Goal: Task Accomplishment & Management: Manage account settings

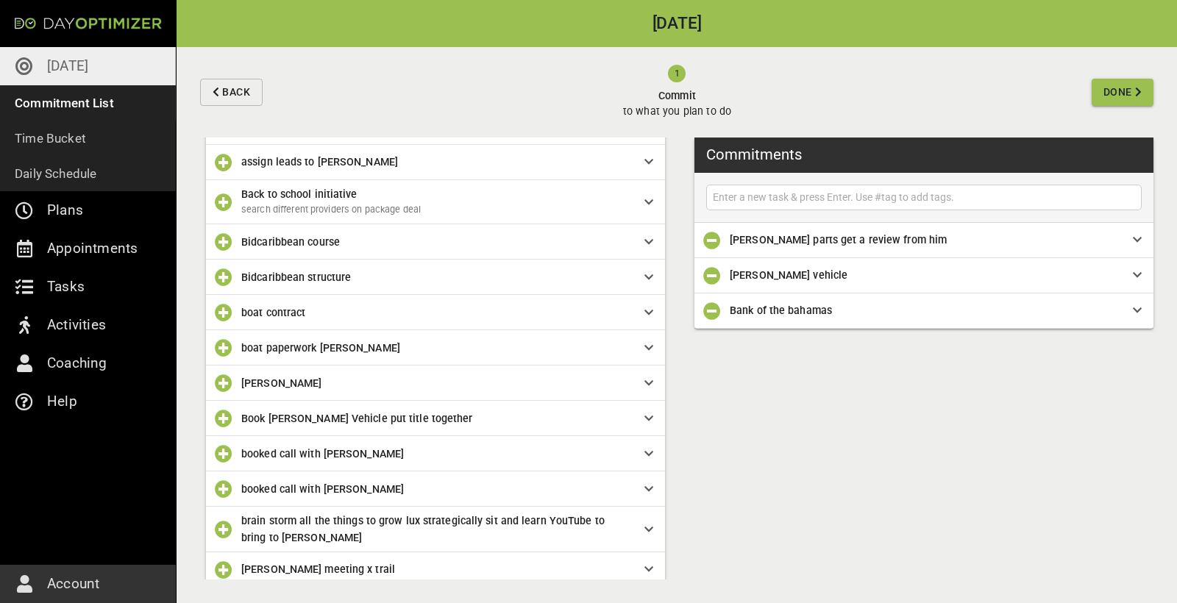
scroll to position [492, 0]
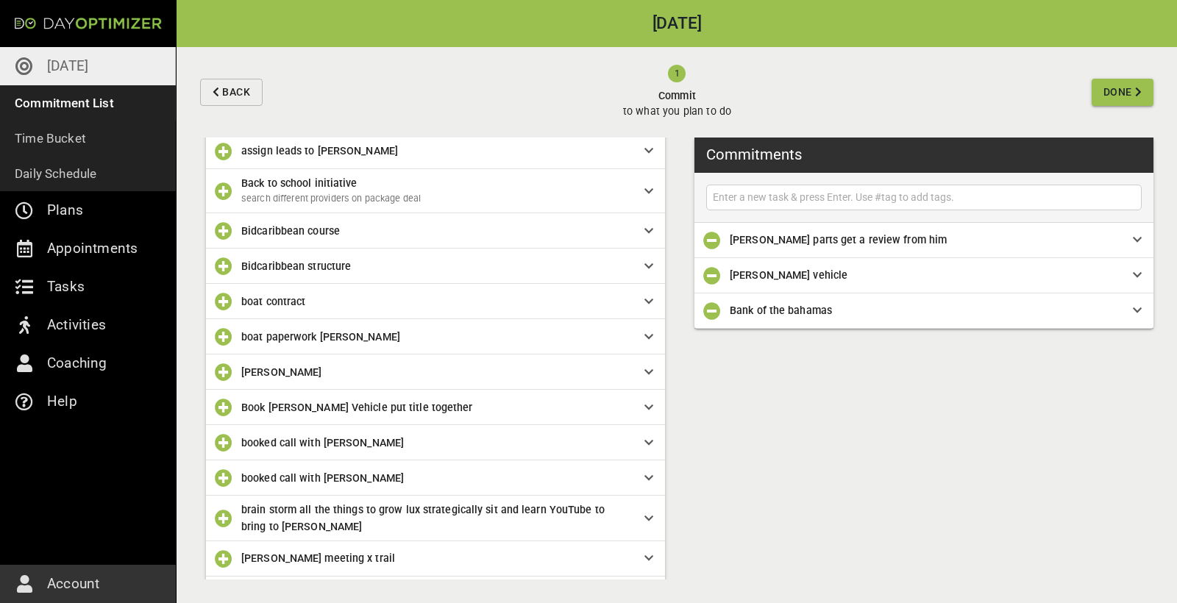
click at [287, 271] on span "Bidcaribbean structure" at bounding box center [431, 266] width 380 height 16
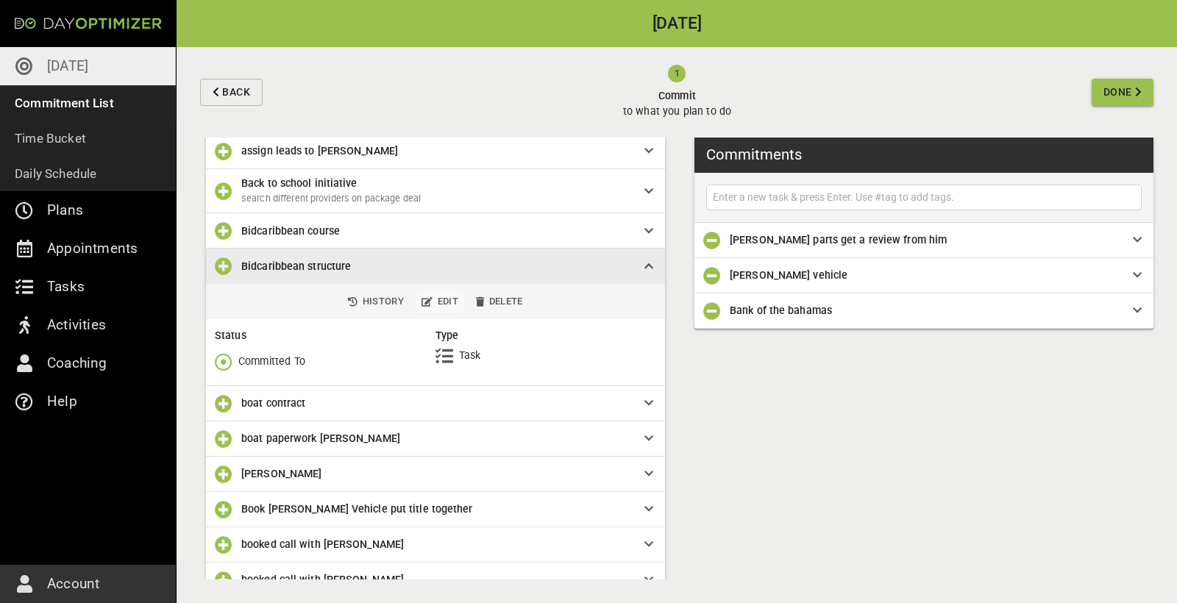
click at [436, 302] on span "Edit" at bounding box center [439, 301] width 37 height 17
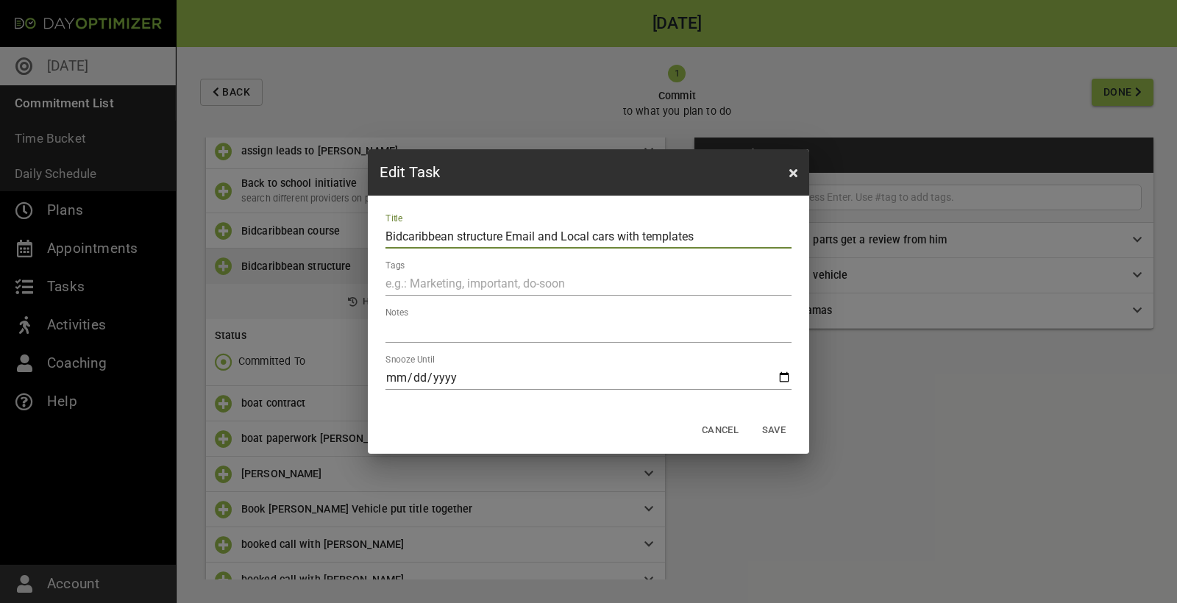
type input "Bidcaribbean structure Email and Local cars with templates"
click at [783, 431] on span "Save" at bounding box center [773, 430] width 35 height 17
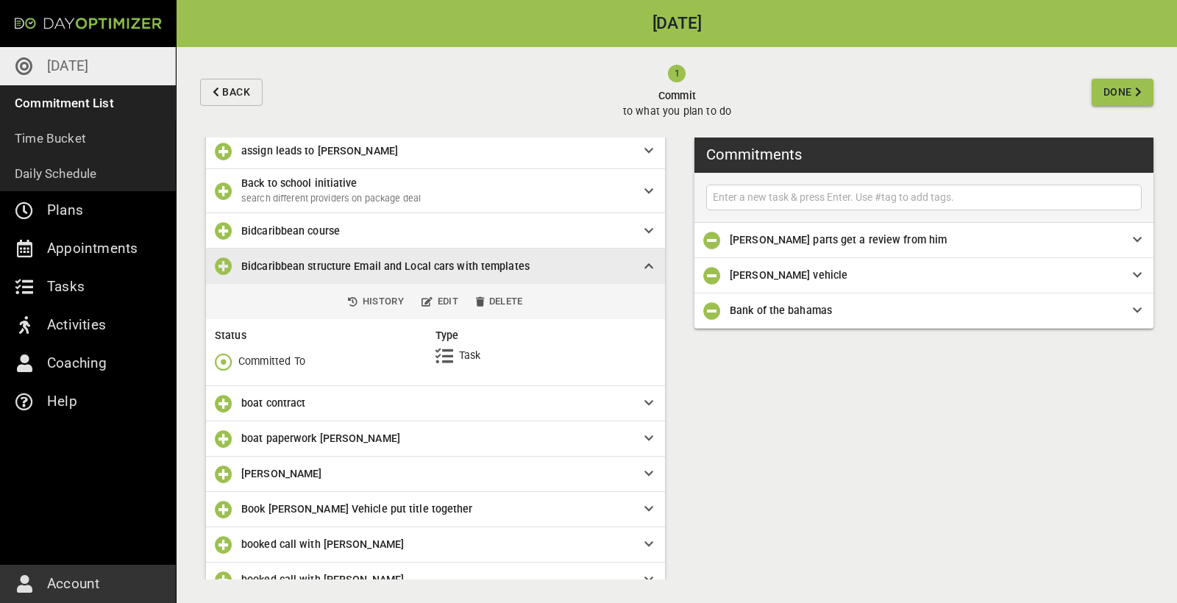
click at [221, 264] on icon "button" at bounding box center [224, 266] width 18 height 18
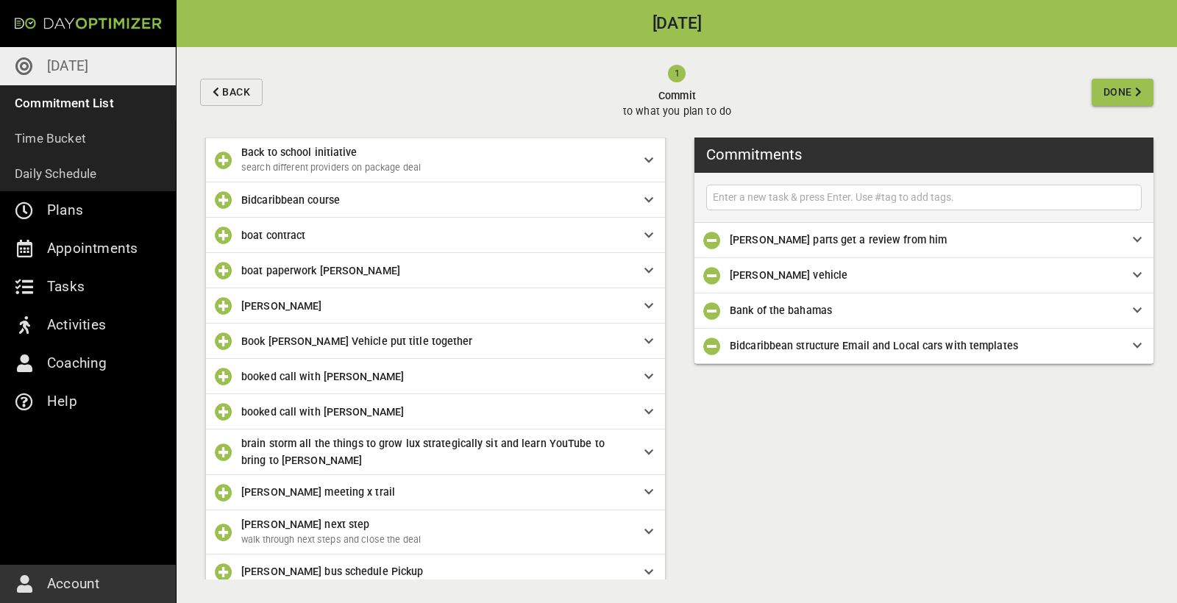
scroll to position [527, 0]
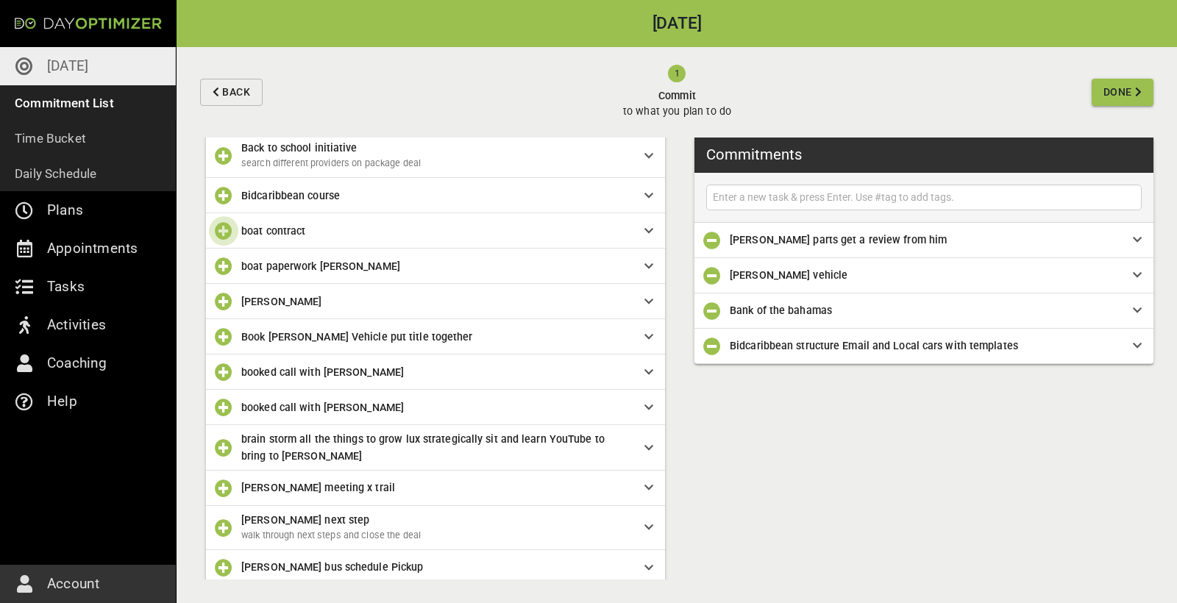
click at [226, 231] on icon "button" at bounding box center [224, 231] width 18 height 18
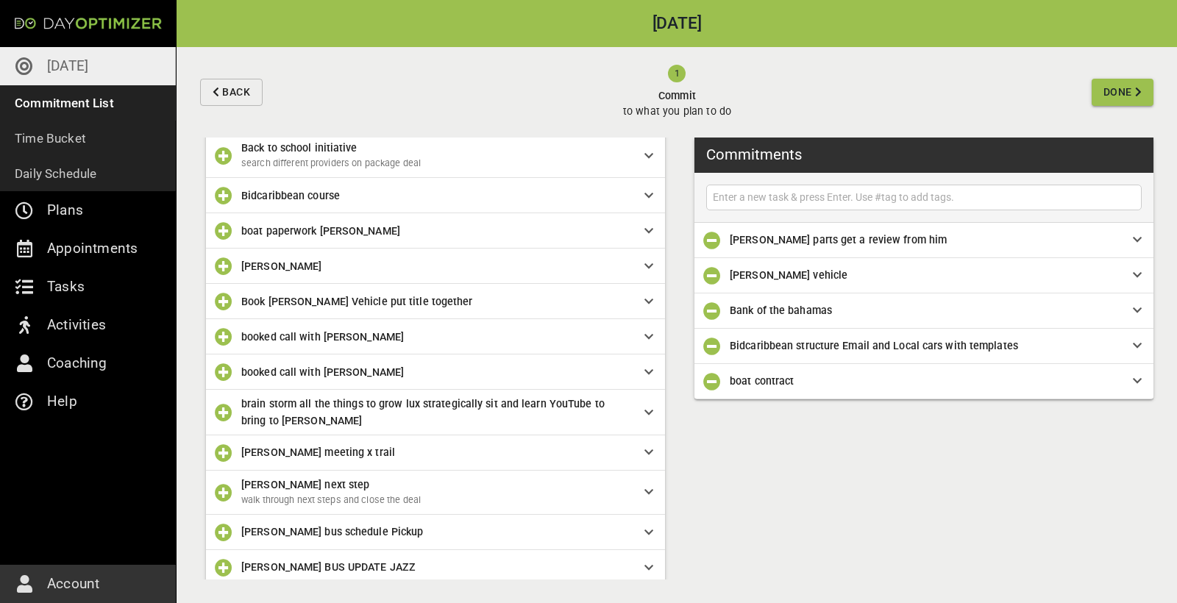
click at [1139, 380] on icon at bounding box center [1137, 381] width 9 height 10
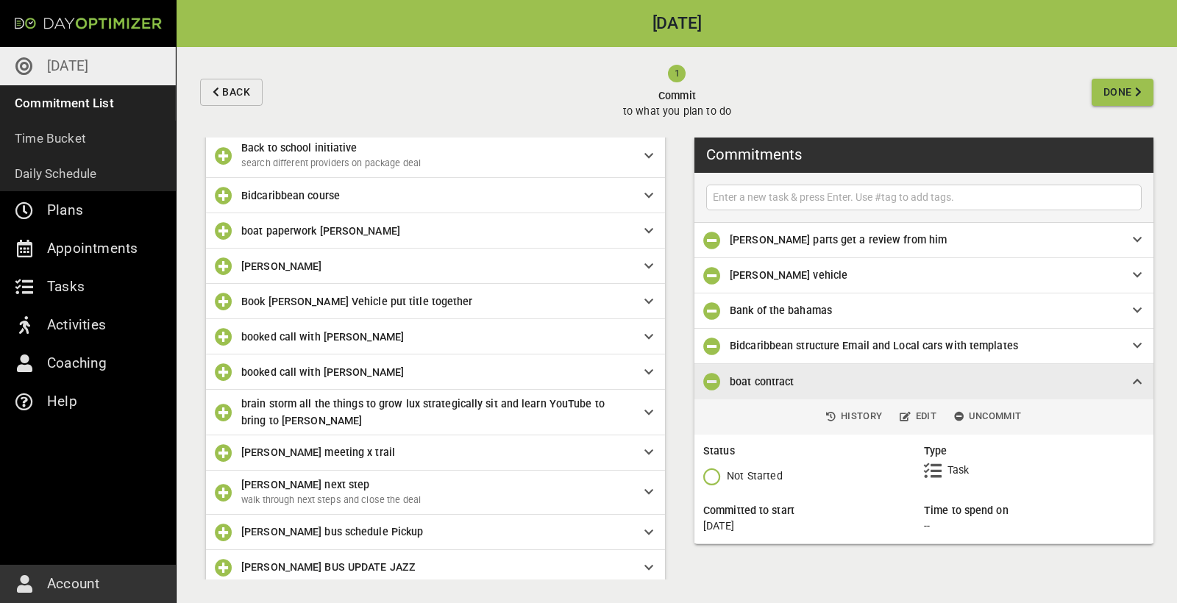
click at [717, 475] on icon "button" at bounding box center [712, 477] width 18 height 18
click at [763, 383] on p "Done Forever" at bounding box center [759, 384] width 65 height 15
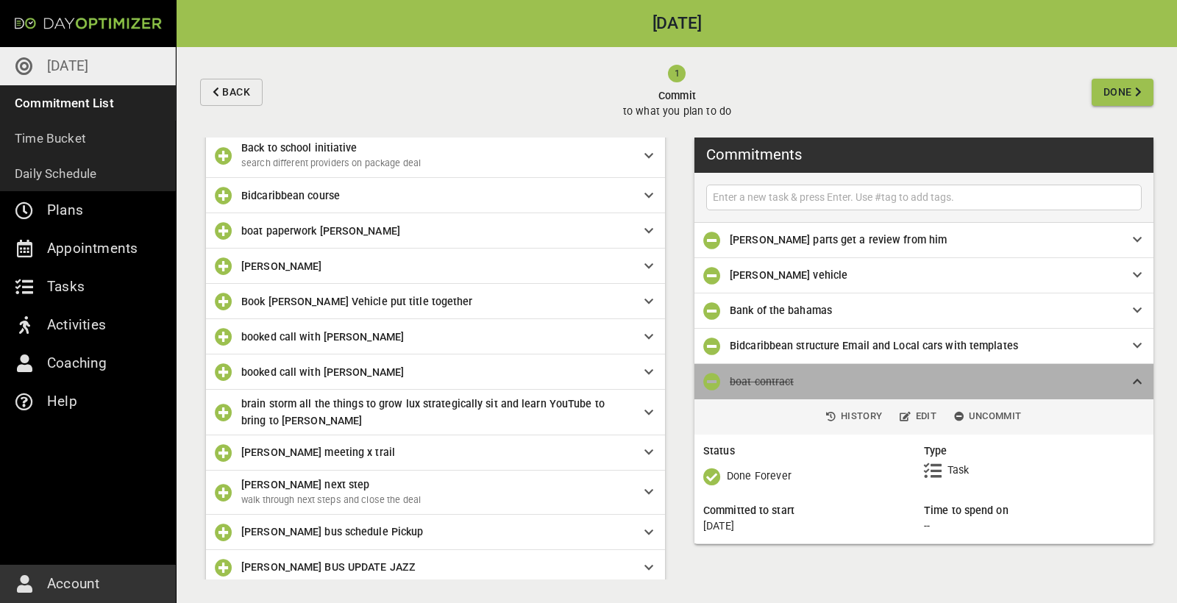
click at [1142, 382] on div "boat contract" at bounding box center [923, 381] width 459 height 35
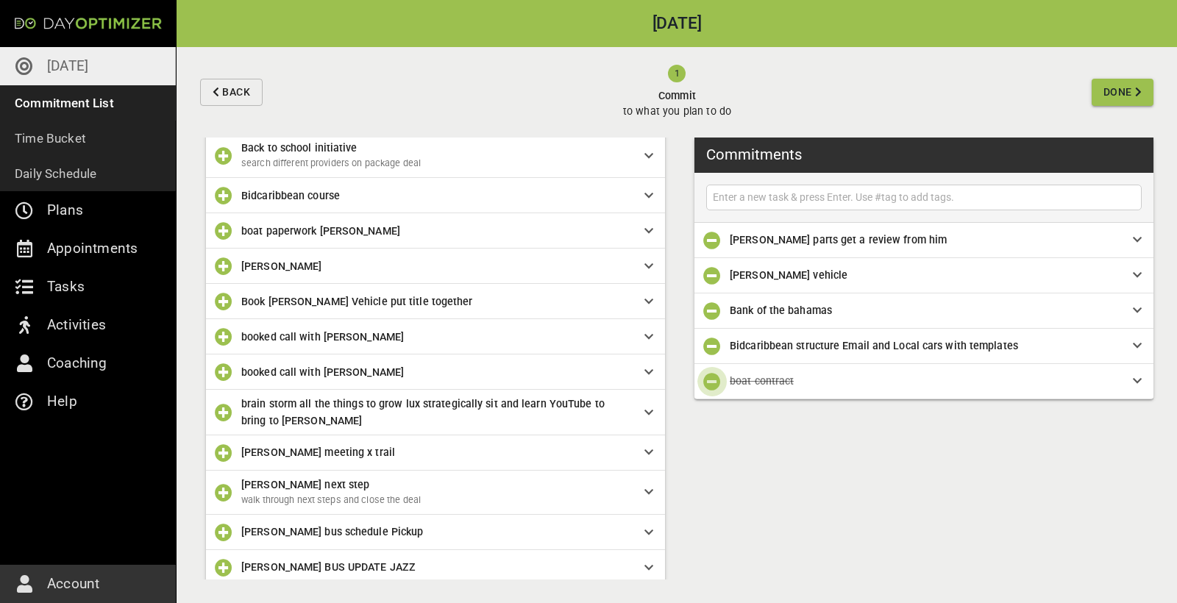
click at [711, 381] on icon "button" at bounding box center [712, 382] width 18 height 18
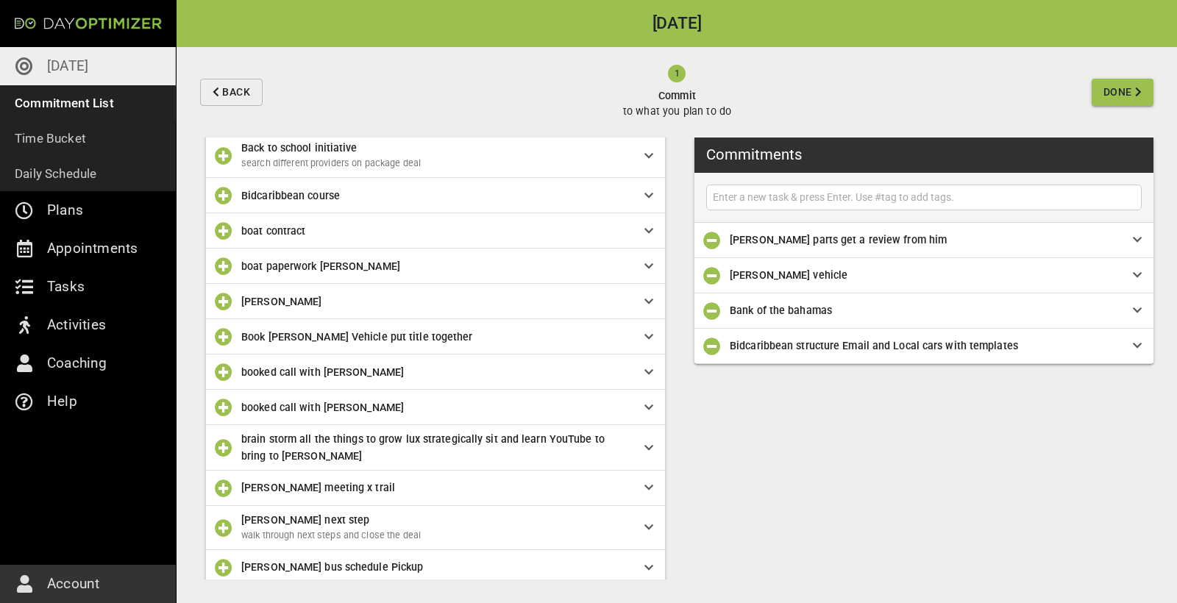
click at [291, 230] on span "boat contract" at bounding box center [273, 231] width 64 height 12
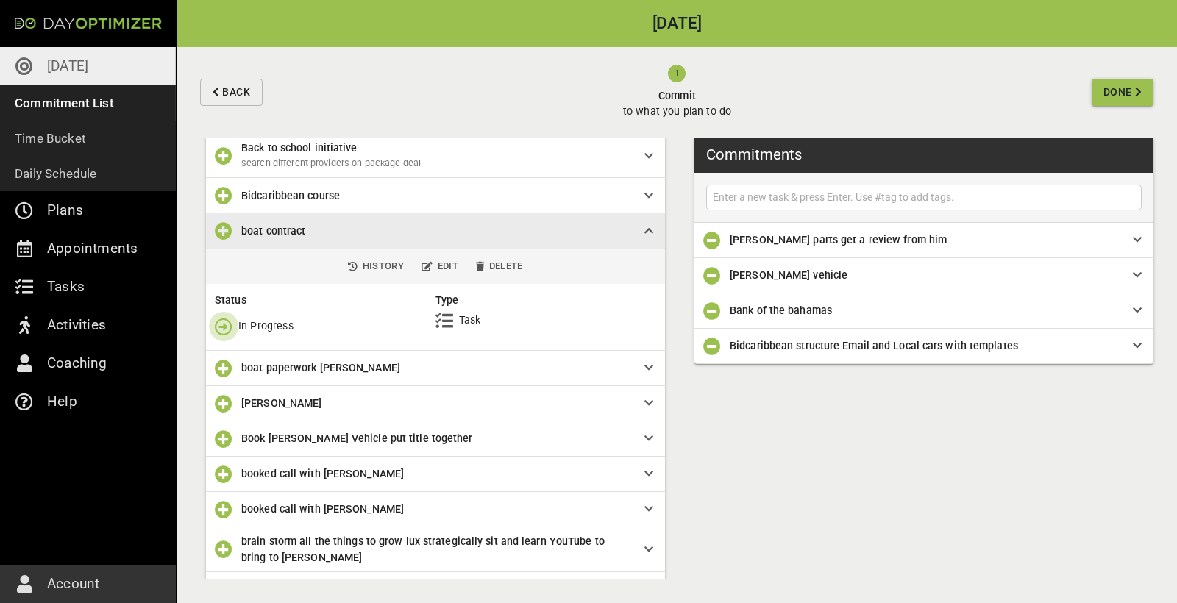
click at [222, 326] on icon "button" at bounding box center [224, 327] width 18 height 18
click at [256, 387] on p "Done" at bounding box center [250, 384] width 25 height 15
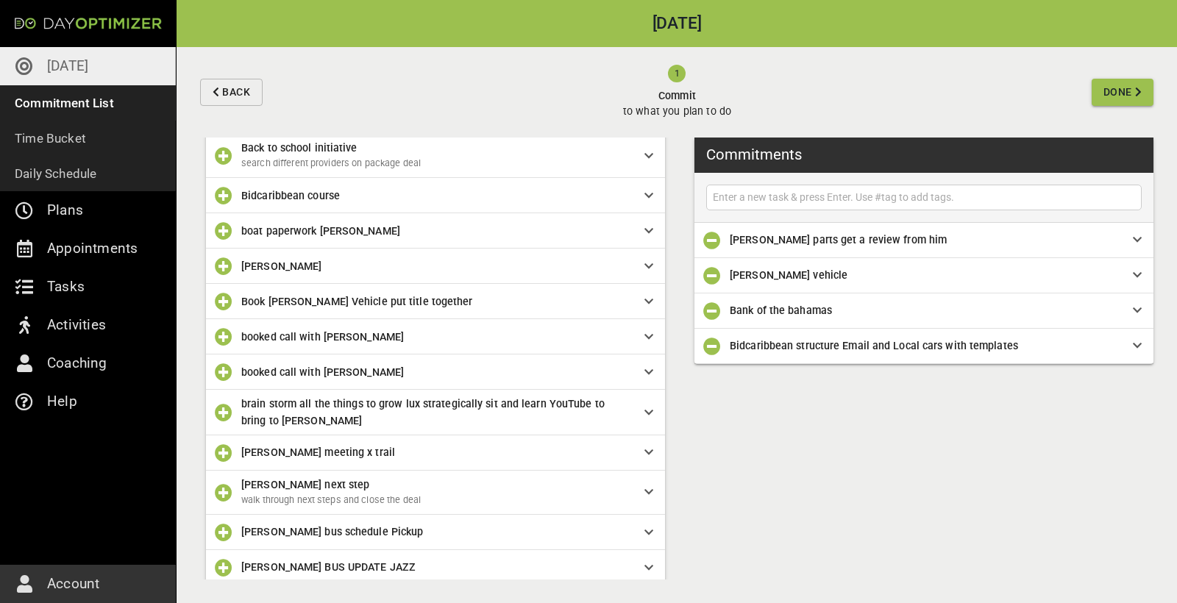
click at [388, 232] on span "boat paperwork [PERSON_NAME]" at bounding box center [431, 231] width 380 height 16
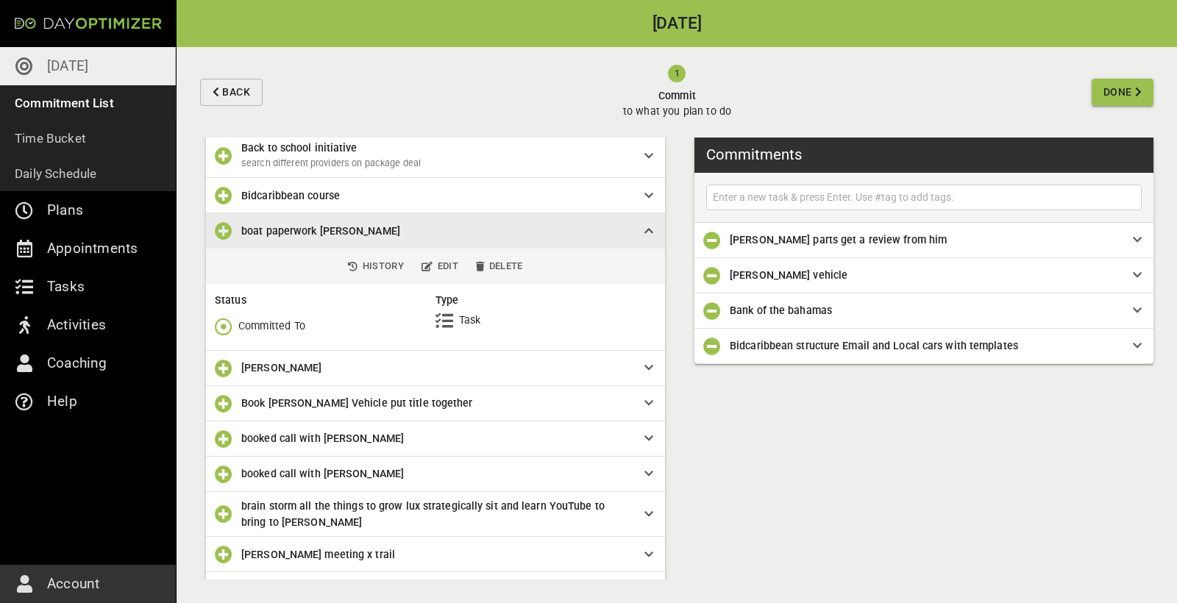
click at [221, 324] on icon "button" at bounding box center [224, 327] width 18 height 18
click at [257, 393] on p "Done" at bounding box center [250, 384] width 25 height 15
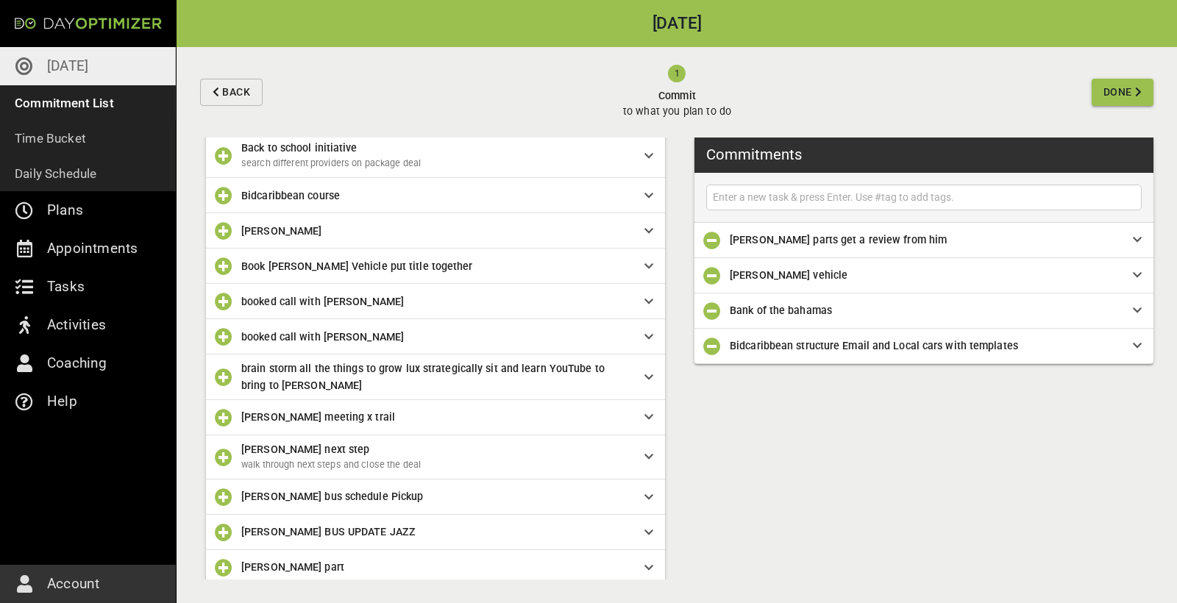
click at [340, 235] on span "[PERSON_NAME]" at bounding box center [431, 231] width 380 height 16
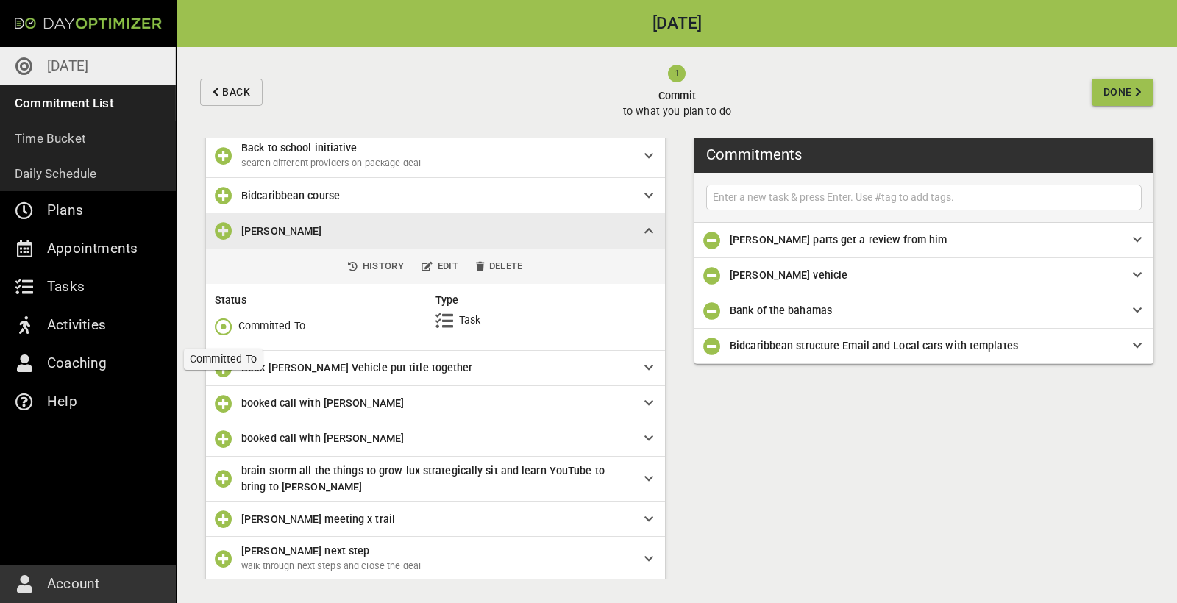
click at [229, 323] on icon "button" at bounding box center [224, 327] width 18 height 18
click at [260, 383] on p "Done" at bounding box center [250, 384] width 25 height 15
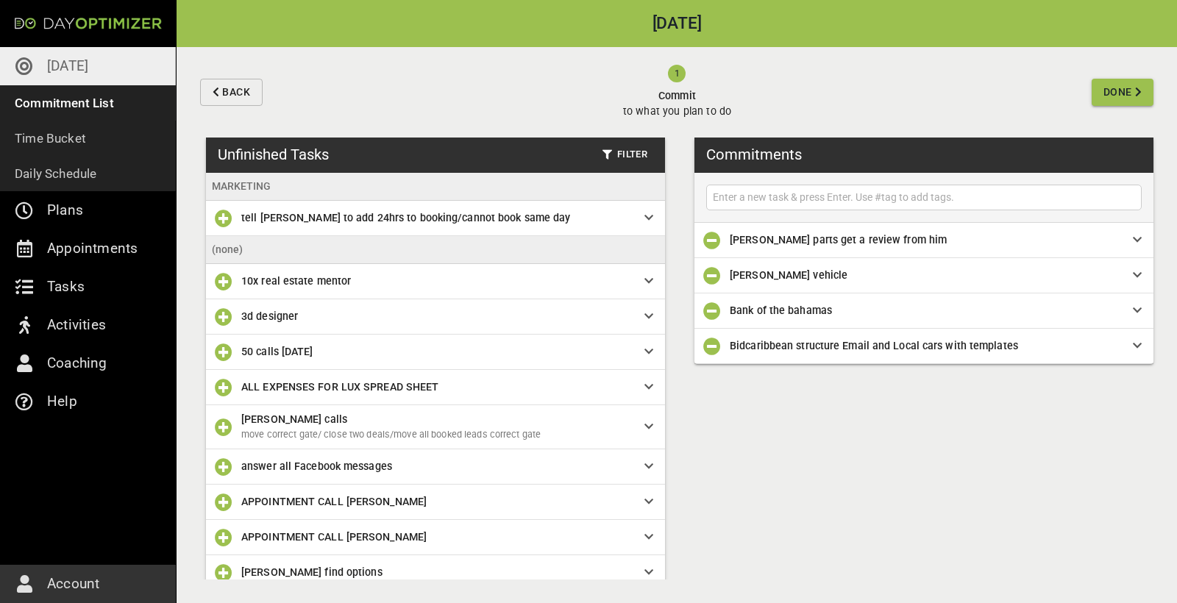
scroll to position [0, 0]
click at [888, 196] on input "text" at bounding box center [924, 197] width 428 height 18
type input "Wire funds to brown for driver [PERSON_NAME]"
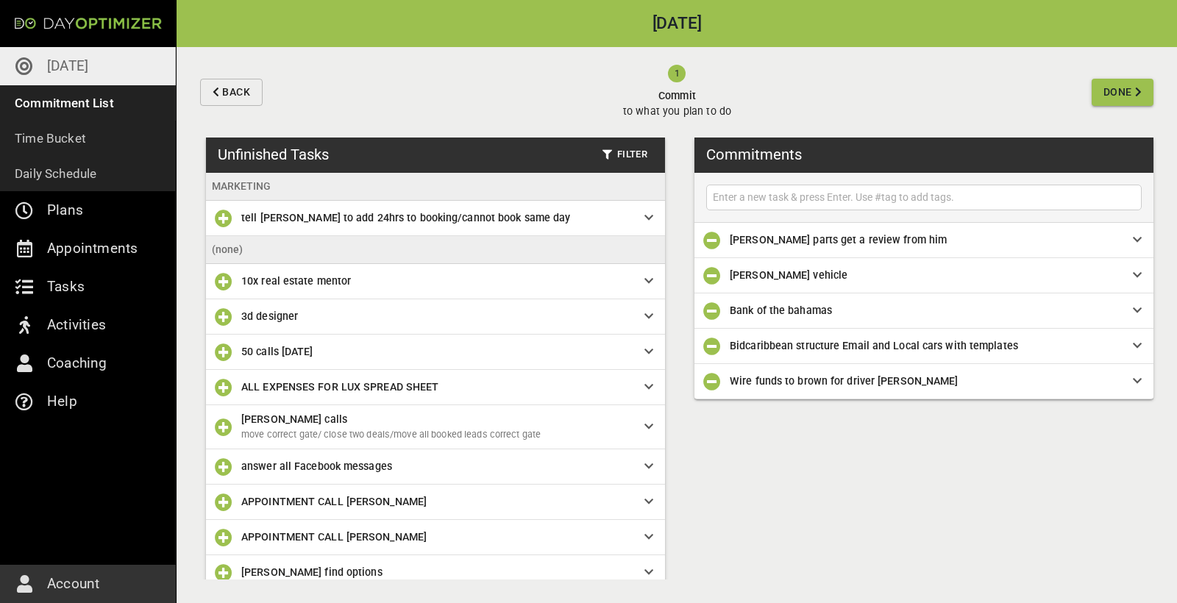
type input "P"
type input "Order headlights Sol Amazon"
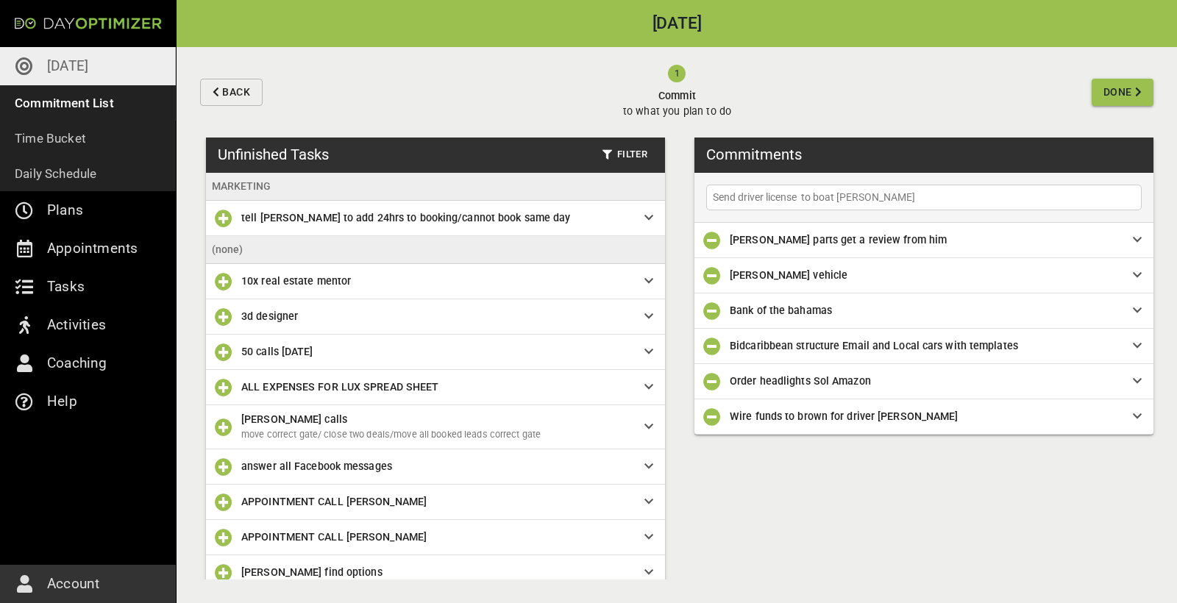
type input "Send driver license to boat [PERSON_NAME]"
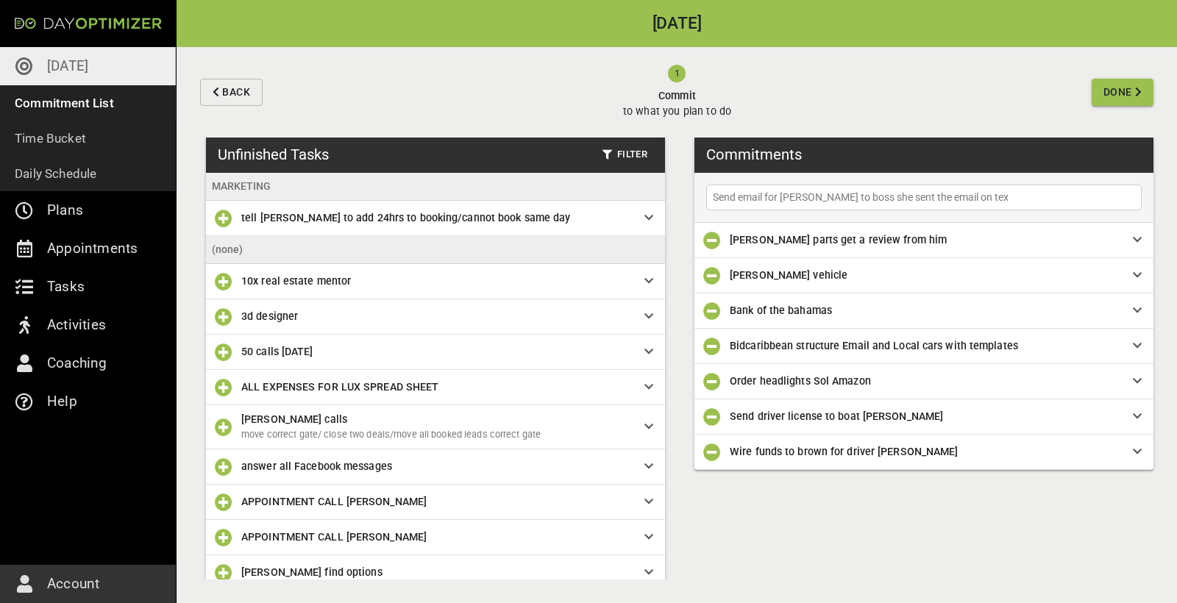
type input "Send email for [PERSON_NAME] to boss she sent the email on text"
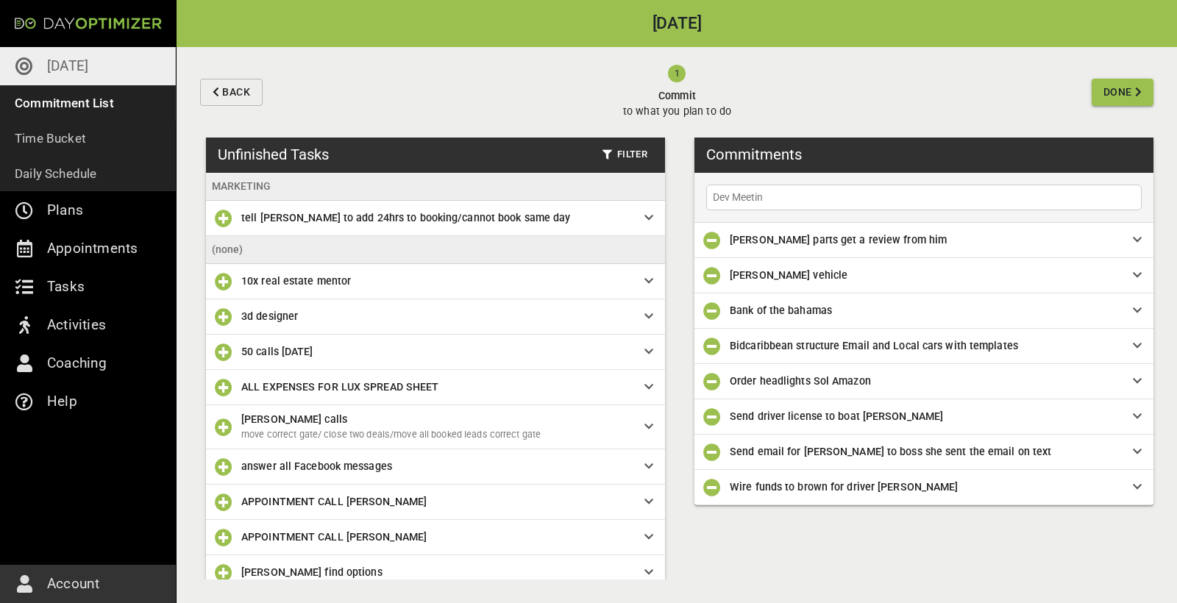
type input "Dev Meeting"
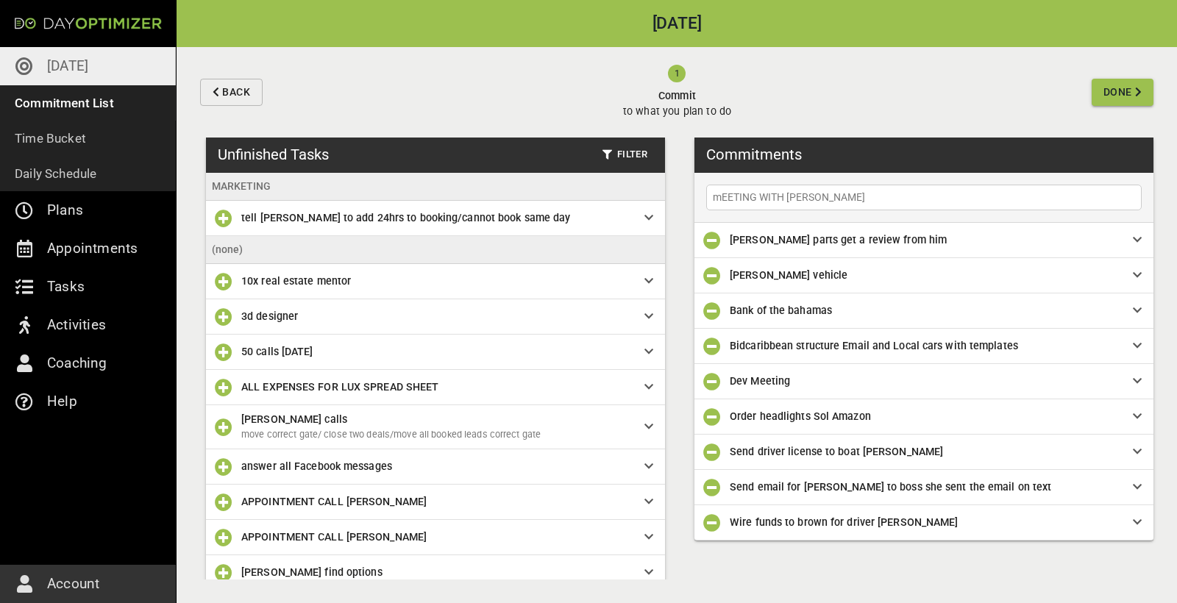
type input "mEETING WITH [PERSON_NAME]"
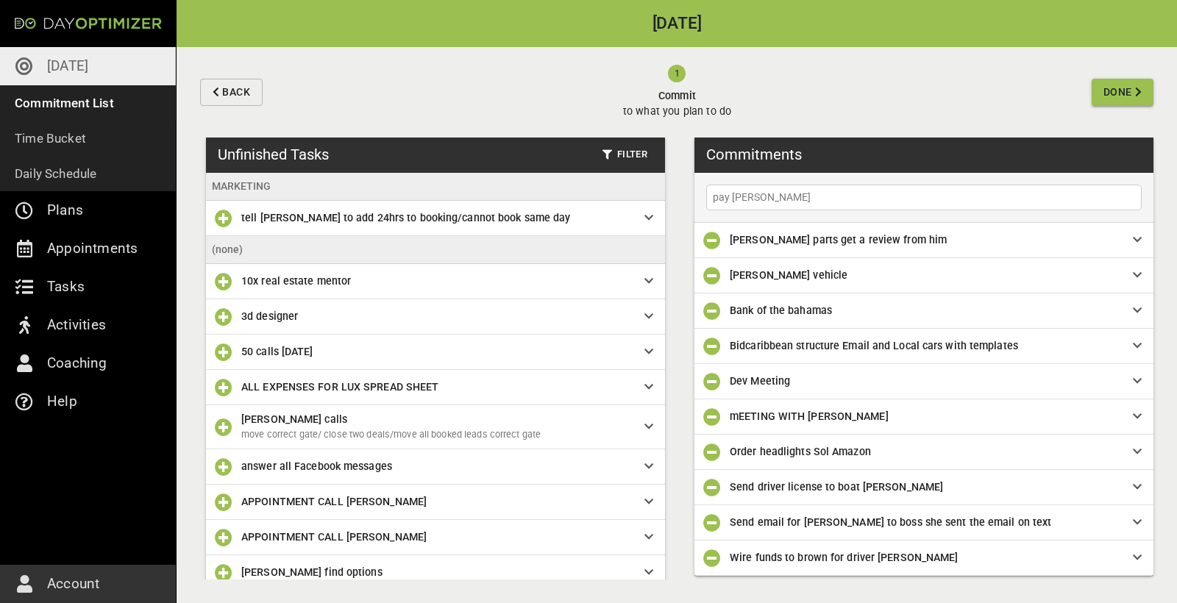
type input "pay [PERSON_NAME]"
type input "Pay [PERSON_NAME]"
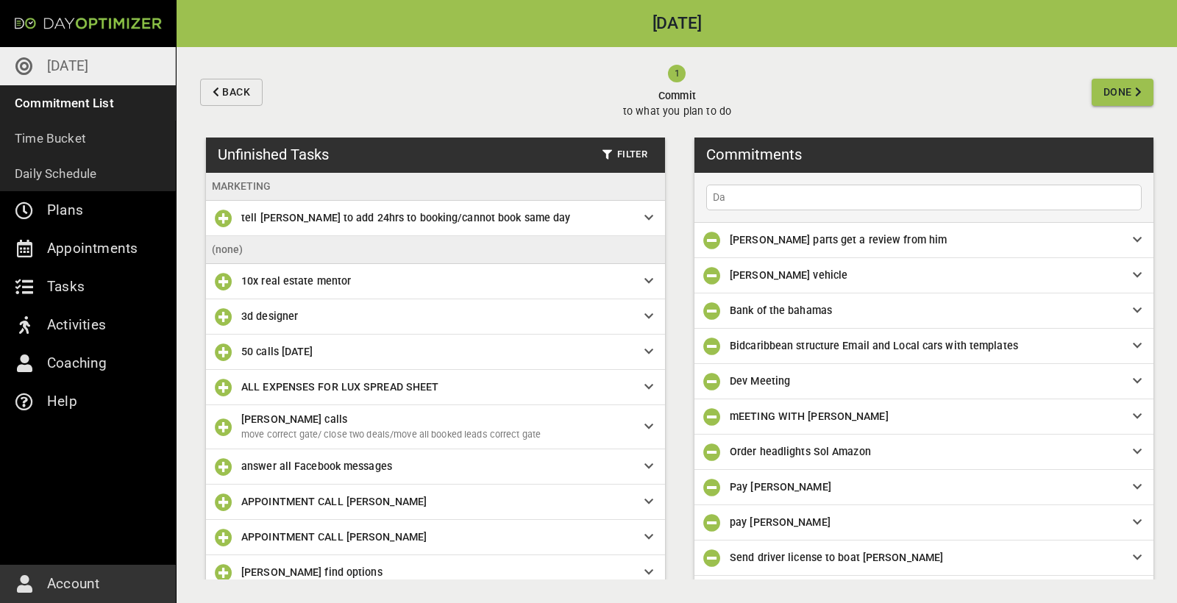
type input "D"
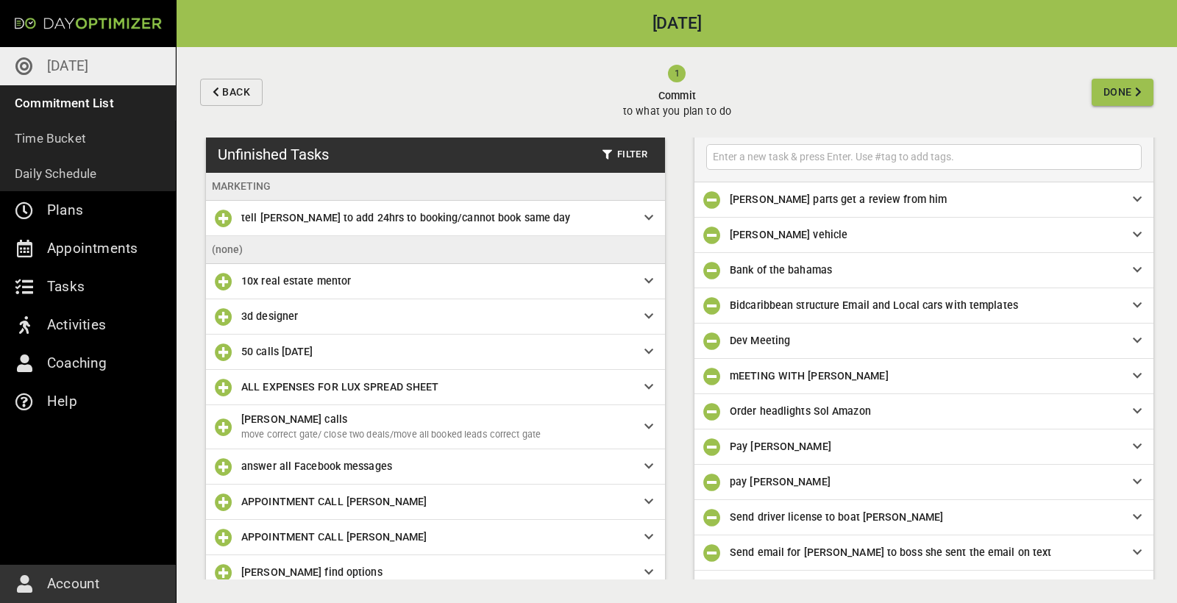
scroll to position [21, 0]
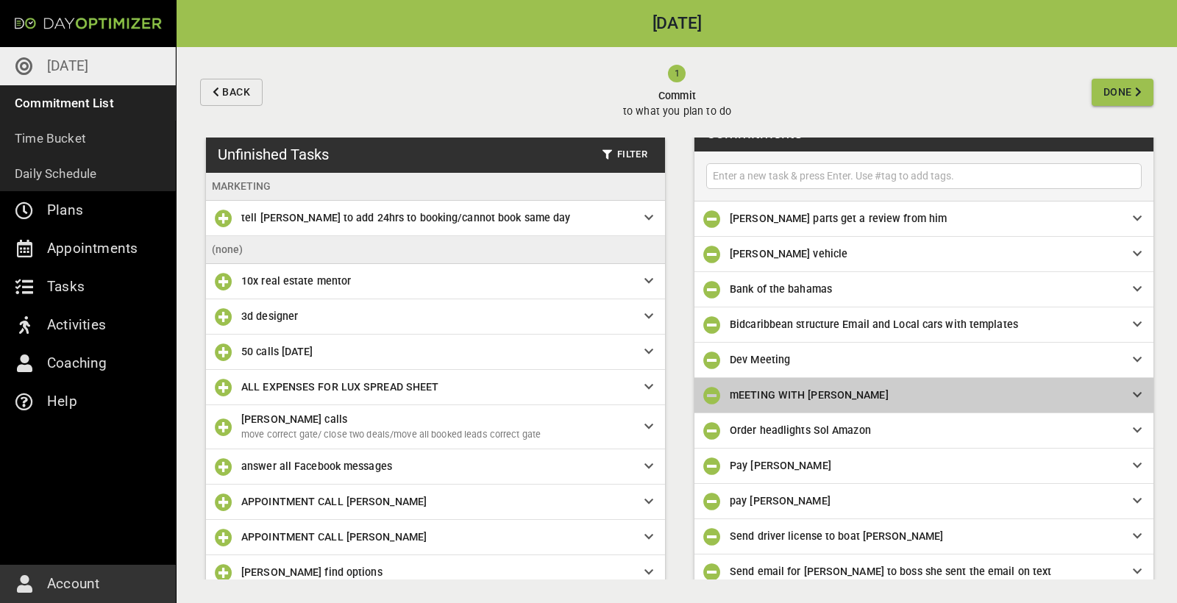
click at [834, 395] on span "mEETING WITH [PERSON_NAME]" at bounding box center [809, 395] width 159 height 12
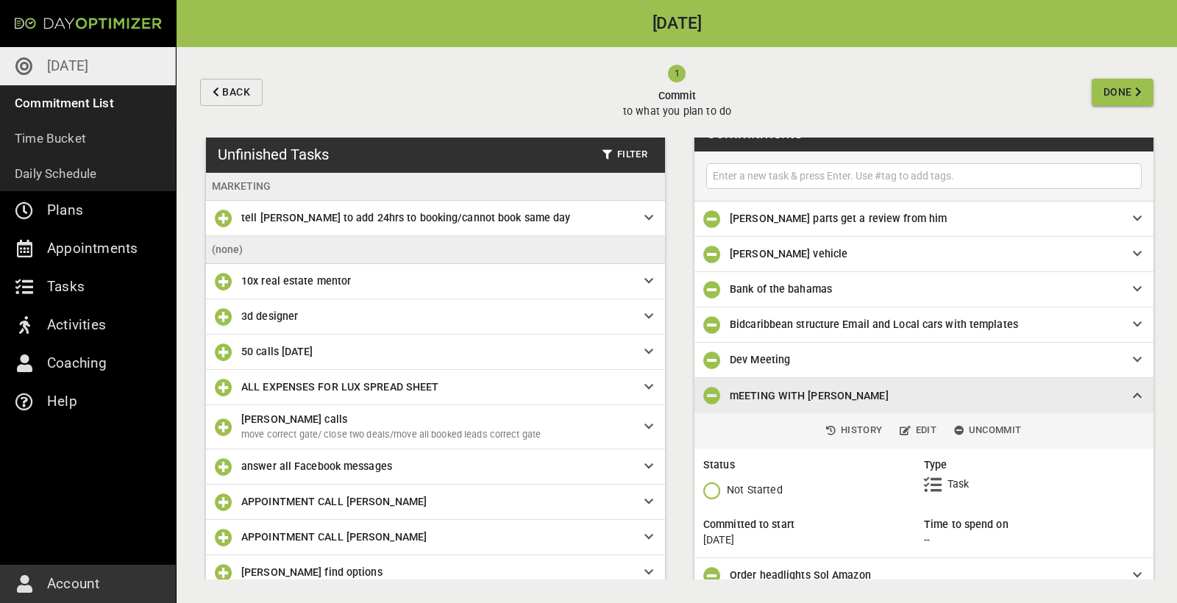
click at [800, 176] on input "text" at bounding box center [924, 176] width 428 height 18
type input "prepare [PERSON_NAME] to be handed over to [PERSON_NAME]"
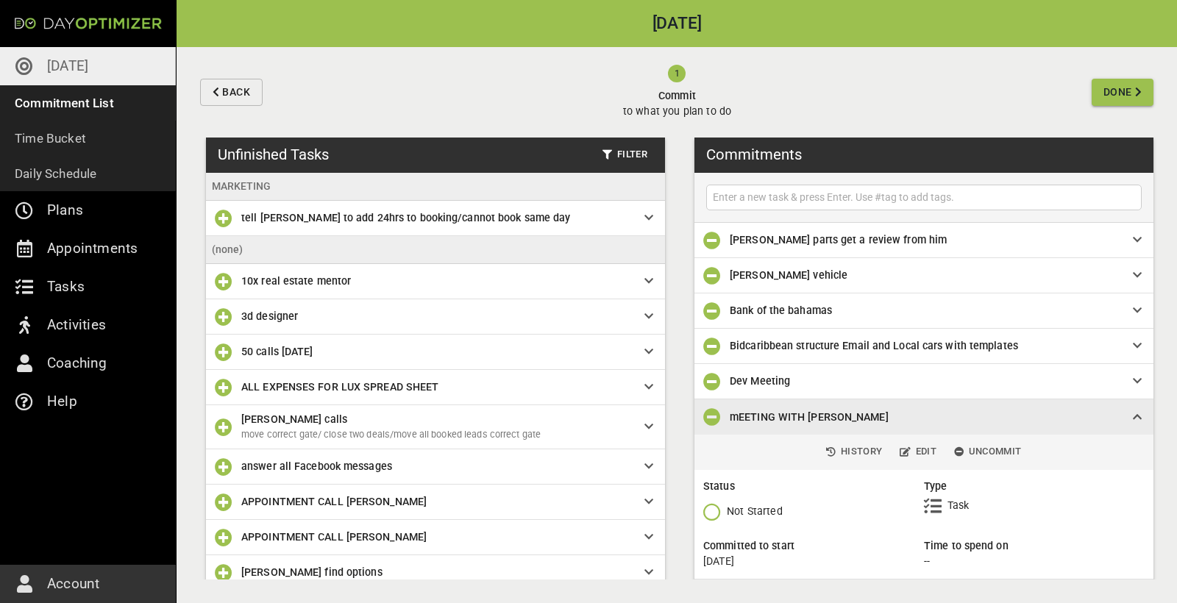
scroll to position [0, 0]
type input "Reply to [PERSON_NAME] for licensing of vehicle"
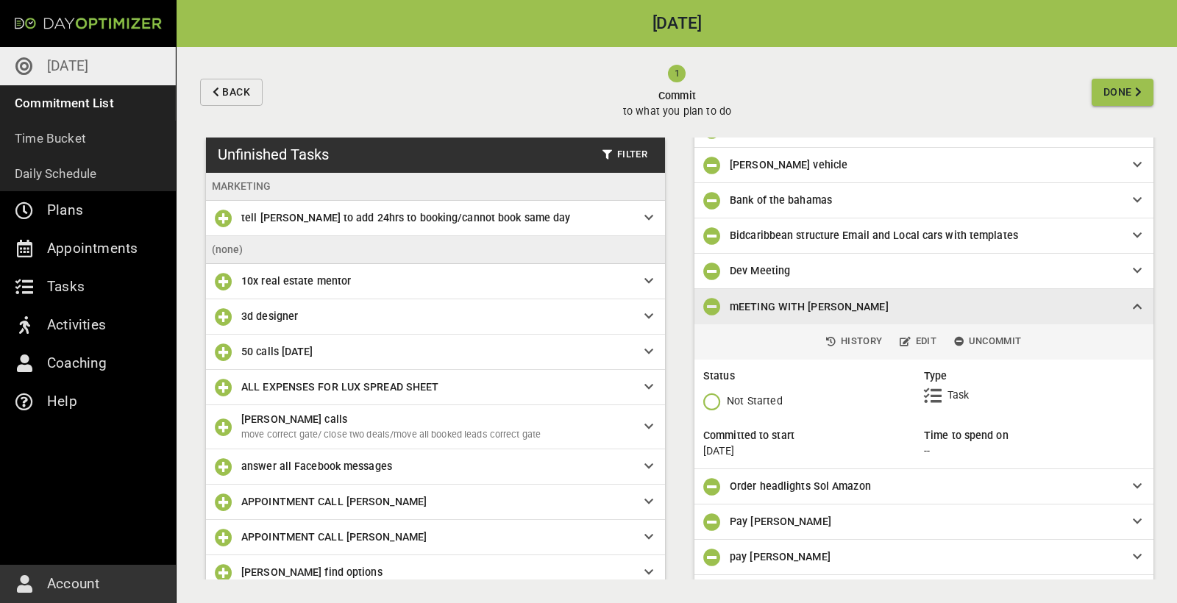
scroll to position [121, 0]
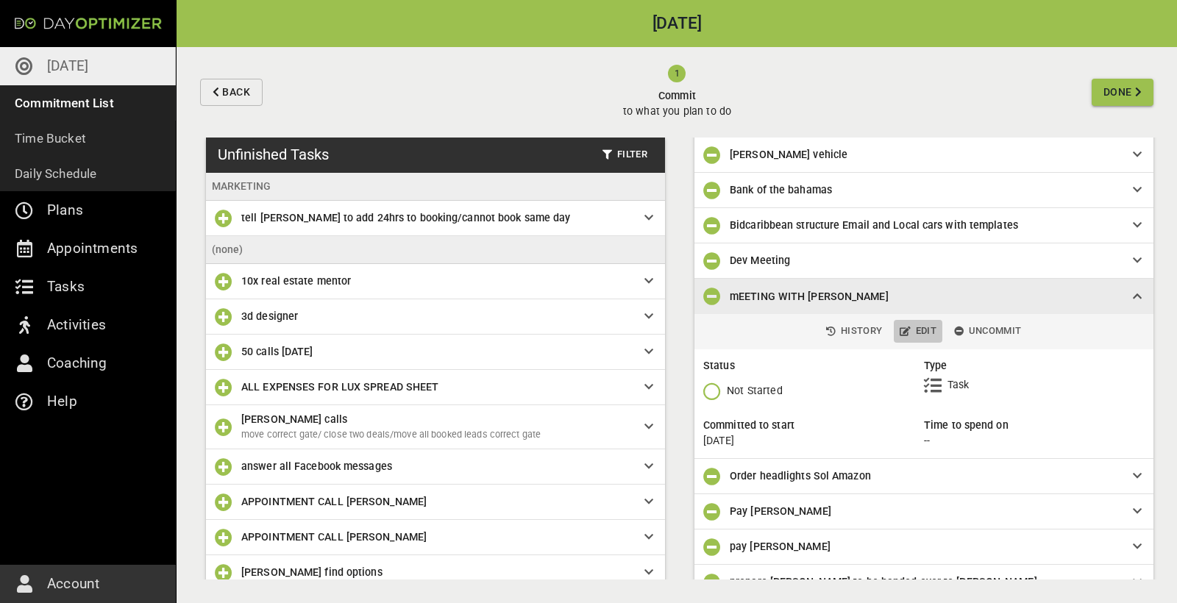
click at [919, 330] on span "Edit" at bounding box center [918, 331] width 37 height 17
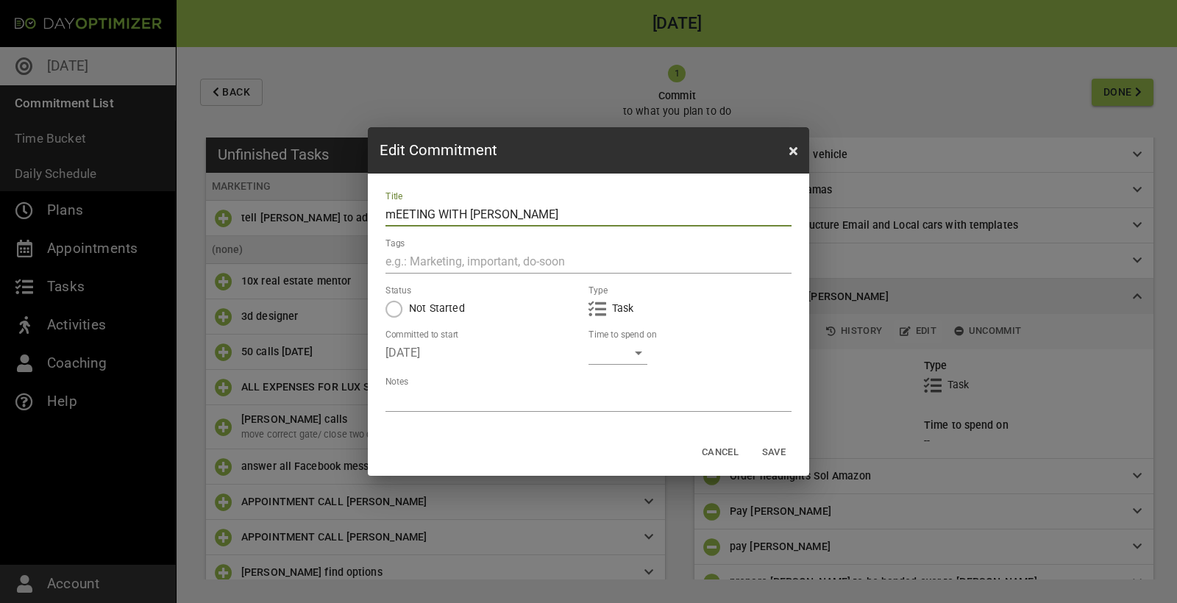
click at [581, 402] on textarea at bounding box center [588, 400] width 406 height 14
type textarea "a"
type textarea "T"
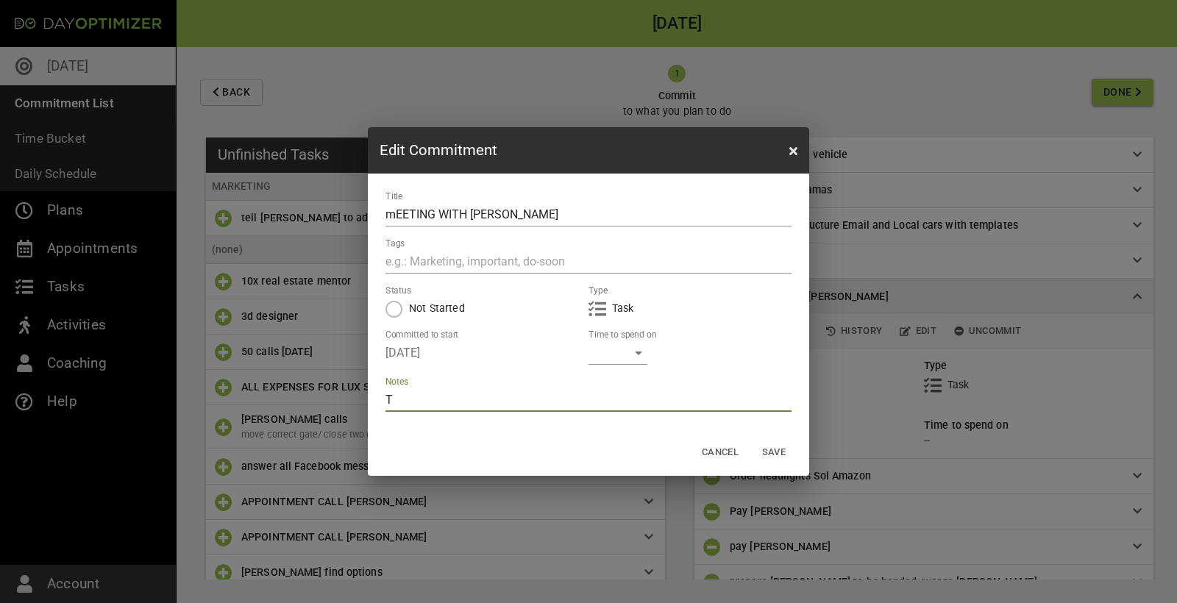
type textarea "Te"
type textarea "Tel"
type textarea "Tell"
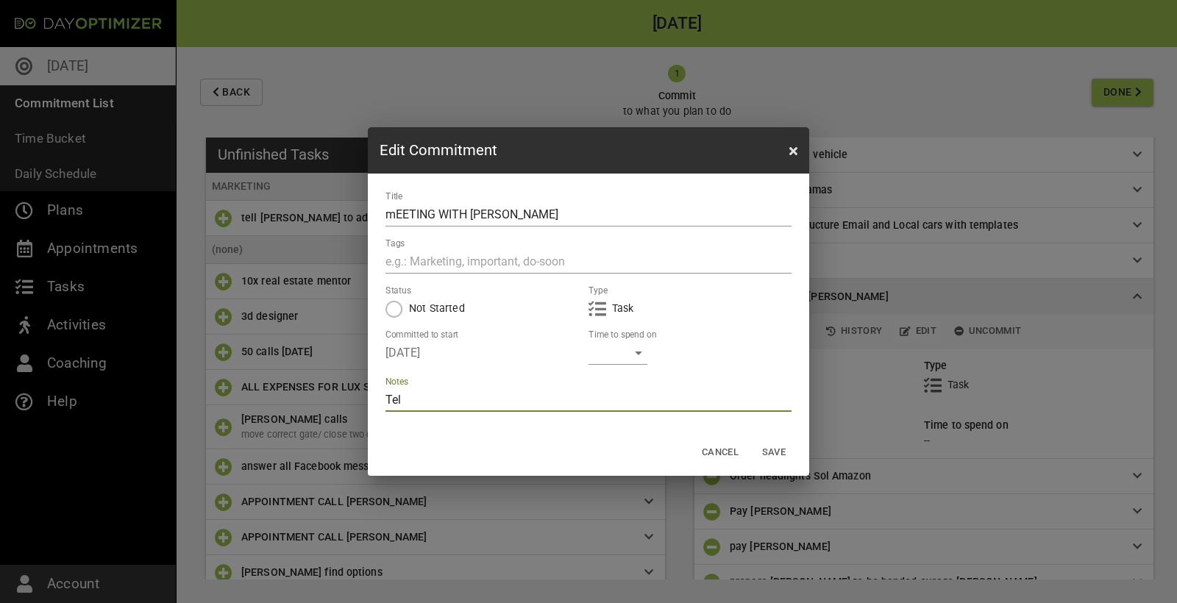
type textarea "Tell"
type textarea "Tell k"
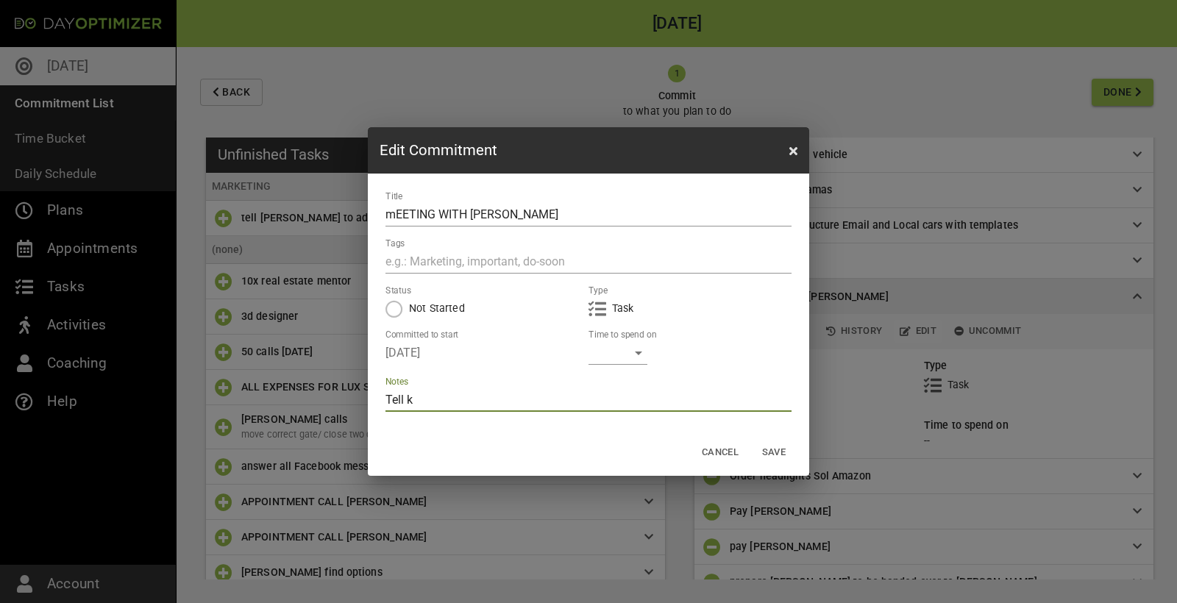
type textarea "Tell ke"
type textarea "Tell kel"
type textarea "Tell [PERSON_NAME]"
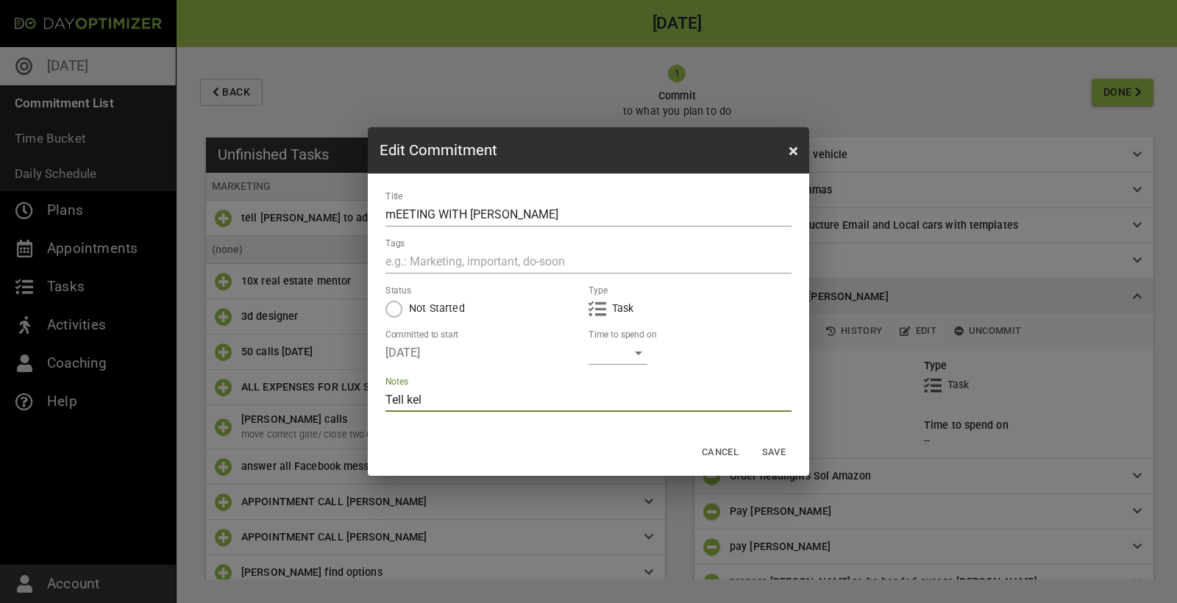
type textarea "Tell [PERSON_NAME]"
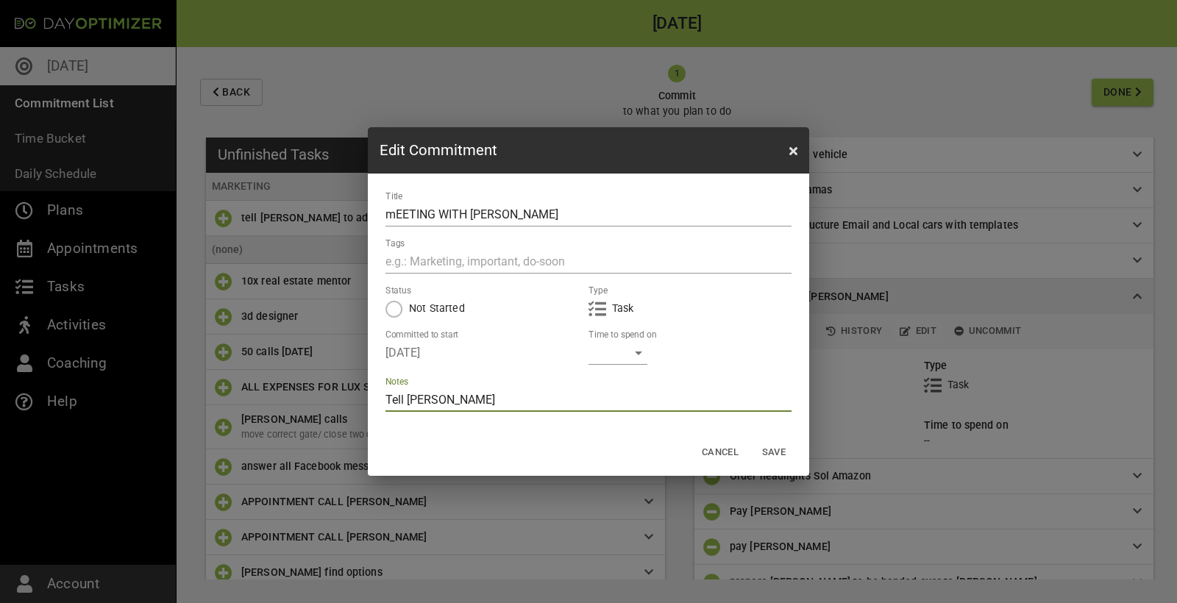
type textarea "Tell [PERSON_NAME]"
type textarea "Tell [PERSON_NAME] to"
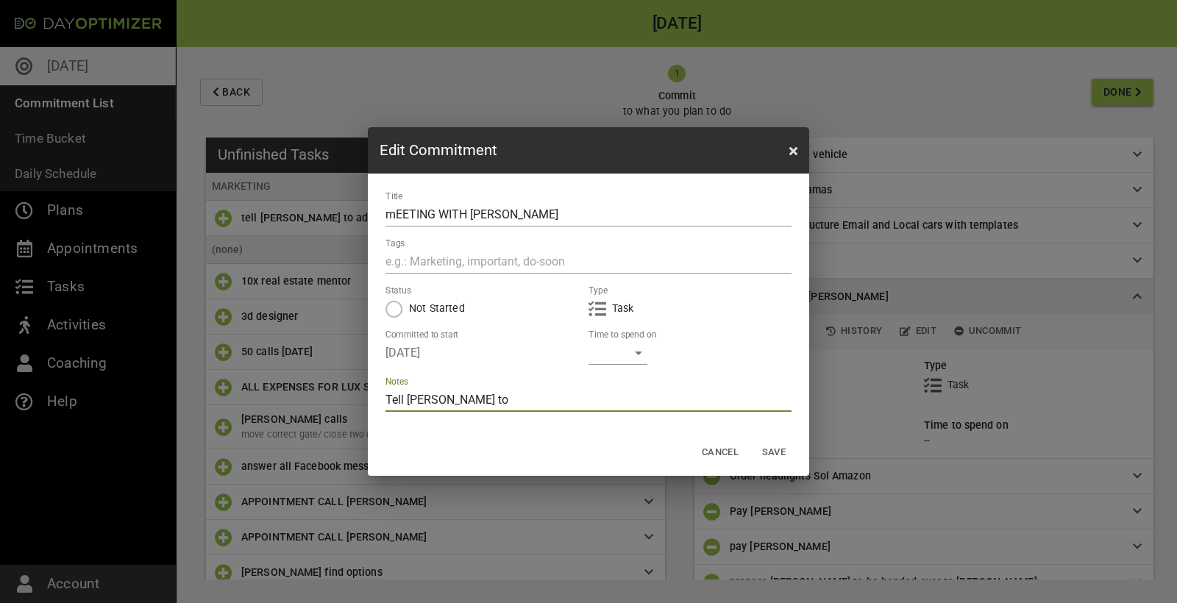
type textarea "Tell [PERSON_NAME] to"
type textarea "Tell [PERSON_NAME] to a"
type textarea "Tell [PERSON_NAME] to as"
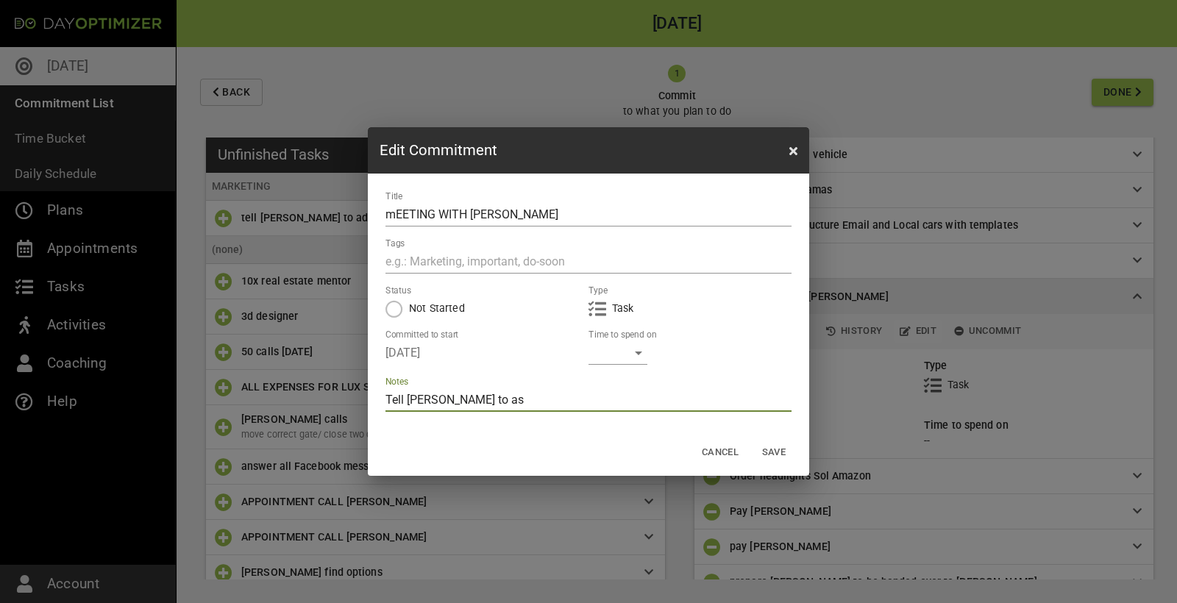
type textarea "Tell [PERSON_NAME] to ask"
type textarea "Tell [PERSON_NAME] to ask r"
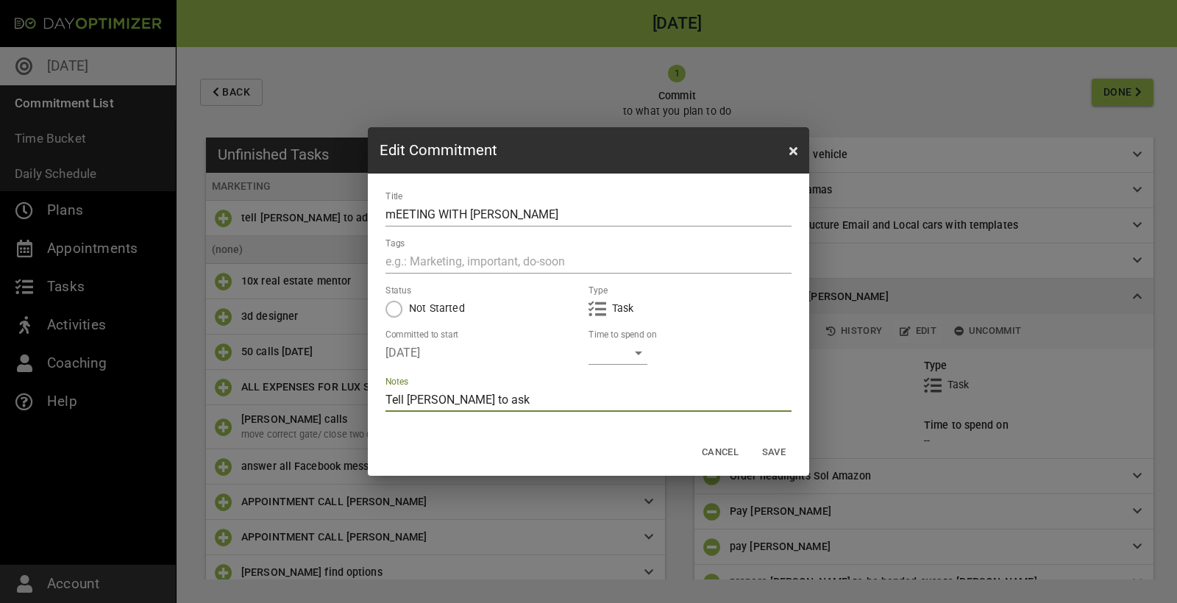
type textarea "Tell [PERSON_NAME] to ask r"
type textarea "Tell [PERSON_NAME] to ask [PERSON_NAME]"
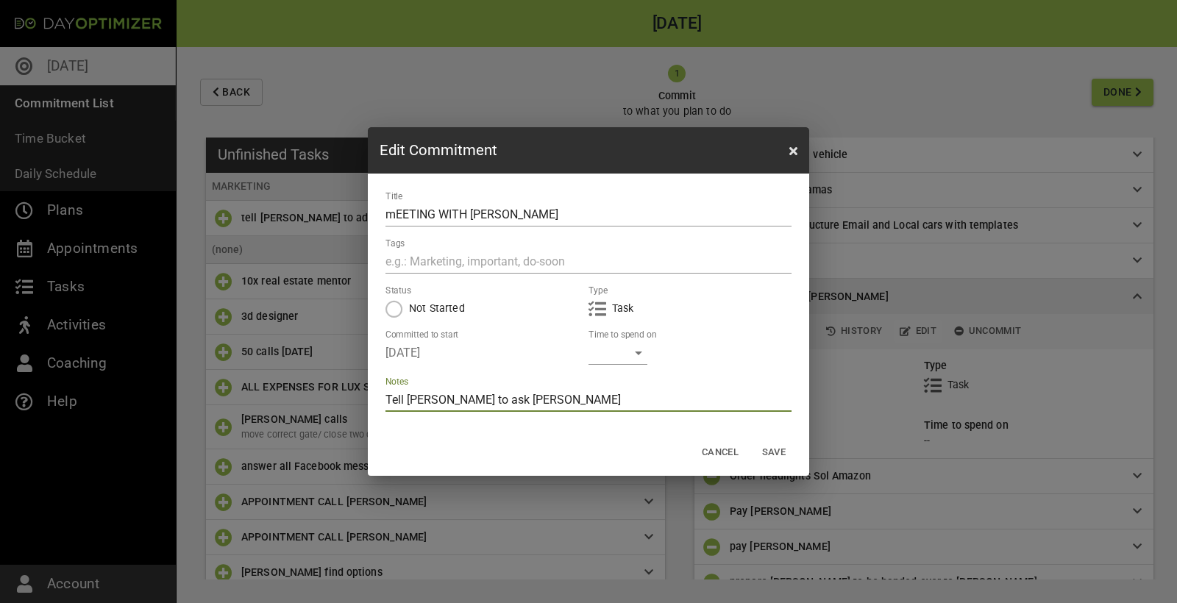
type textarea "Tell [PERSON_NAME] to ask [PERSON_NAME]"
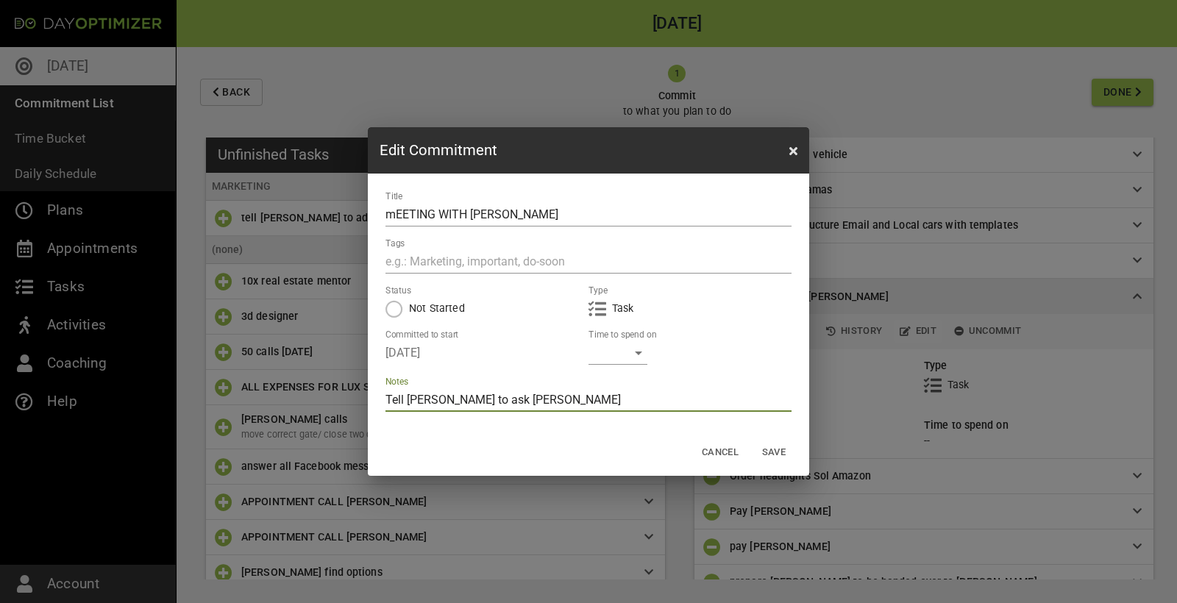
type textarea "Tell [PERSON_NAME] to ask [PERSON_NAME]"
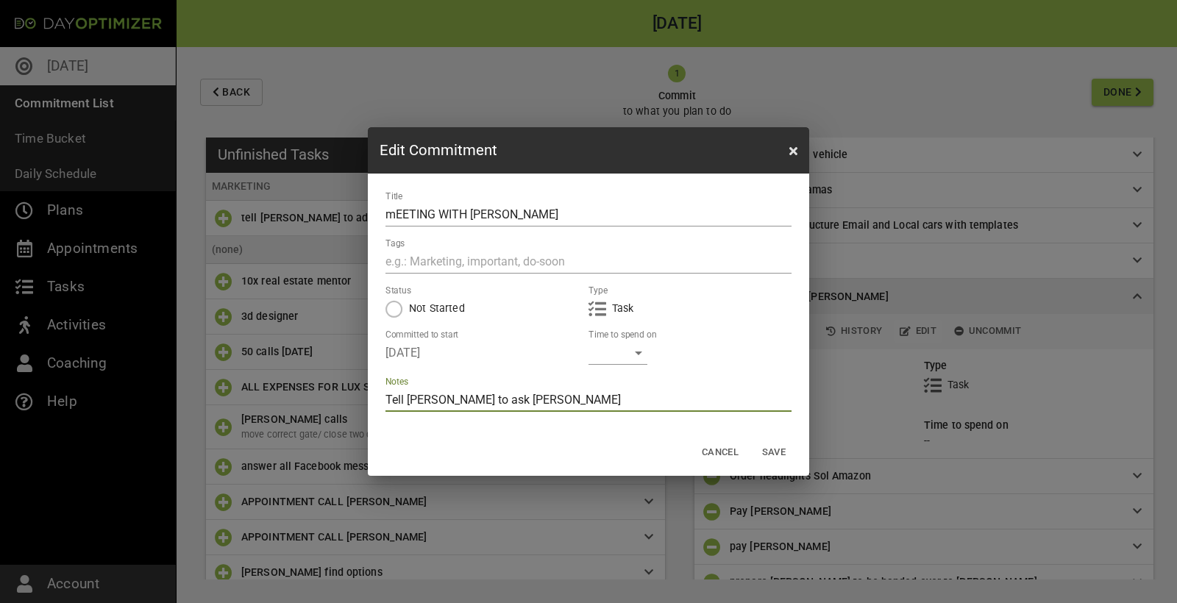
type textarea "Tell [PERSON_NAME] to ask [PERSON_NAME] if"
type textarea "Tell [PERSON_NAME] to ask [PERSON_NAME] if h"
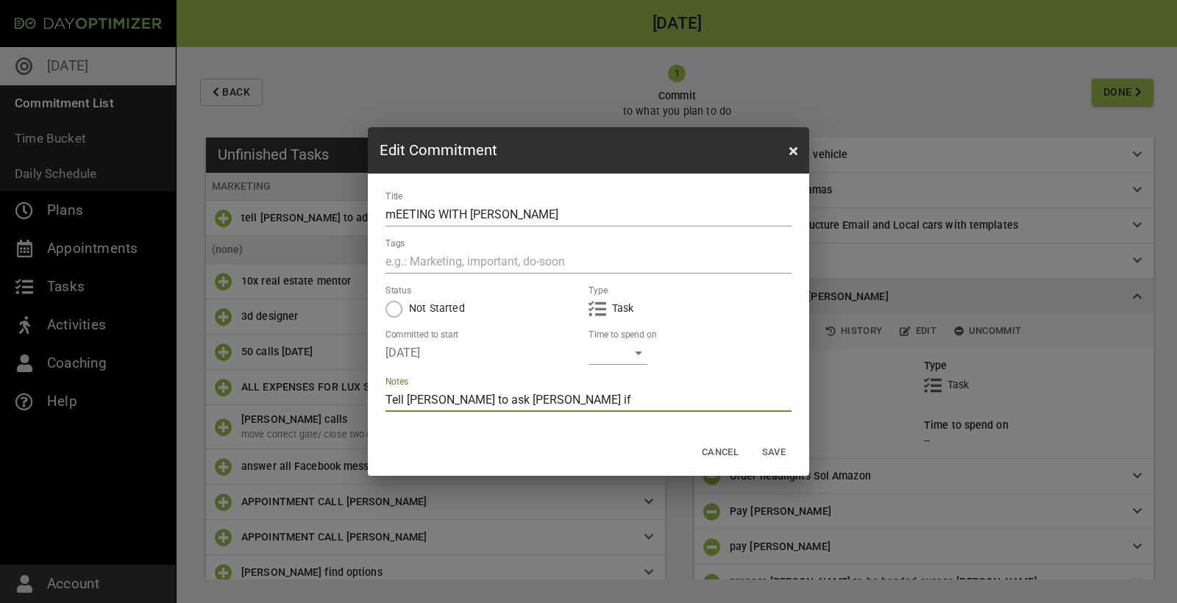
type textarea "Tell [PERSON_NAME] to ask [PERSON_NAME] if h"
type textarea "Tell [PERSON_NAME] to ask [PERSON_NAME] if he"
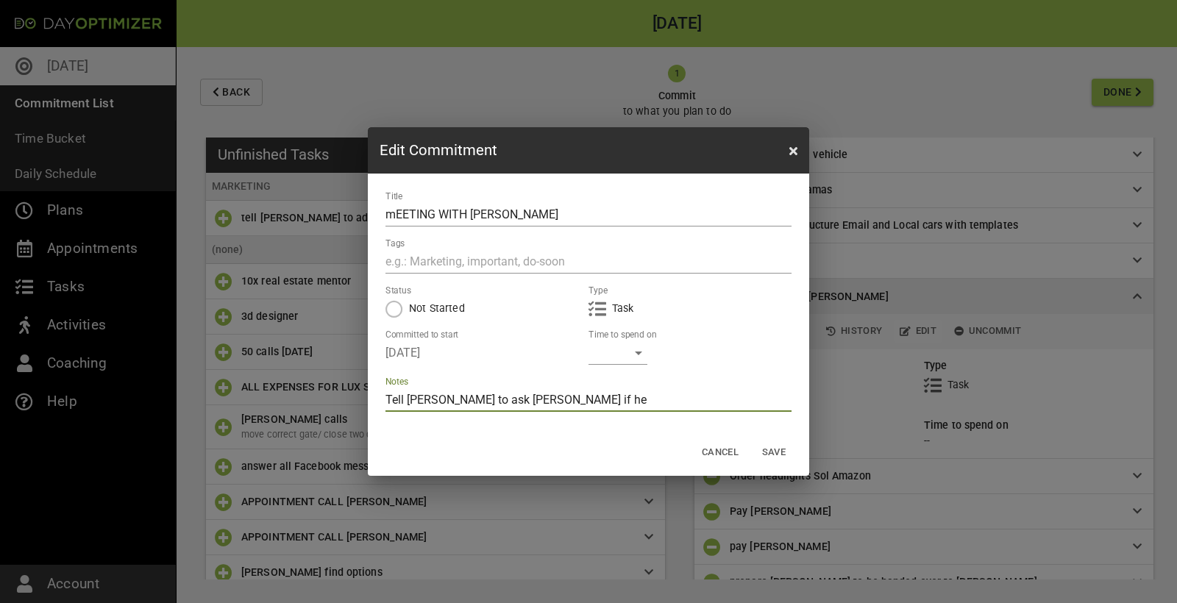
type textarea "Tell [PERSON_NAME] to ask [PERSON_NAME] if he r"
type textarea "Tell [PERSON_NAME] to ask [PERSON_NAME] if he re"
type textarea "Tell [PERSON_NAME] to ask [PERSON_NAME] if he rec"
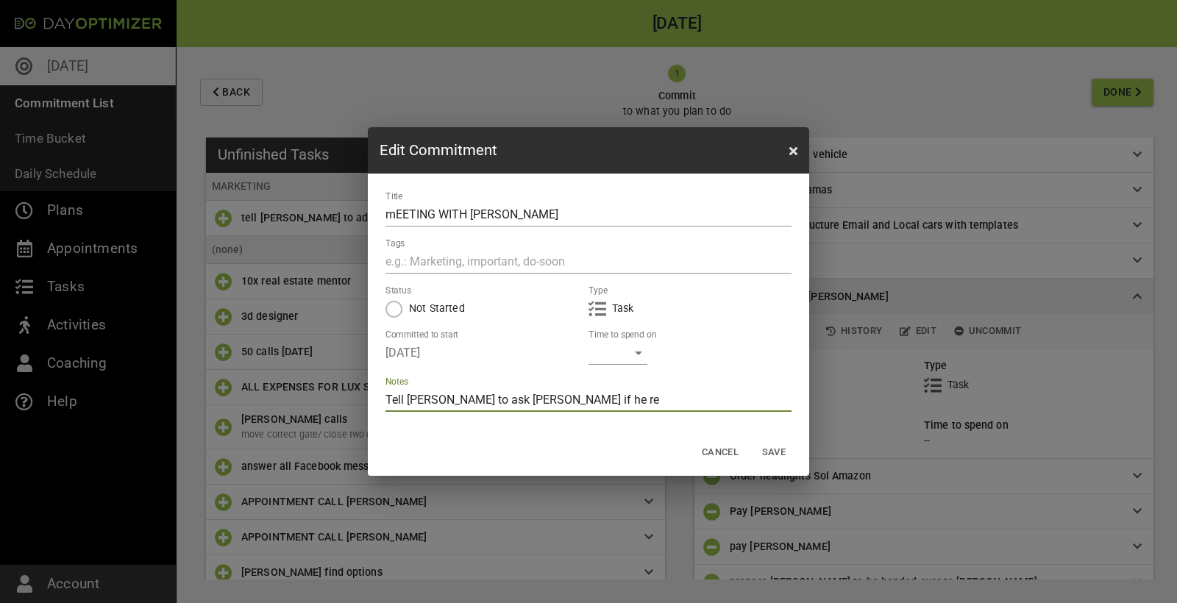
type textarea "Tell [PERSON_NAME] to ask [PERSON_NAME] if he rec"
type textarea "Tell [PERSON_NAME] to ask [PERSON_NAME] if he reci"
type textarea "Tell [PERSON_NAME] to ask [PERSON_NAME] if he [PERSON_NAME]"
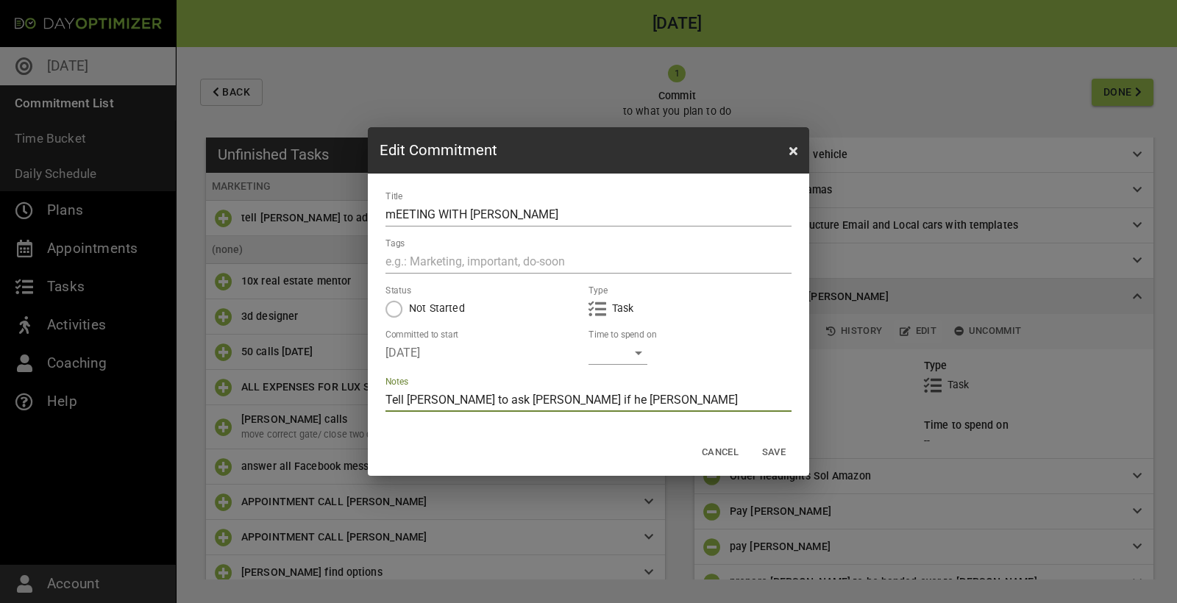
type textarea "Tell [PERSON_NAME] to ask [PERSON_NAME] if he reciev"
type textarea "Tell [PERSON_NAME] to ask [PERSON_NAME] if he recieve"
type textarea "Tell [PERSON_NAME] to ask [PERSON_NAME] if he recieved"
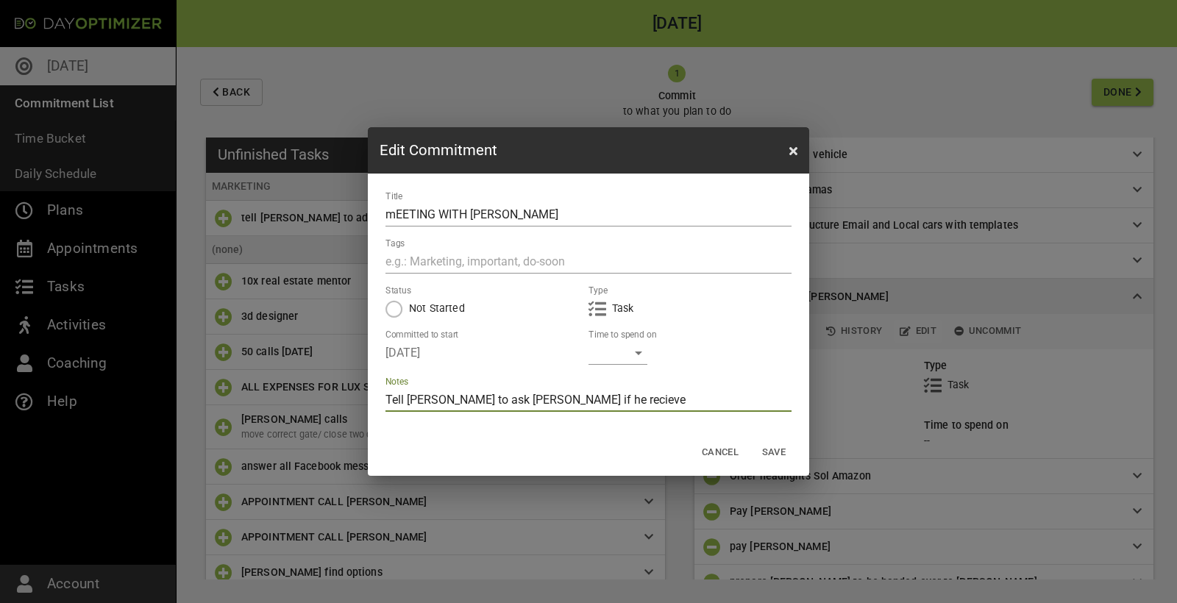
type textarea "Tell [PERSON_NAME] to ask [PERSON_NAME] if he recieved"
type textarea "Tell [PERSON_NAME] to ask [PERSON_NAME] if he received"
type textarea "Tell [PERSON_NAME] to ask [PERSON_NAME] if he received s"
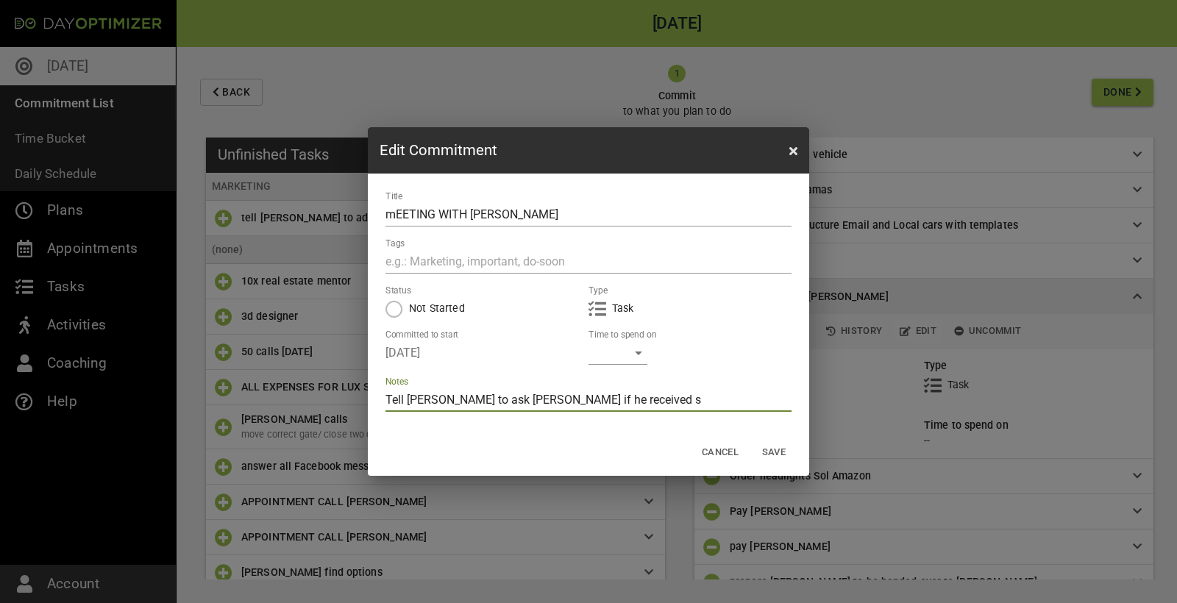
type textarea "Tell [PERSON_NAME] to ask [PERSON_NAME] if he received st"
type textarea "Tell [PERSON_NAME] to ask [PERSON_NAME] if he received sti"
type textarea "Tell [PERSON_NAME] to ask [PERSON_NAME] if he received stic"
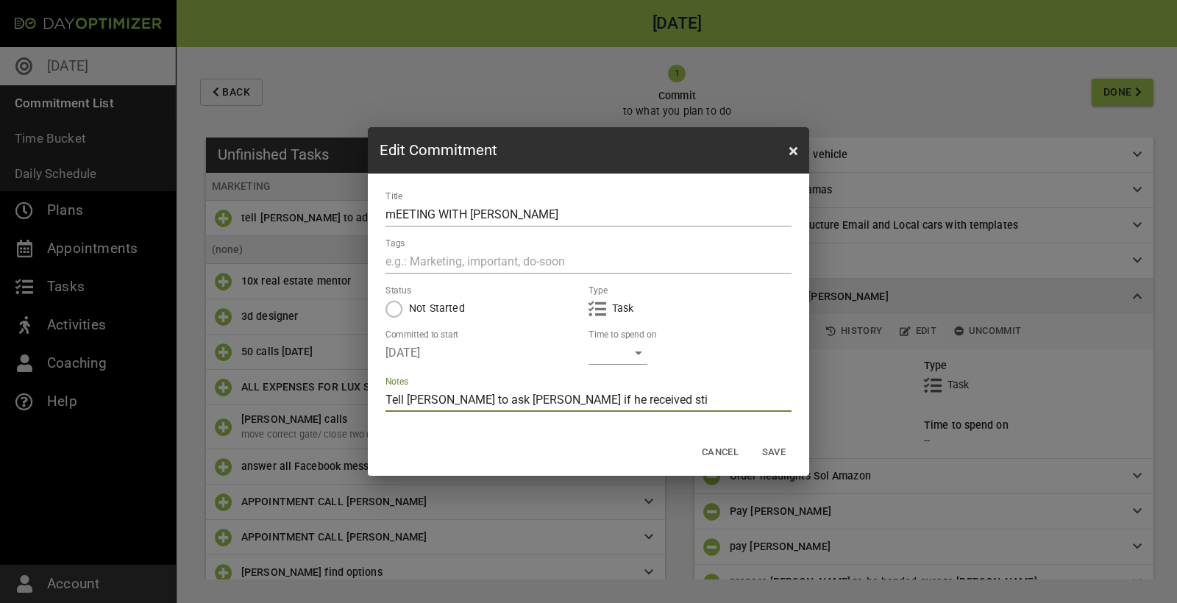
type textarea "Tell [PERSON_NAME] to ask [PERSON_NAME] if he received stic"
type textarea "Tell [PERSON_NAME] to ask [PERSON_NAME] if he received stick"
type textarea "Tell [PERSON_NAME] to ask [PERSON_NAME] if he received sticks"
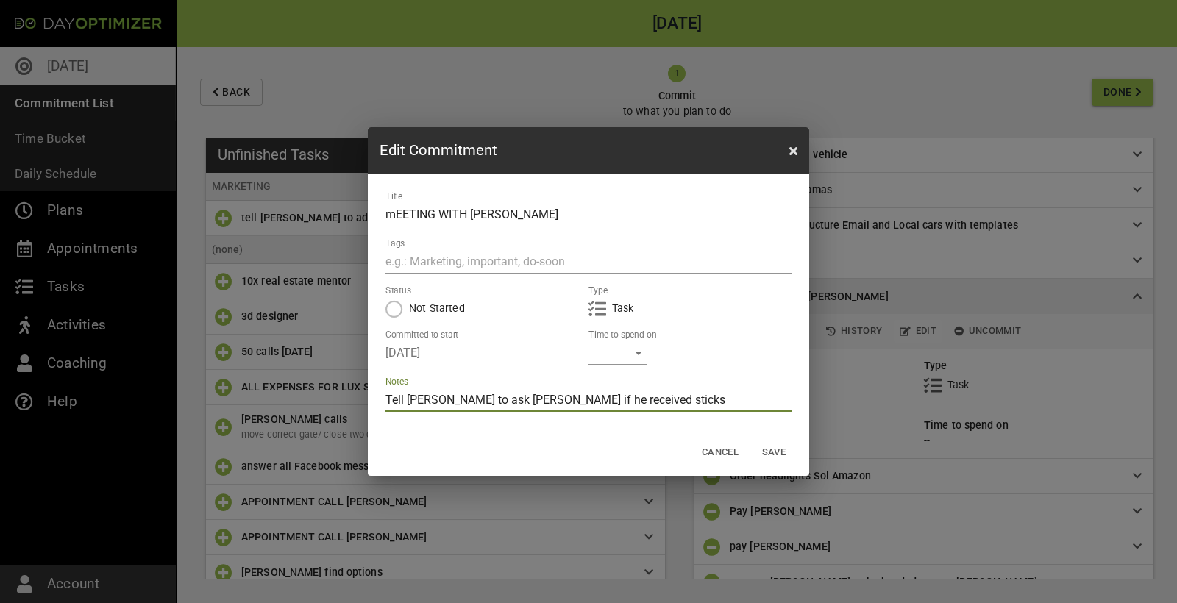
type textarea "Tell [PERSON_NAME] to ask [PERSON_NAME] if he received sticks"
type textarea "Tell [PERSON_NAME] to ask [PERSON_NAME] if he received stick"
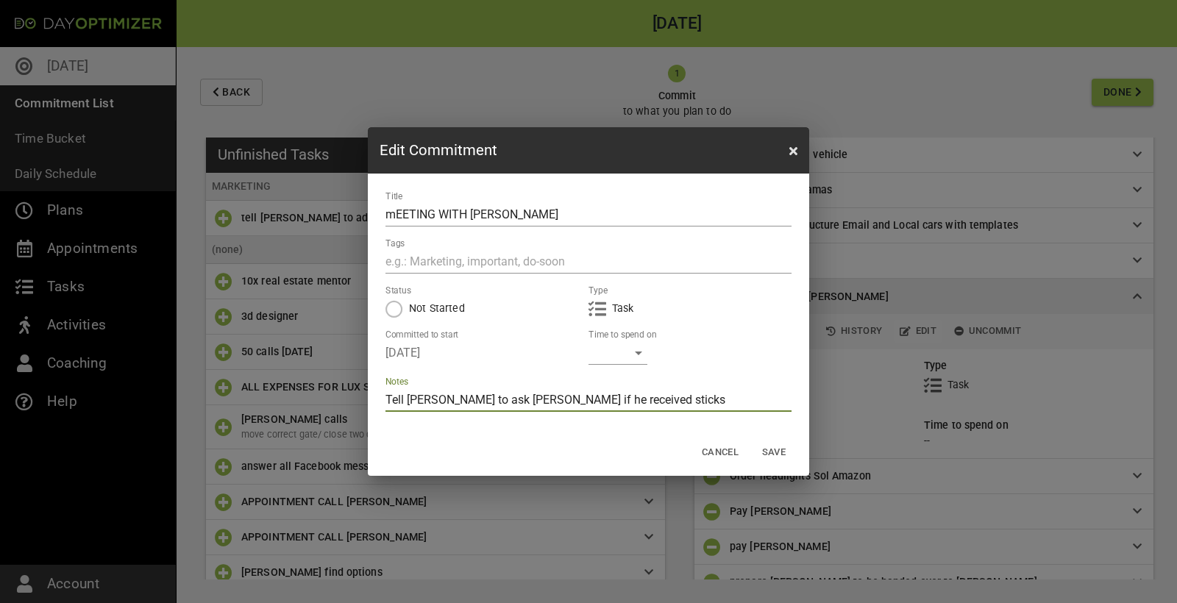
type textarea "Tell [PERSON_NAME] to ask [PERSON_NAME] if he received stick"
type textarea "Tell [PERSON_NAME] to ask [PERSON_NAME] if he received sticks"
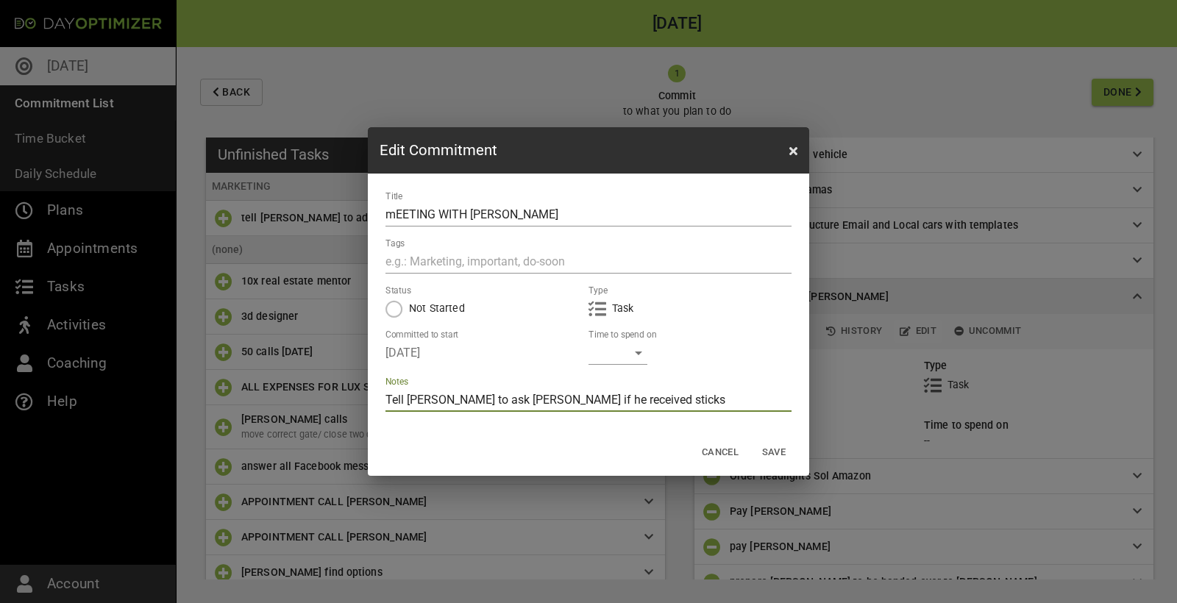
type textarea "Tell [PERSON_NAME] to ask [PERSON_NAME] if he received sticks"
type textarea "Tell [PERSON_NAME] to ask [PERSON_NAME] if he received stick"
type textarea "Tell [PERSON_NAME] to ask [PERSON_NAME] if he received stic"
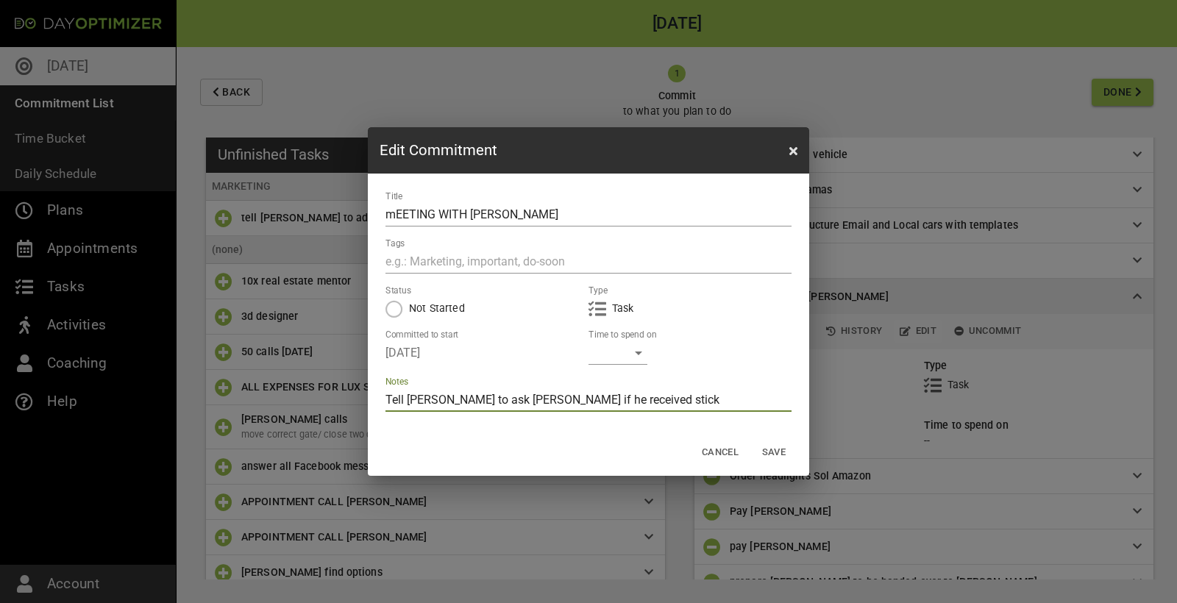
type textarea "Tell [PERSON_NAME] to ask [PERSON_NAME] if he received stic"
type textarea "Tell [PERSON_NAME] to ask [PERSON_NAME] if he received stick"
type textarea "Tell [PERSON_NAME] to ask [PERSON_NAME] if he received sticke"
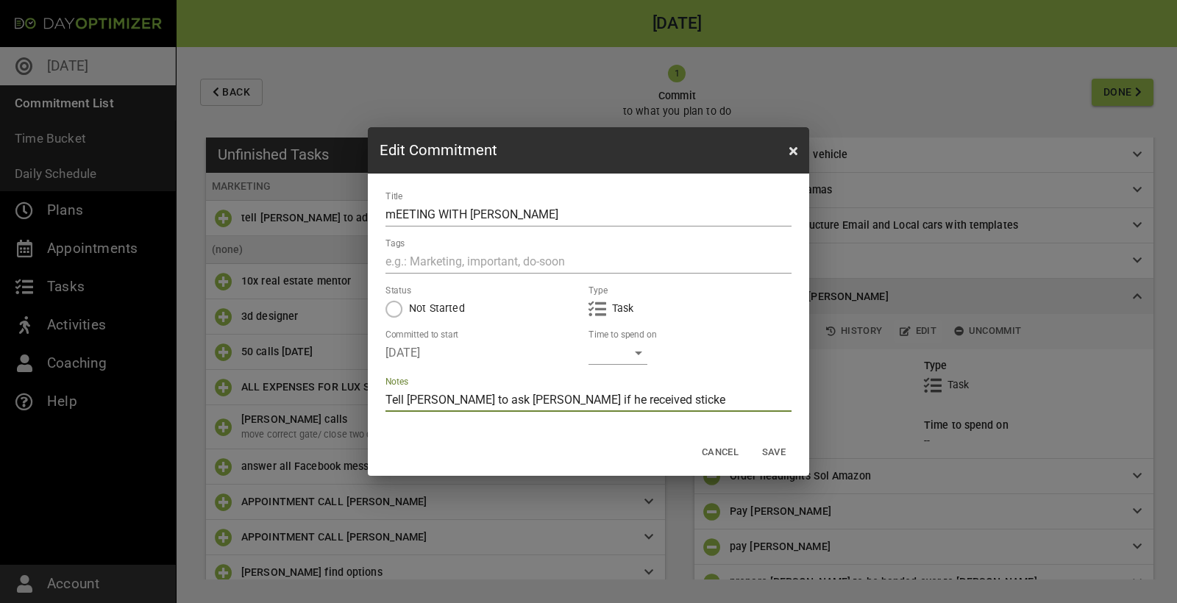
type textarea "Tell [PERSON_NAME] to ask [PERSON_NAME] if he received sticker"
type textarea "Tell [PERSON_NAME] to ask [PERSON_NAME] if he received stickers"
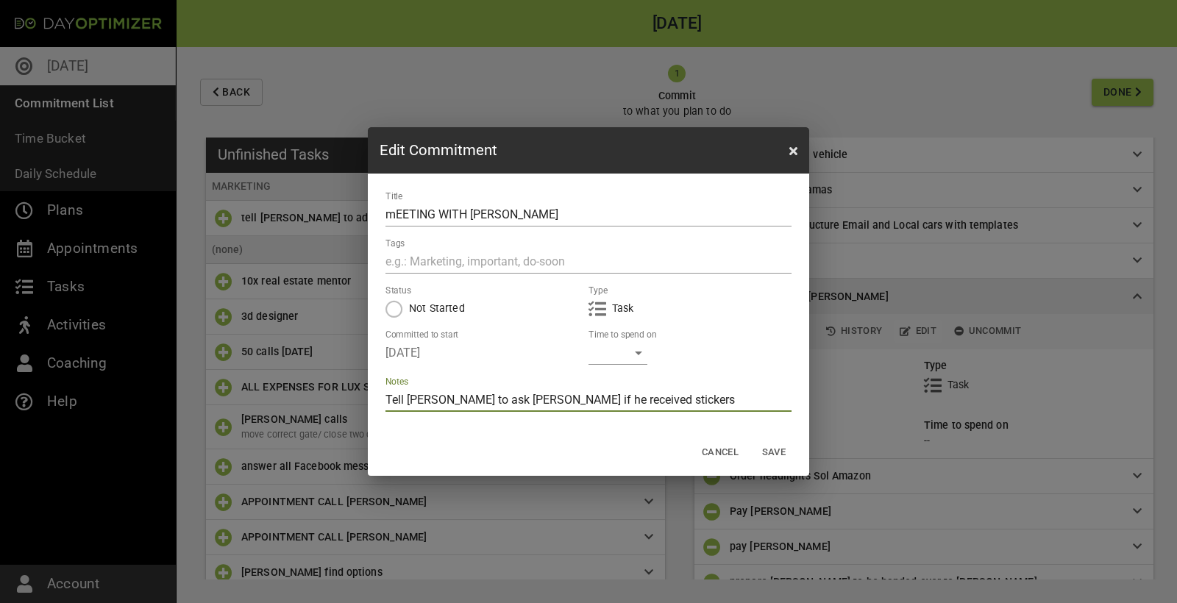
type textarea "Tell [PERSON_NAME] to ask [PERSON_NAME] if he received stickers"
type textarea "Tell [PERSON_NAME] to ask [PERSON_NAME] if he received stickers f"
type textarea "Tell [PERSON_NAME] to ask [PERSON_NAME] if he received stickers fo"
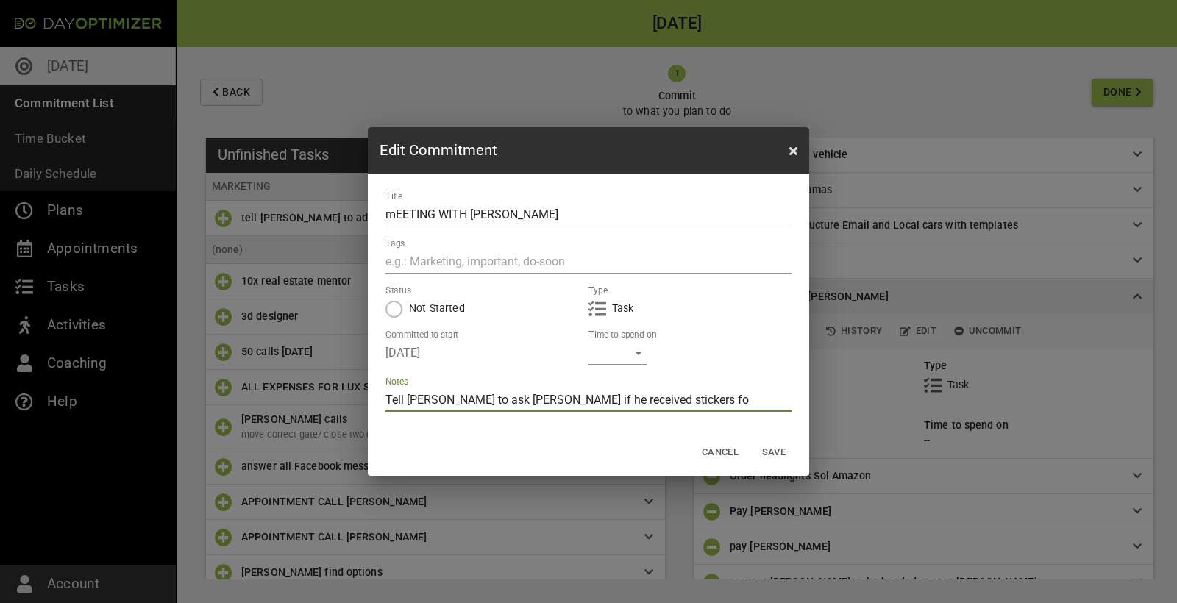
type textarea "Tell [PERSON_NAME] to ask [PERSON_NAME] if he received stickers for"
type textarea "Tell [PERSON_NAME] to ask [PERSON_NAME] if he received stickers for v"
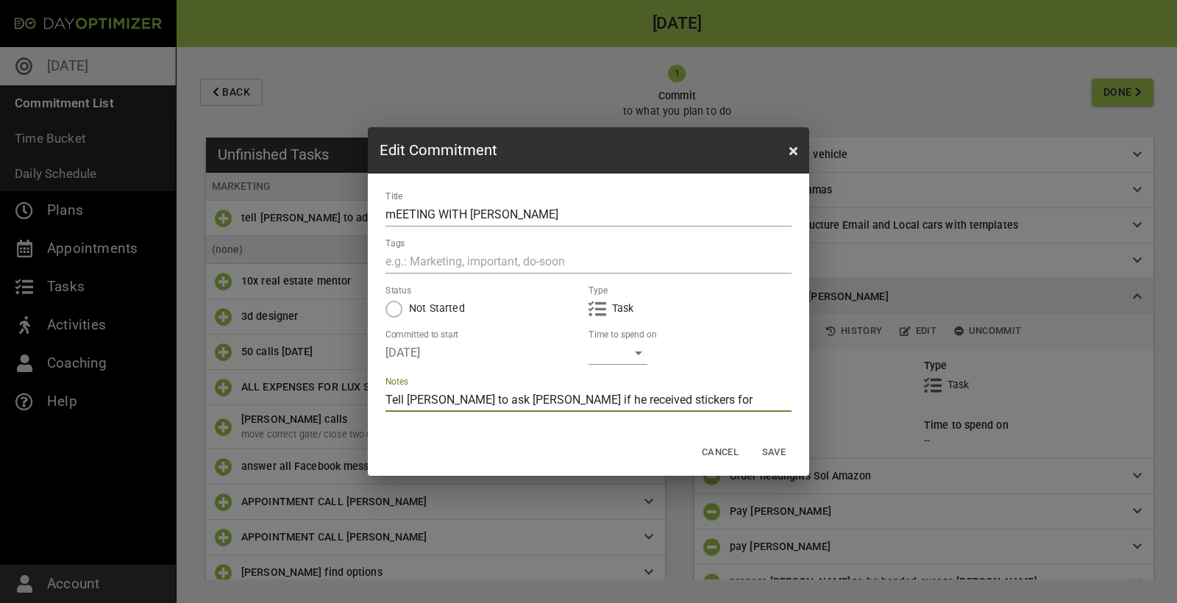
type textarea "Tell [PERSON_NAME] to ask [PERSON_NAME] if he received stickers for v"
type textarea "Tell [PERSON_NAME] to ask [PERSON_NAME] if he received stickers for ve"
type textarea "Tell [PERSON_NAME] to ask [PERSON_NAME] if he received stickers for veh"
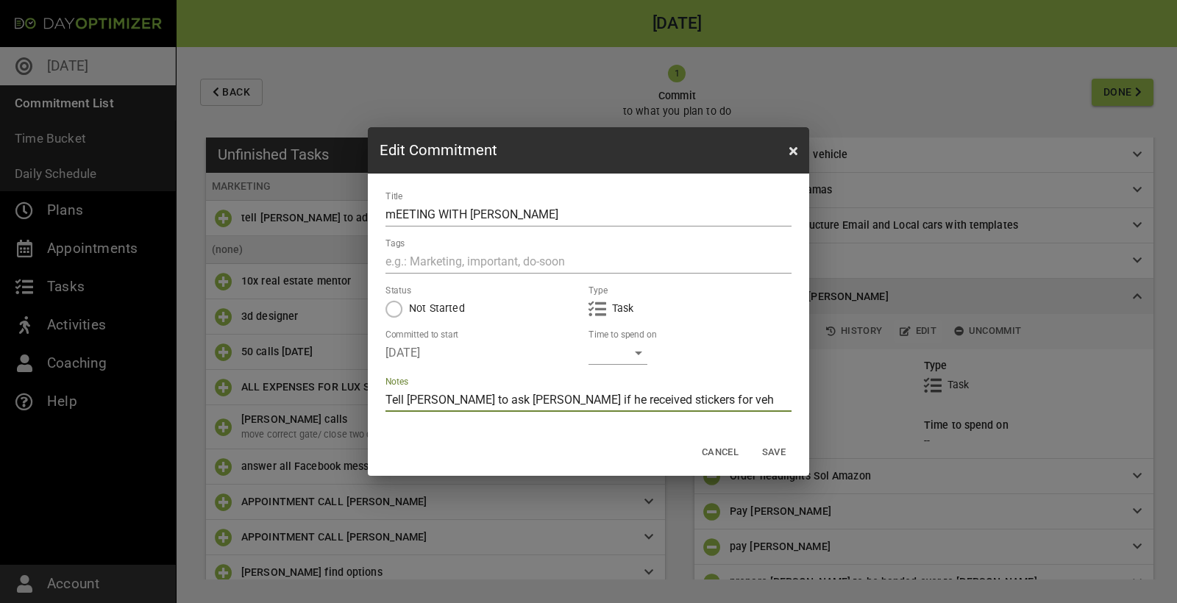
type textarea "Tell [PERSON_NAME] to ask [PERSON_NAME] if he received stickers for vehi"
type textarea "Tell [PERSON_NAME] to ask [PERSON_NAME] if he received stickers for vehic"
type textarea "Tell [PERSON_NAME] to ask [PERSON_NAME] if he received stickers for vehicl"
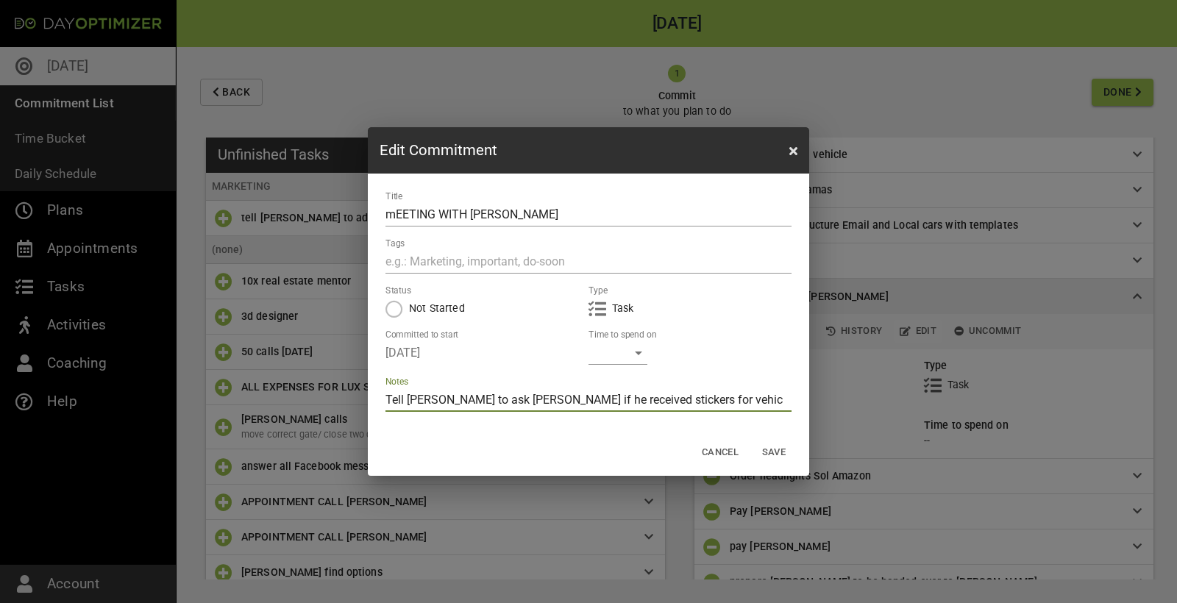
type textarea "Tell [PERSON_NAME] to ask [PERSON_NAME] if he received stickers for vehicl"
type textarea "Tell [PERSON_NAME] to ask [PERSON_NAME] if he received stickers for vehicle"
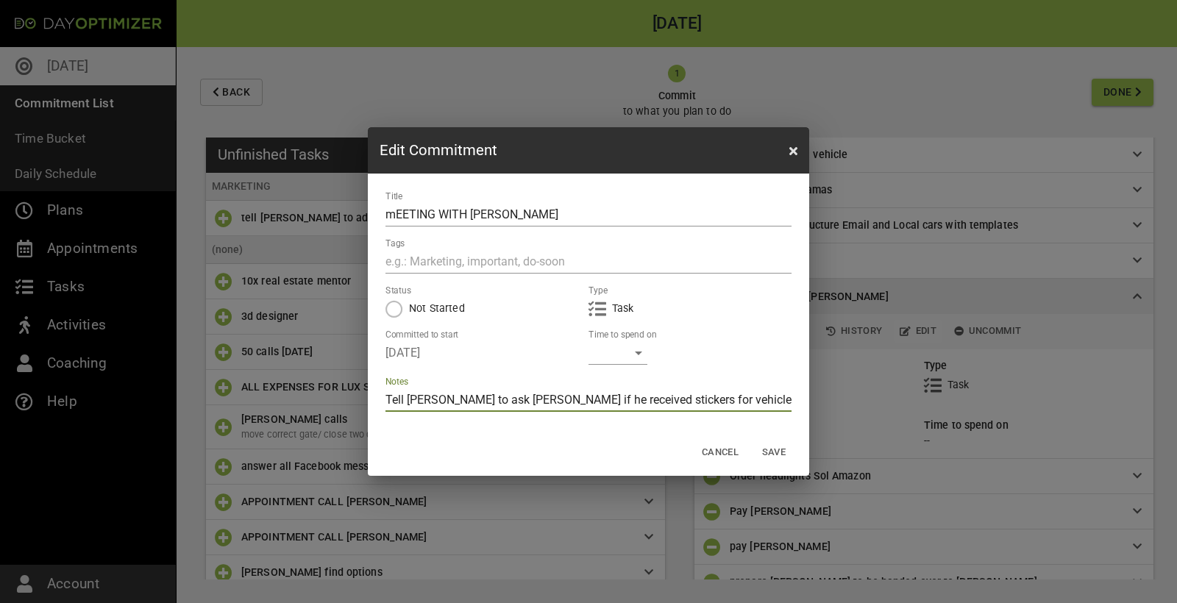
type textarea "Tell [PERSON_NAME] to ask [PERSON_NAME] if he received stickers for vehicle i"
type textarea "Tell [PERSON_NAME] to ask [PERSON_NAME] if he received stickers for vehicle im"
type textarea "Tell [PERSON_NAME] to ask [PERSON_NAME] if he received stickers for vehicle imp"
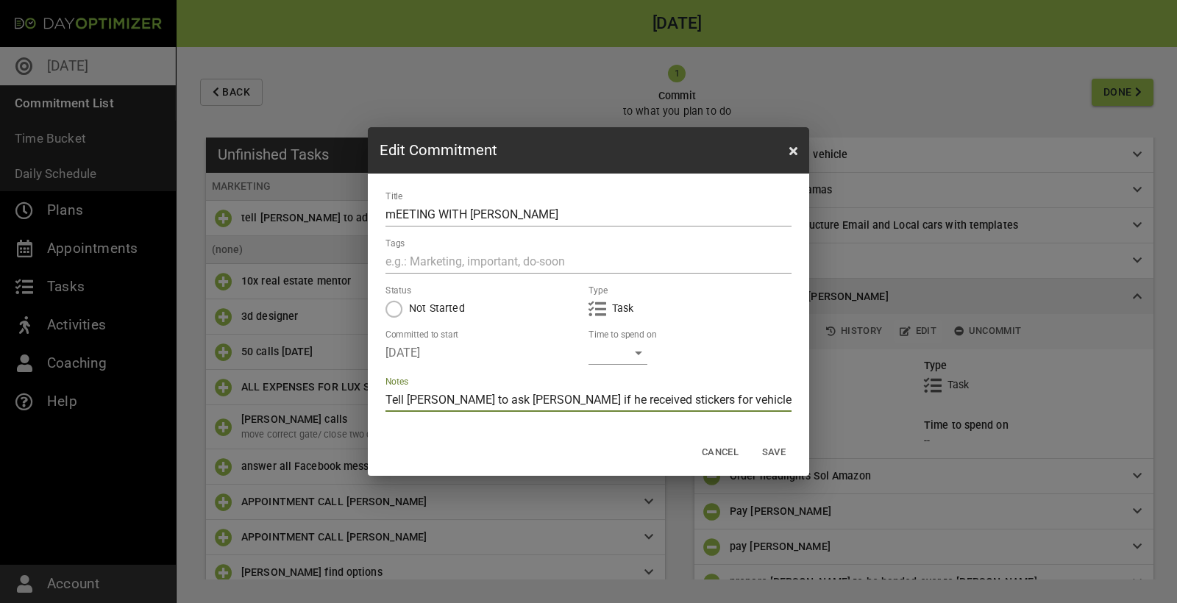
type textarea "Tell [PERSON_NAME] to ask [PERSON_NAME] if he received stickers for vehicle imp"
type textarea "Tell [PERSON_NAME] to ask [PERSON_NAME] if he received stickers for vehicle impl"
type textarea "Tell [PERSON_NAME] to ask [PERSON_NAME] if he received stickers for vehicle imp…"
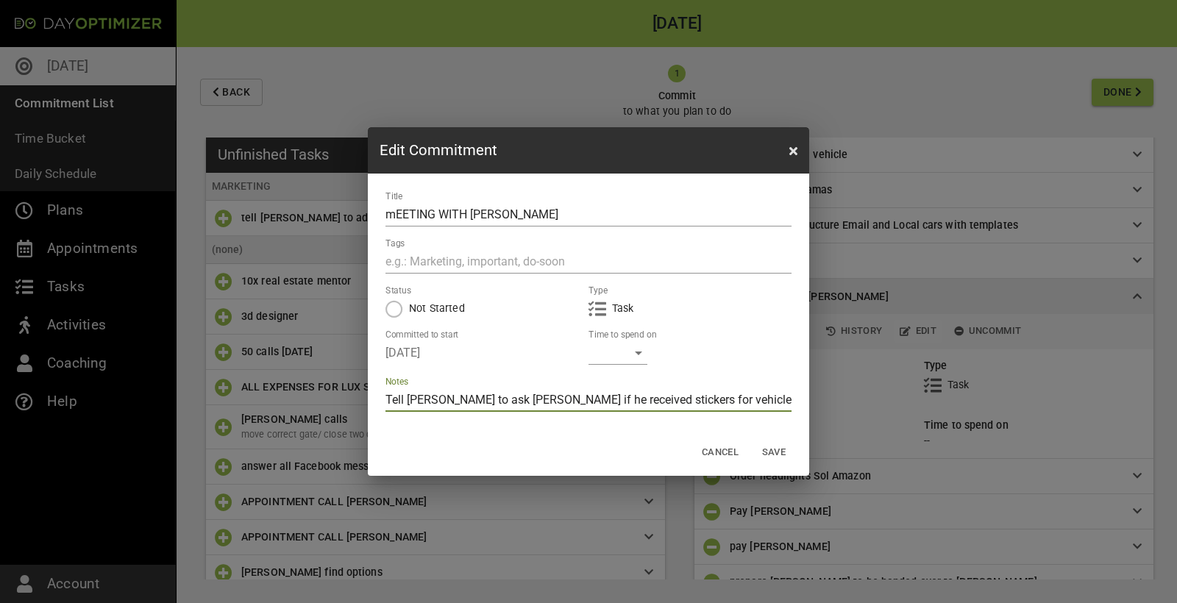
type textarea "Tell [PERSON_NAME] to ask [PERSON_NAME] if he received stickers for vehicle imp…"
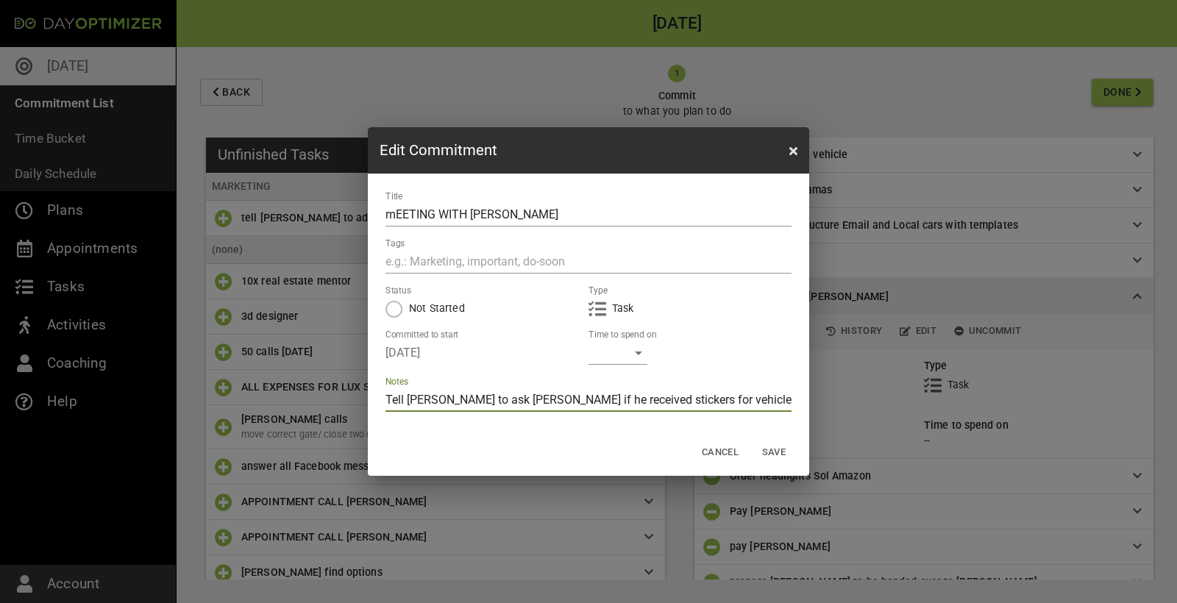
type textarea "Tell [PERSON_NAME] to ask [PERSON_NAME] if he received stickers for vehicle imp…"
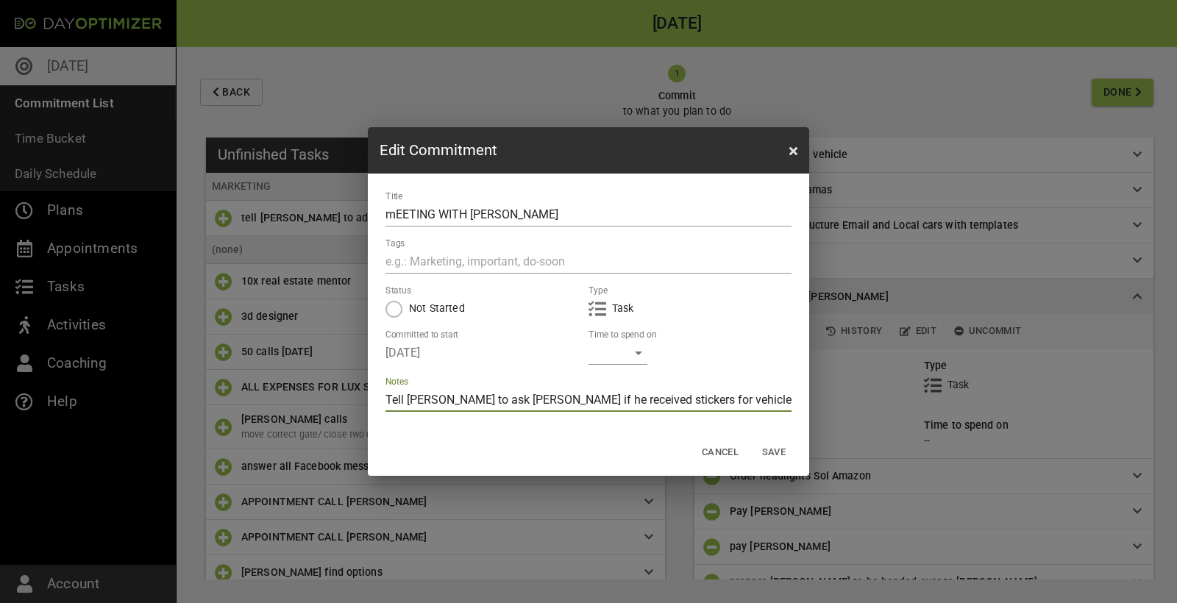
type textarea "Tell [PERSON_NAME] to ask [PERSON_NAME] if he received stickers for vehicle imp…"
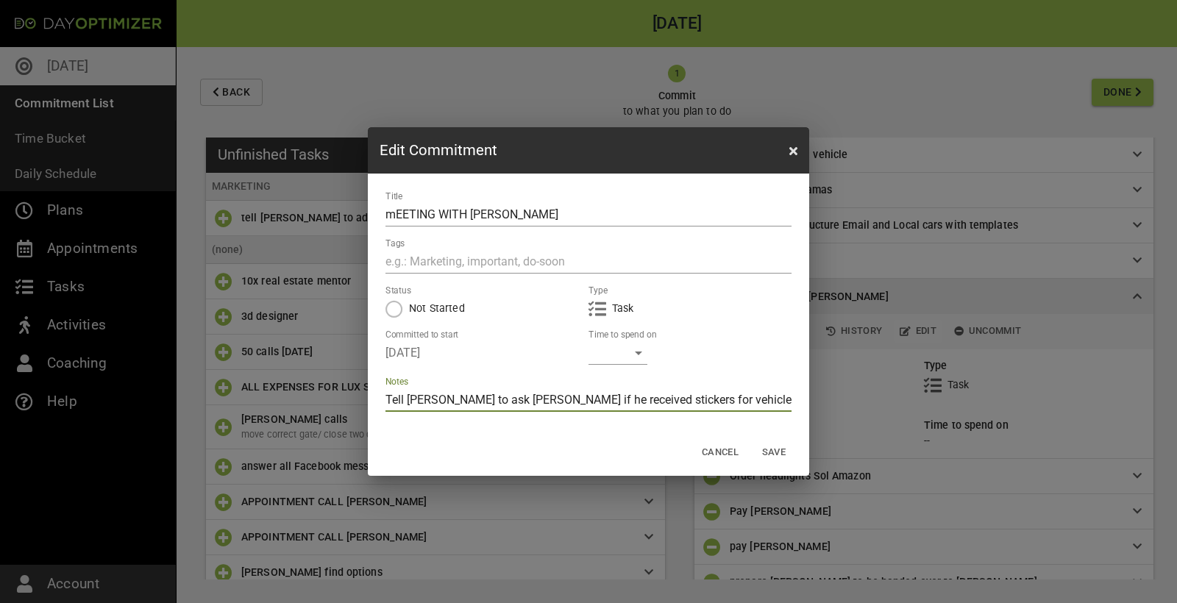
type textarea "Tell [PERSON_NAME] to ask [PERSON_NAME] if he received stickers for vehicle imp…"
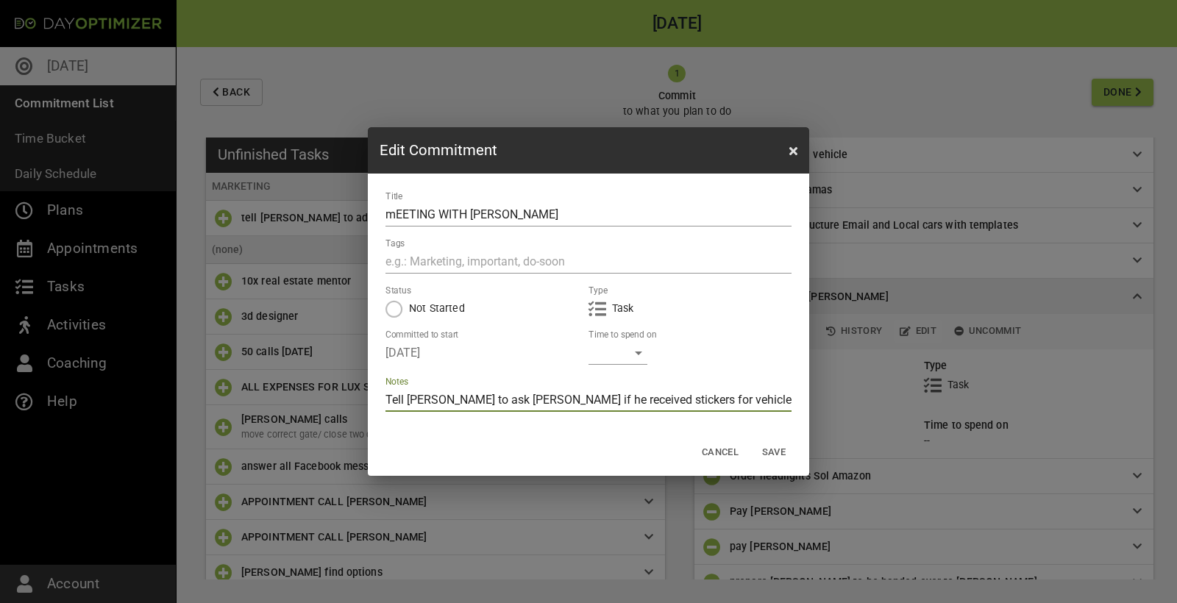
type textarea "Tell [PERSON_NAME] to ask [PERSON_NAME] if he received stickers for vehicle imp…"
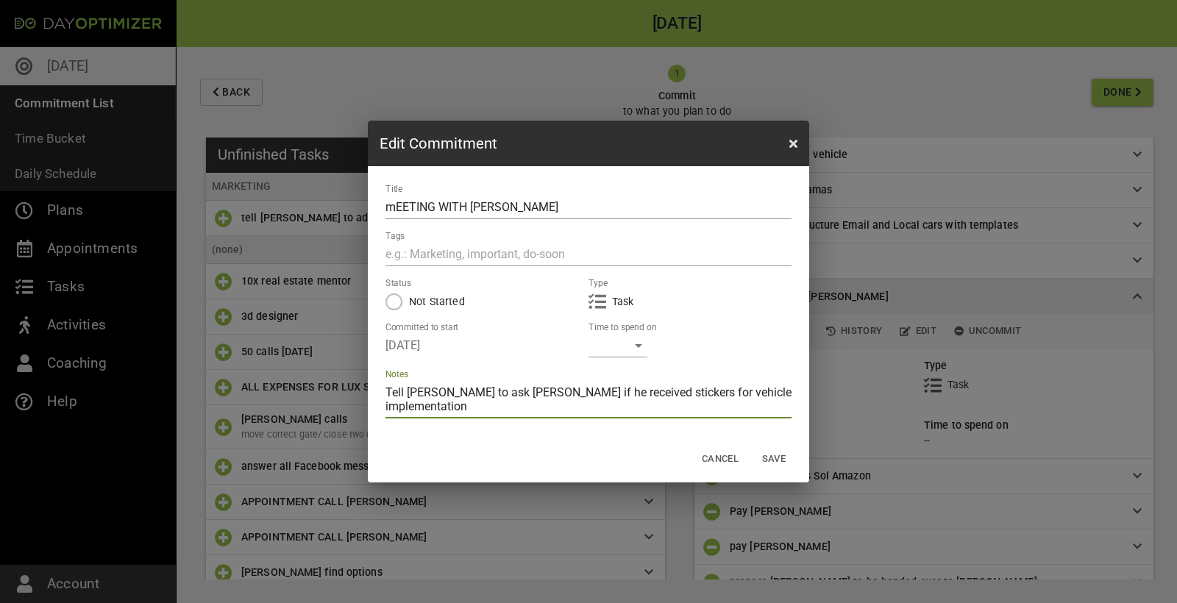
type textarea "Tell [PERSON_NAME] to ask [PERSON_NAME] if he received stickers for vehicle imp…"
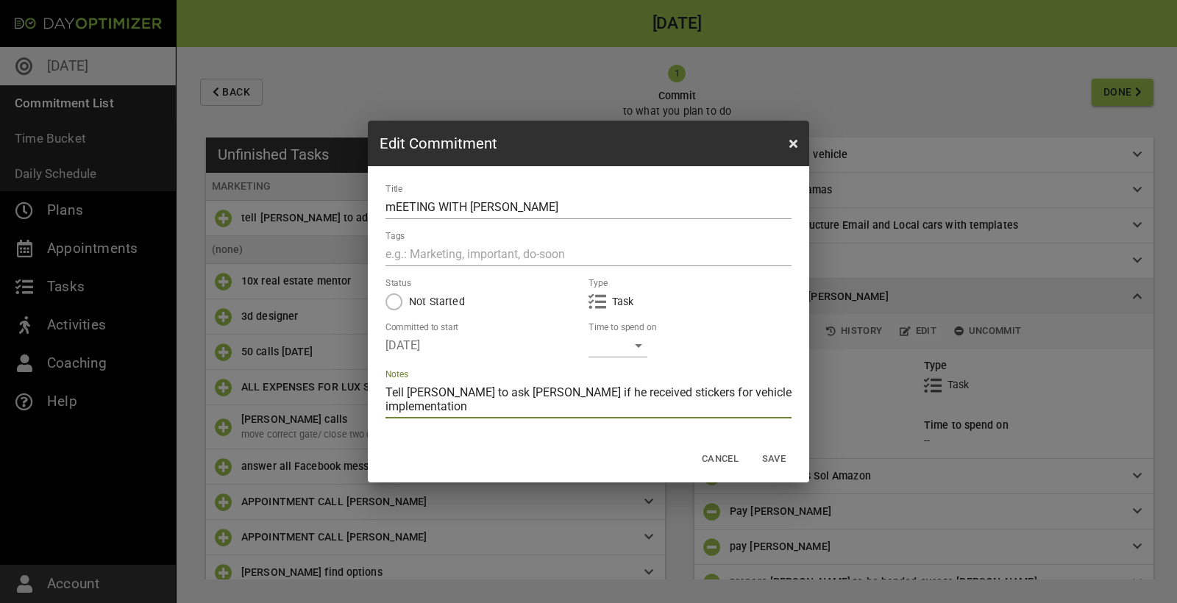
type textarea "Tell [PERSON_NAME] to ask [PERSON_NAME] if he received stickers for vehicle imp…"
click at [772, 455] on span "Save" at bounding box center [773, 459] width 35 height 17
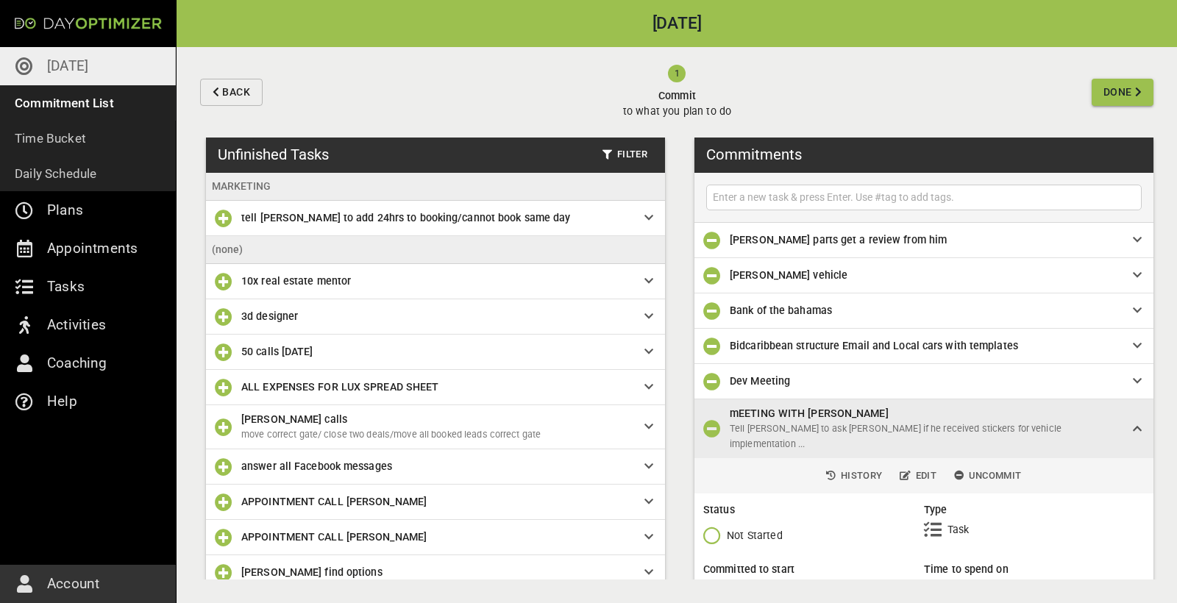
scroll to position [0, 0]
click at [831, 194] on input "text" at bounding box center [924, 197] width 428 height 18
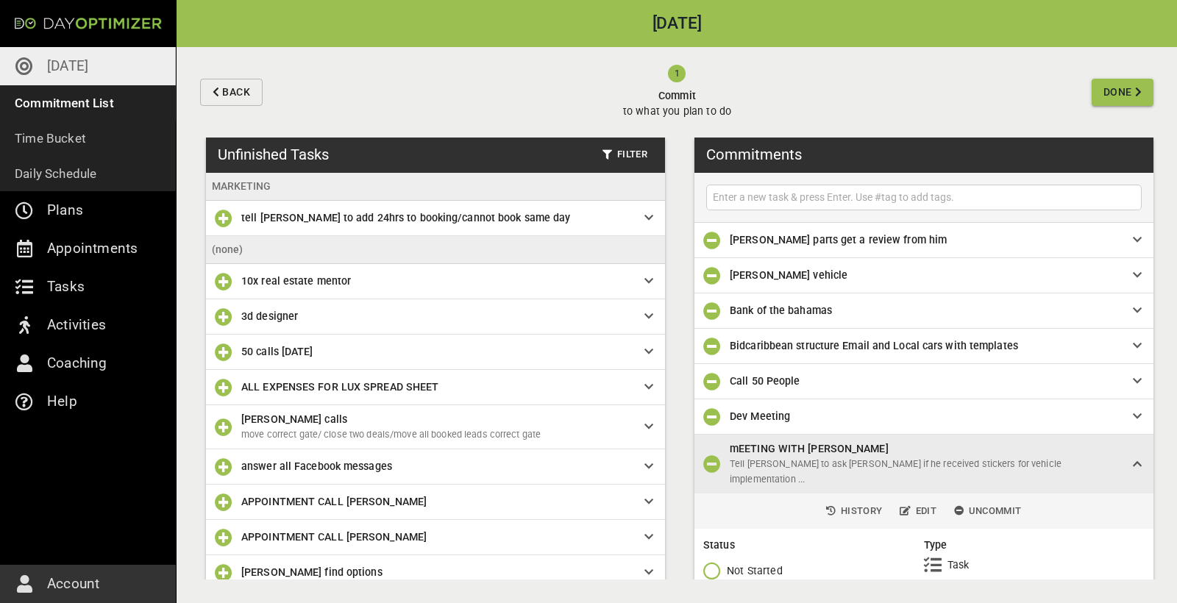
click at [830, 198] on input "text" at bounding box center [924, 197] width 428 height 18
click at [822, 197] on input "text" at bounding box center [924, 197] width 428 height 18
click at [807, 198] on input "[PERSON_NAME] meeting 12.00" at bounding box center [924, 197] width 428 height 18
click at [810, 199] on input "[PERSON_NAME] meeting 12.00" at bounding box center [924, 197] width 428 height 18
click at [999, 199] on input "[PERSON_NAME] meeting 12:00" at bounding box center [924, 197] width 428 height 18
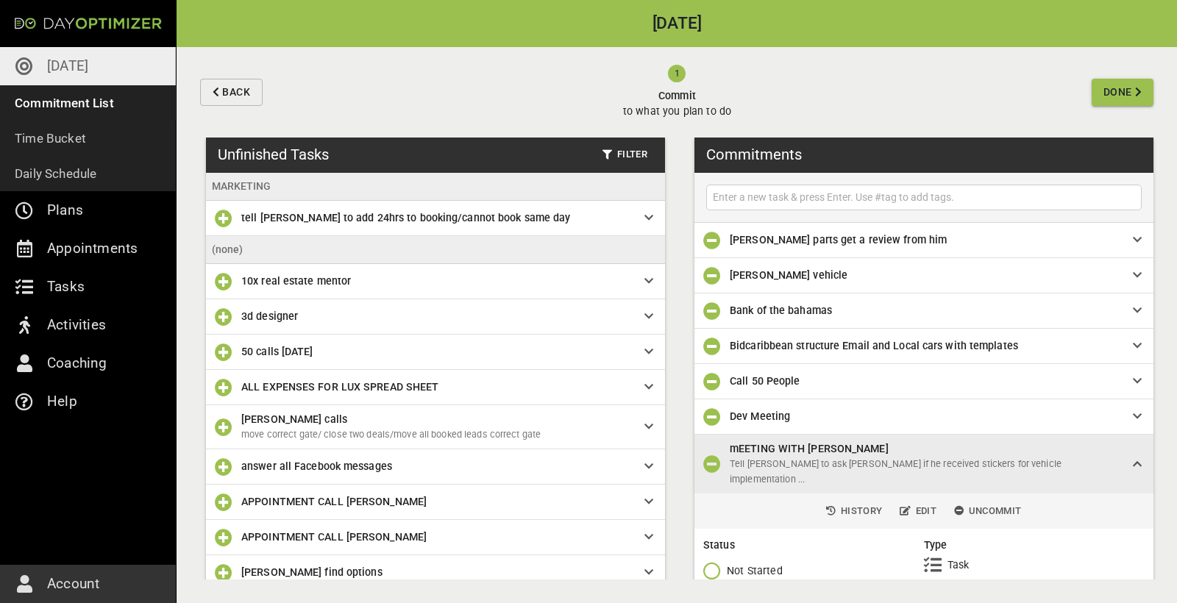
click at [796, 202] on input "text" at bounding box center [924, 197] width 428 height 18
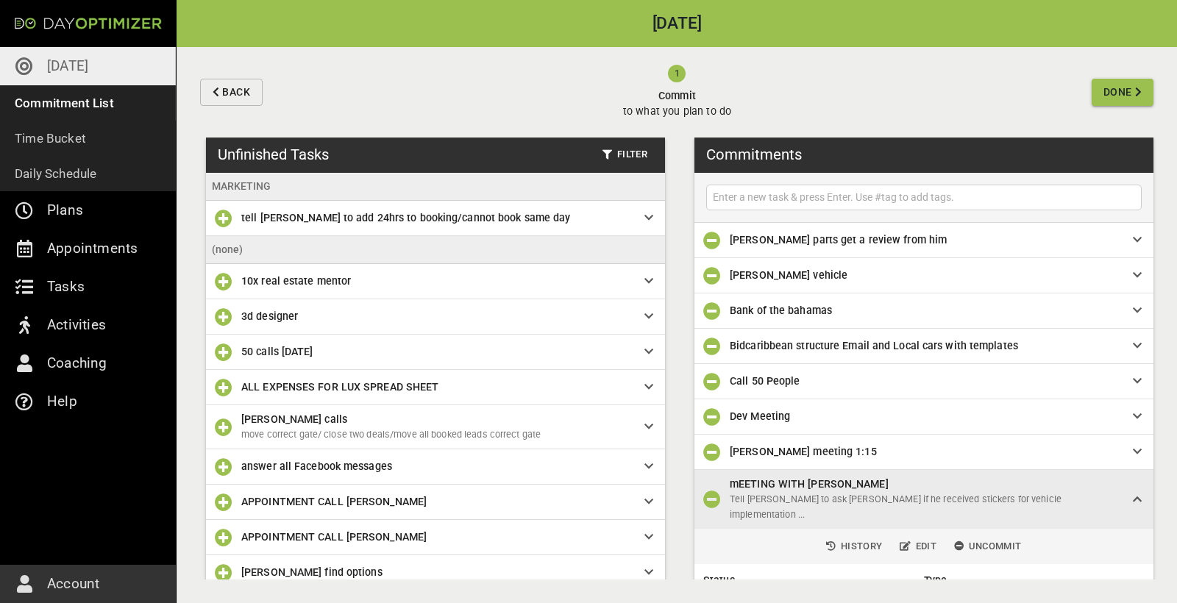
click at [881, 200] on input "text" at bounding box center [924, 197] width 428 height 18
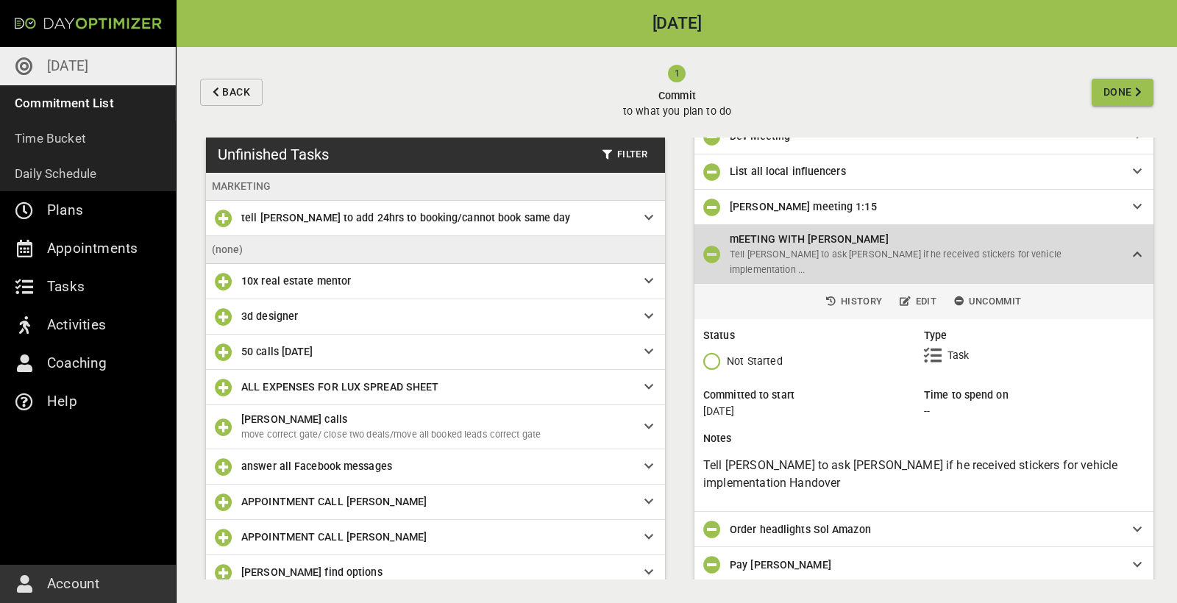
scroll to position [274, 0]
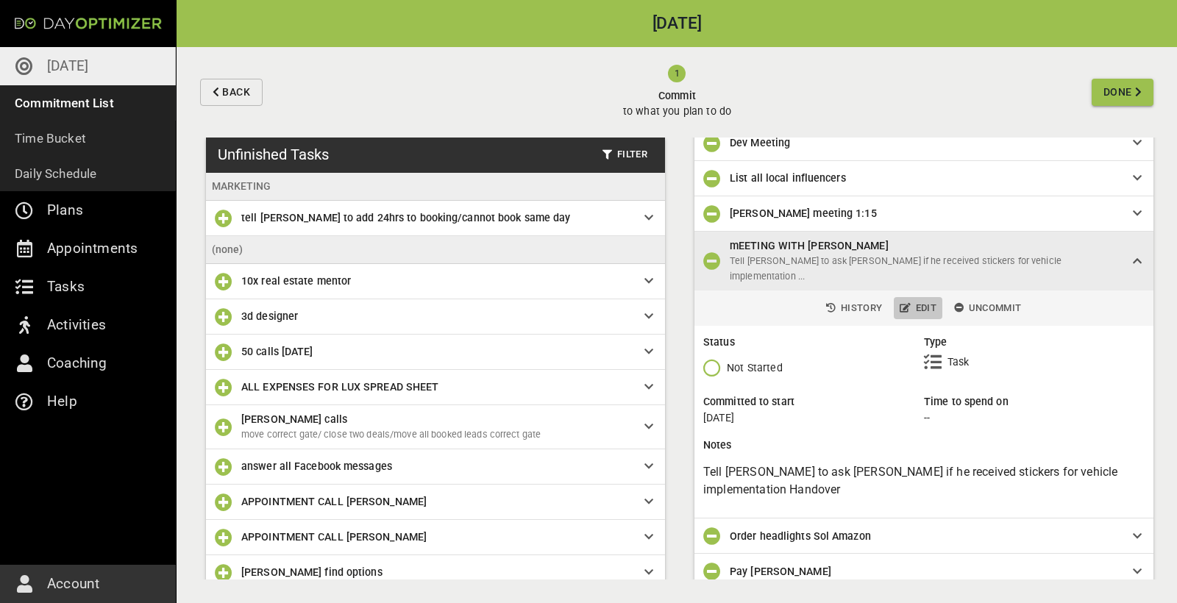
click at [927, 300] on span "Edit" at bounding box center [918, 308] width 37 height 17
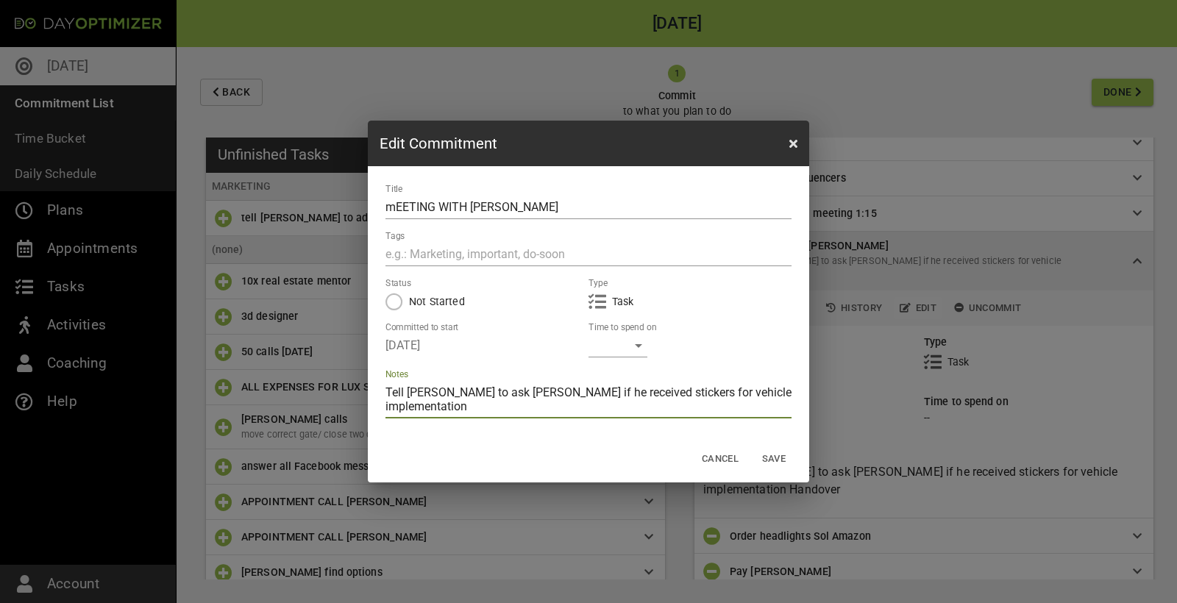
click at [557, 411] on textarea "Tell [PERSON_NAME] to ask [PERSON_NAME] if he received stickers for vehicle imp…" at bounding box center [588, 399] width 406 height 28
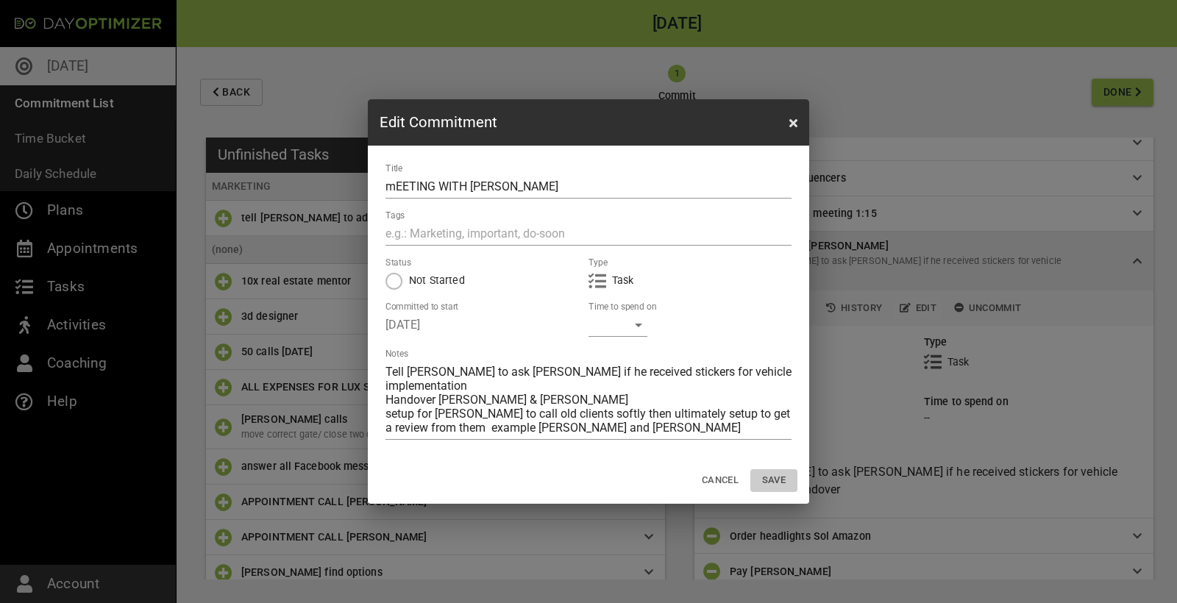
click at [774, 479] on span "Save" at bounding box center [773, 480] width 35 height 17
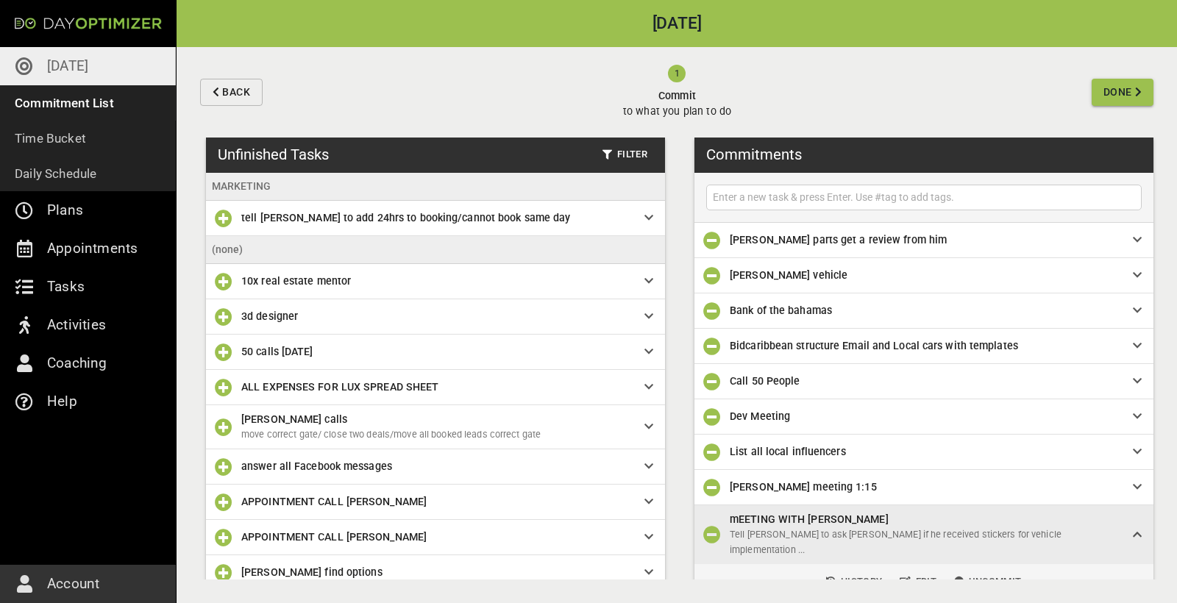
scroll to position [0, 0]
click at [812, 195] on input "text" at bounding box center [924, 197] width 428 height 18
click at [769, 211] on li at bounding box center [923, 198] width 459 height 50
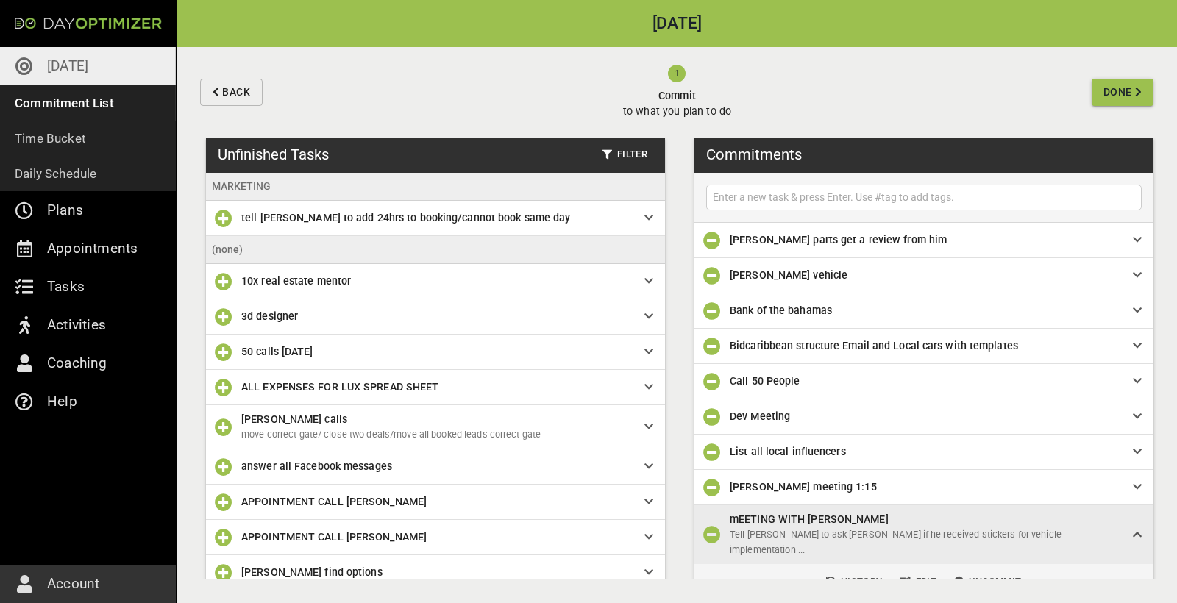
scroll to position [0, 0]
click at [769, 205] on input "text" at bounding box center [924, 197] width 428 height 18
click at [759, 207] on div at bounding box center [923, 198] width 435 height 26
click at [782, 195] on input "text" at bounding box center [924, 197] width 428 height 18
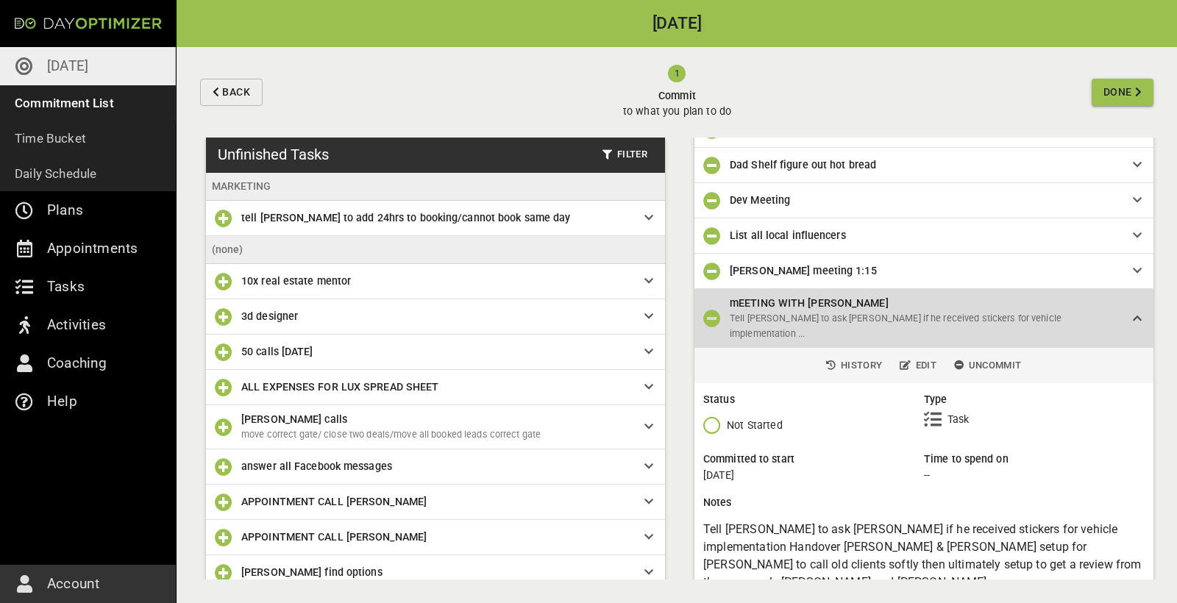
scroll to position [316, 0]
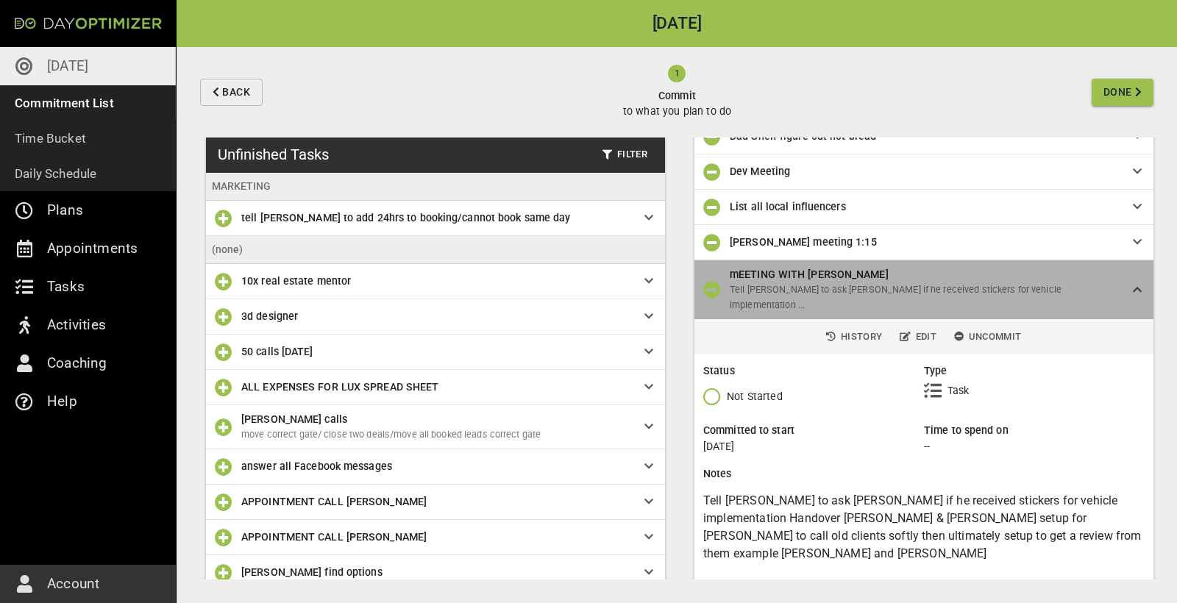
click at [1139, 286] on div "mEETING WITH [PERSON_NAME] Tell [PERSON_NAME] to ask [PERSON_NAME] if he receiv…" at bounding box center [923, 289] width 459 height 59
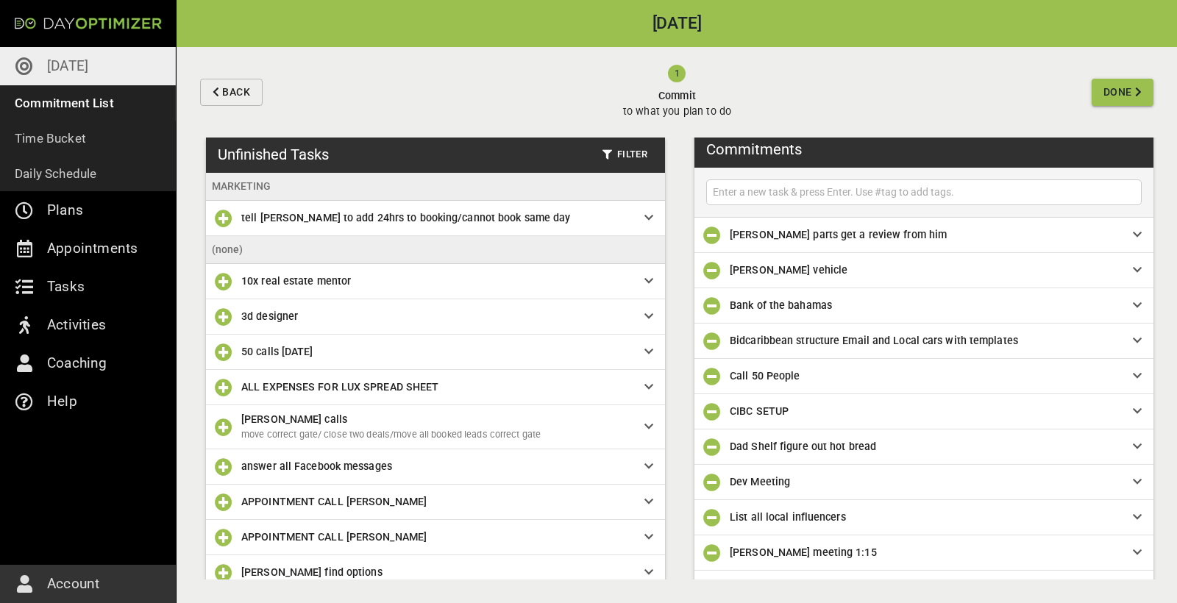
scroll to position [0, 0]
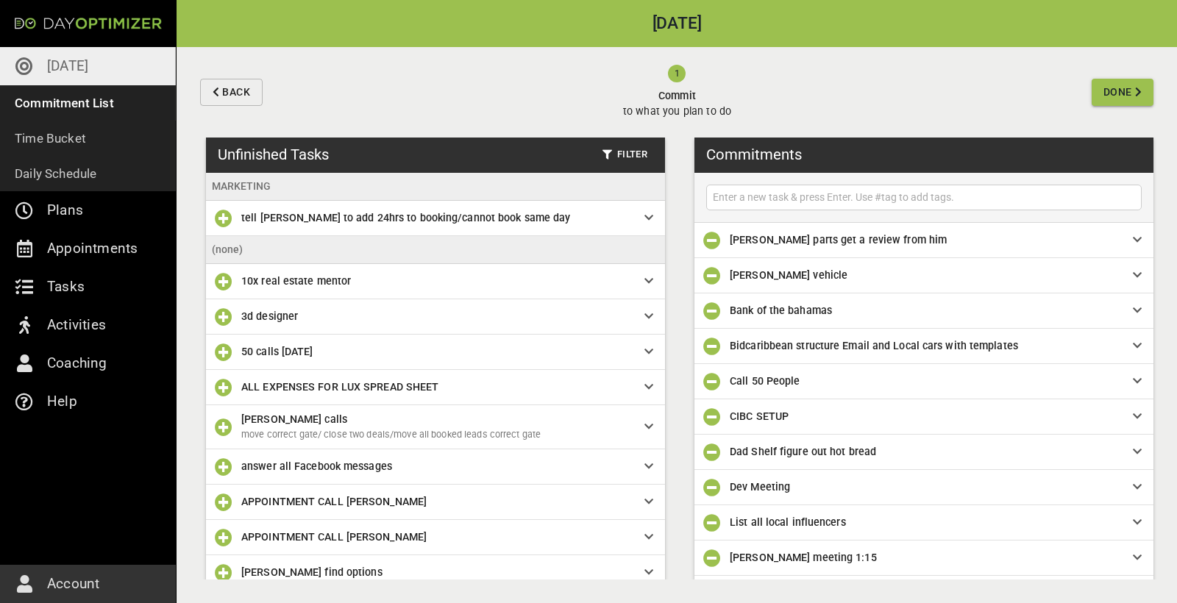
click at [762, 196] on input "text" at bounding box center [924, 197] width 428 height 18
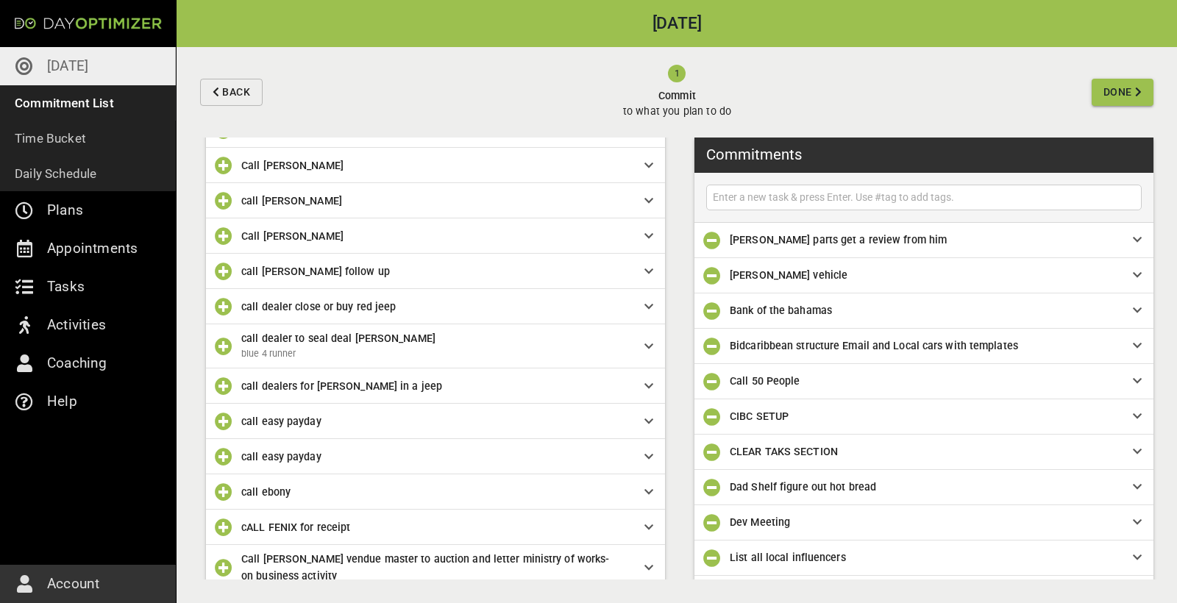
scroll to position [1681, 0]
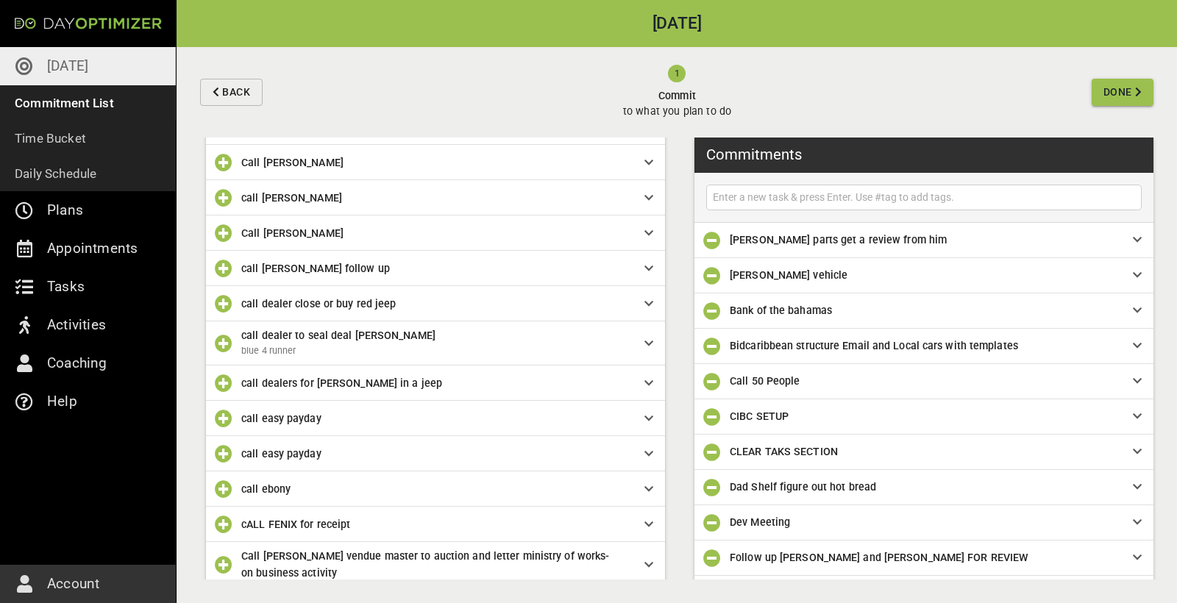
click at [1105, 96] on span "Done" at bounding box center [1117, 92] width 29 height 18
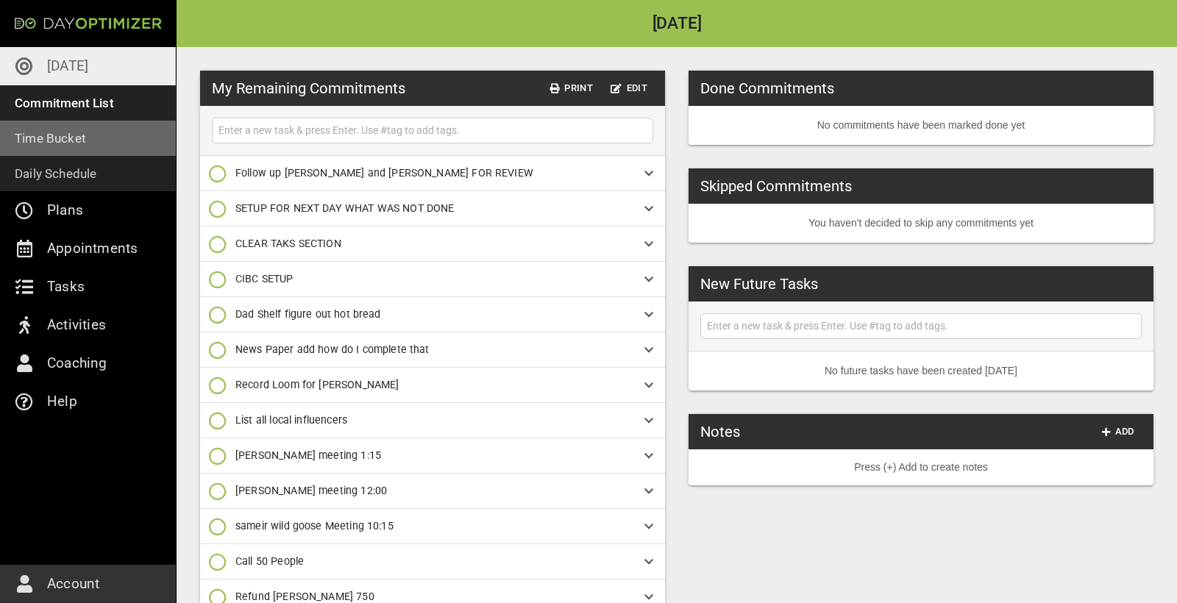
click at [66, 143] on p "Time Bucket" at bounding box center [50, 138] width 71 height 21
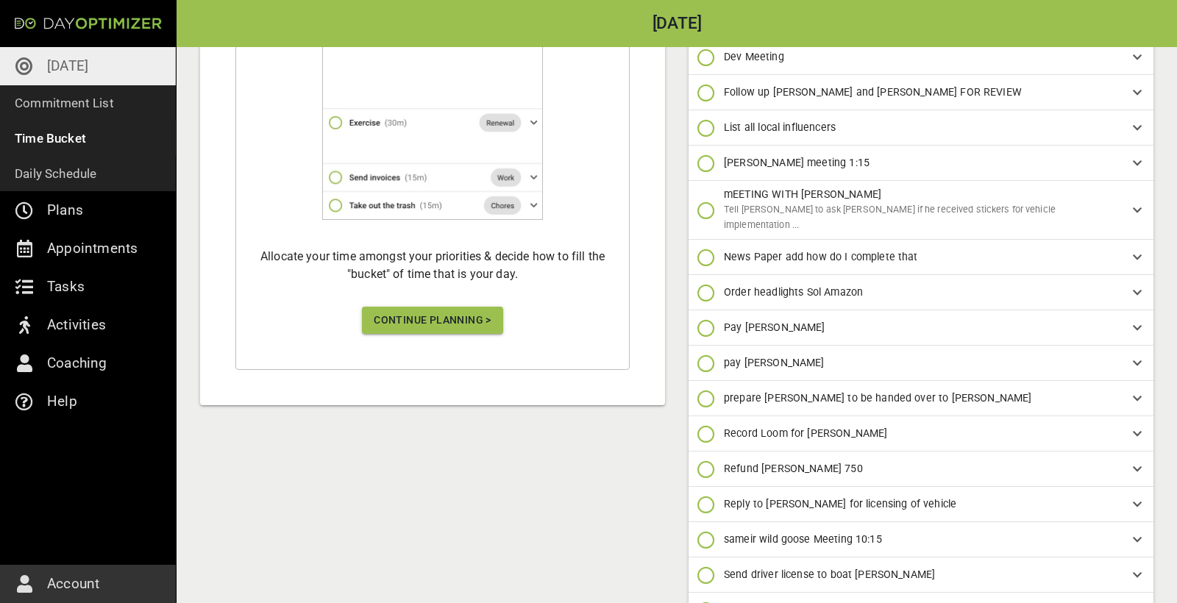
scroll to position [635, 0]
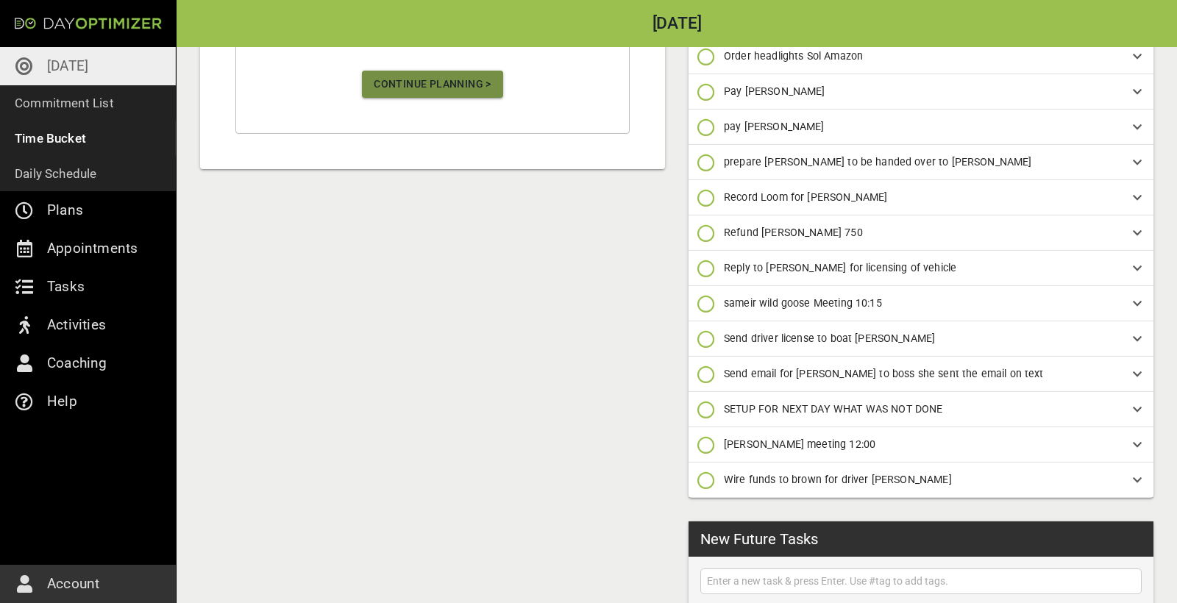
click at [456, 93] on button "Continue Planning >" at bounding box center [432, 84] width 141 height 27
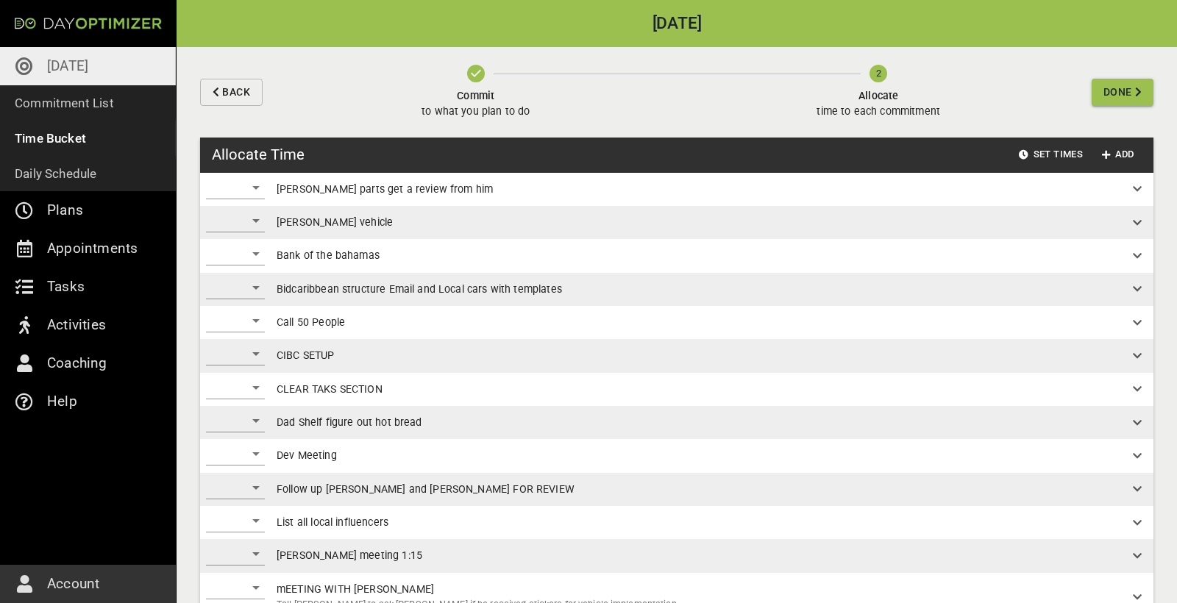
click at [261, 189] on div "​" at bounding box center [235, 188] width 59 height 24
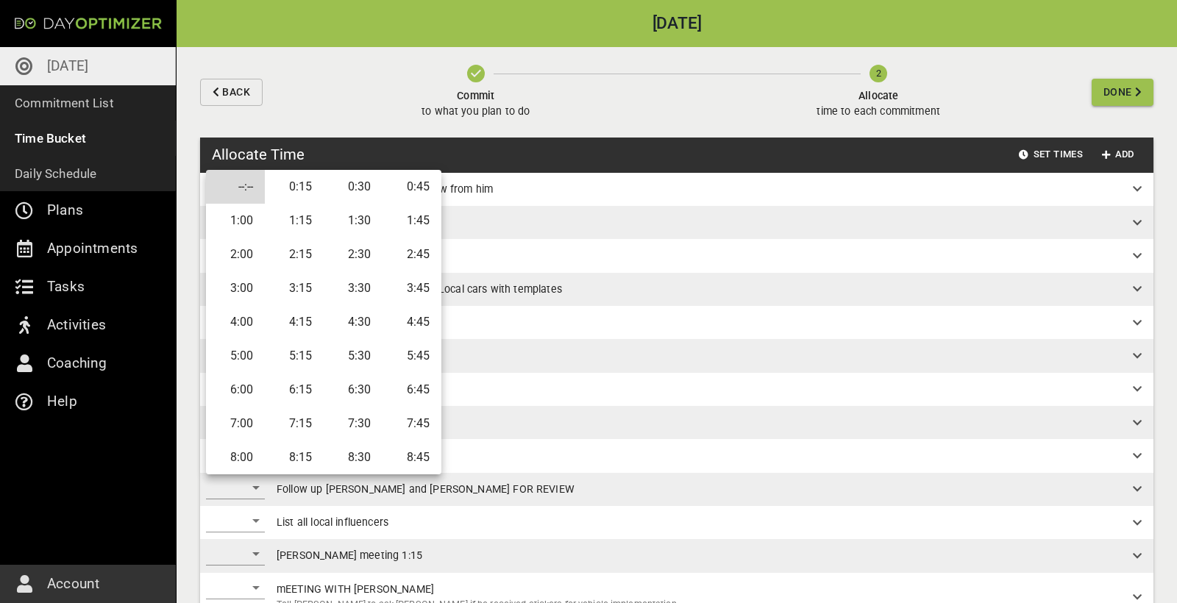
click at [315, 196] on li "0:15" at bounding box center [294, 187] width 59 height 34
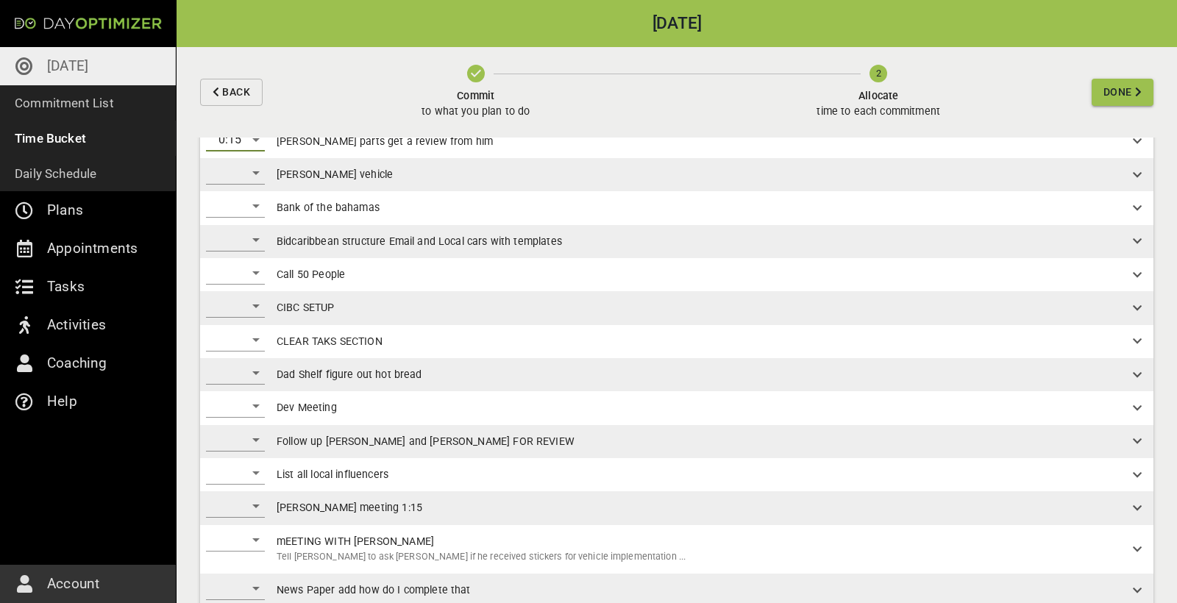
scroll to position [61, 0]
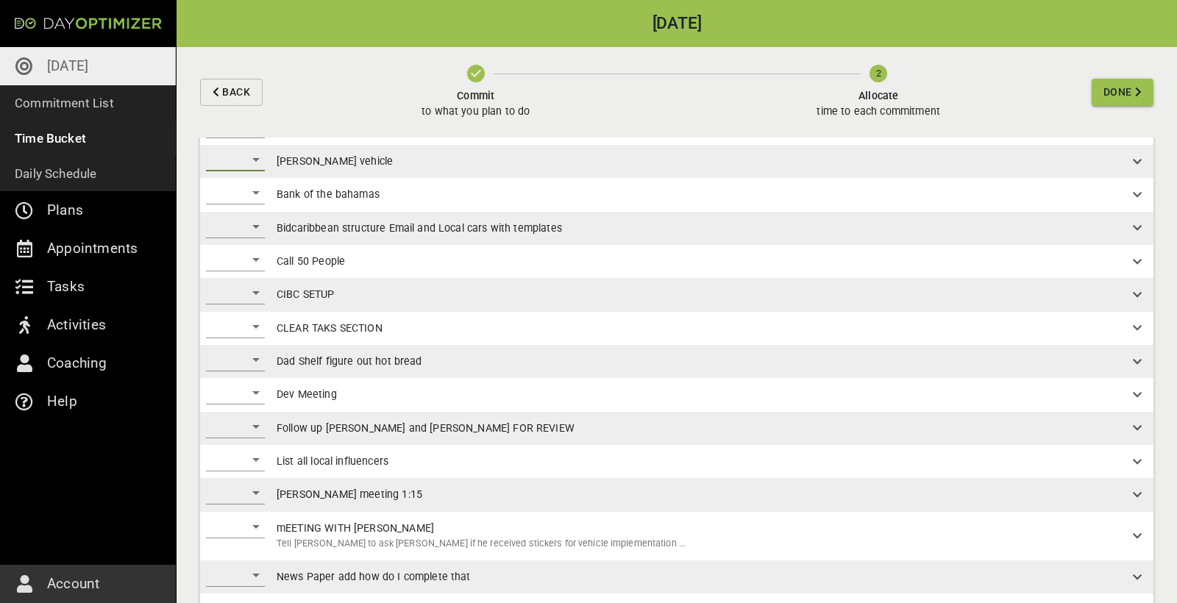
click at [262, 162] on div "​" at bounding box center [235, 160] width 59 height 24
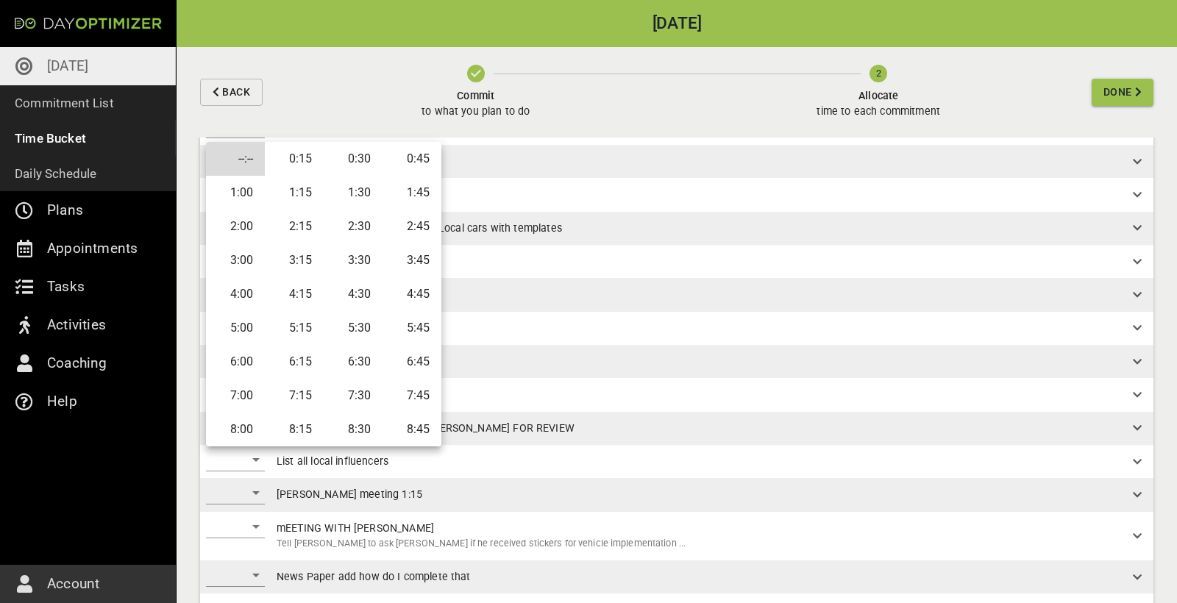
click at [530, 182] on div at bounding box center [588, 301] width 1177 height 603
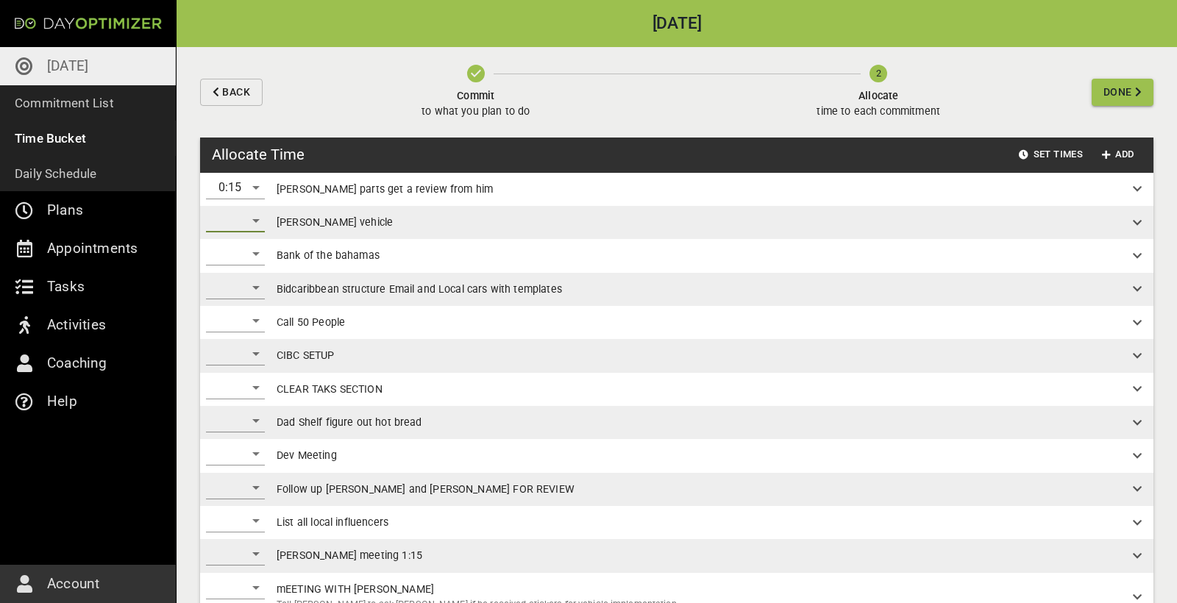
scroll to position [0, 0]
click at [516, 216] on span "[PERSON_NAME] vehicle" at bounding box center [693, 222] width 833 height 15
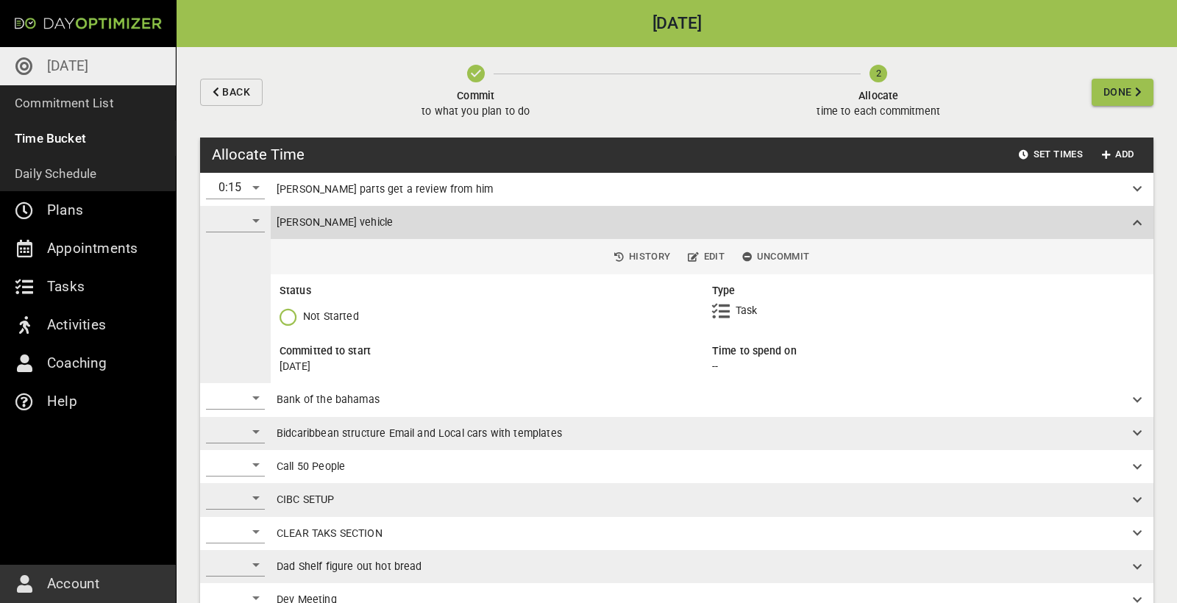
click at [293, 316] on icon "button" at bounding box center [288, 317] width 18 height 18
click at [321, 436] on p "Skip [DATE]" at bounding box center [330, 435] width 54 height 15
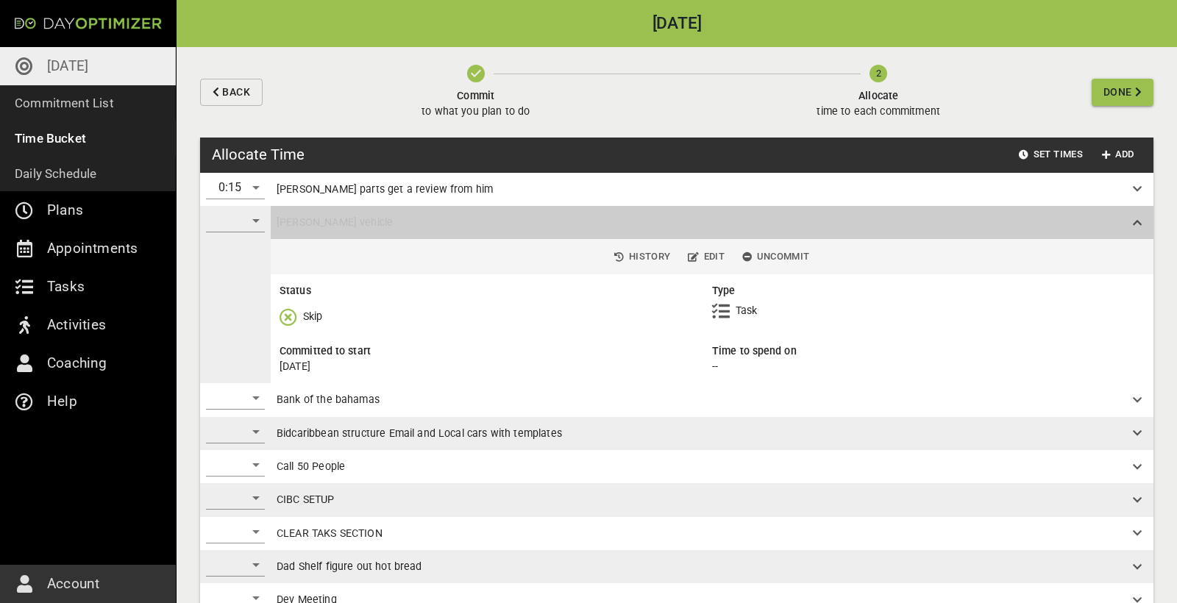
click at [461, 222] on span "[PERSON_NAME] vehicle" at bounding box center [693, 222] width 833 height 15
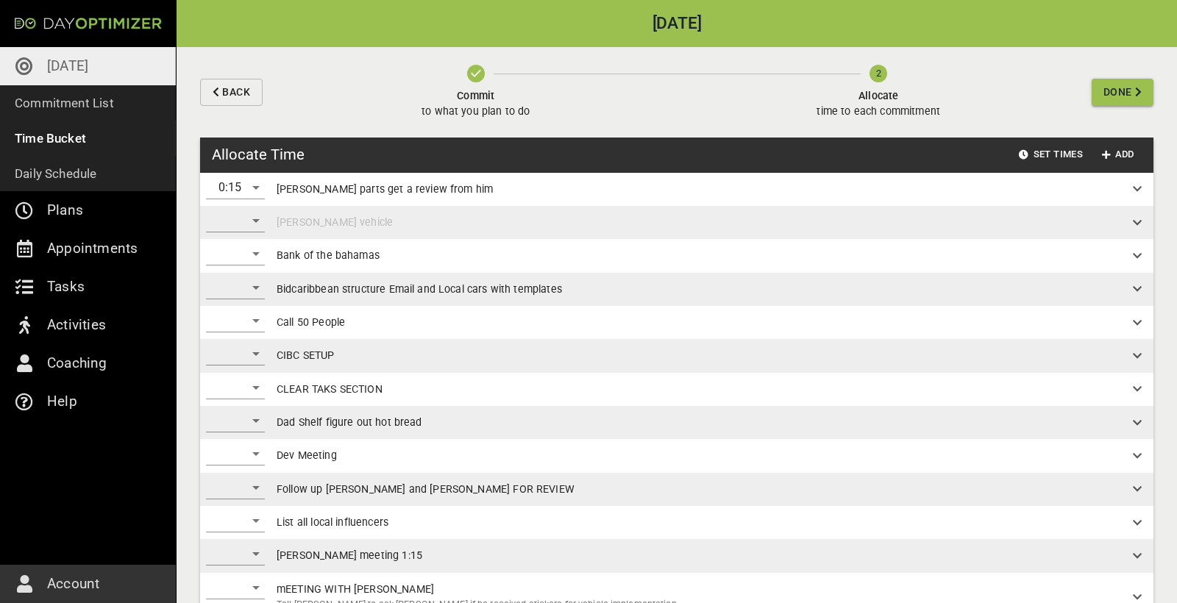
click at [246, 254] on div "​" at bounding box center [235, 254] width 59 height 24
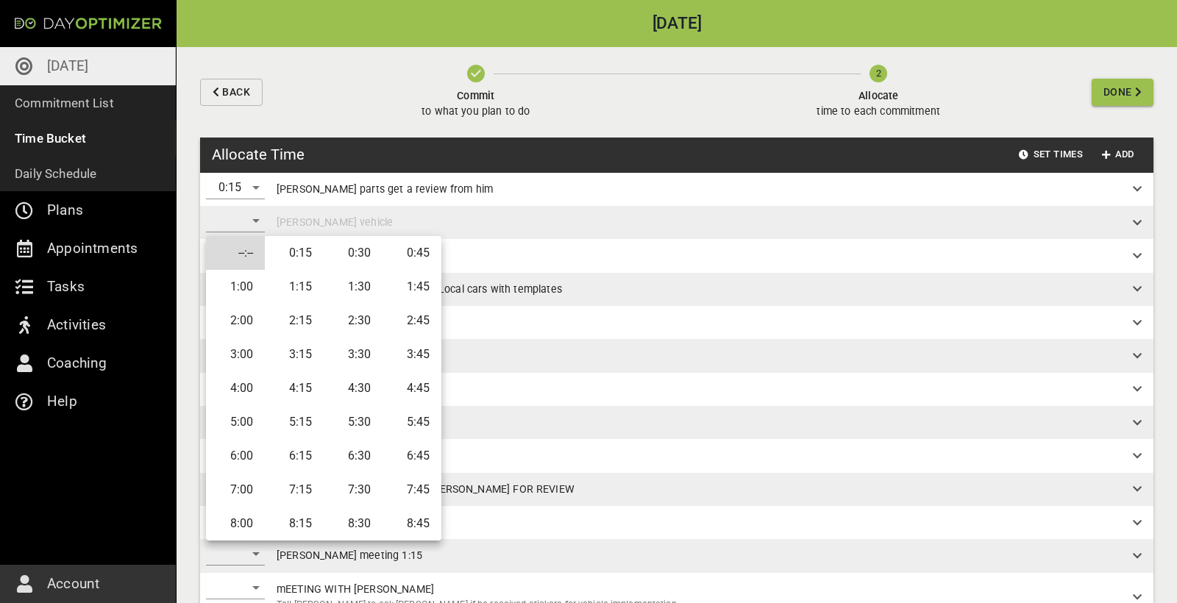
click at [294, 260] on li "0:15" at bounding box center [294, 253] width 59 height 34
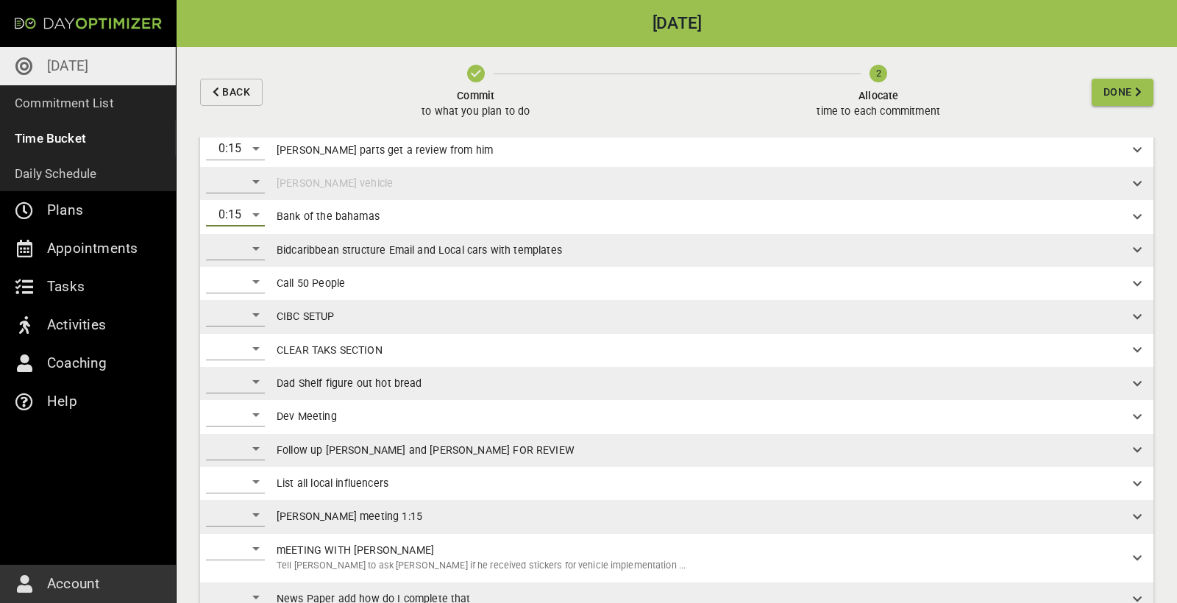
scroll to position [40, 0]
click at [258, 249] on div "​" at bounding box center [235, 247] width 59 height 24
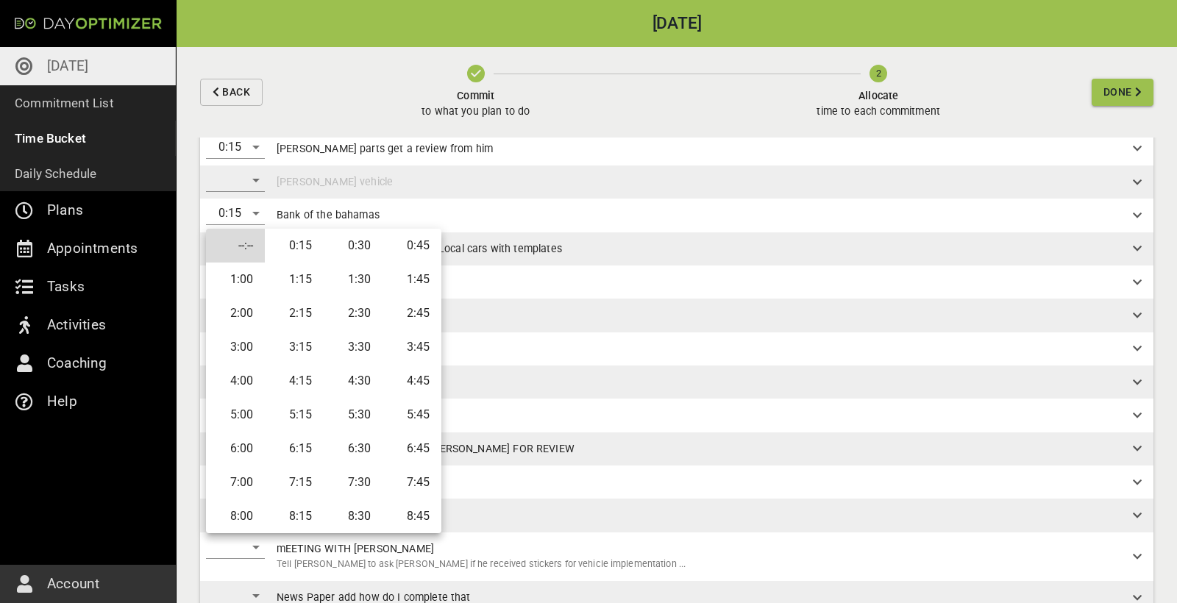
click at [399, 253] on li "0:45" at bounding box center [411, 246] width 59 height 34
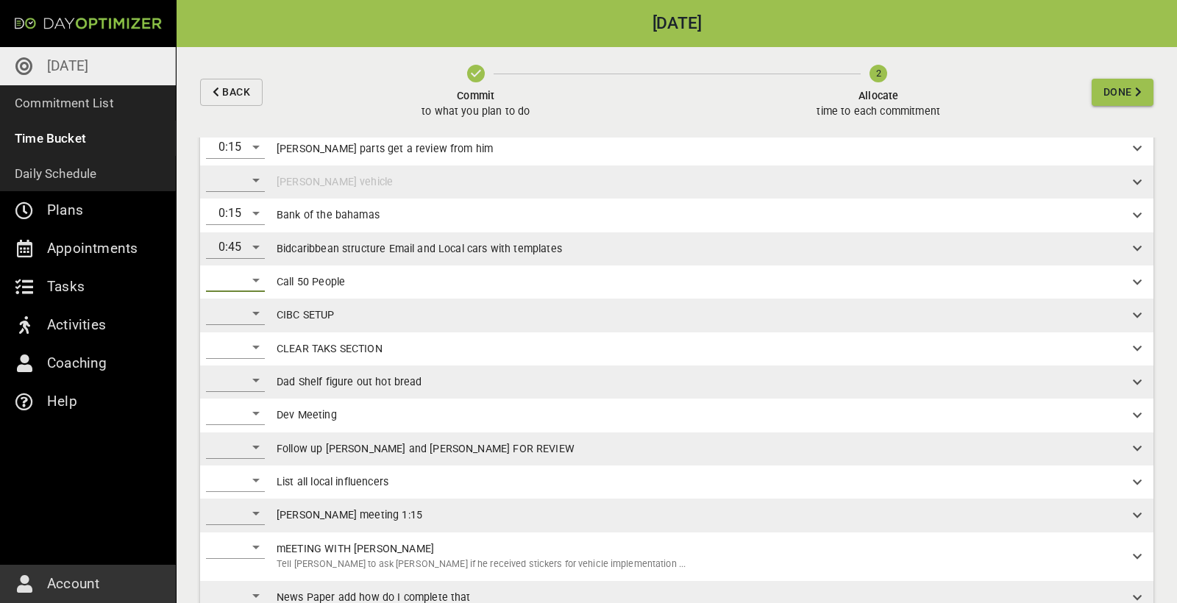
click at [242, 282] on div "​" at bounding box center [235, 280] width 59 height 24
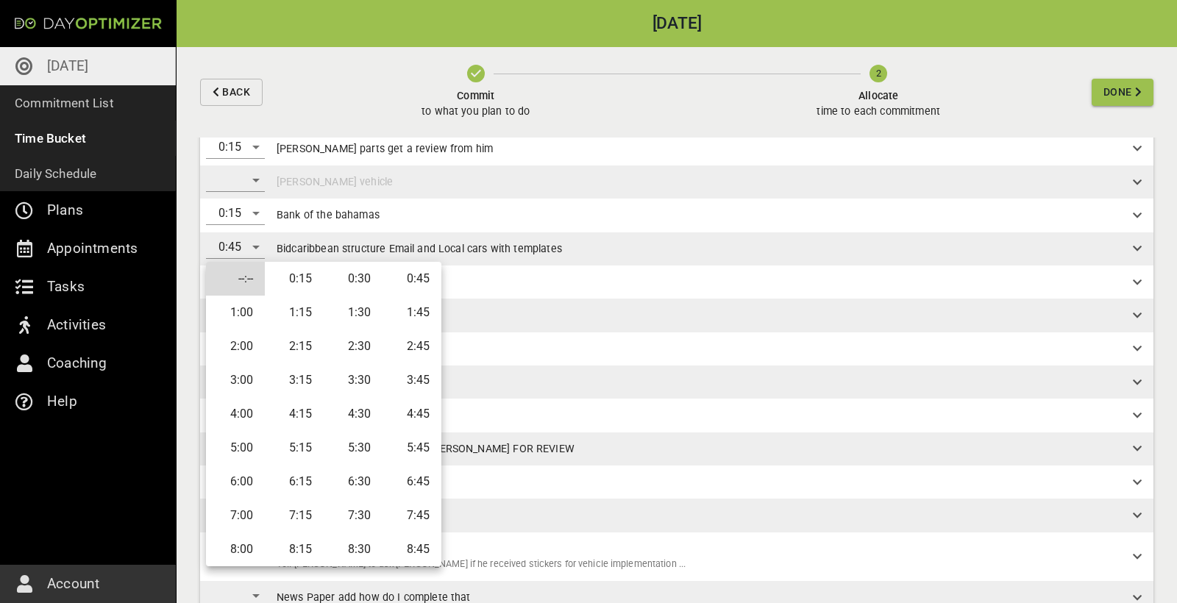
click at [346, 313] on li "1:30" at bounding box center [353, 313] width 59 height 34
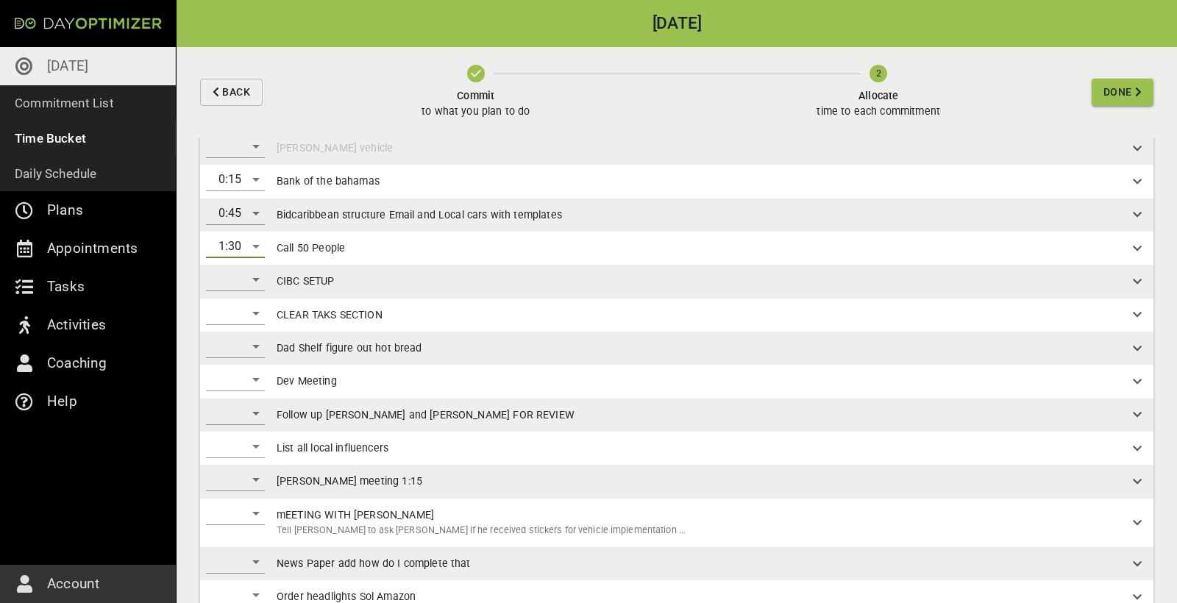
scroll to position [104, 0]
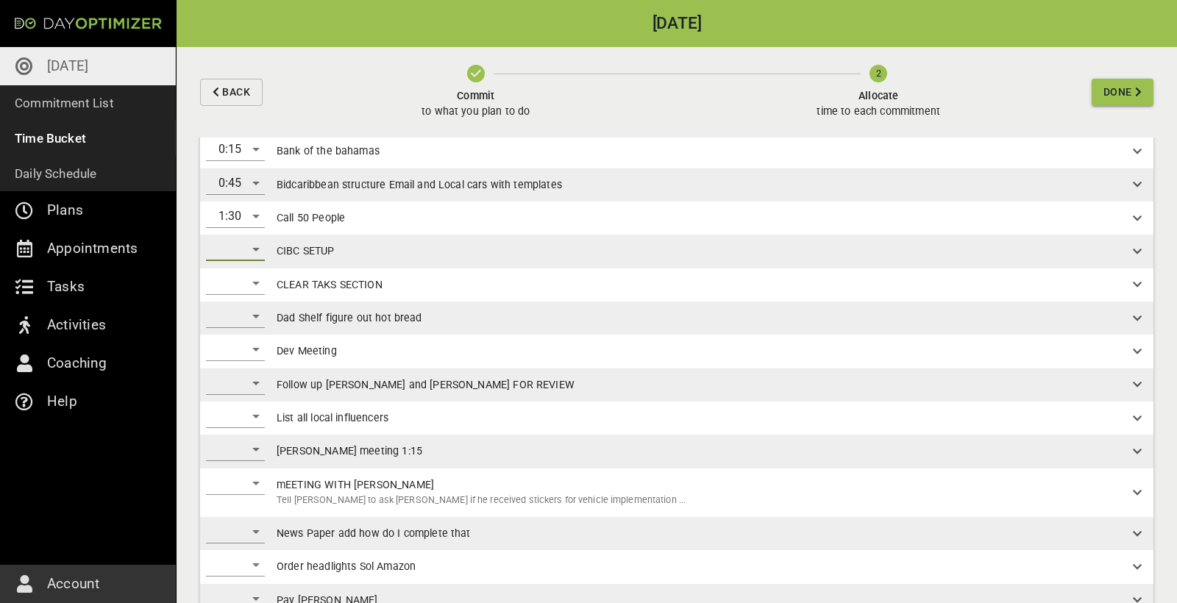
click at [248, 247] on div "​" at bounding box center [235, 250] width 59 height 24
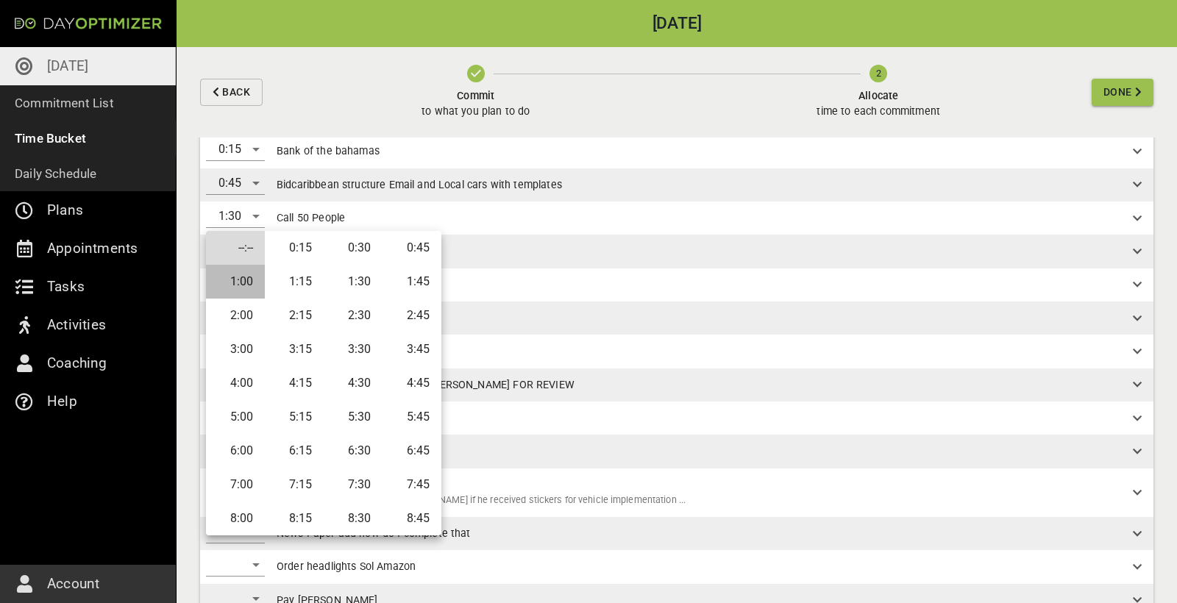
click at [214, 277] on li "1:00" at bounding box center [235, 282] width 59 height 34
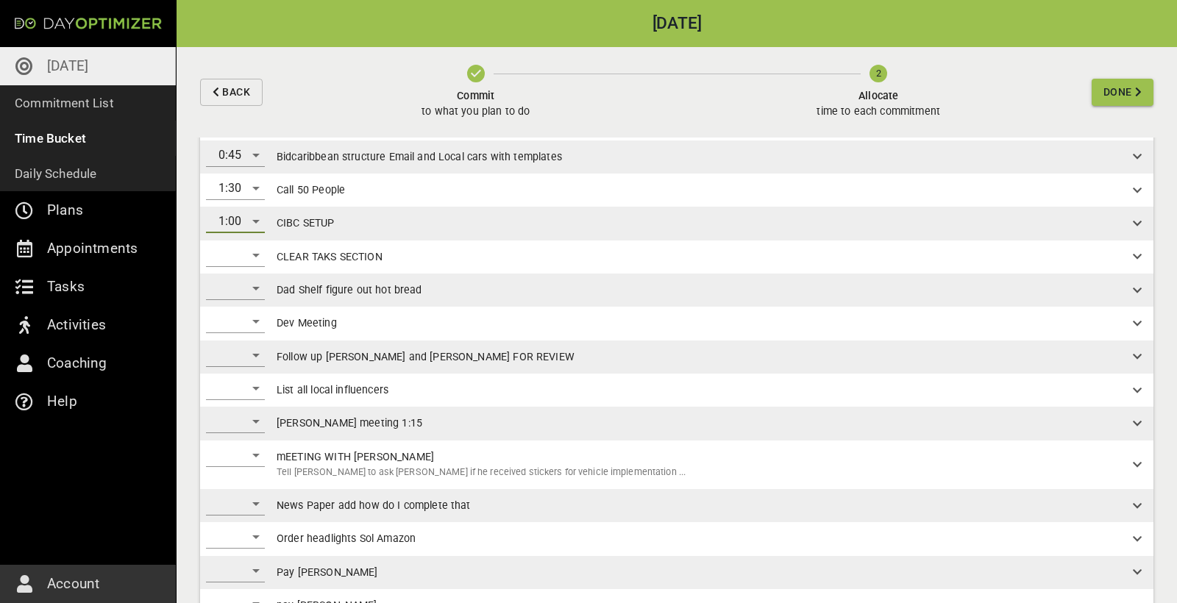
scroll to position [146, 0]
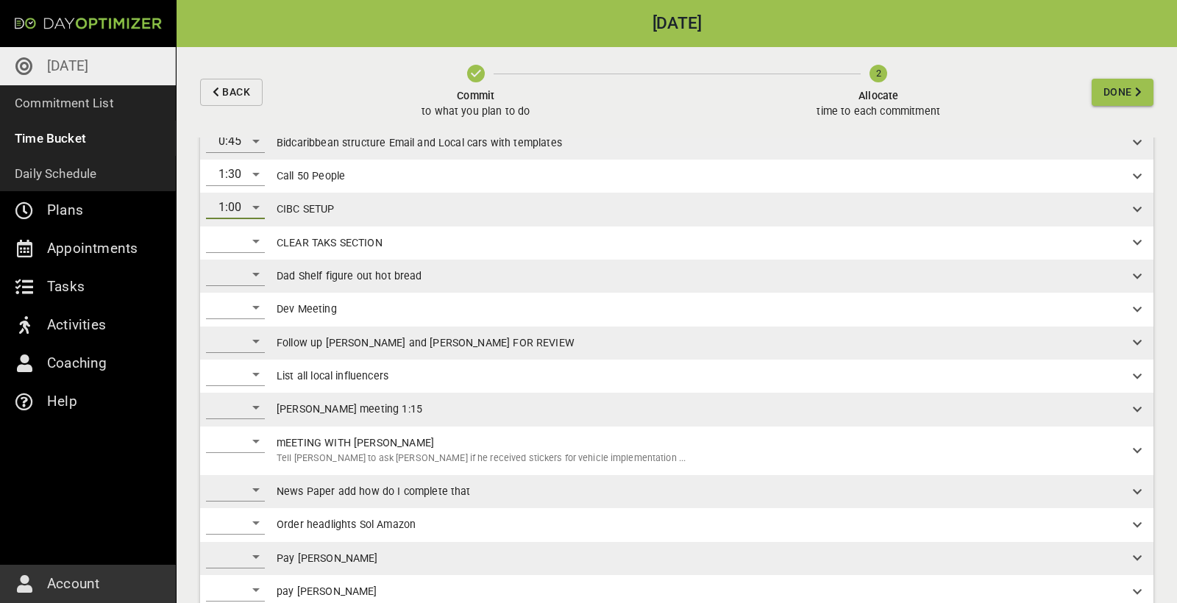
click at [252, 240] on div "​" at bounding box center [235, 241] width 59 height 24
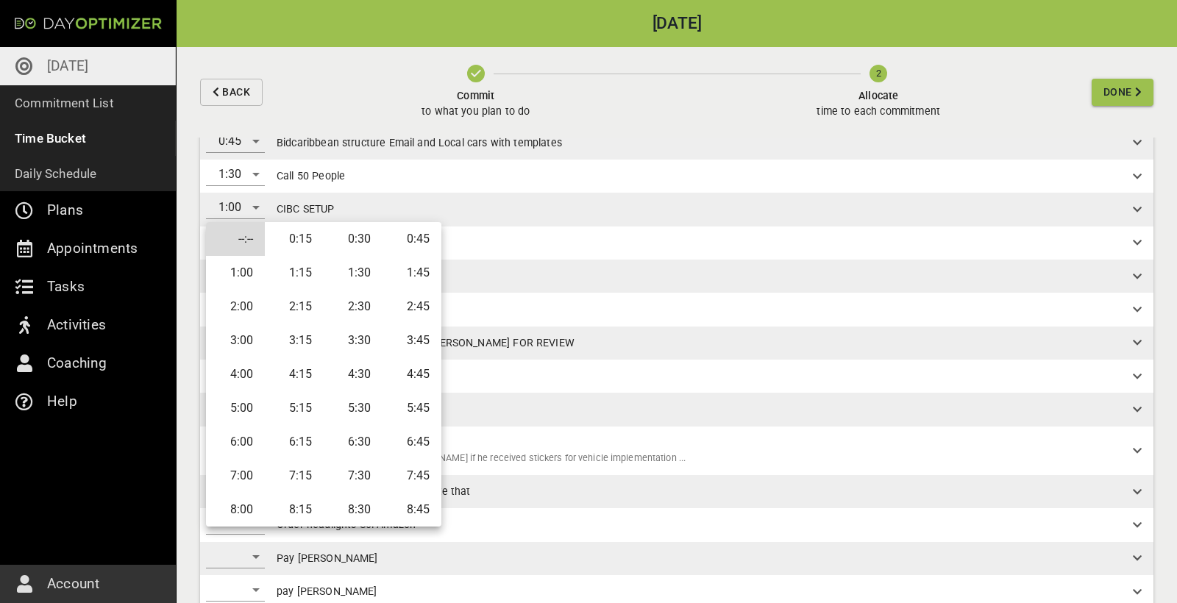
click at [358, 268] on li "1:30" at bounding box center [353, 273] width 59 height 34
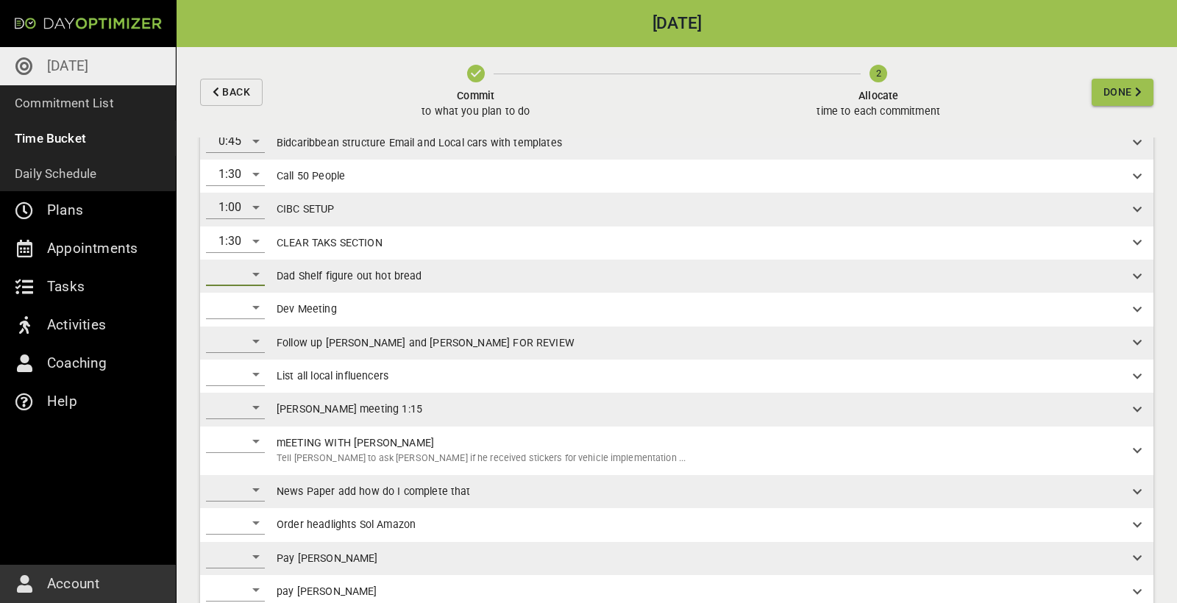
click at [238, 277] on div "​" at bounding box center [235, 275] width 59 height 24
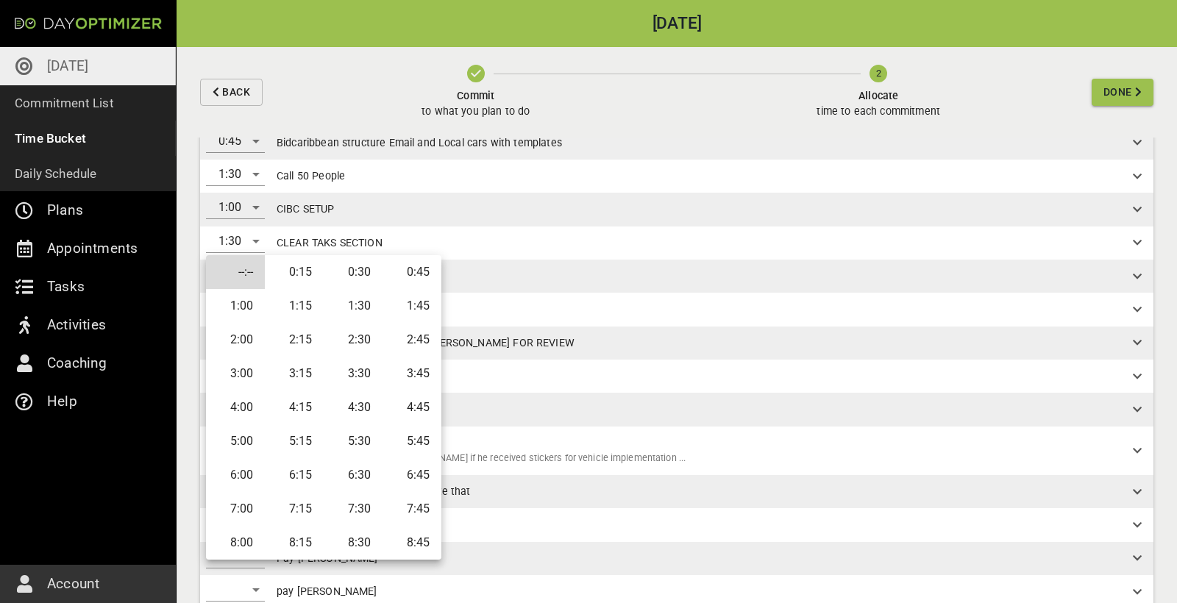
click at [248, 302] on li "1:00" at bounding box center [235, 306] width 59 height 34
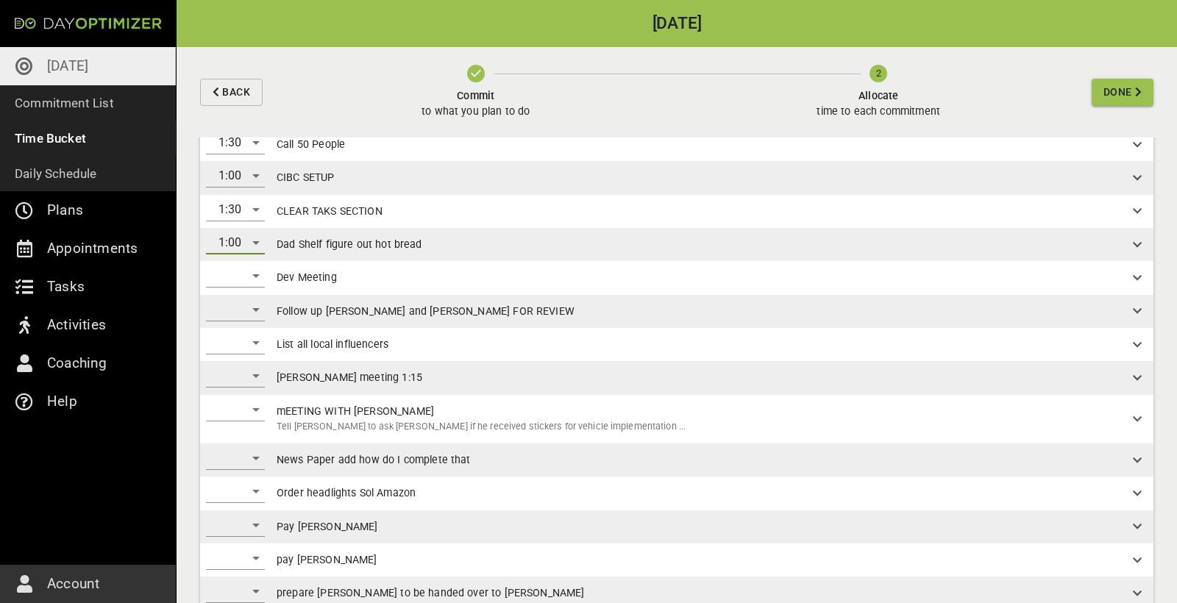
scroll to position [202, 0]
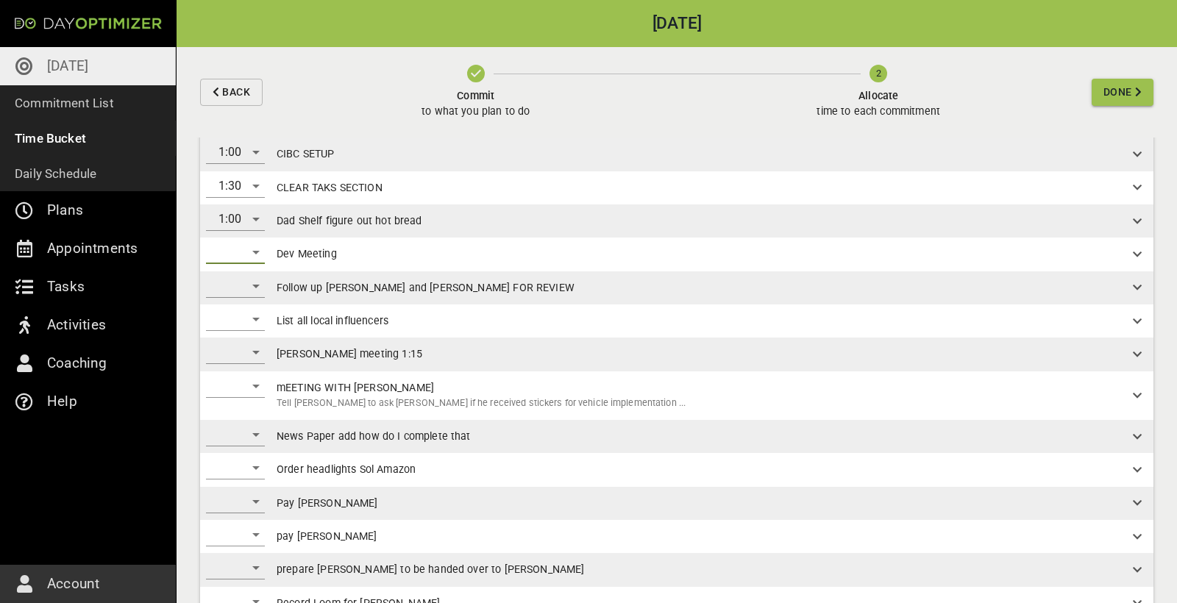
click at [248, 243] on div "​" at bounding box center [235, 253] width 59 height 24
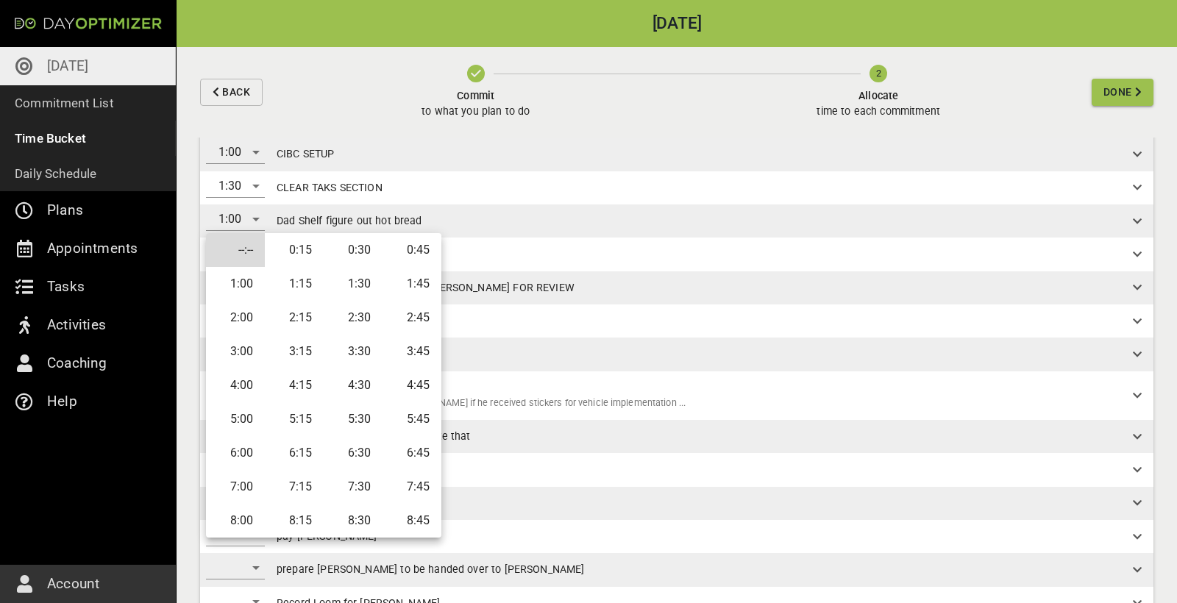
click at [252, 283] on li "1:00" at bounding box center [235, 284] width 59 height 34
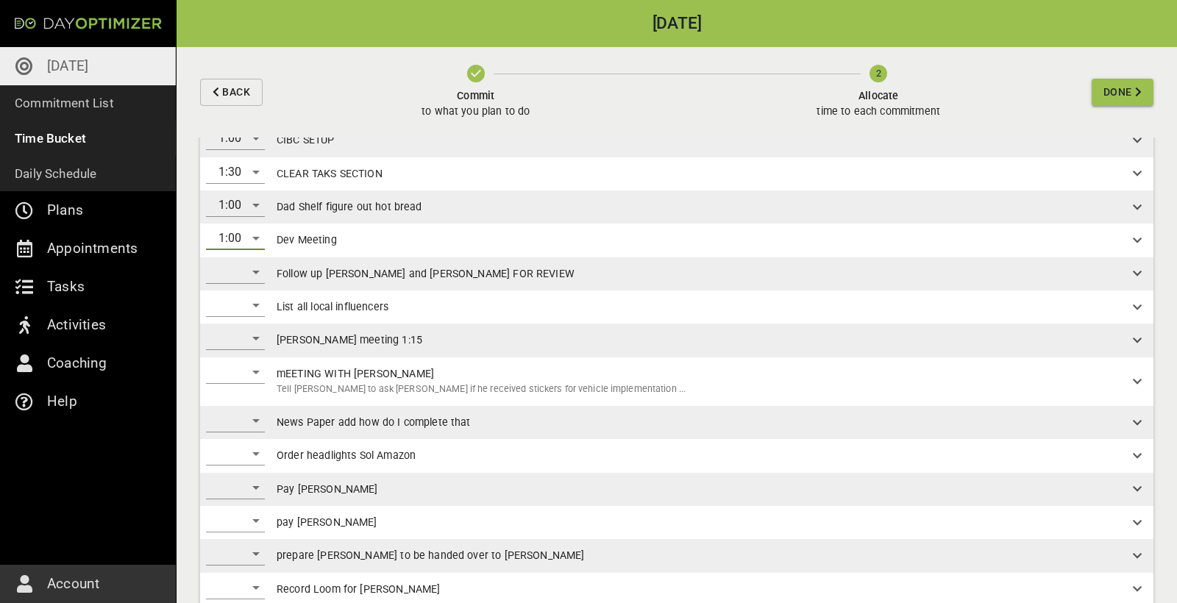
scroll to position [218, 0]
click at [240, 259] on div "​" at bounding box center [235, 270] width 59 height 24
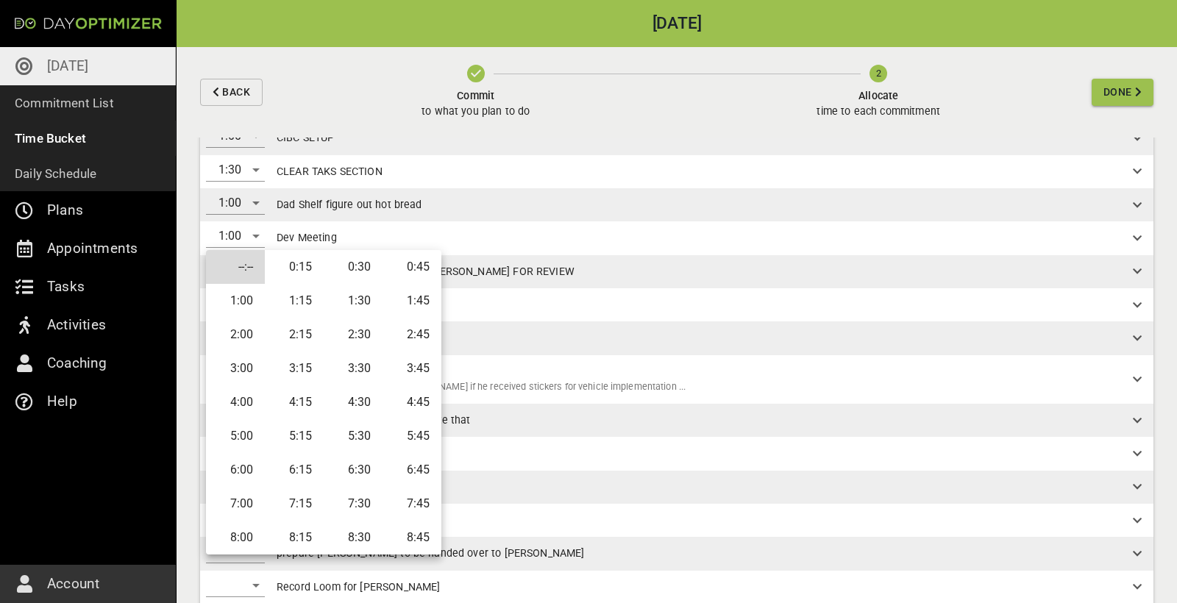
click at [310, 258] on li "0:15" at bounding box center [294, 267] width 59 height 34
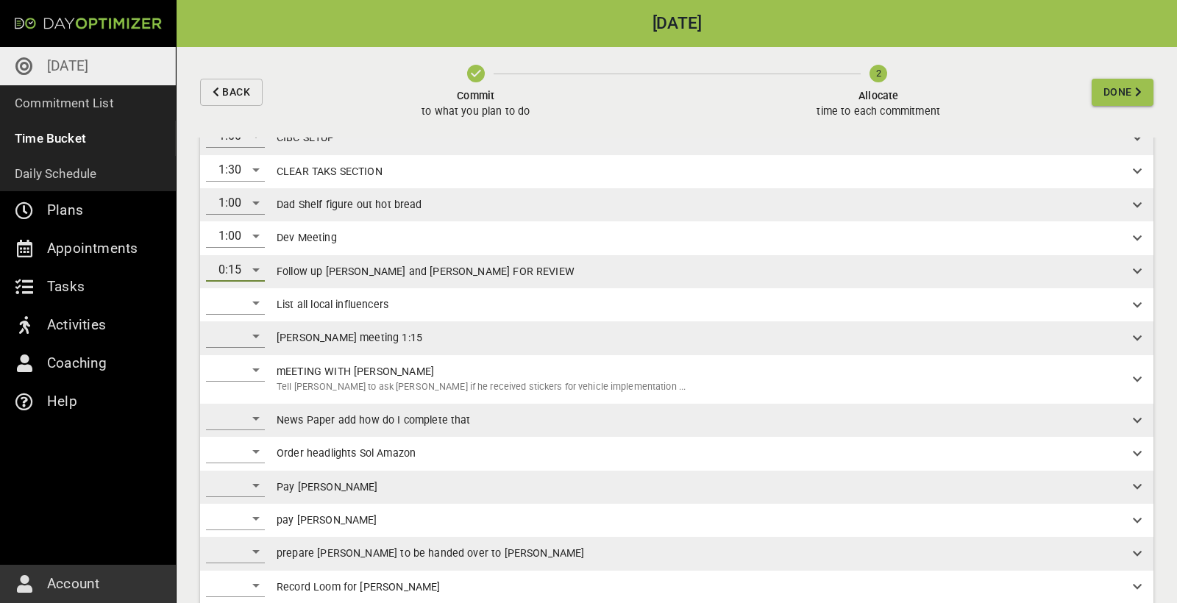
click at [243, 303] on div "​" at bounding box center [235, 303] width 59 height 24
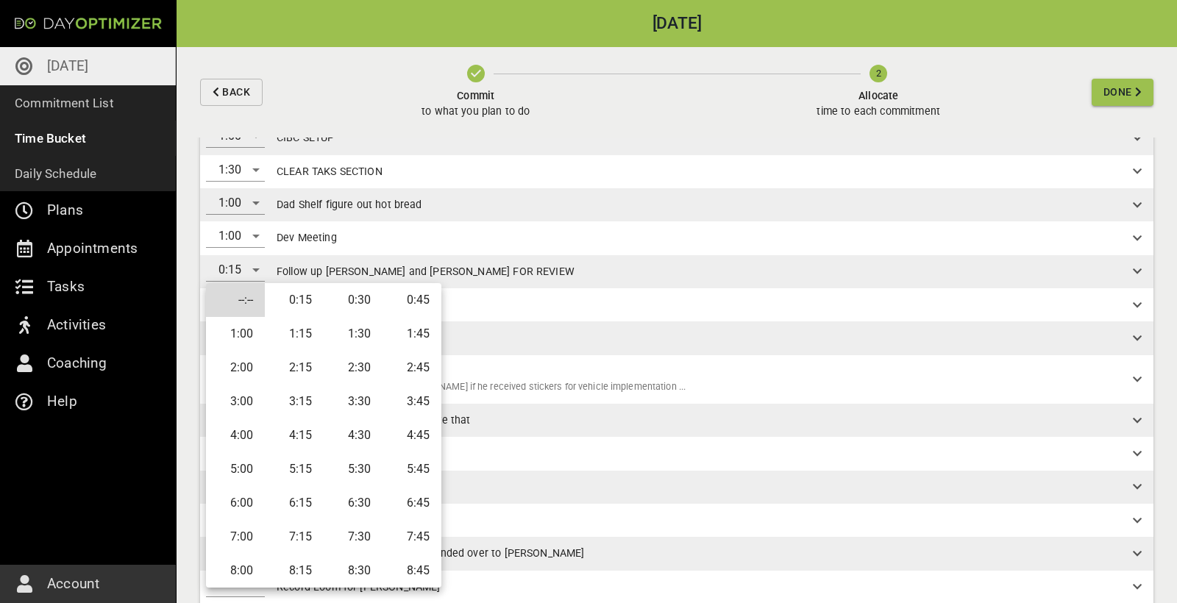
click at [357, 304] on li "0:30" at bounding box center [353, 300] width 59 height 34
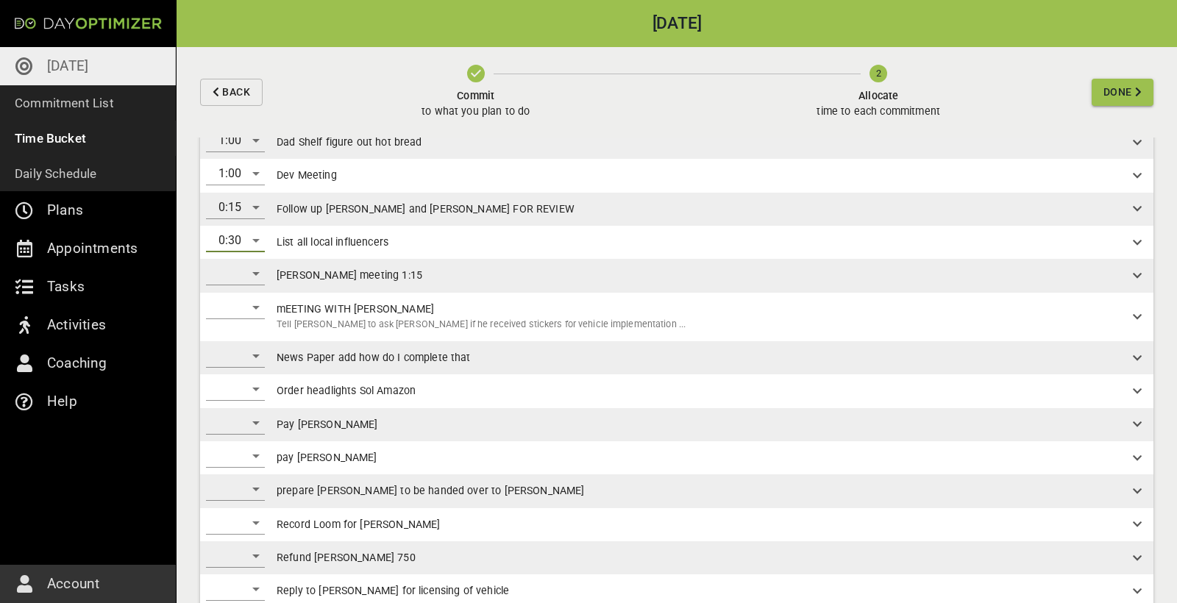
scroll to position [288, 0]
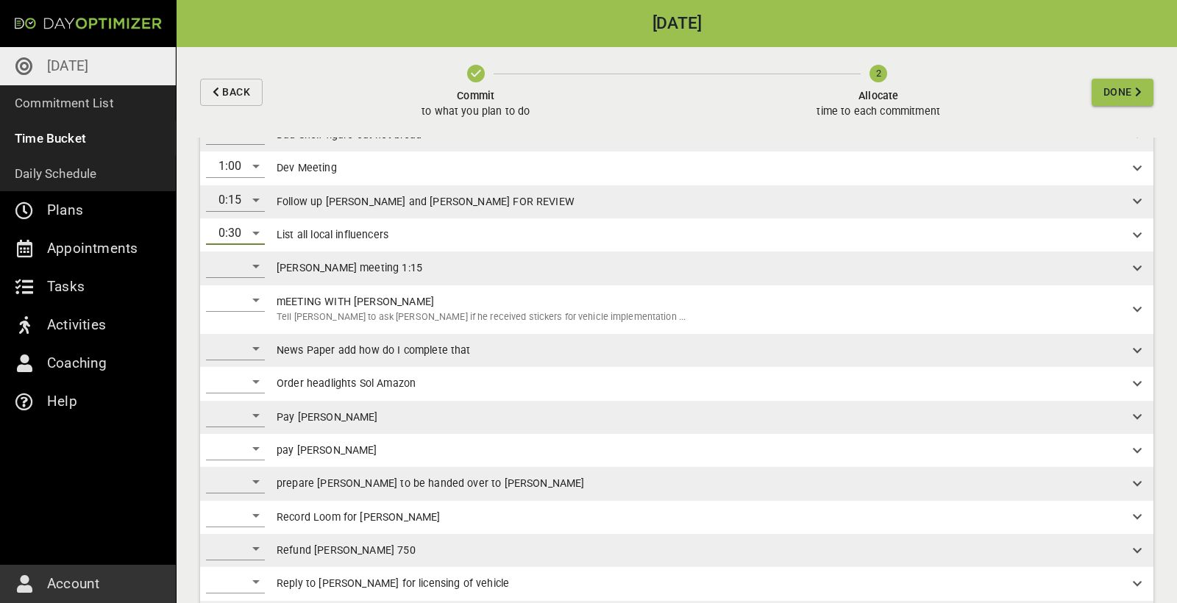
click at [252, 261] on div "​" at bounding box center [235, 266] width 59 height 24
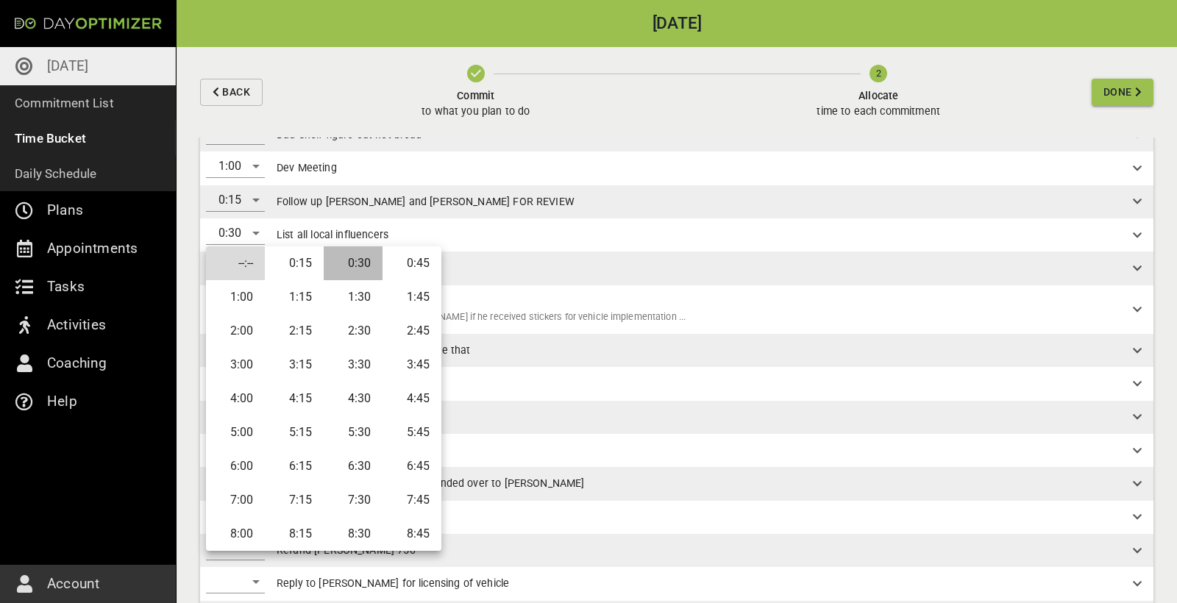
click at [355, 266] on li "0:30" at bounding box center [353, 263] width 59 height 34
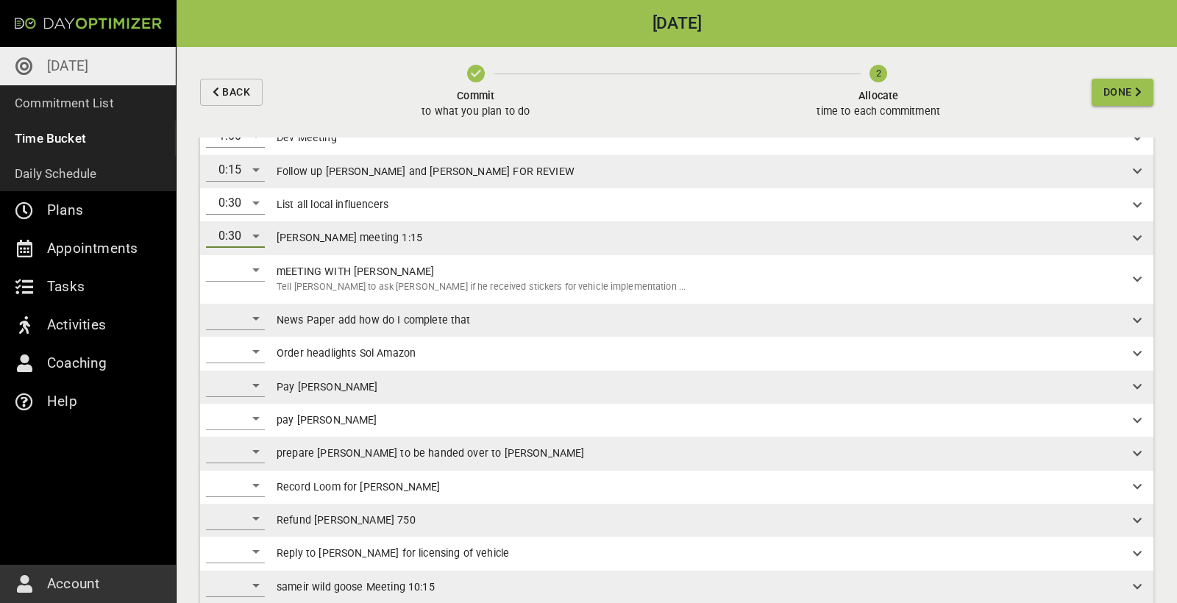
scroll to position [327, 0]
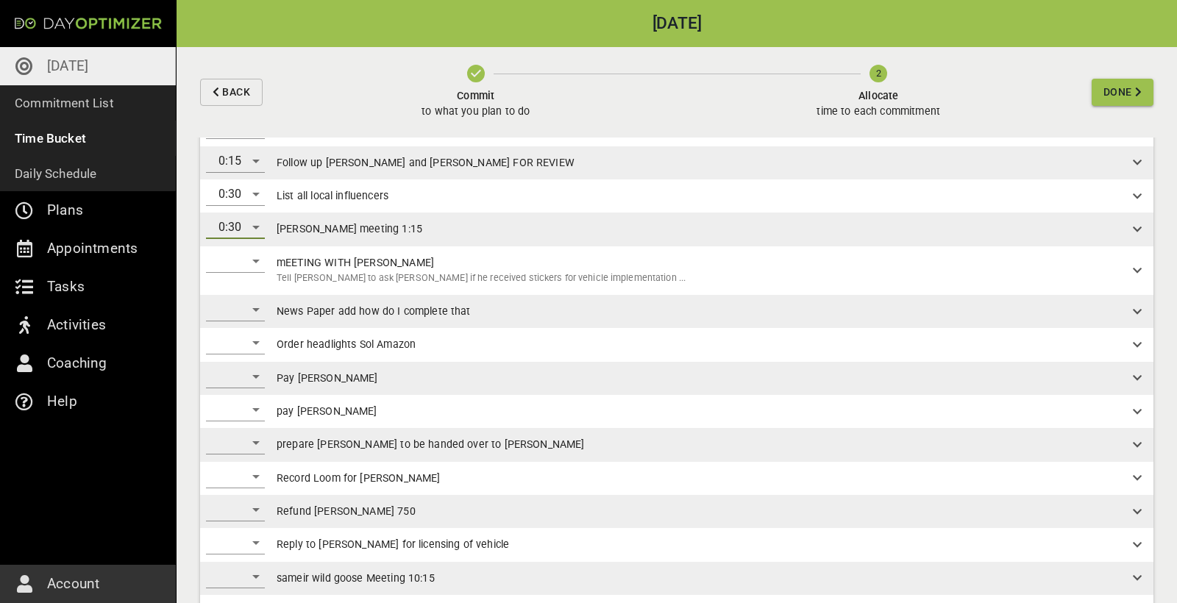
click at [250, 269] on div "​" at bounding box center [235, 270] width 71 height 49
click at [252, 254] on div "​" at bounding box center [235, 261] width 59 height 24
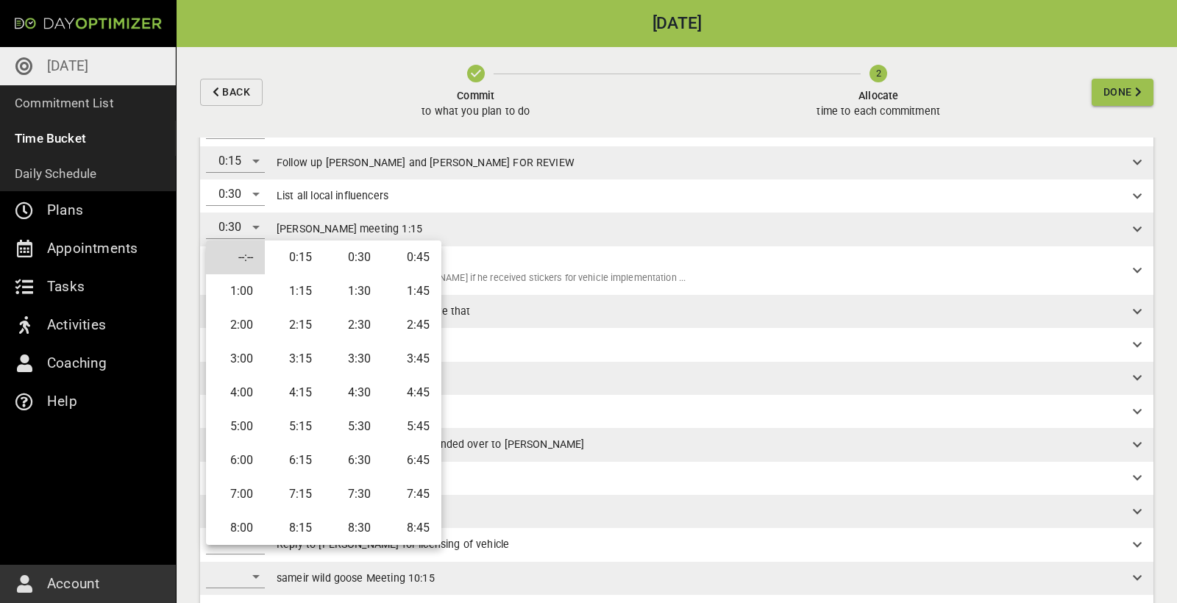
click at [349, 252] on li "0:30" at bounding box center [353, 258] width 59 height 34
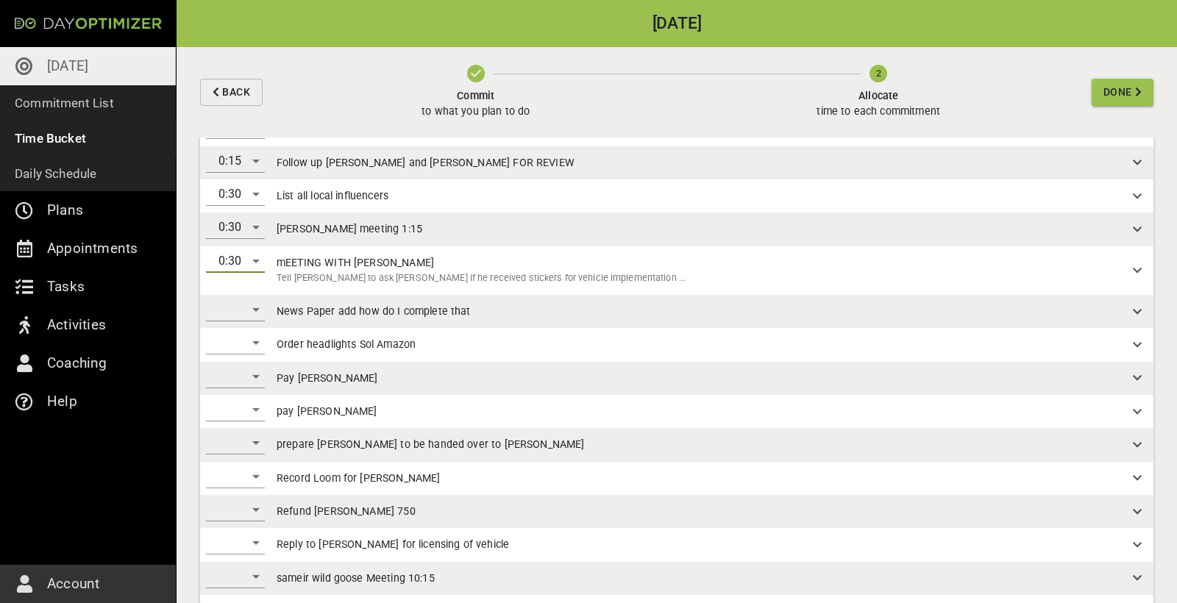
click at [246, 308] on div "​" at bounding box center [235, 310] width 59 height 24
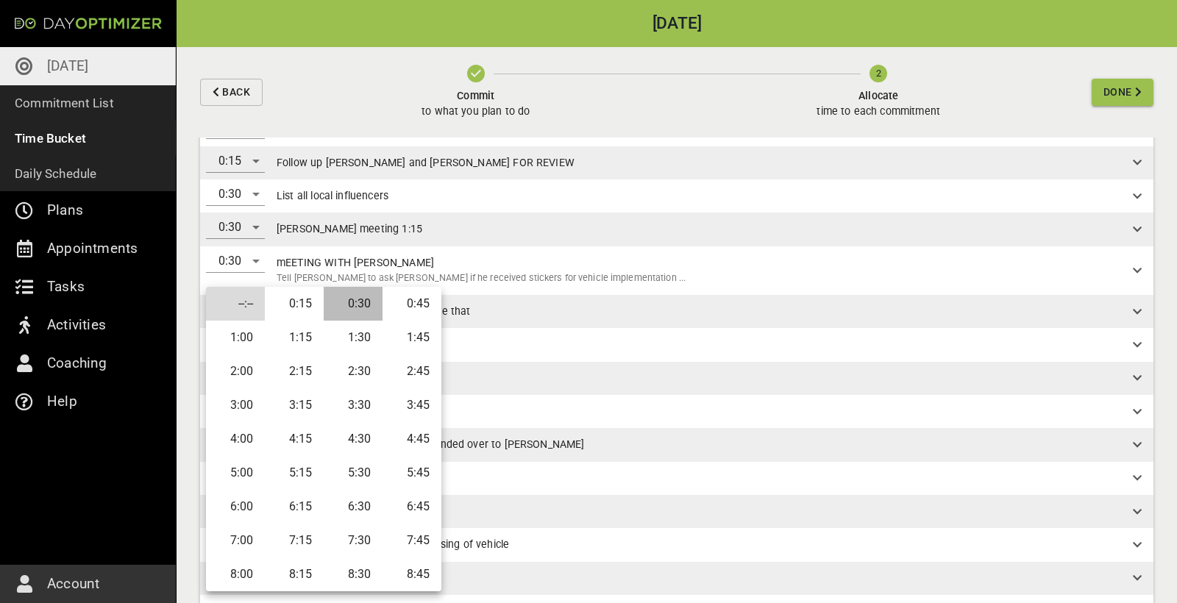
click at [363, 308] on li "0:30" at bounding box center [353, 304] width 59 height 34
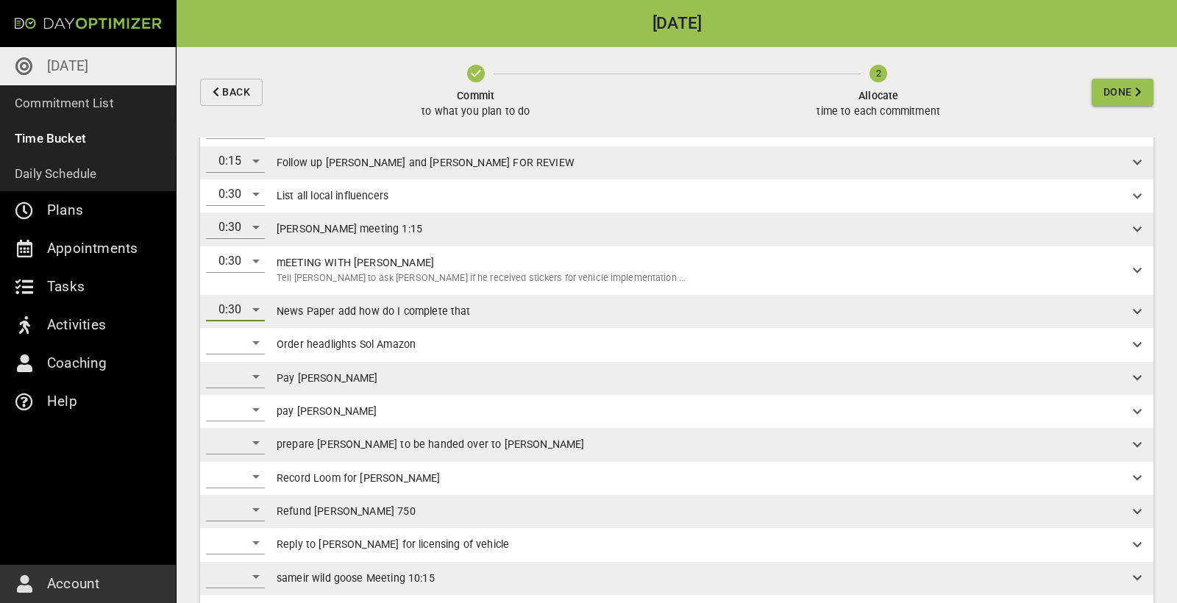
click at [257, 309] on div "0:30" at bounding box center [235, 310] width 59 height 24
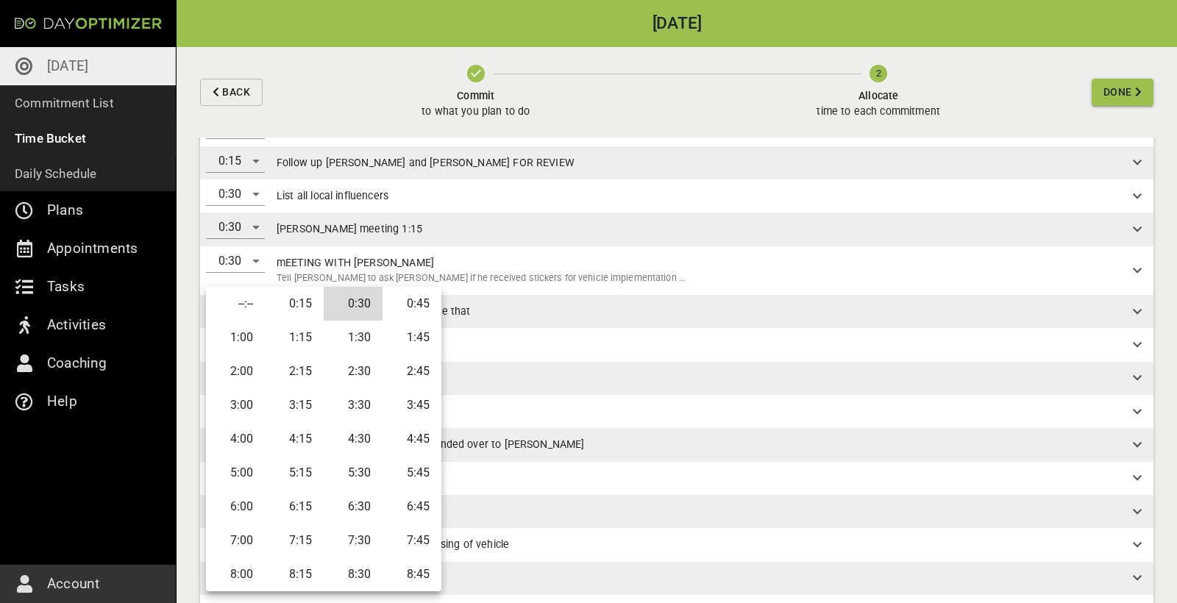
click at [251, 340] on li "1:00" at bounding box center [235, 338] width 59 height 34
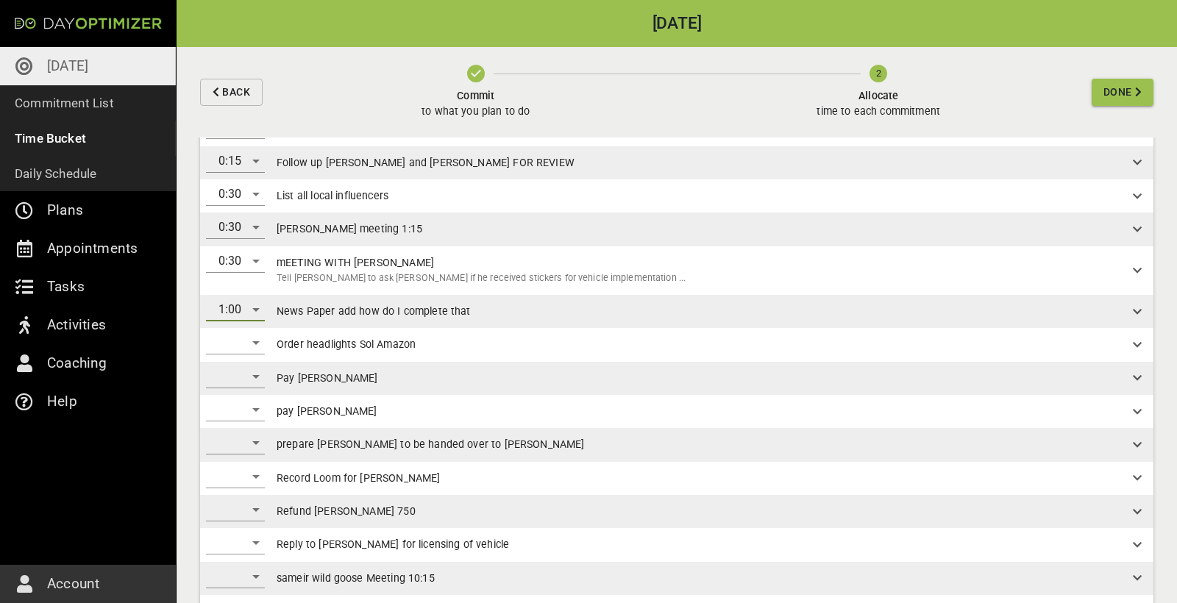
click at [248, 344] on div "​" at bounding box center [235, 343] width 59 height 24
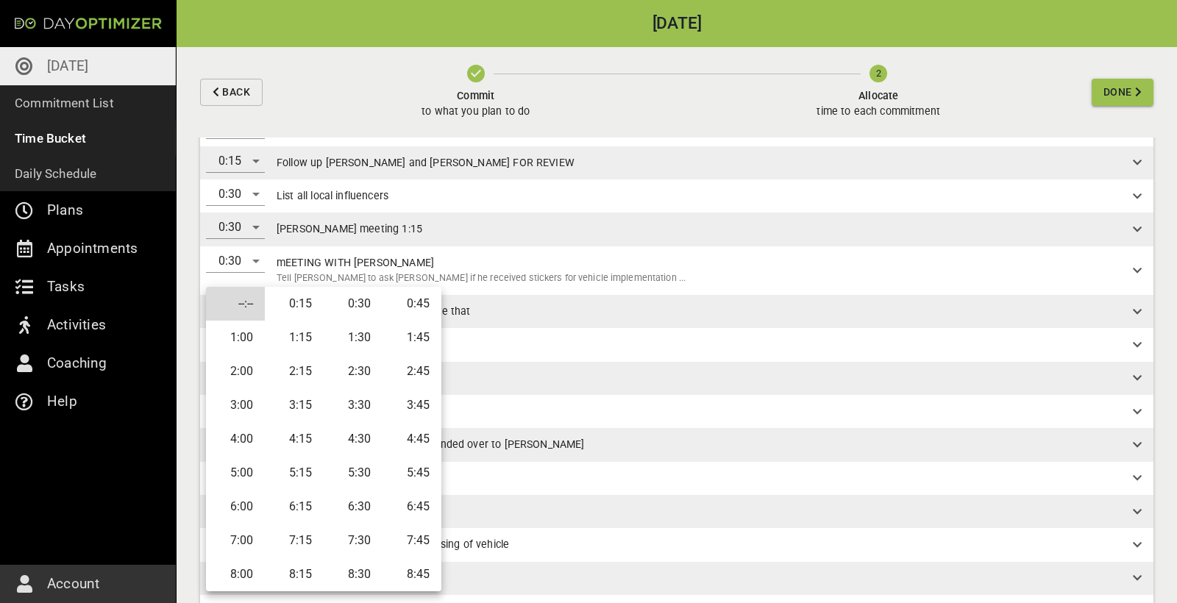
click at [303, 308] on li "0:15" at bounding box center [294, 304] width 59 height 34
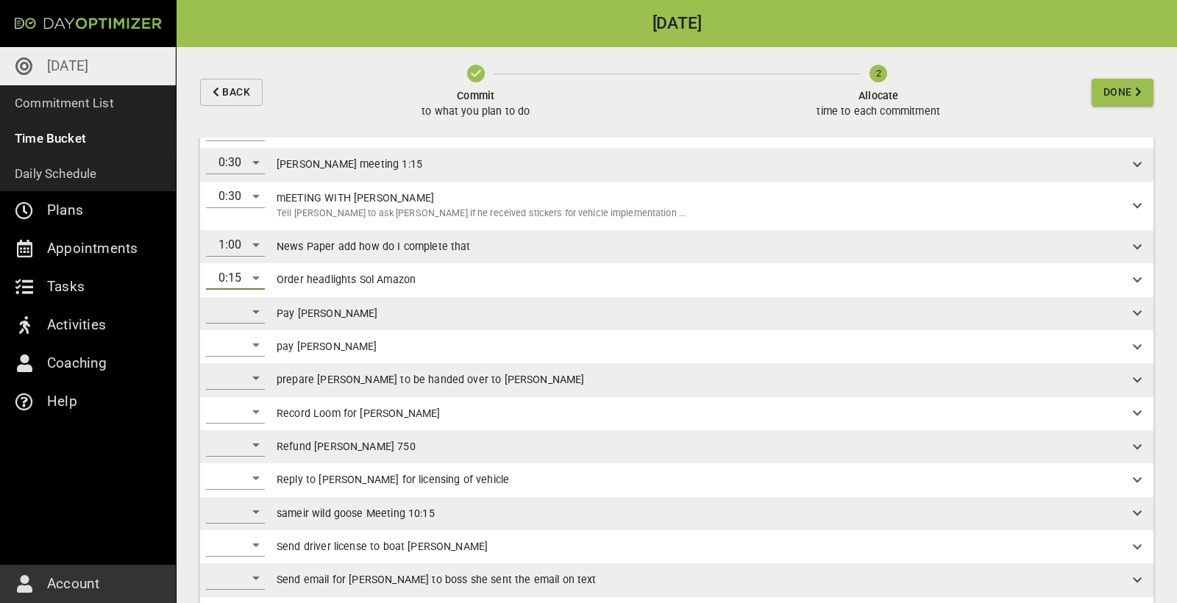
scroll to position [405, 0]
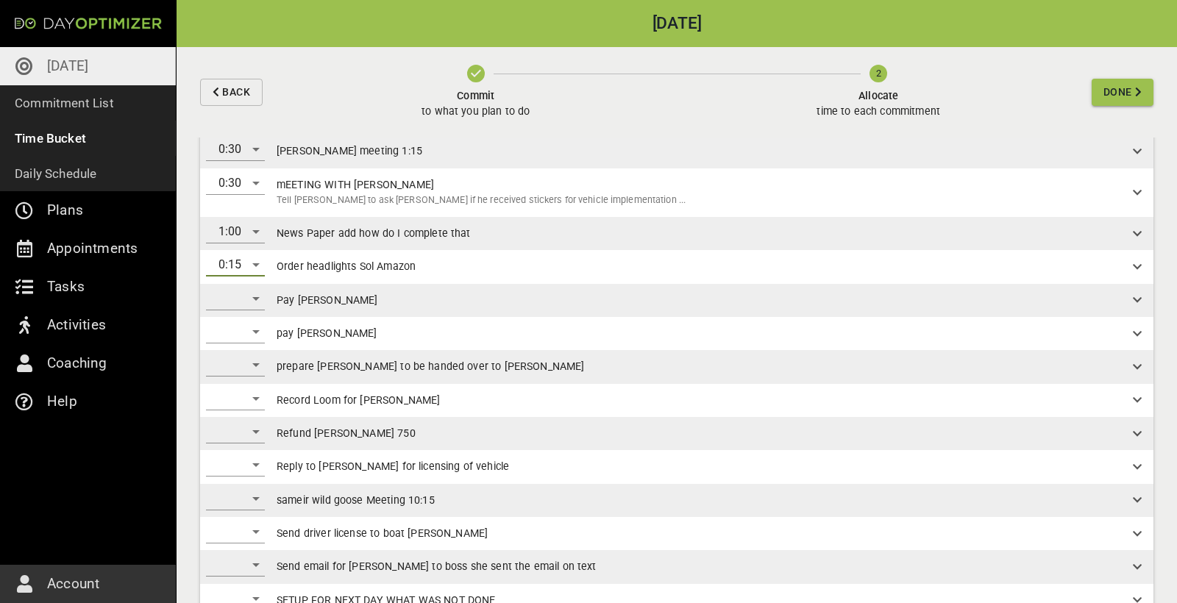
click at [249, 292] on div "​" at bounding box center [235, 299] width 59 height 24
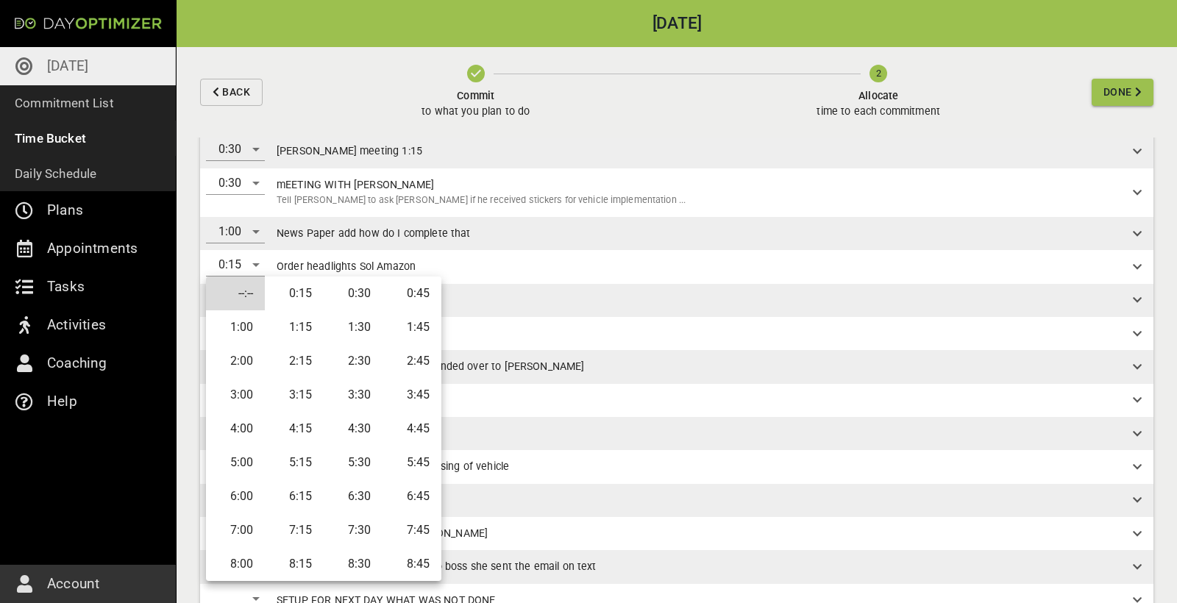
click at [296, 299] on li "0:15" at bounding box center [294, 294] width 59 height 34
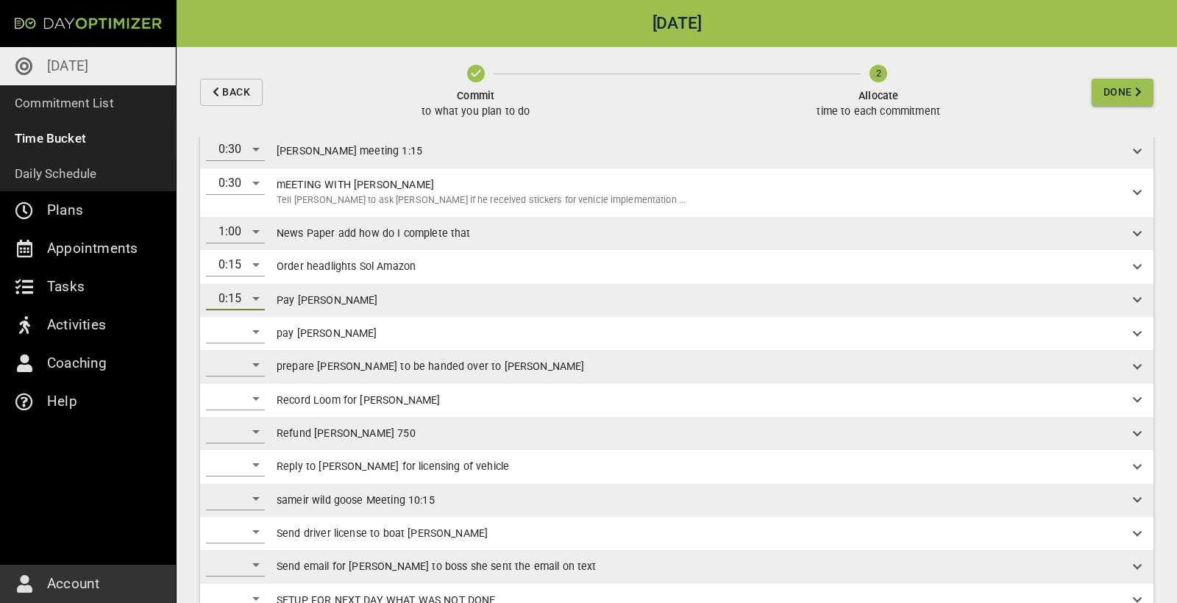
click at [241, 327] on div "​" at bounding box center [235, 332] width 59 height 24
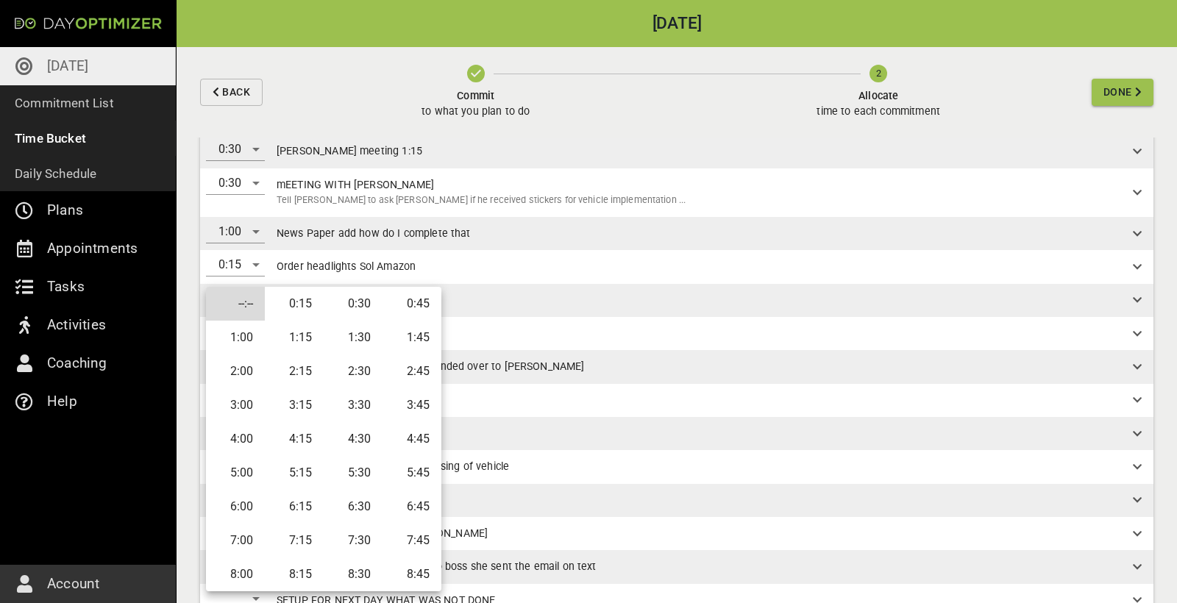
click at [293, 307] on li "0:15" at bounding box center [294, 304] width 59 height 34
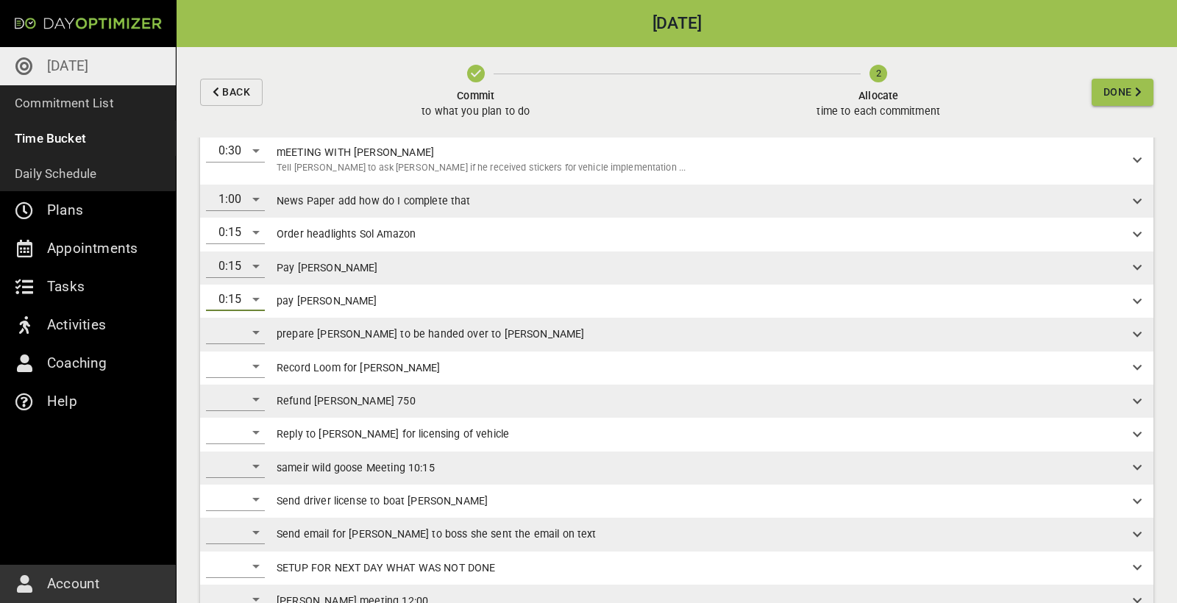
scroll to position [469, 0]
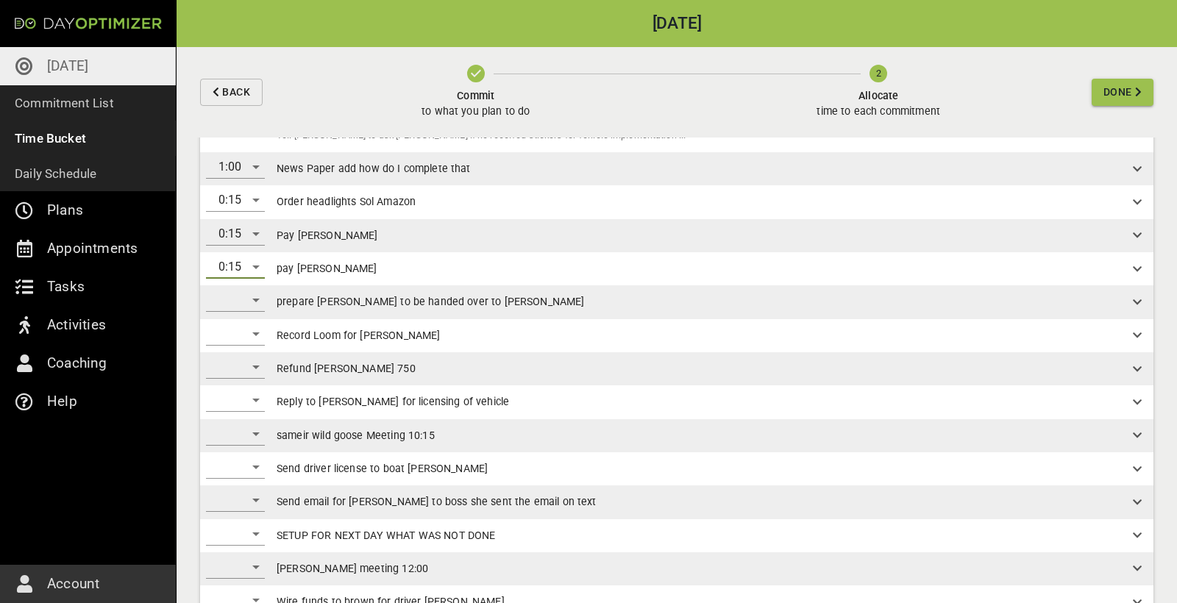
click at [257, 302] on div "​" at bounding box center [235, 300] width 59 height 24
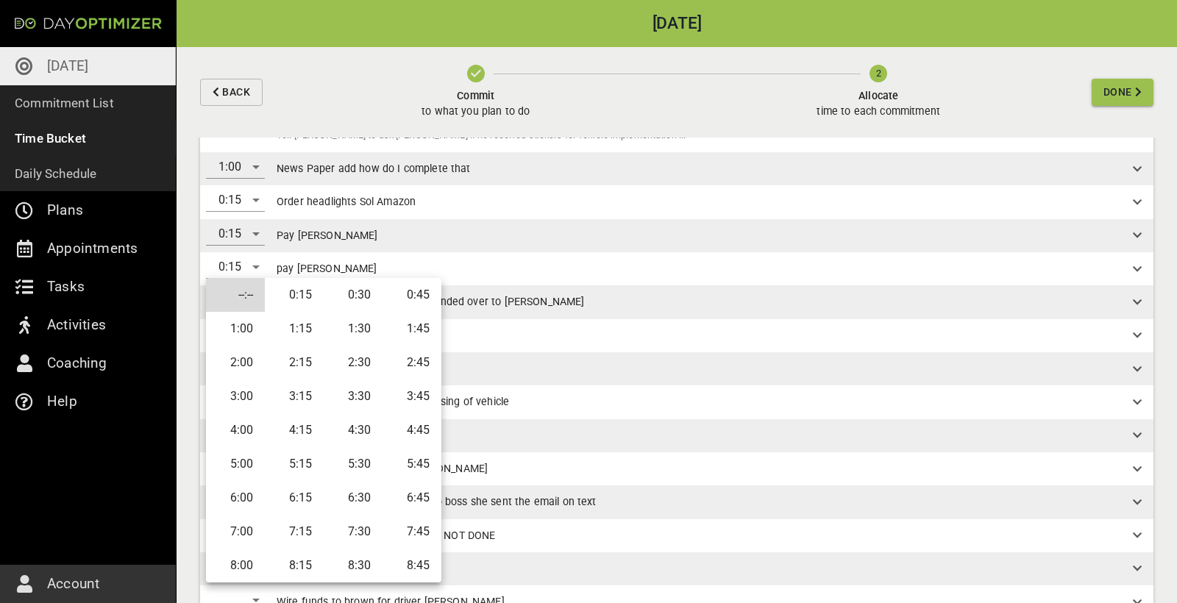
click at [307, 299] on li "0:15" at bounding box center [294, 295] width 59 height 34
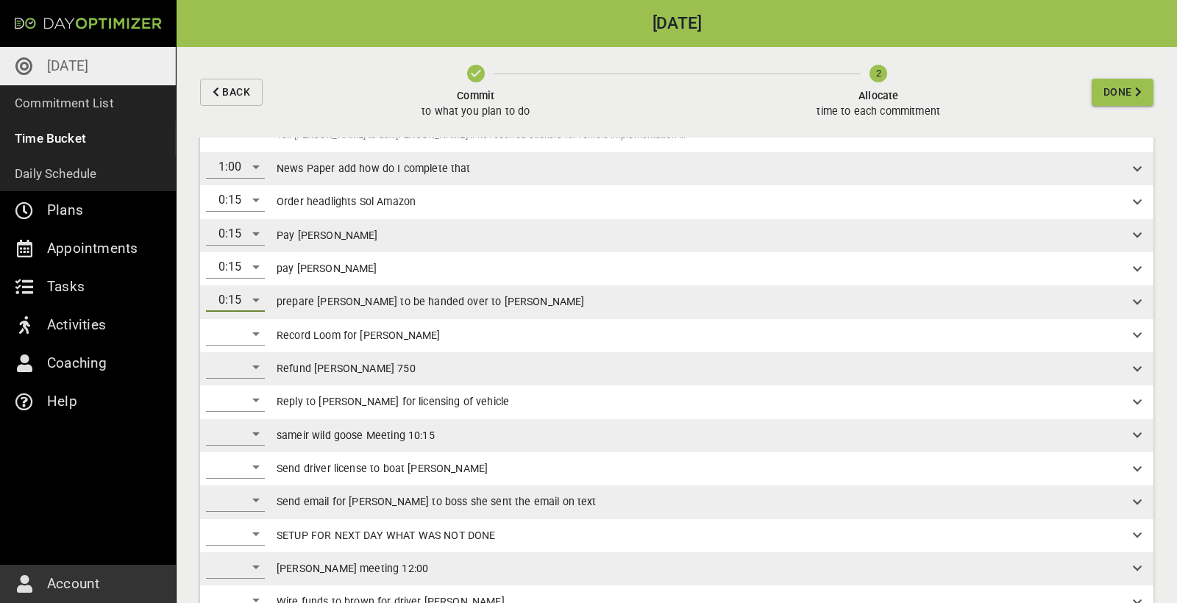
click at [252, 331] on div "​" at bounding box center [235, 334] width 59 height 24
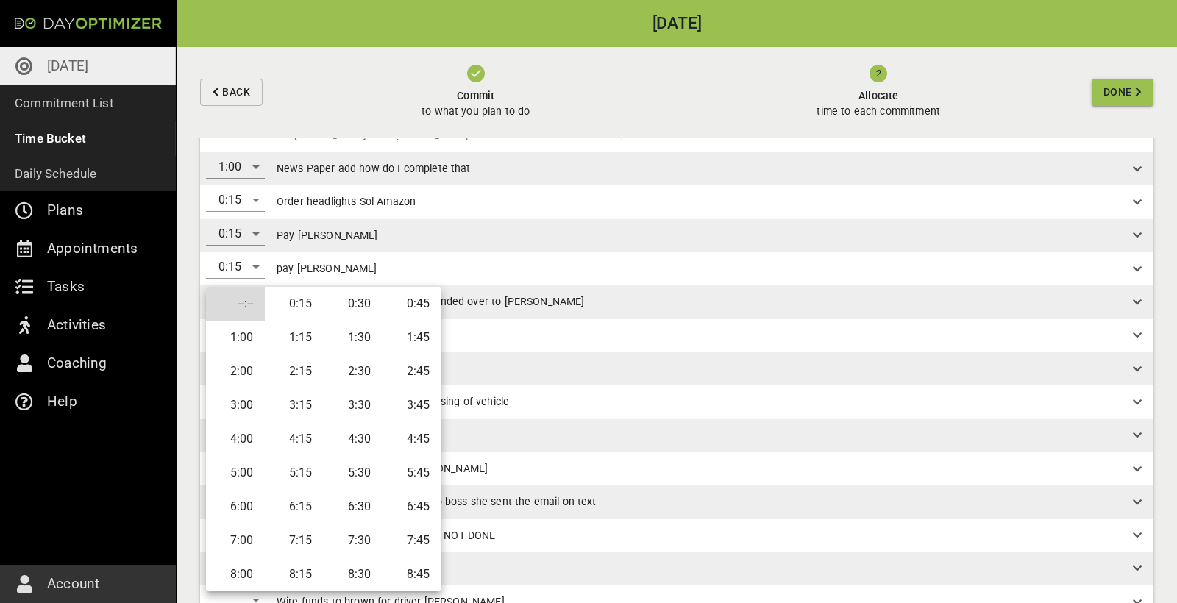
click at [363, 305] on li "0:30" at bounding box center [353, 304] width 59 height 34
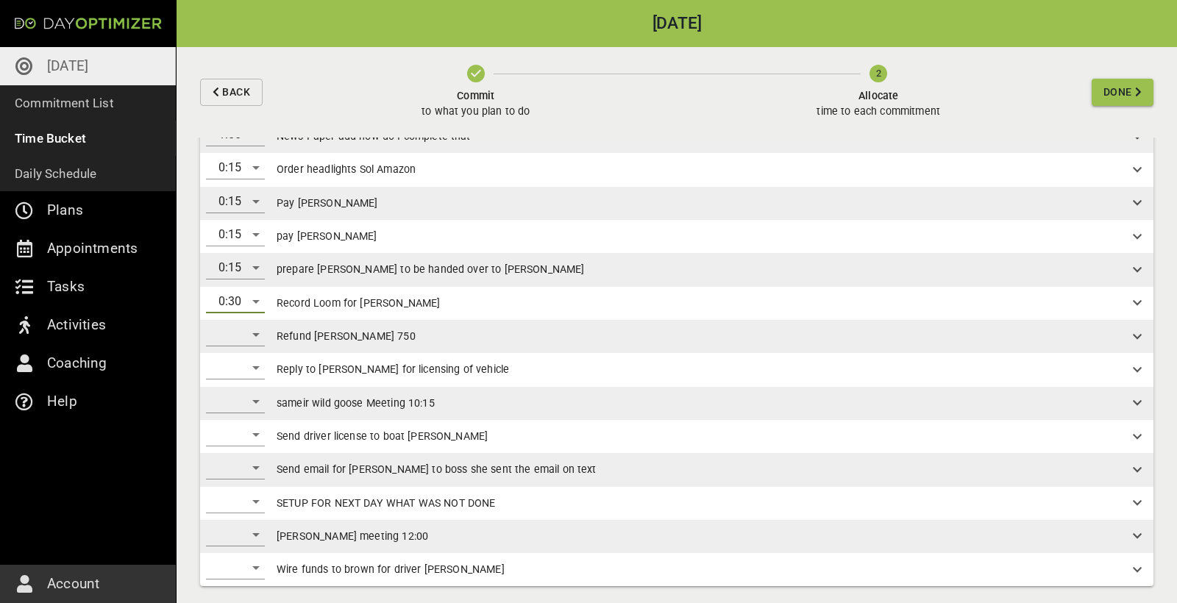
scroll to position [501, 0]
click at [257, 327] on div "​" at bounding box center [235, 336] width 59 height 24
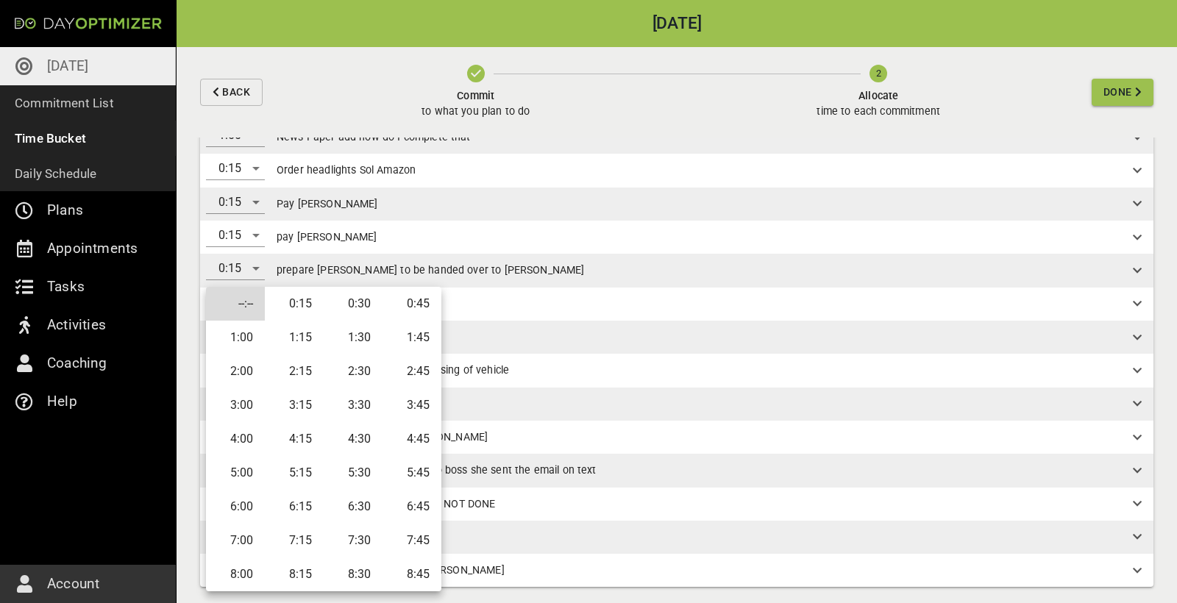
click at [304, 305] on li "0:15" at bounding box center [294, 304] width 59 height 34
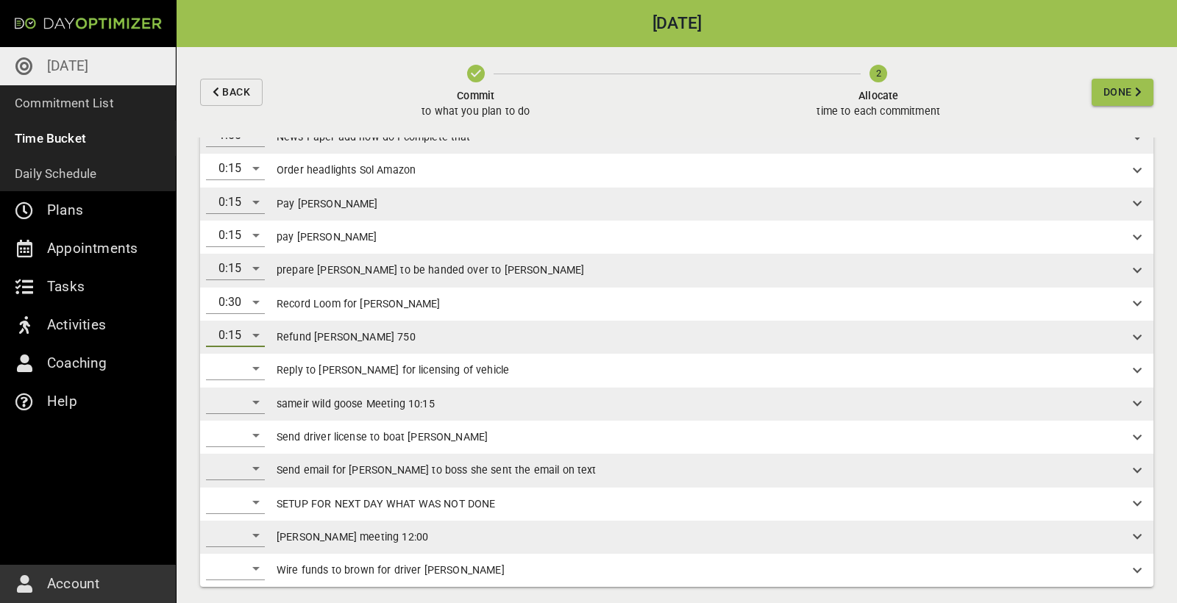
click at [251, 363] on div "​" at bounding box center [235, 369] width 59 height 24
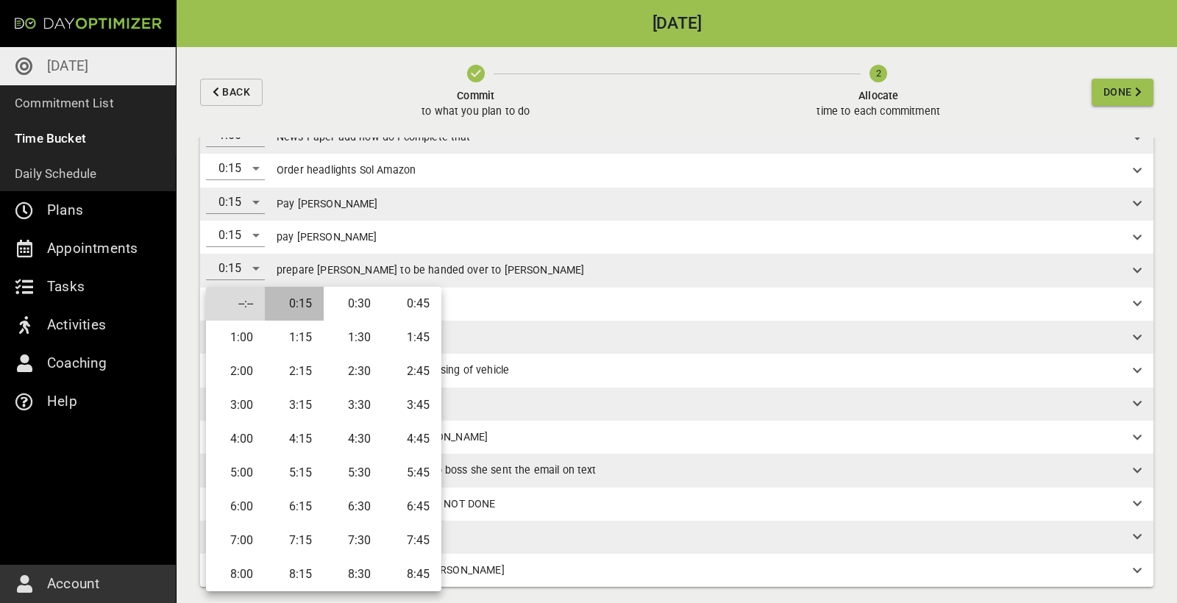
click at [305, 307] on li "0:15" at bounding box center [294, 304] width 59 height 34
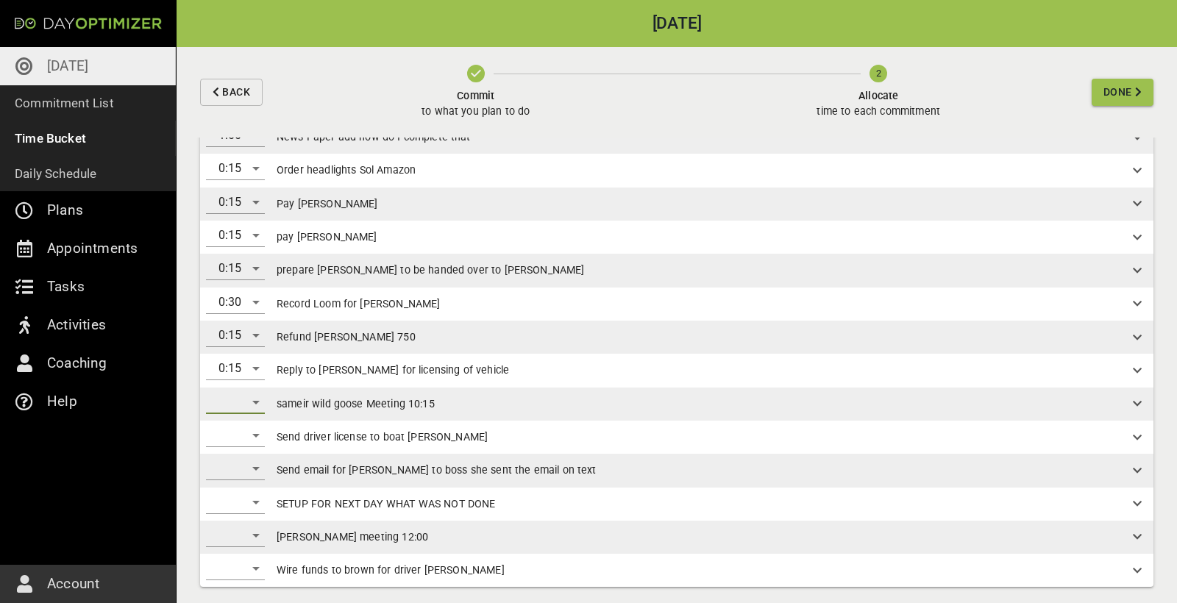
click at [246, 398] on div "​" at bounding box center [235, 403] width 59 height 24
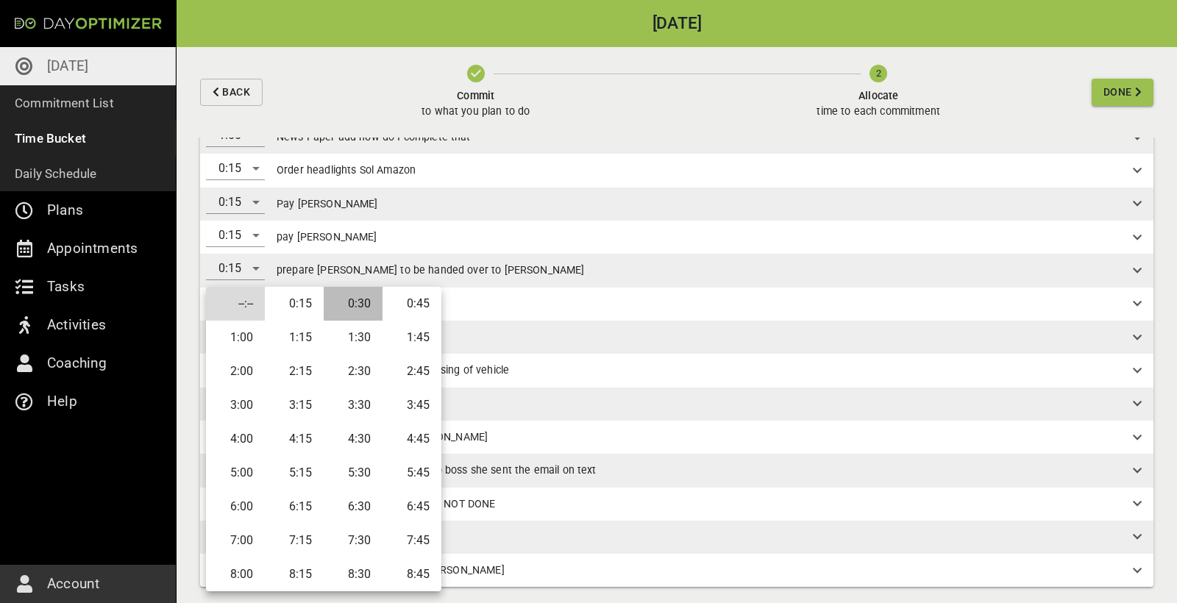
click at [359, 307] on li "0:30" at bounding box center [353, 304] width 59 height 34
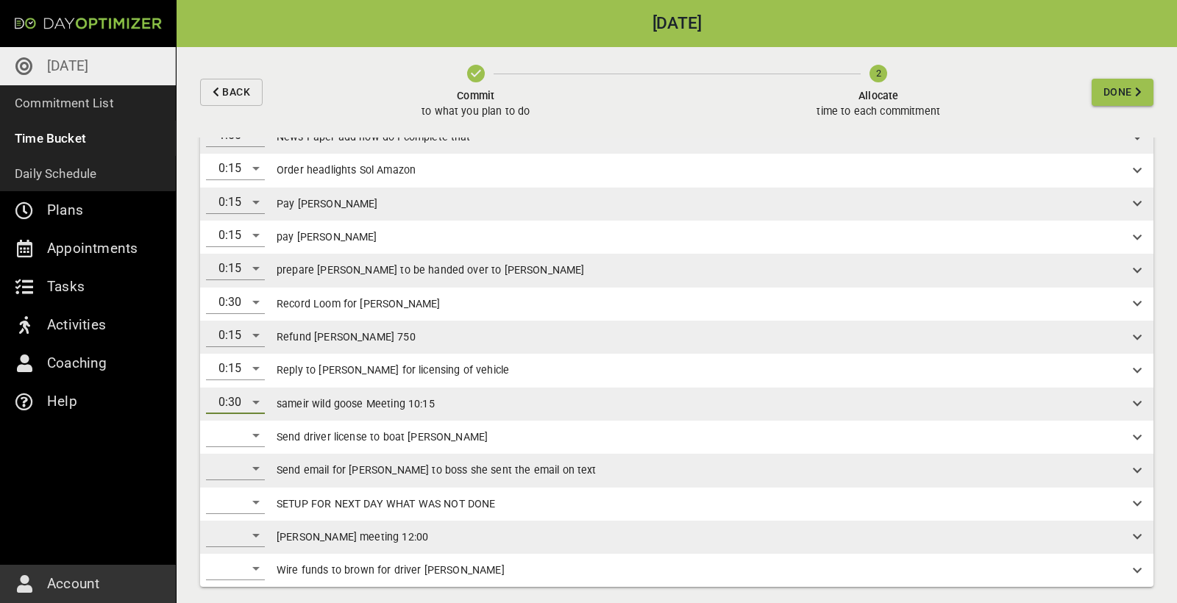
click at [260, 431] on div "​" at bounding box center [235, 436] width 59 height 24
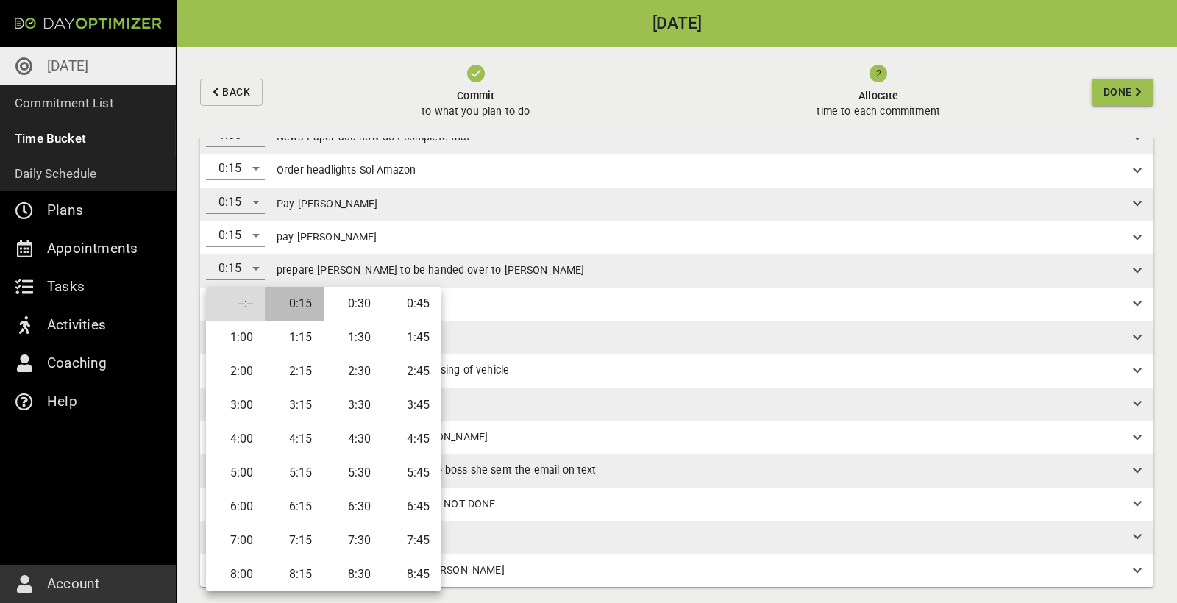
click at [311, 312] on li "0:15" at bounding box center [294, 304] width 59 height 34
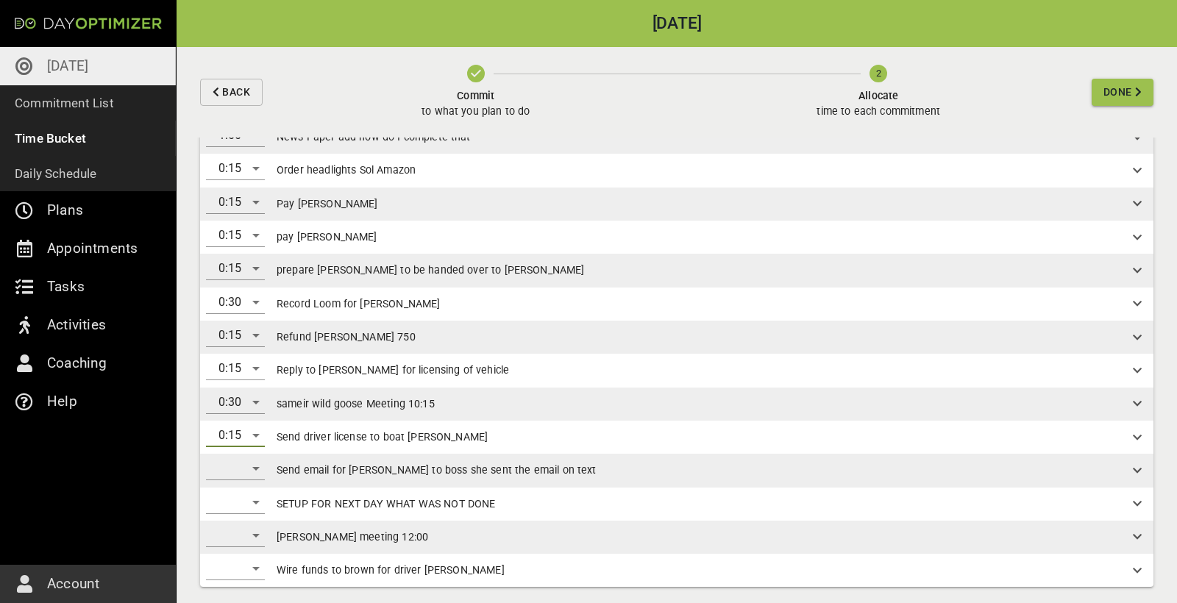
click at [258, 466] on div "​" at bounding box center [235, 469] width 59 height 24
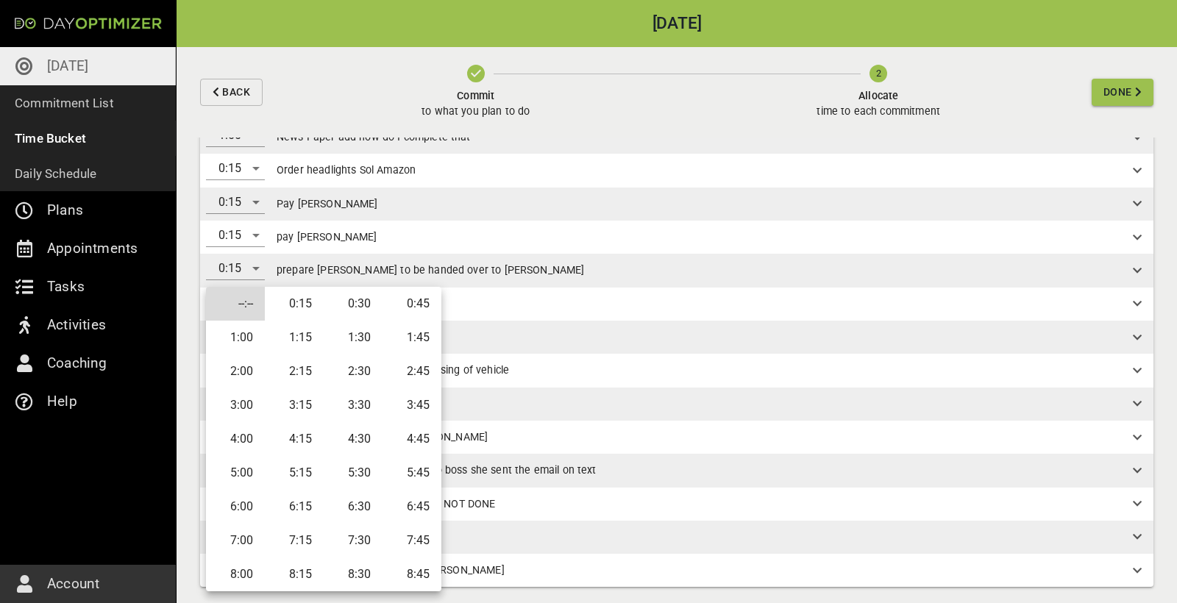
click at [309, 307] on li "0:15" at bounding box center [294, 304] width 59 height 34
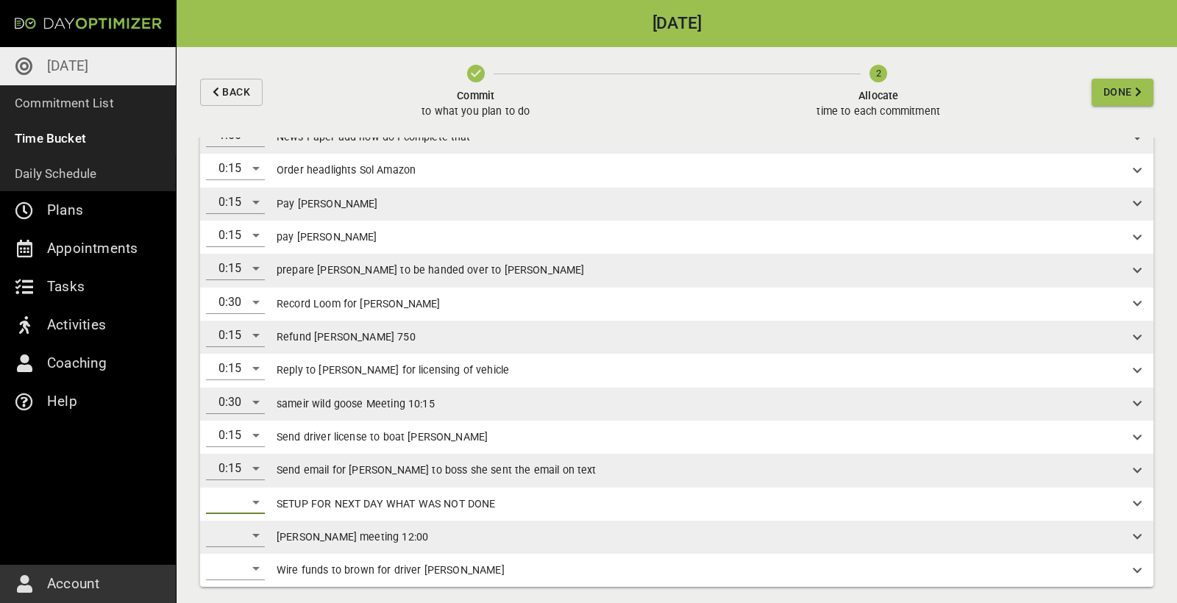
click at [256, 497] on div "​" at bounding box center [235, 503] width 59 height 24
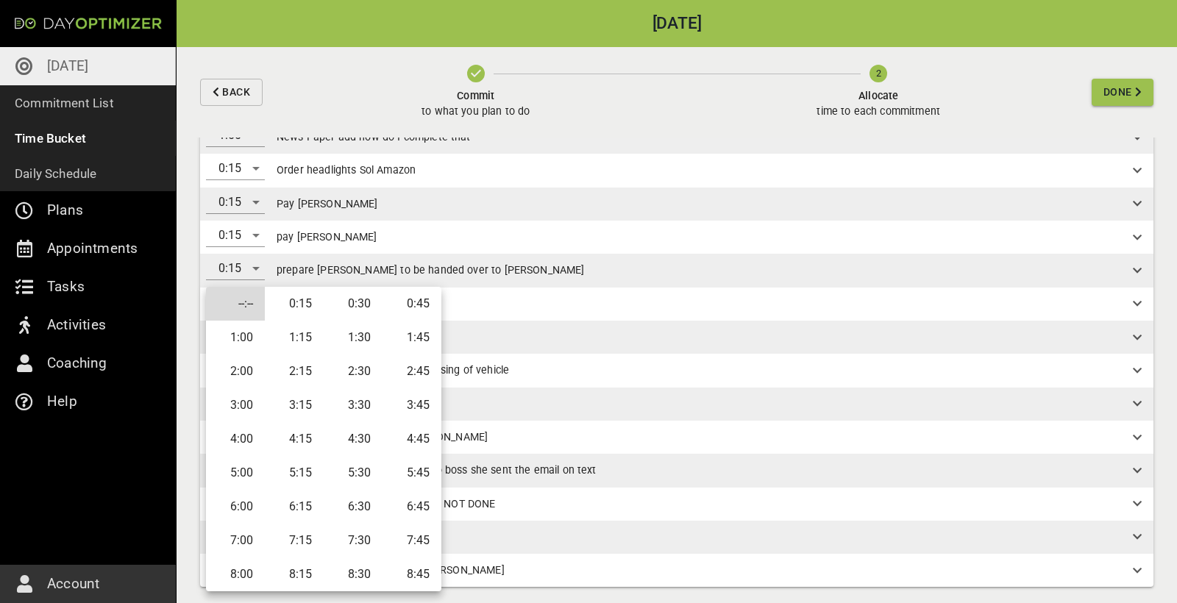
click at [363, 304] on li "0:30" at bounding box center [353, 304] width 59 height 34
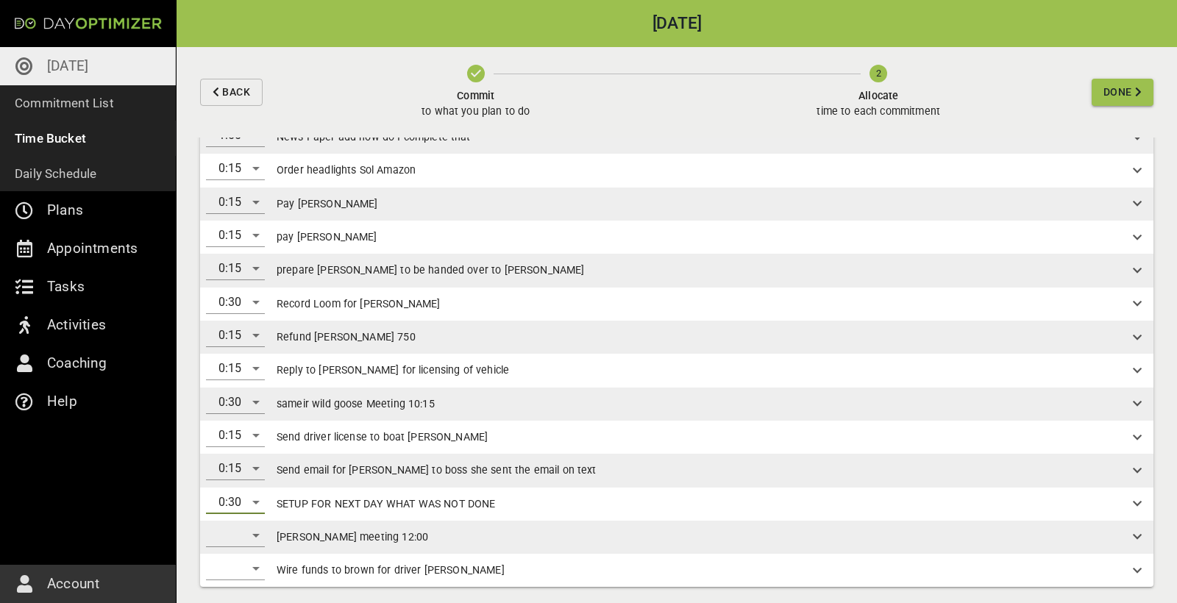
click at [260, 527] on div "​" at bounding box center [235, 536] width 59 height 24
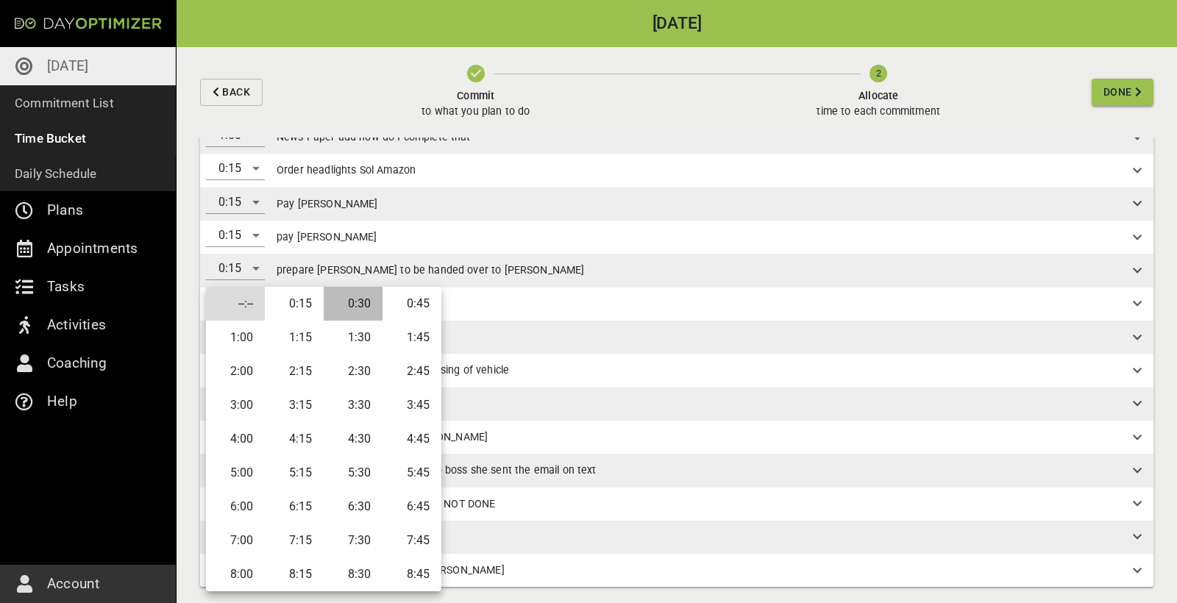
click at [367, 310] on li "0:30" at bounding box center [353, 304] width 59 height 34
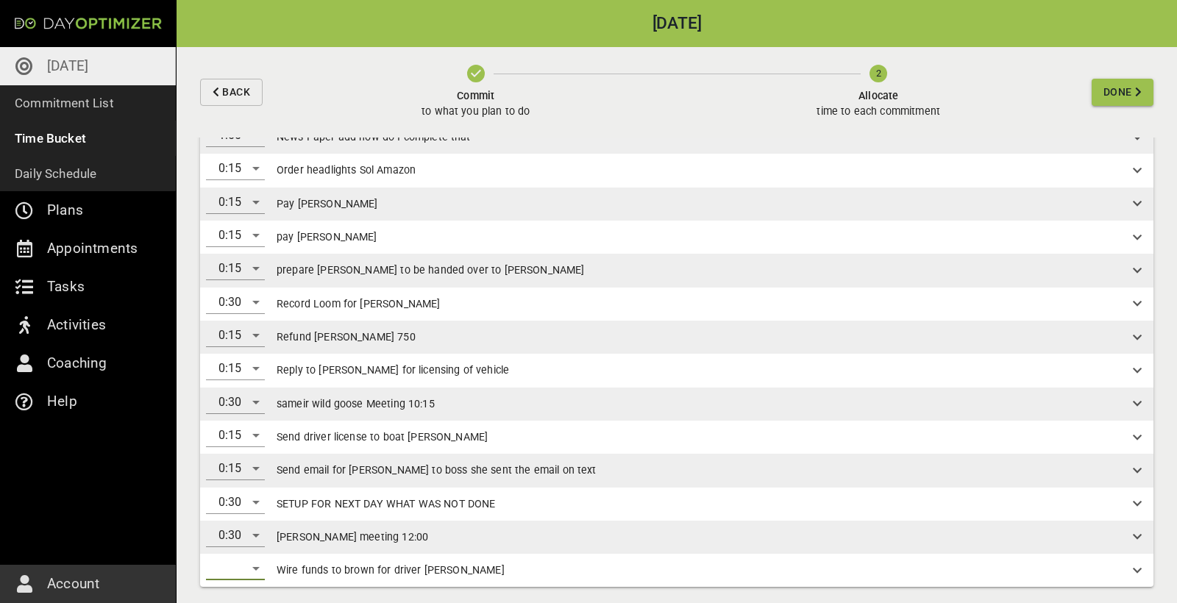
click at [257, 558] on div "​" at bounding box center [235, 569] width 59 height 24
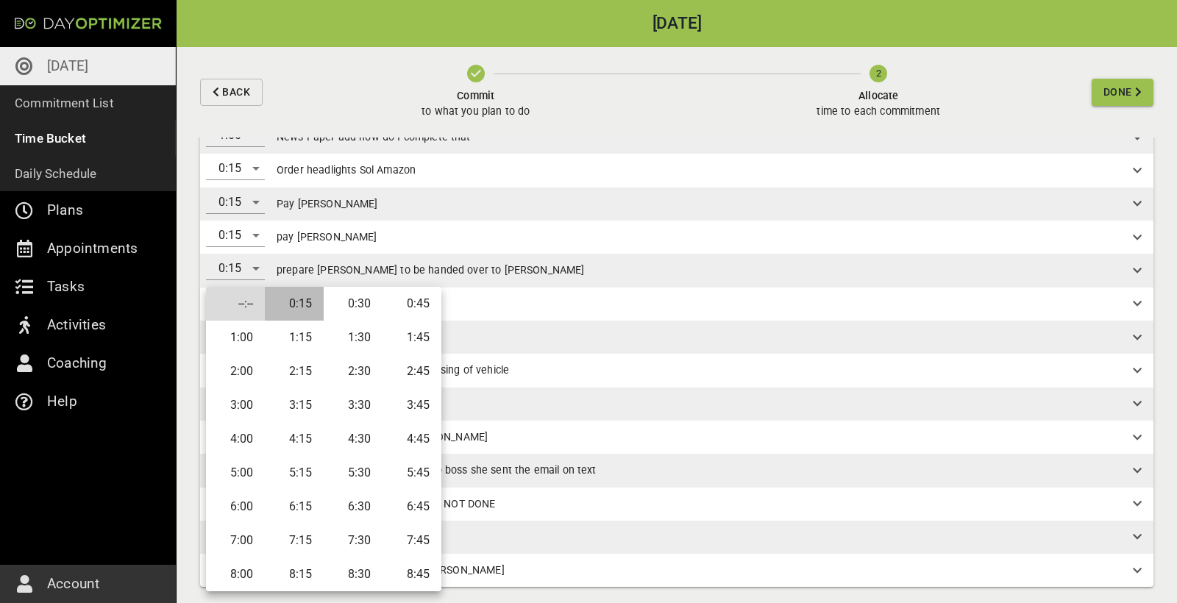
click at [317, 306] on li "0:15" at bounding box center [294, 304] width 59 height 34
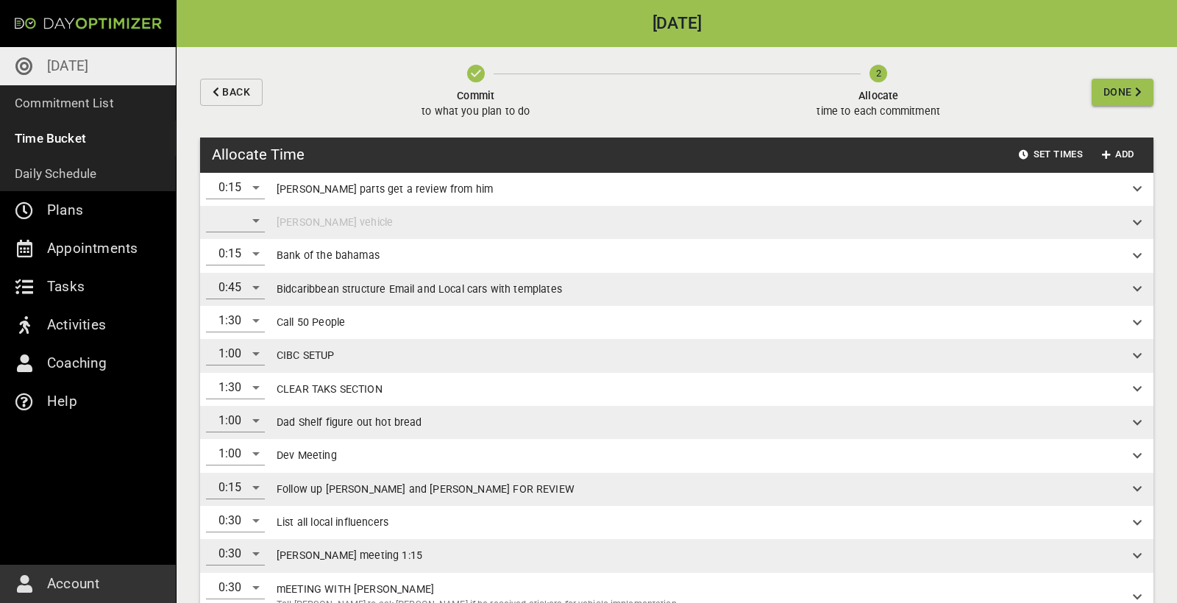
scroll to position [0, 0]
click at [1130, 93] on span "Done" at bounding box center [1117, 92] width 29 height 18
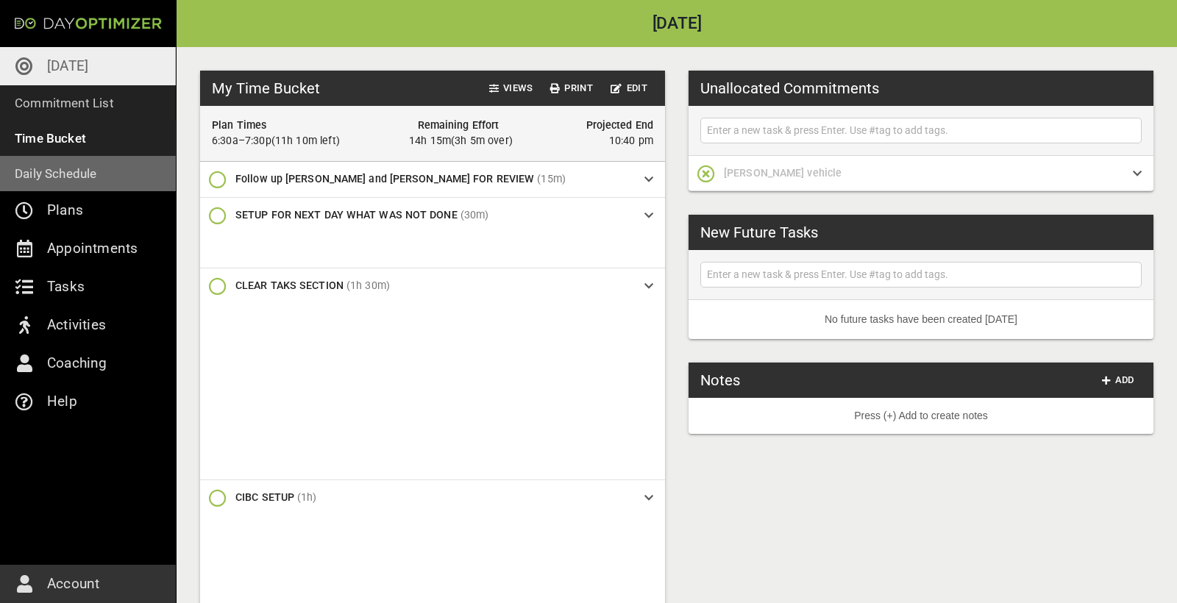
click at [56, 173] on p "Daily Schedule" at bounding box center [56, 173] width 82 height 21
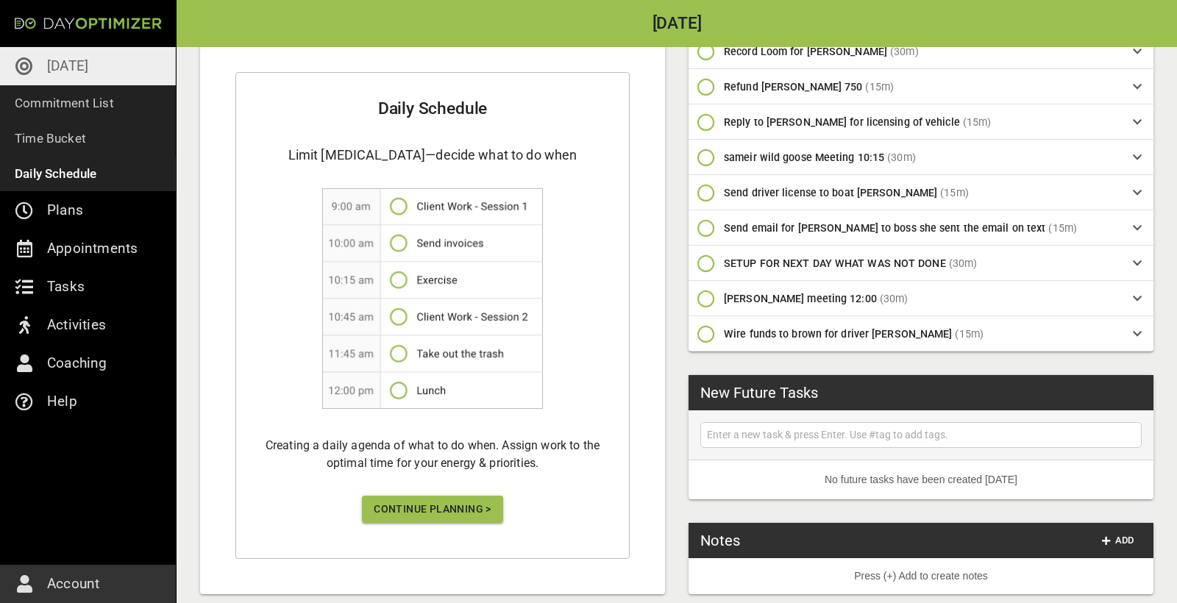
scroll to position [780, 0]
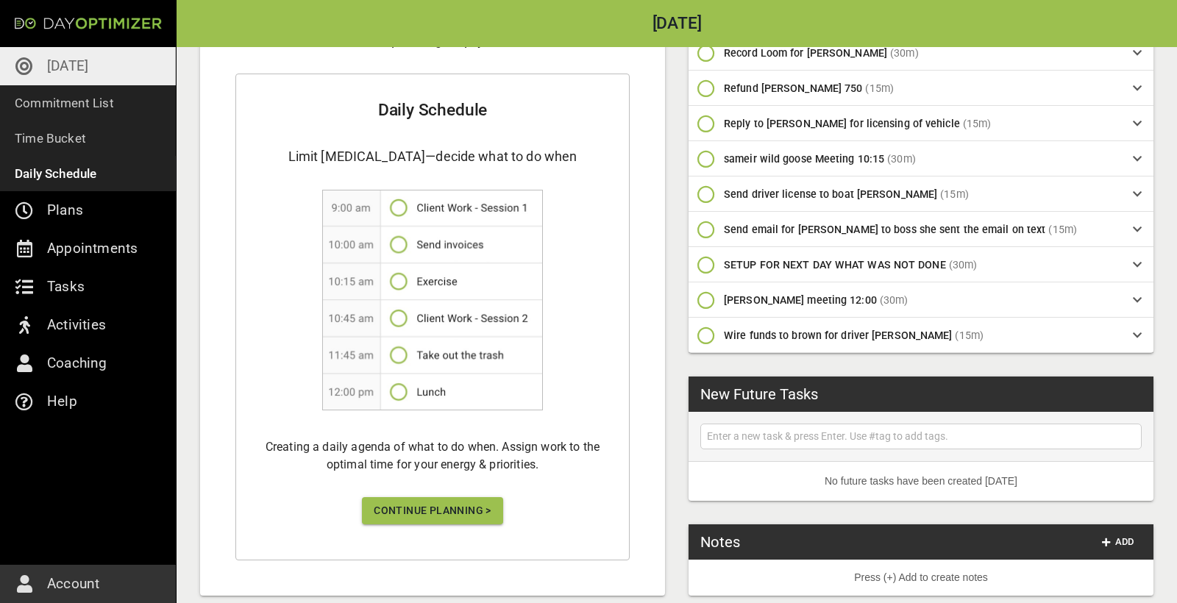
click at [419, 502] on span "Continue Planning >" at bounding box center [433, 511] width 118 height 18
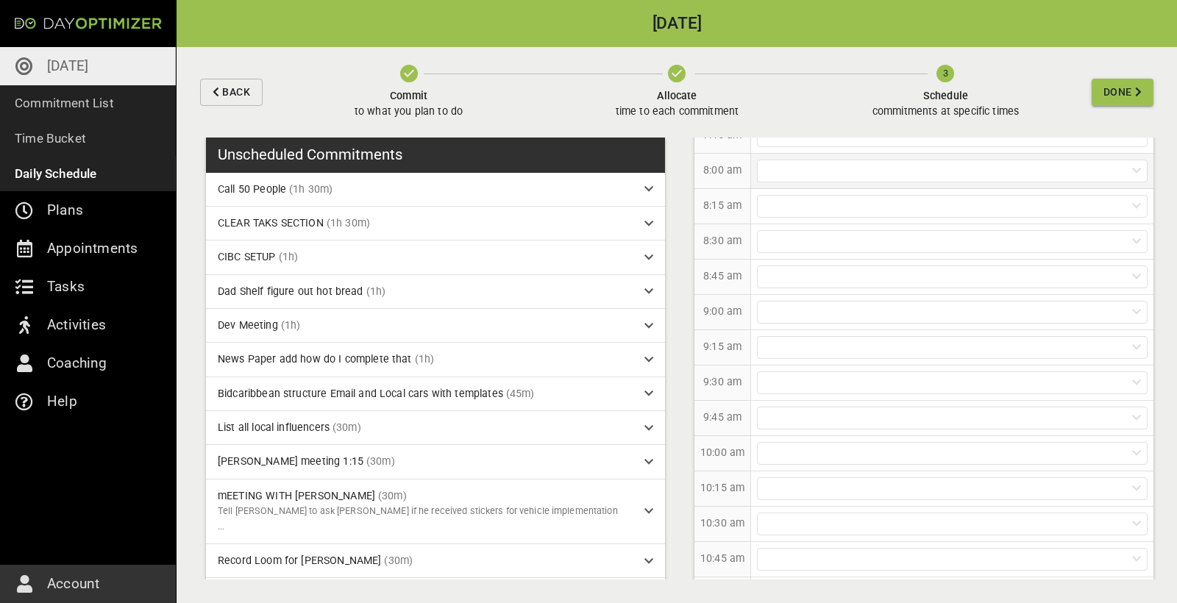
scroll to position [232, 0]
click at [852, 236] on div at bounding box center [952, 240] width 391 height 23
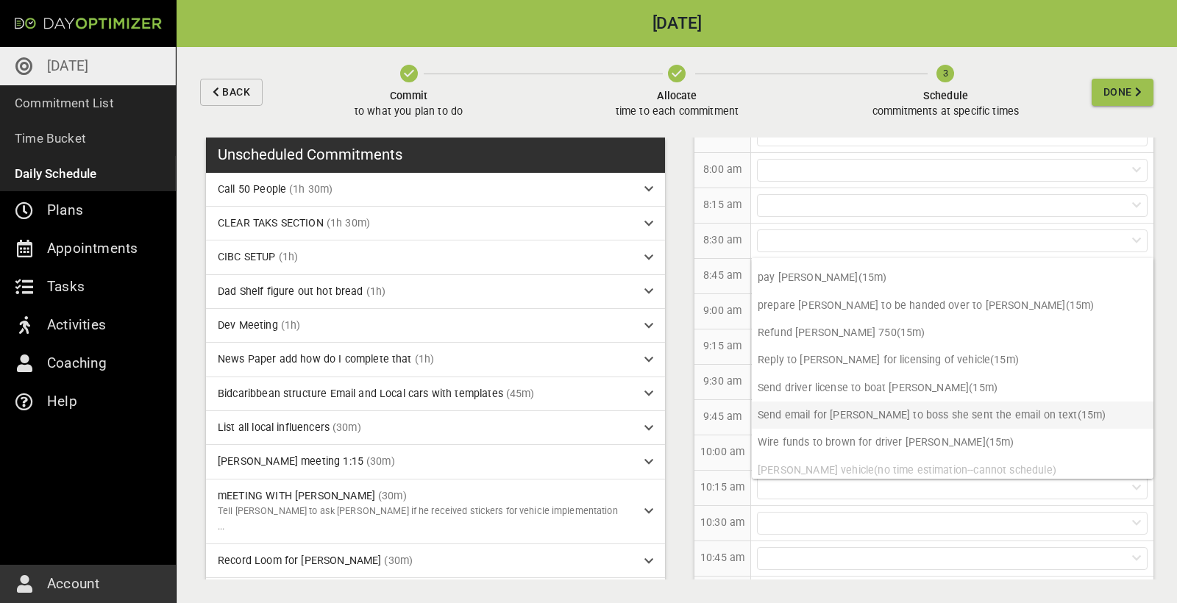
scroll to position [514, 0]
click at [961, 359] on p "Reply to [PERSON_NAME] for licensing of vehicle (15m)" at bounding box center [953, 361] width 402 height 27
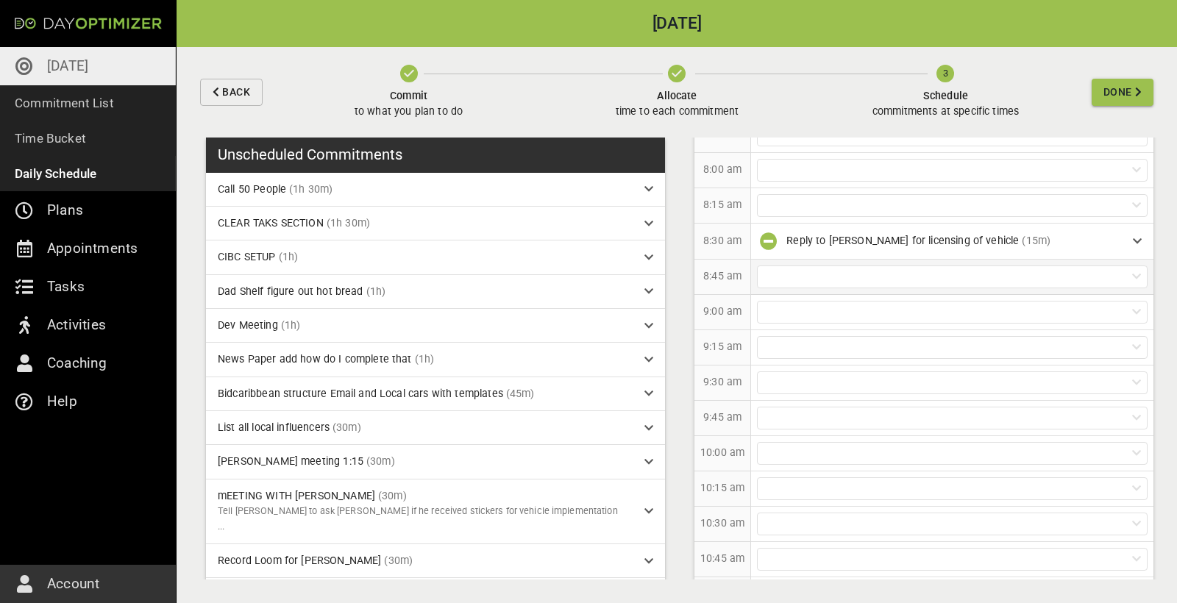
click at [947, 273] on div at bounding box center [952, 277] width 391 height 23
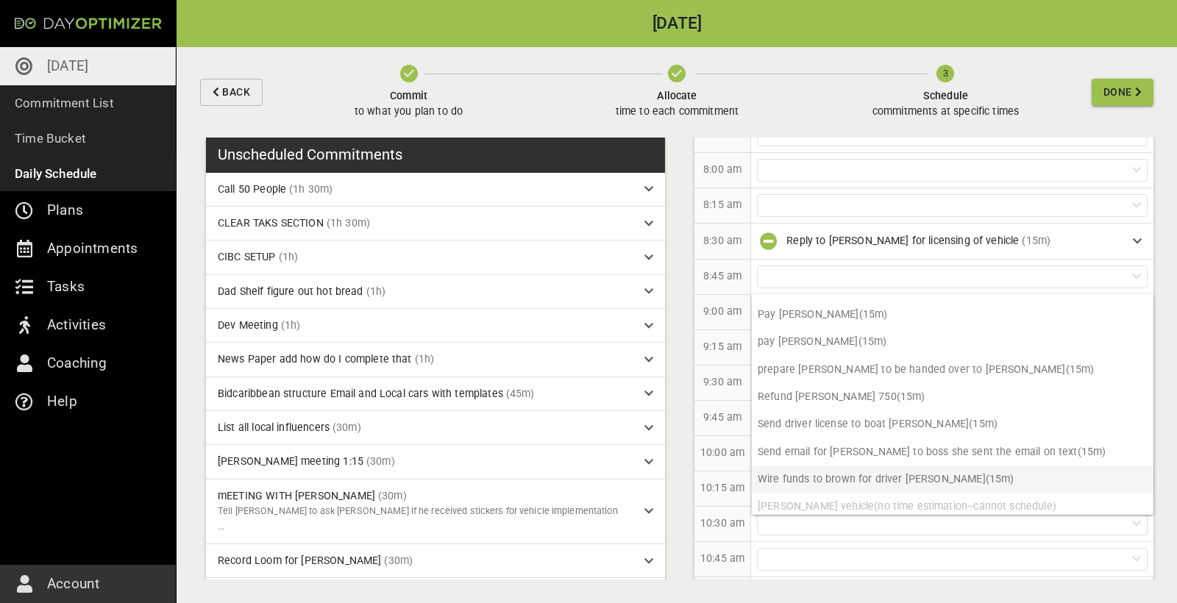
scroll to position [487, 0]
click at [910, 474] on p "Wire funds to brown for driver [PERSON_NAME] (15m)" at bounding box center [953, 479] width 402 height 27
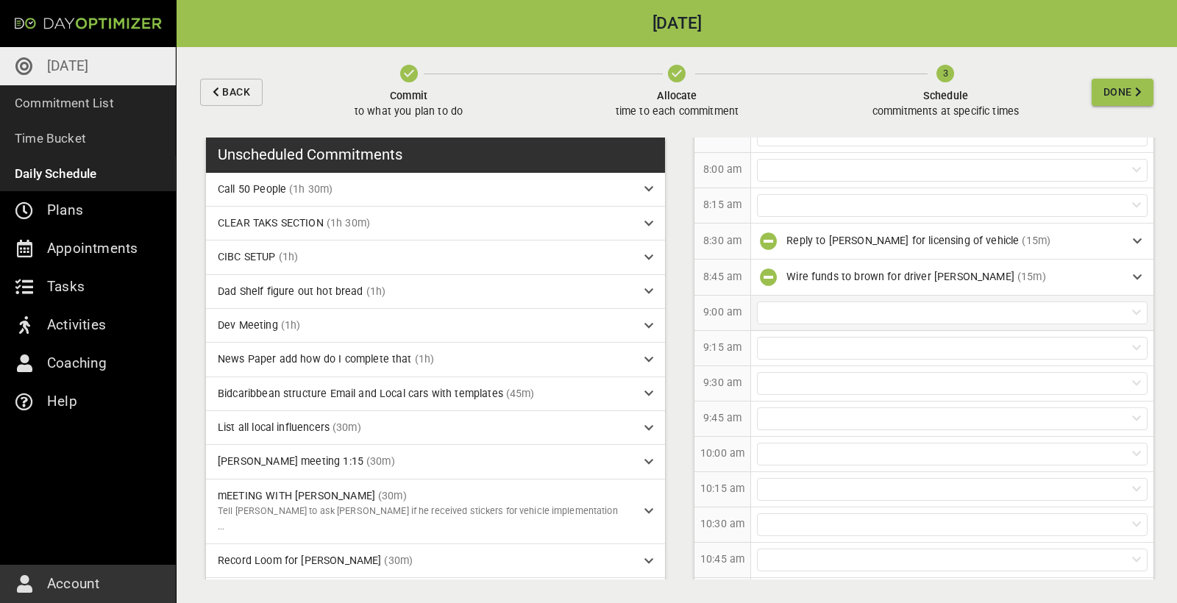
click at [885, 317] on div at bounding box center [952, 313] width 391 height 23
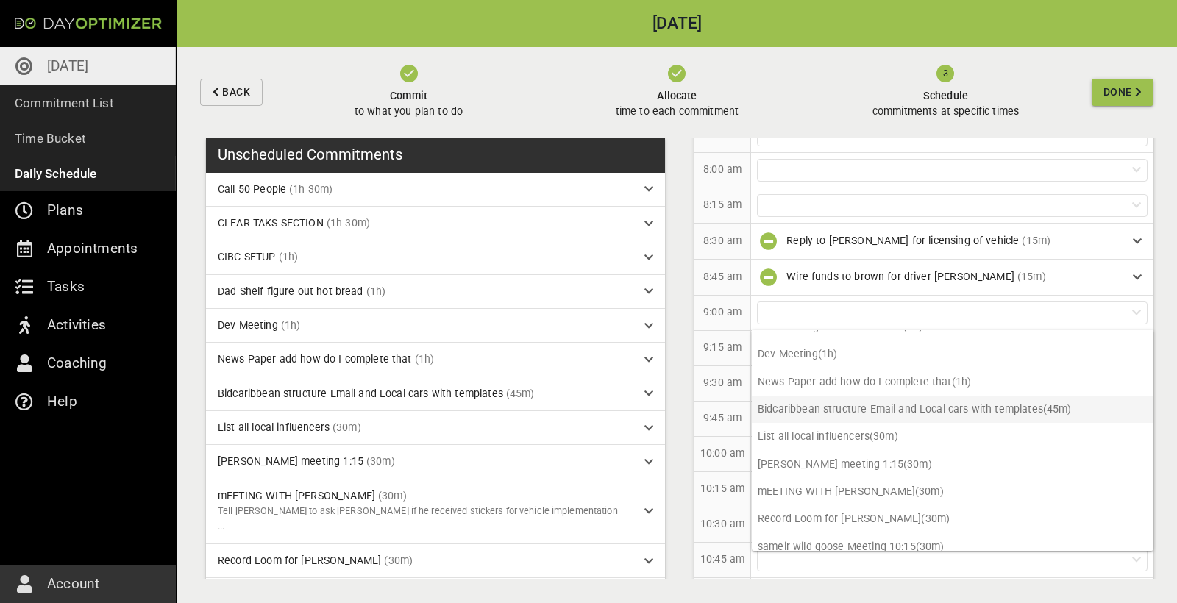
scroll to position [97, 0]
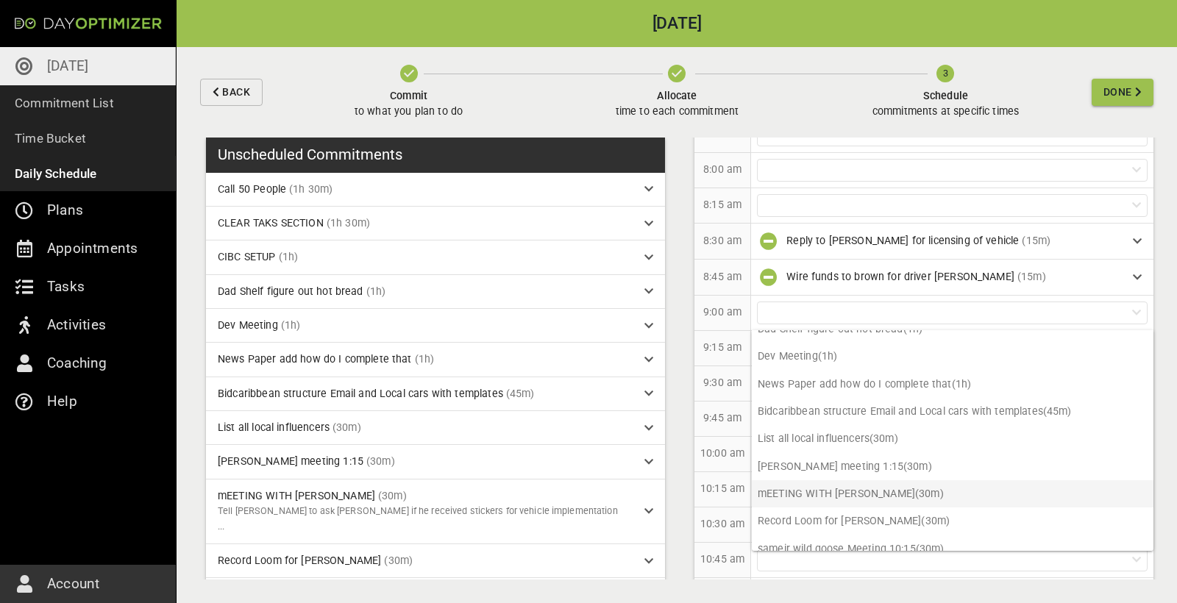
click at [879, 496] on p "mEETING WITH [PERSON_NAME] (30m)" at bounding box center [953, 493] width 402 height 27
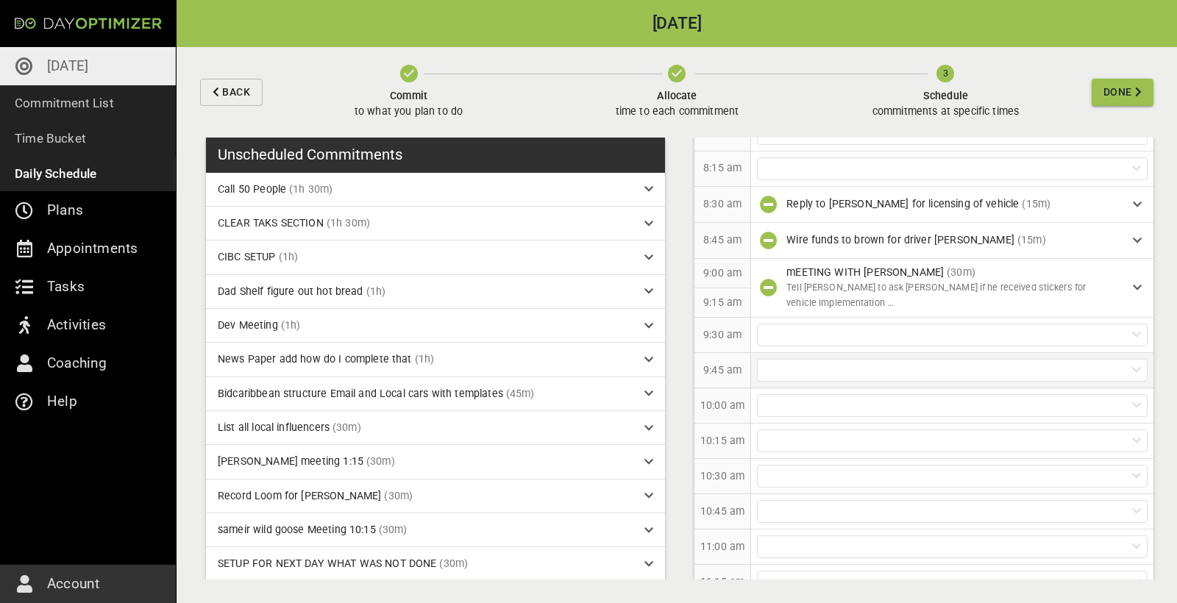
scroll to position [300, 0]
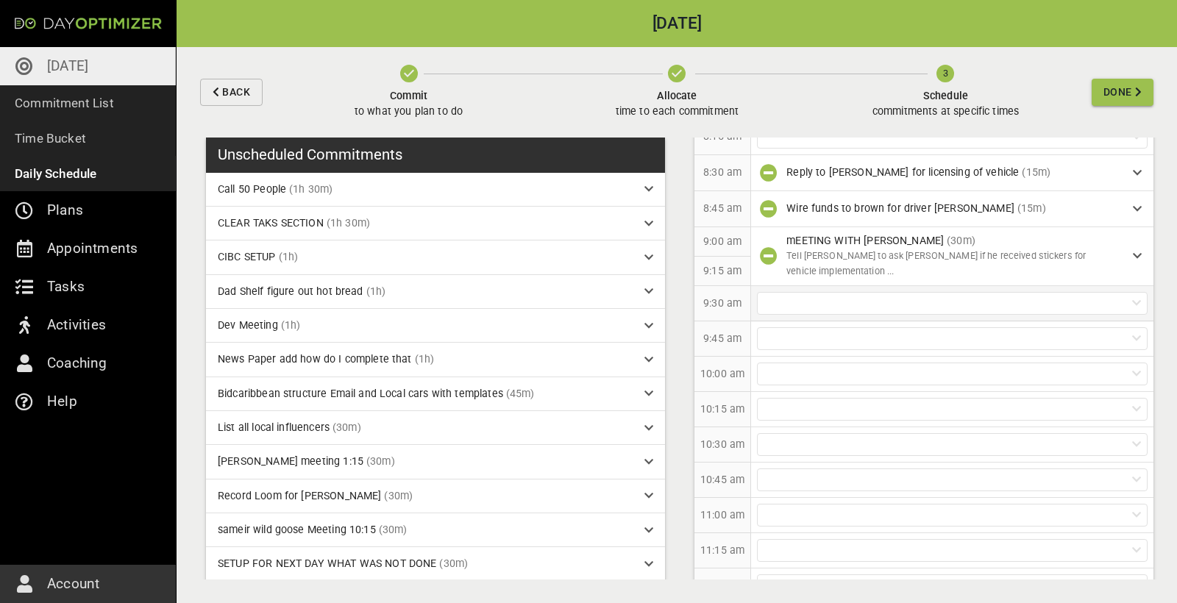
click at [878, 299] on div at bounding box center [952, 303] width 391 height 23
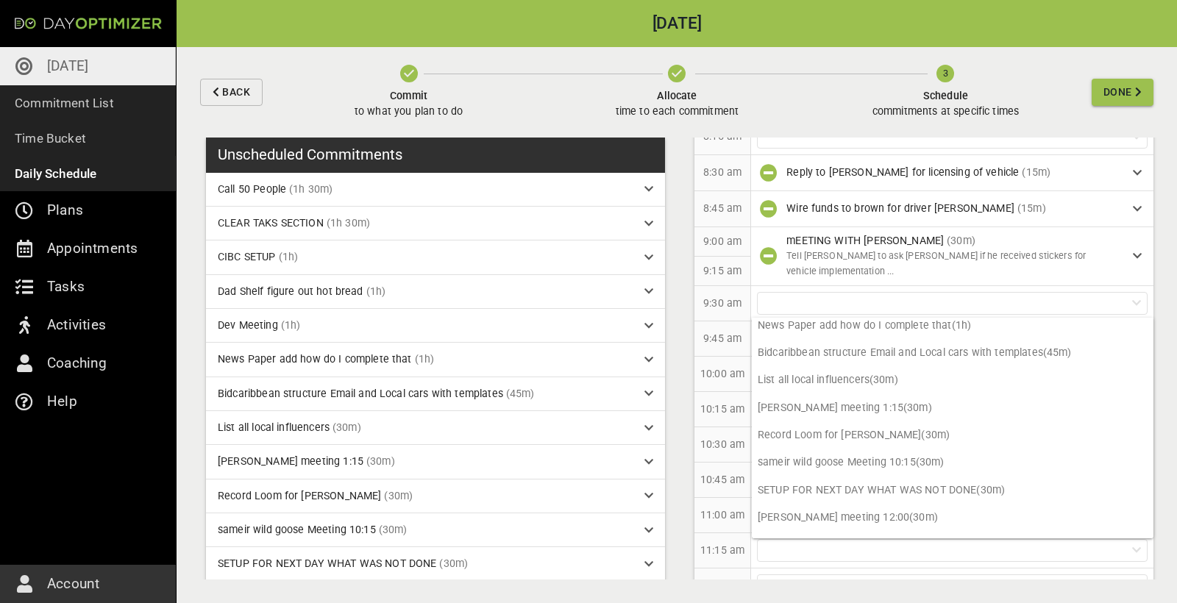
scroll to position [147, 0]
click at [727, 417] on div "10:15 am" at bounding box center [722, 409] width 57 height 35
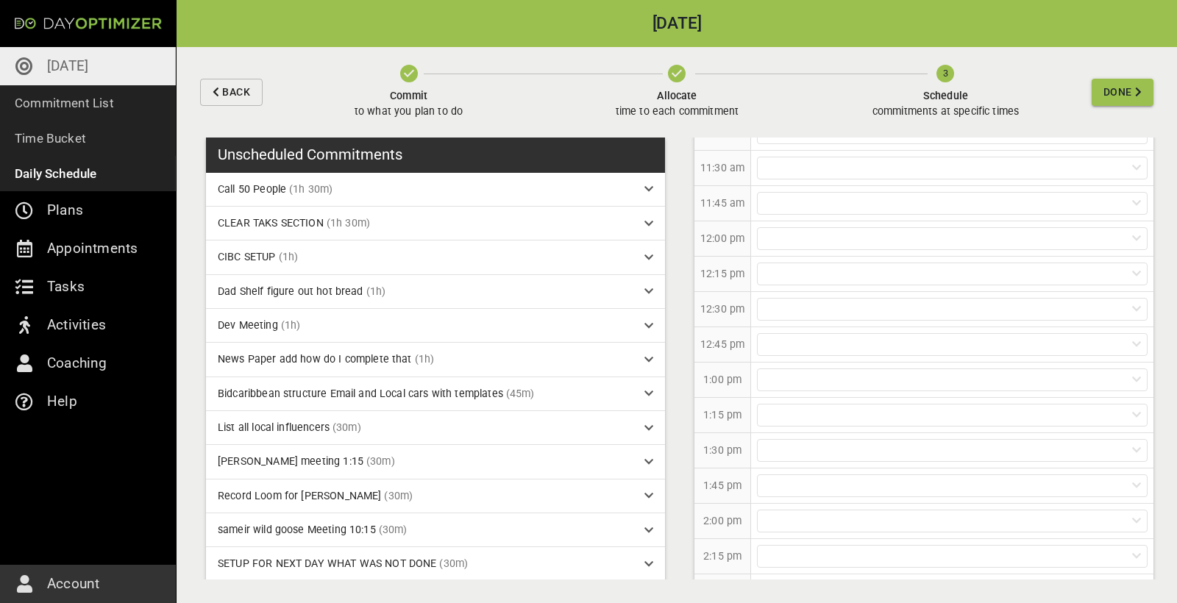
scroll to position [736, 0]
click at [830, 389] on div at bounding box center [952, 396] width 391 height 23
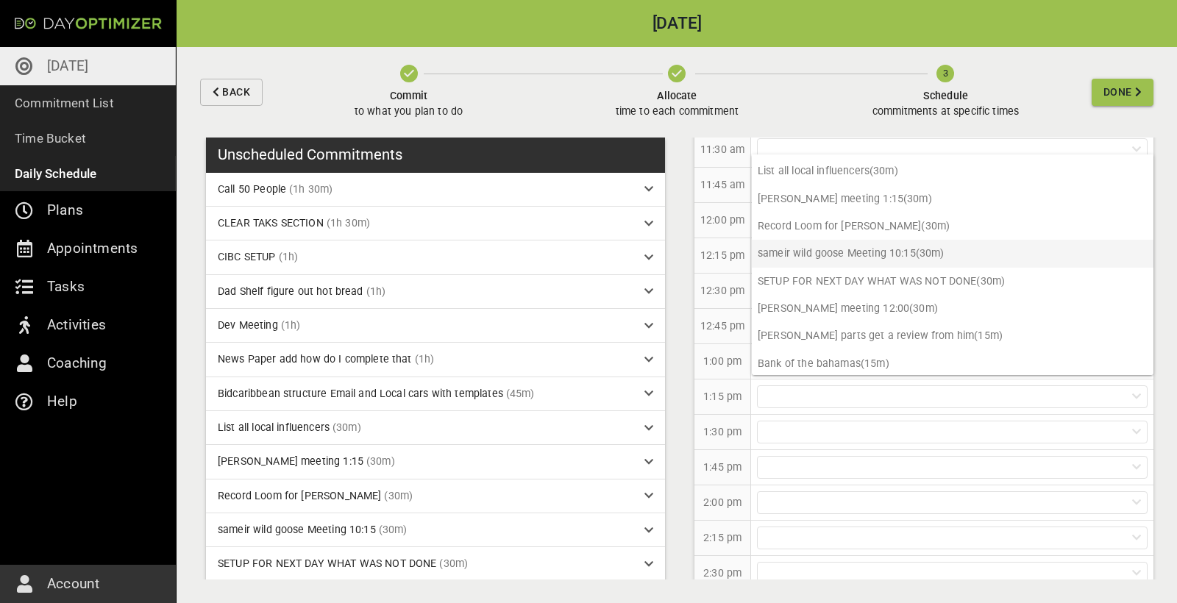
scroll to position [167, 0]
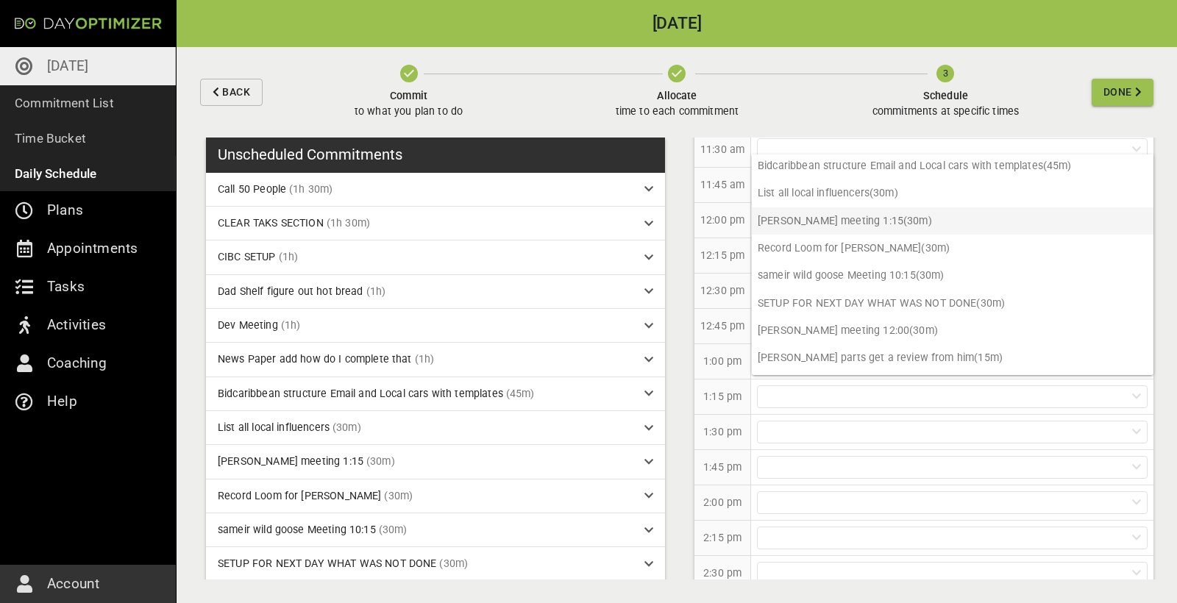
click at [844, 223] on p "[PERSON_NAME] meeting 1:15 (30m)" at bounding box center [953, 220] width 402 height 27
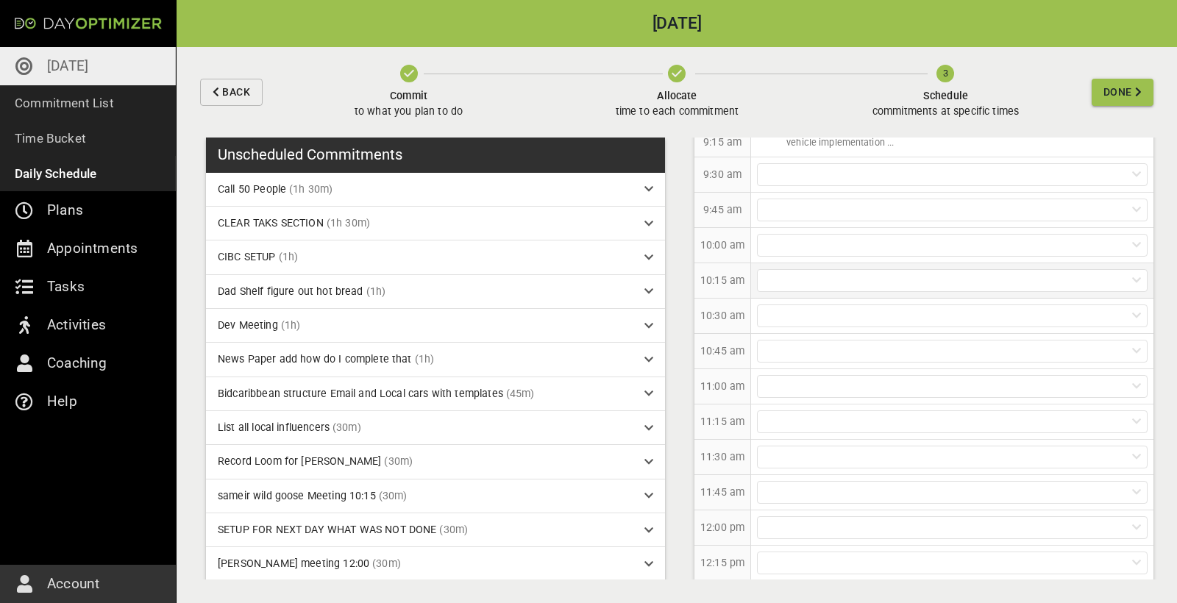
scroll to position [505, 0]
click at [802, 447] on div at bounding box center [952, 452] width 391 height 23
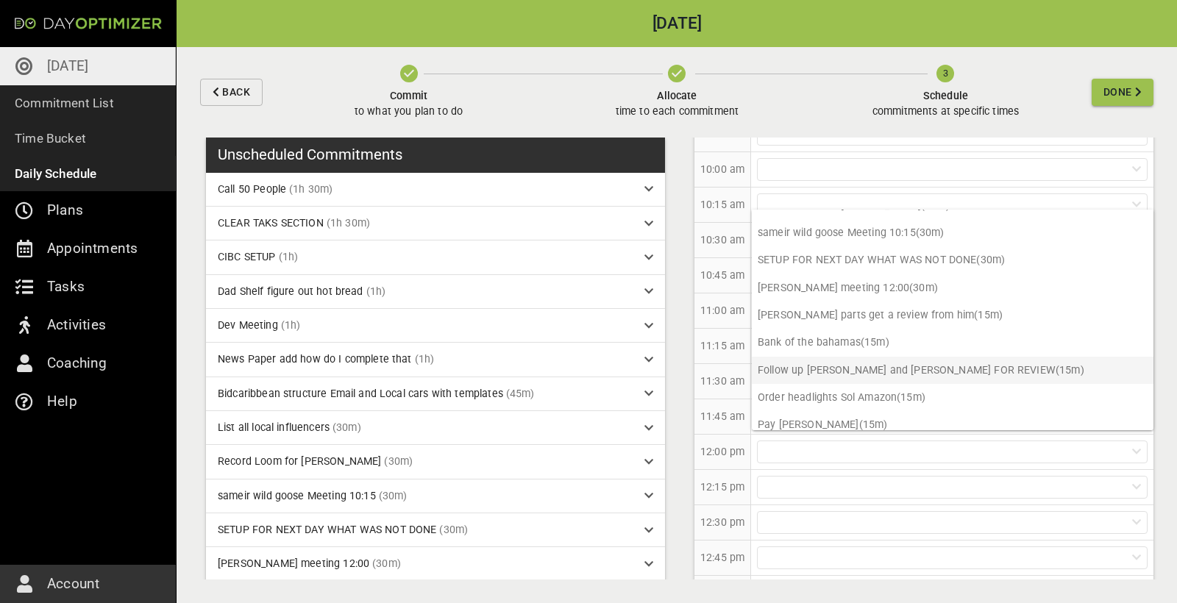
scroll to position [230, 0]
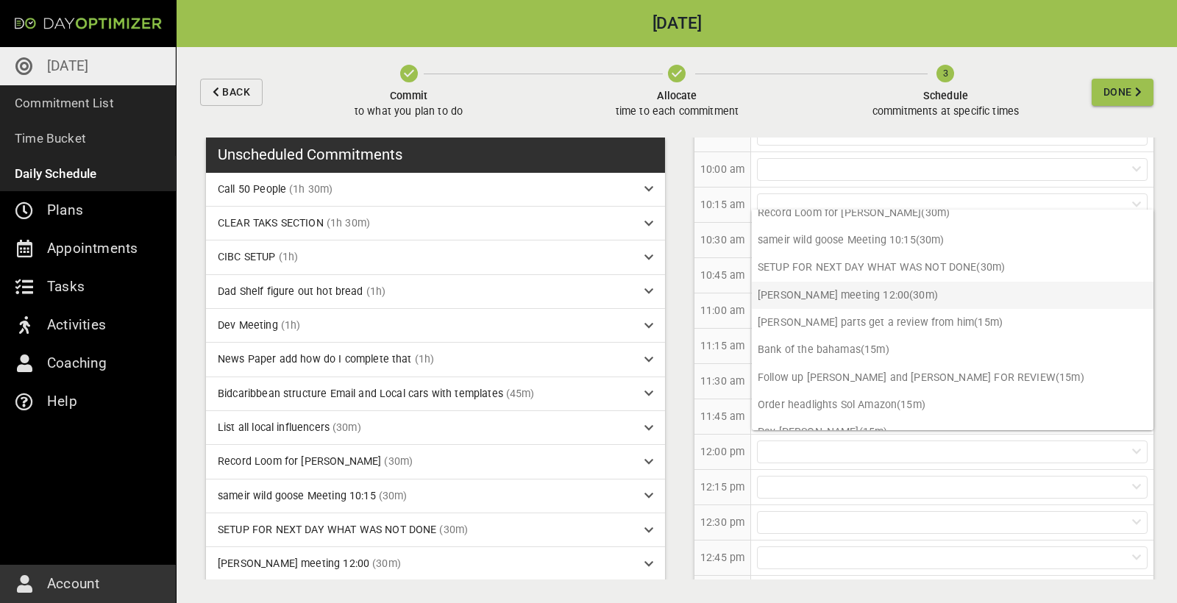
click at [869, 293] on p "[PERSON_NAME] meeting 12:00 (30m)" at bounding box center [953, 295] width 402 height 27
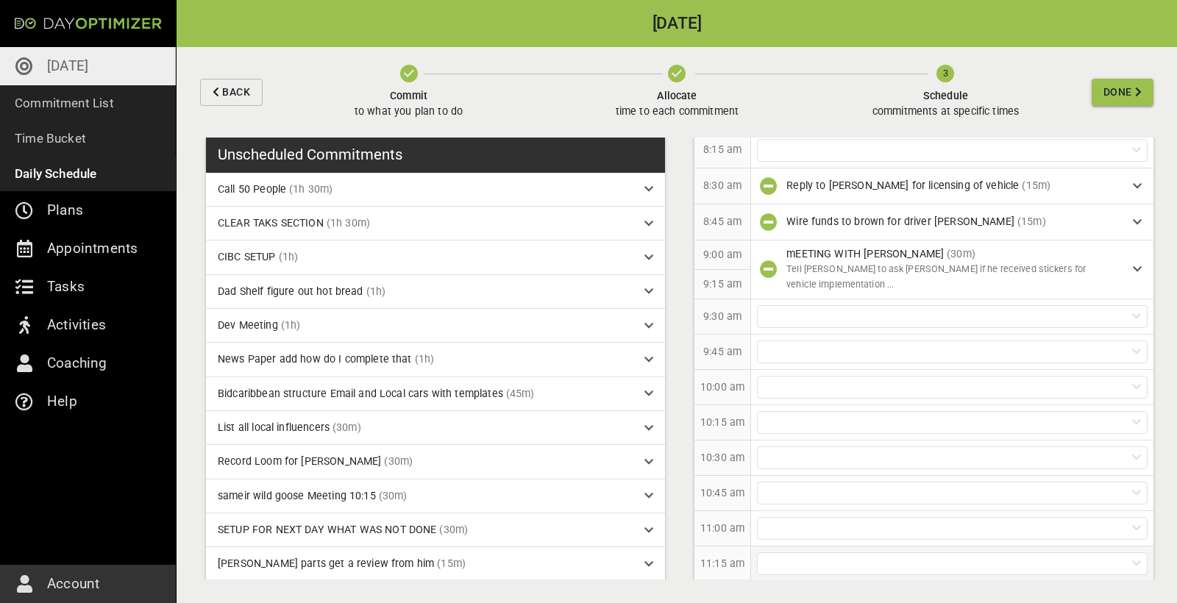
scroll to position [262, 0]
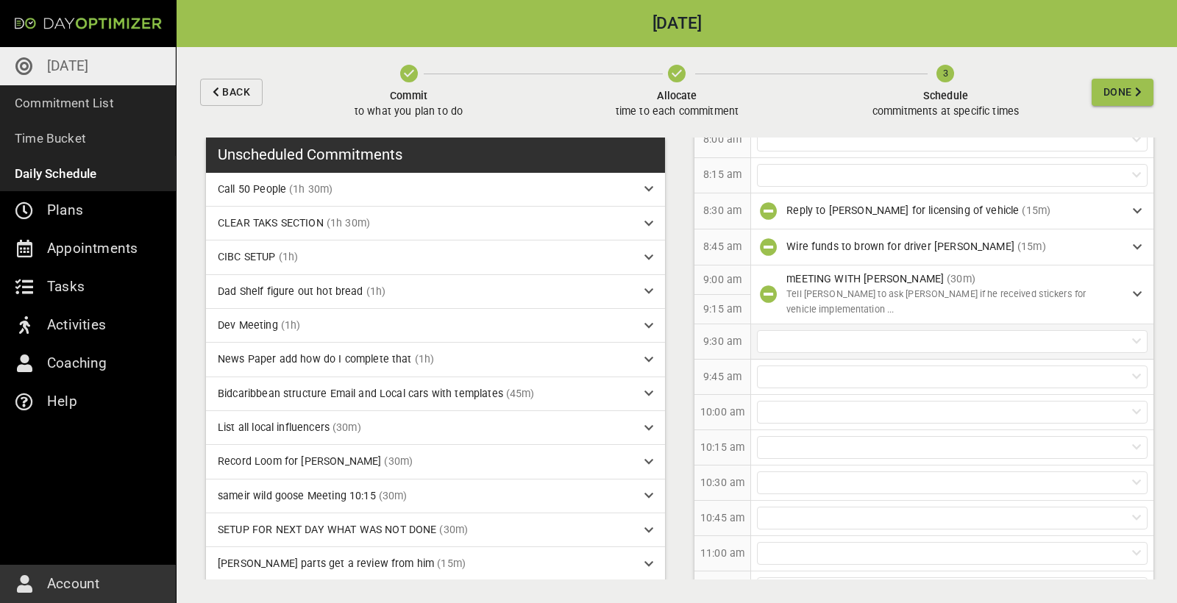
click at [870, 349] on div at bounding box center [952, 341] width 391 height 23
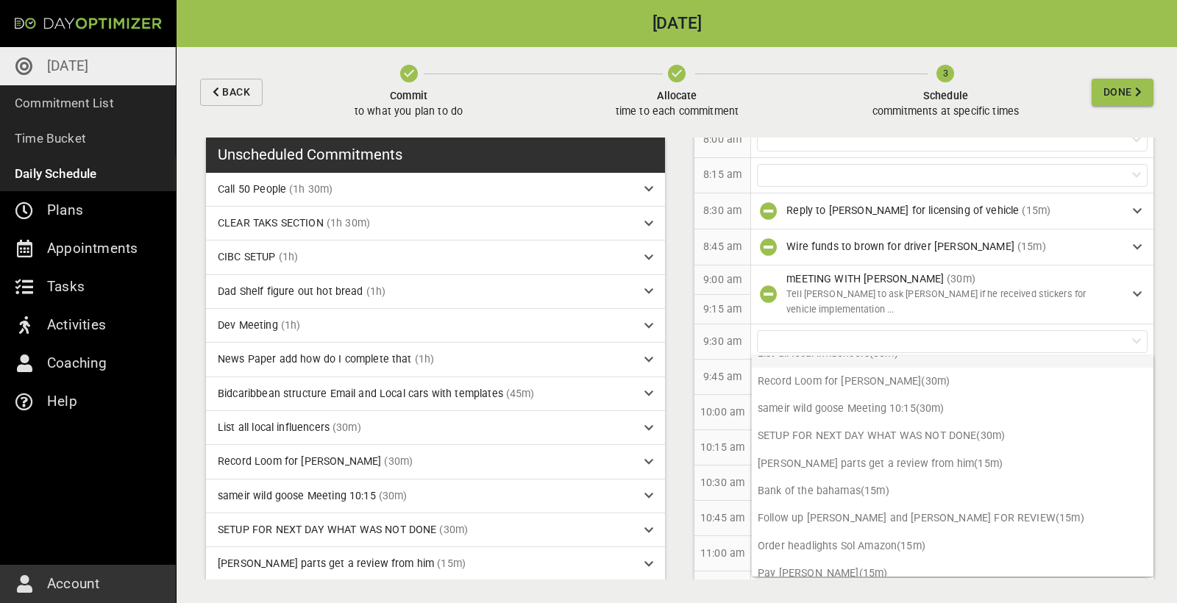
scroll to position [210, 0]
click at [742, 435] on div "10:15 am" at bounding box center [722, 447] width 57 height 35
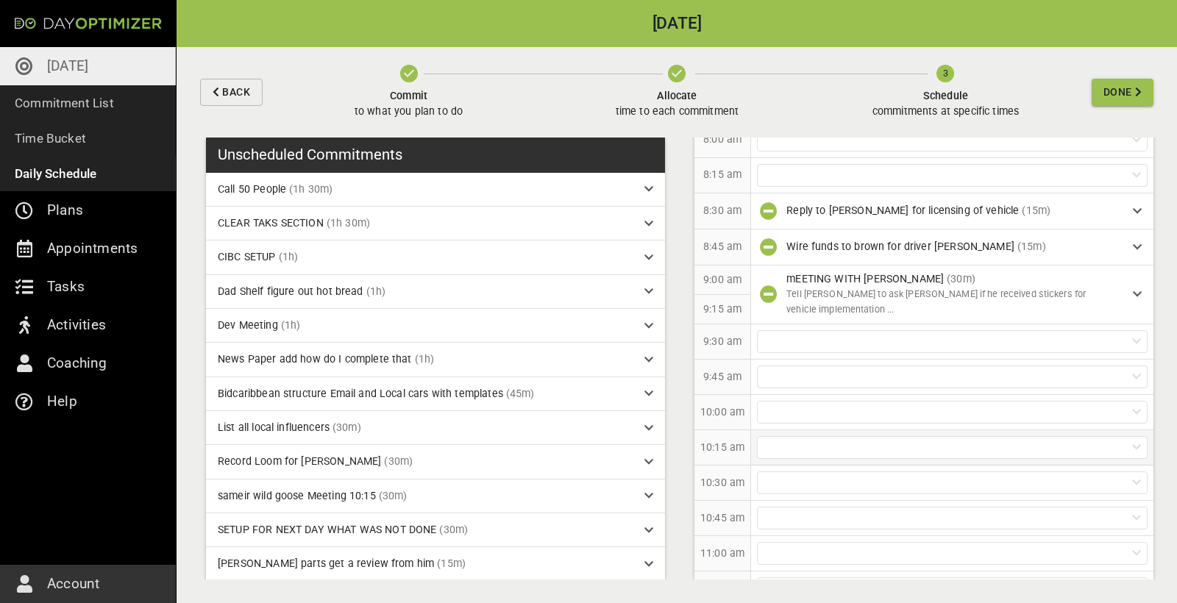
click at [824, 436] on div at bounding box center [952, 447] width 391 height 23
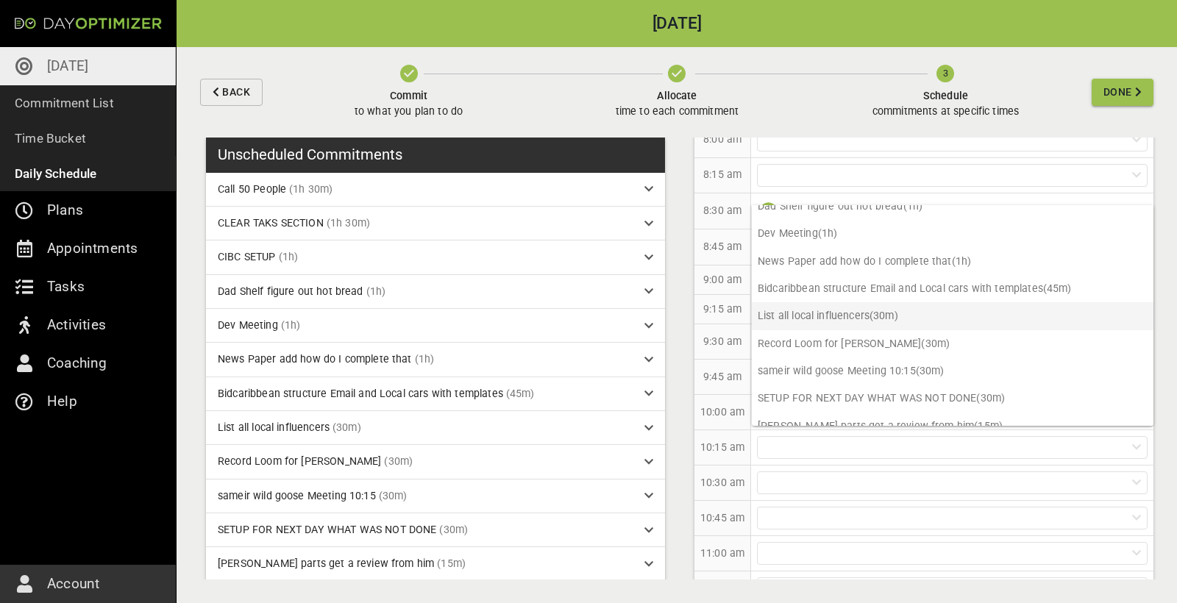
scroll to position [101, 0]
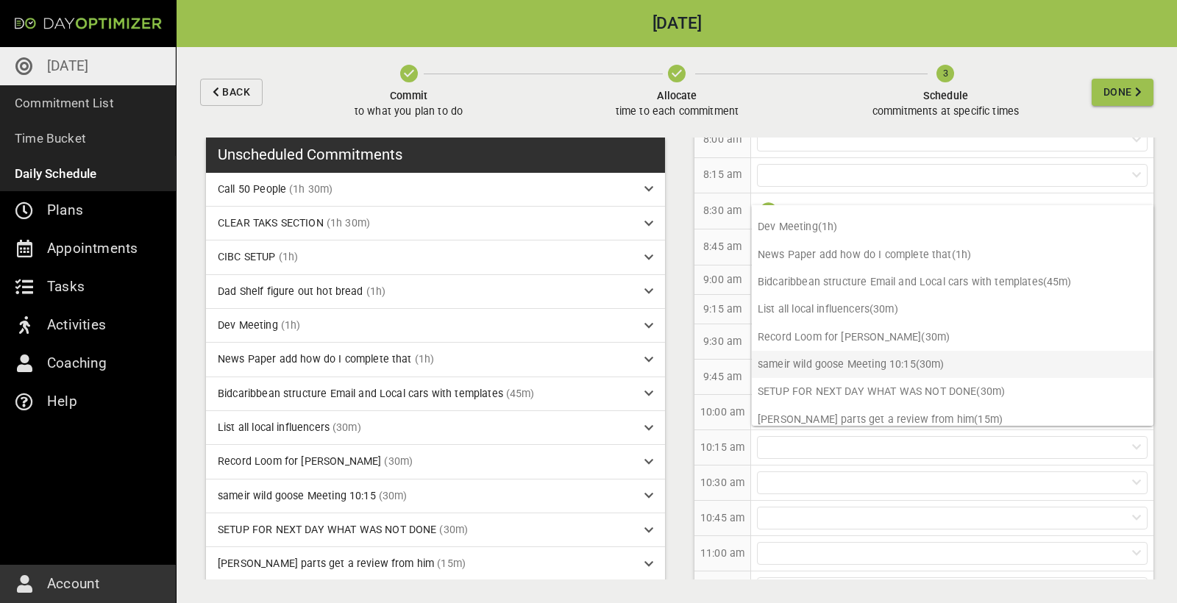
click at [865, 364] on p "sameir wild goose Meeting 10:15 (30m)" at bounding box center [953, 364] width 402 height 27
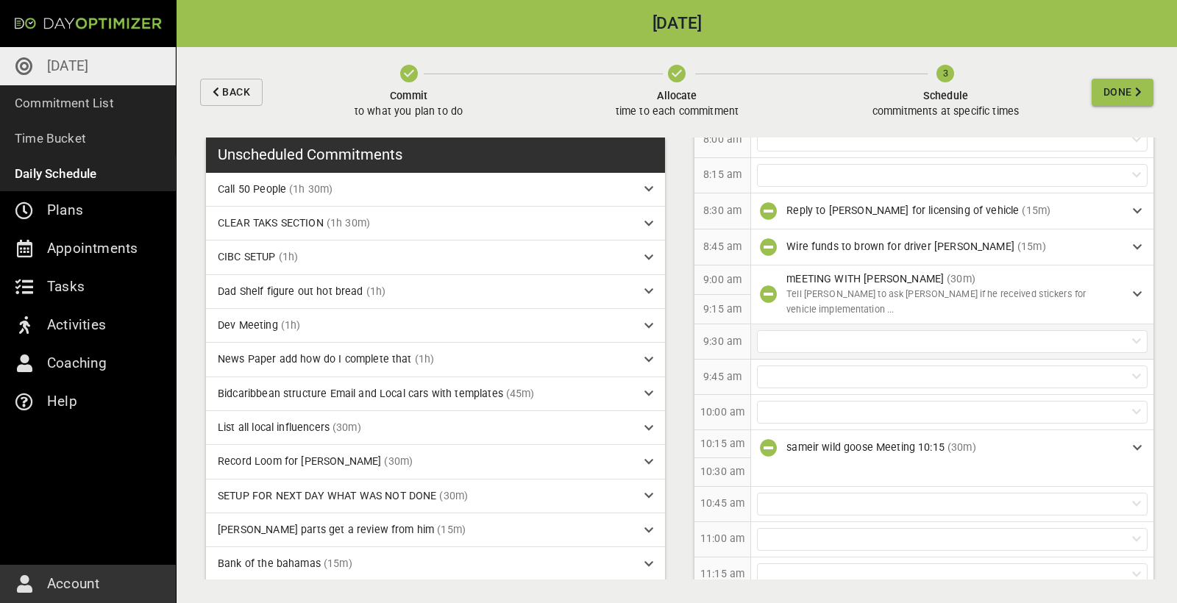
click at [835, 341] on div at bounding box center [952, 341] width 391 height 23
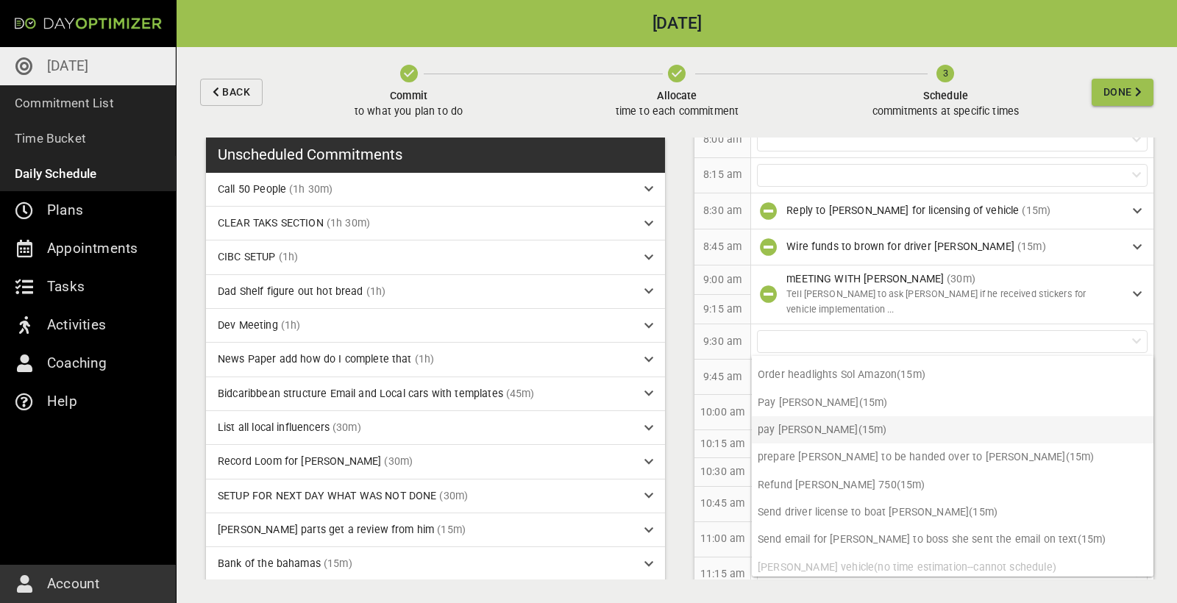
scroll to position [351, 0]
click at [864, 175] on div at bounding box center [952, 175] width 391 height 23
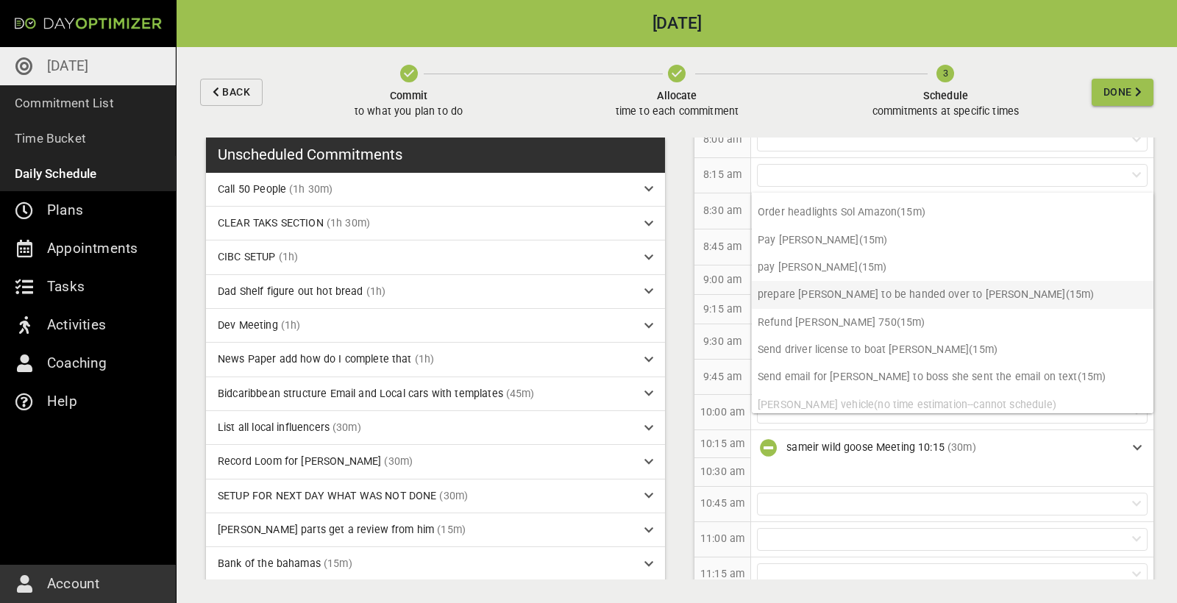
click at [854, 295] on p "prepare [PERSON_NAME] to be handed over to [PERSON_NAME] (15m)" at bounding box center [953, 294] width 402 height 27
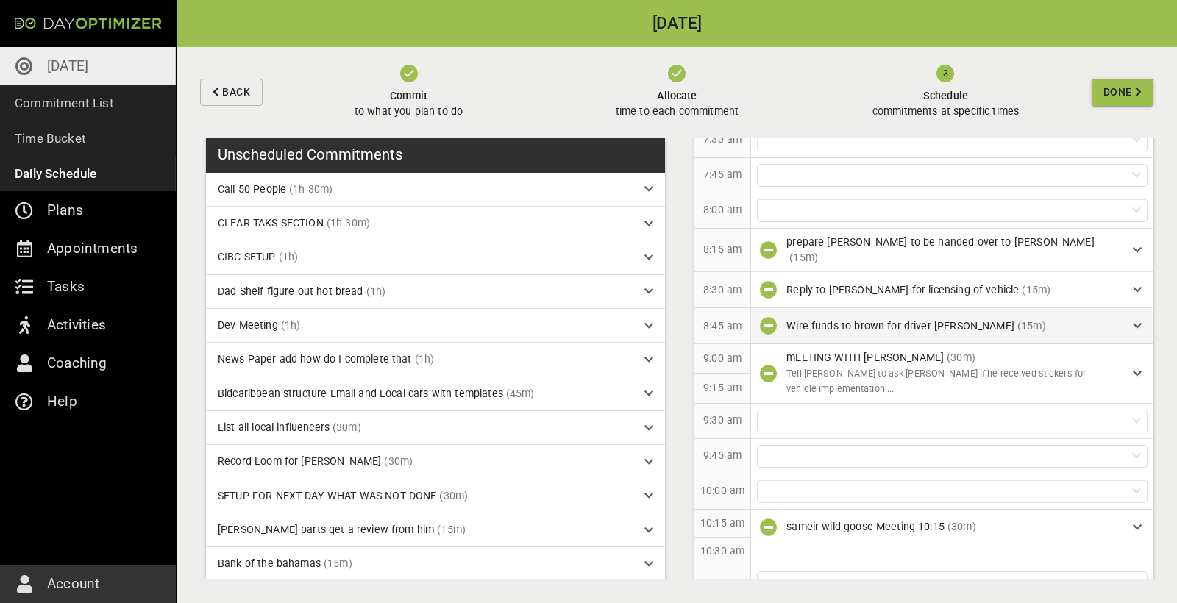
scroll to position [171, 0]
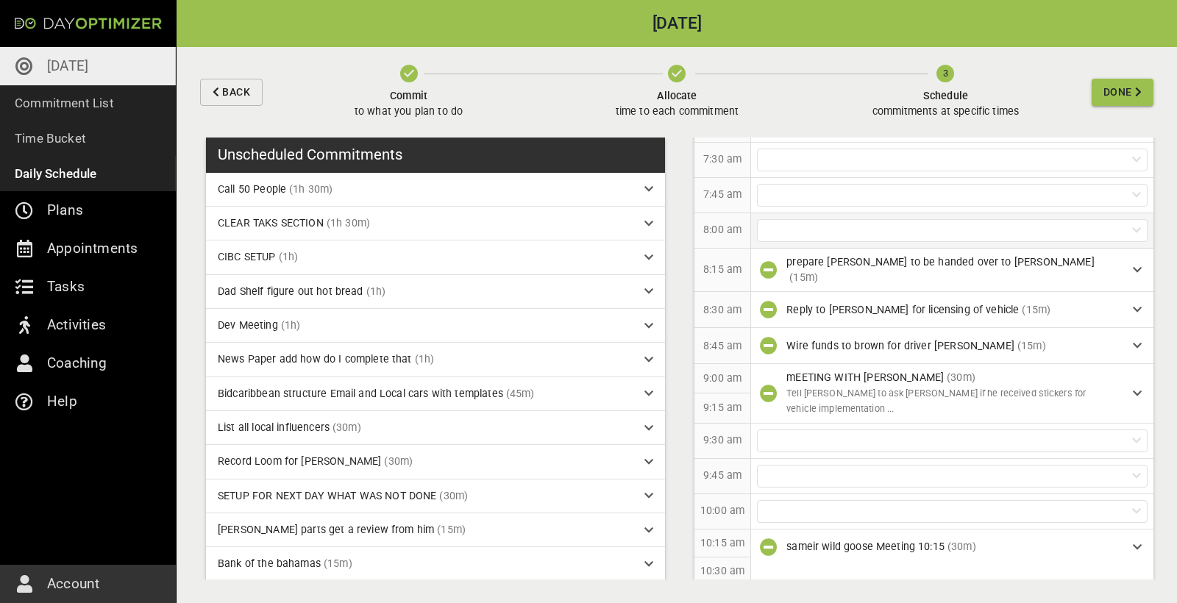
click at [836, 236] on div at bounding box center [952, 230] width 391 height 23
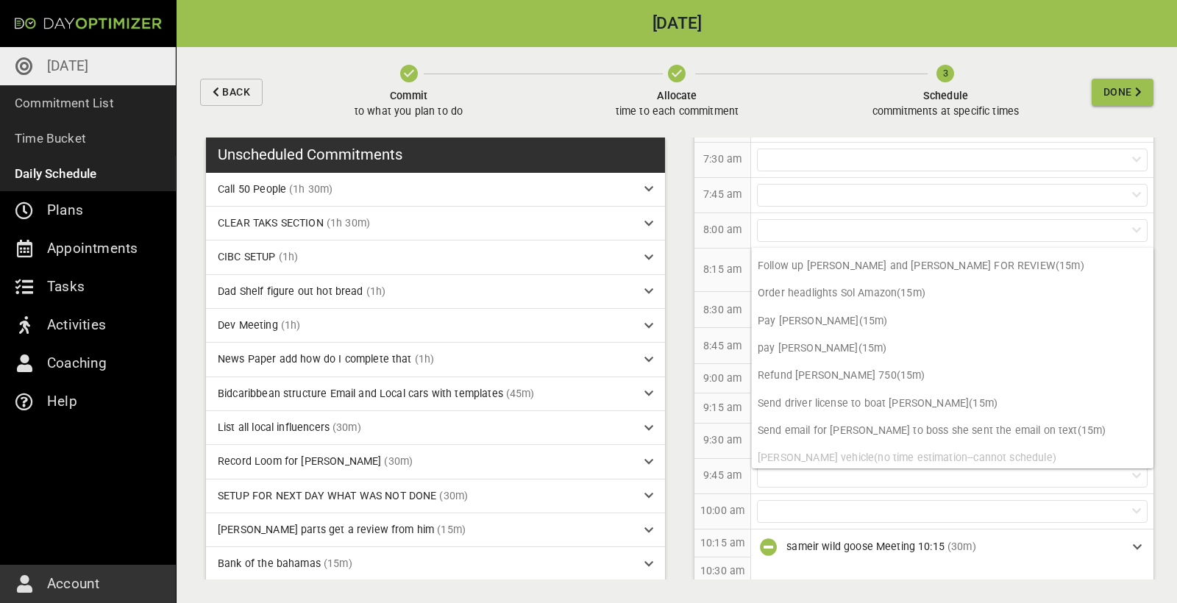
scroll to position [324, 0]
click at [839, 374] on p "Refund [PERSON_NAME] 750 (15m)" at bounding box center [953, 376] width 402 height 27
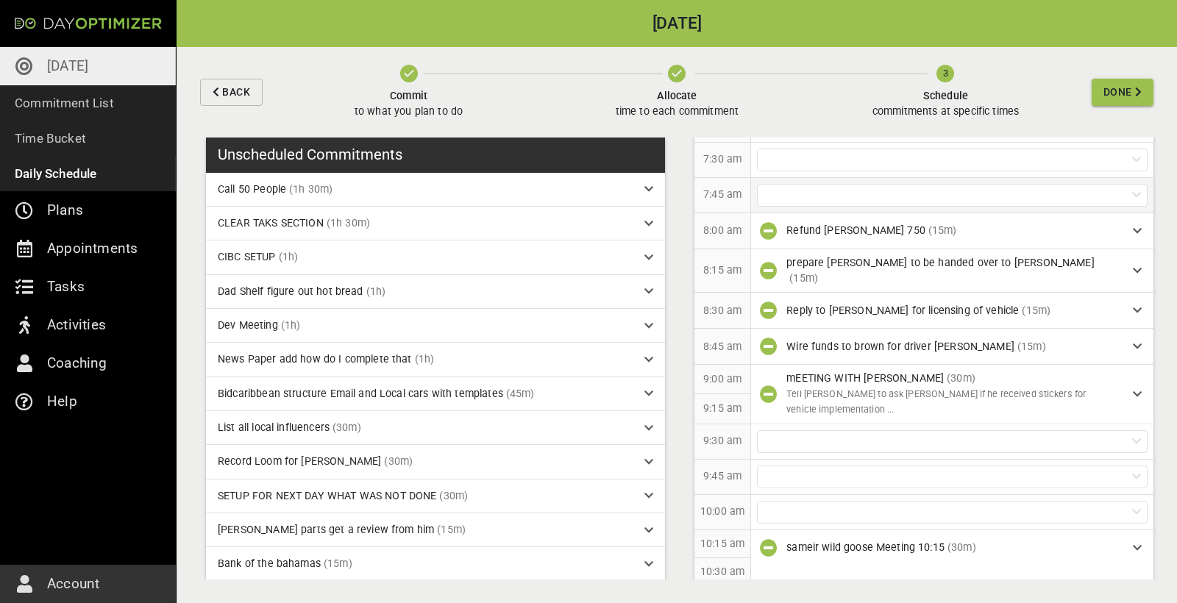
click at [867, 201] on div at bounding box center [952, 195] width 391 height 23
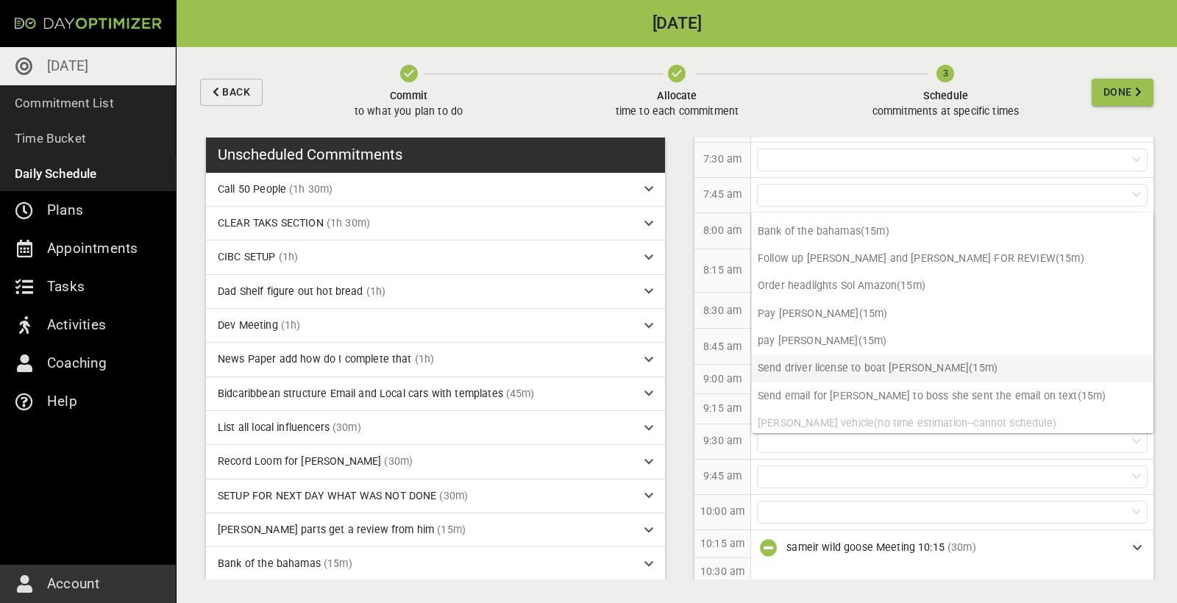
scroll to position [296, 0]
click at [731, 394] on div "9:15 am" at bounding box center [722, 408] width 57 height 29
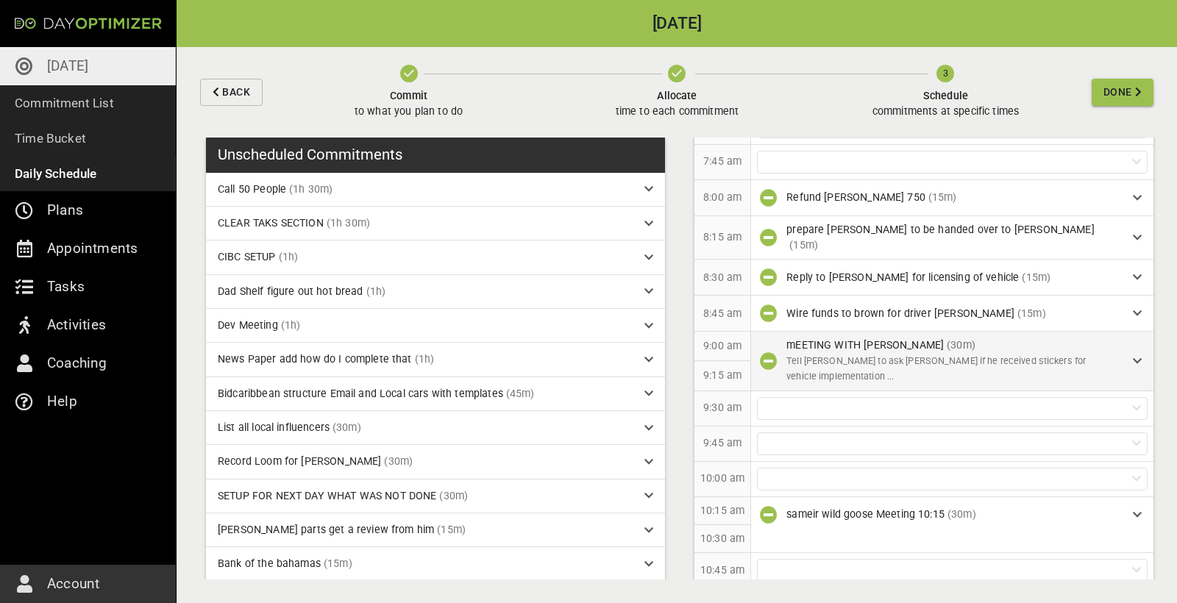
scroll to position [216, 0]
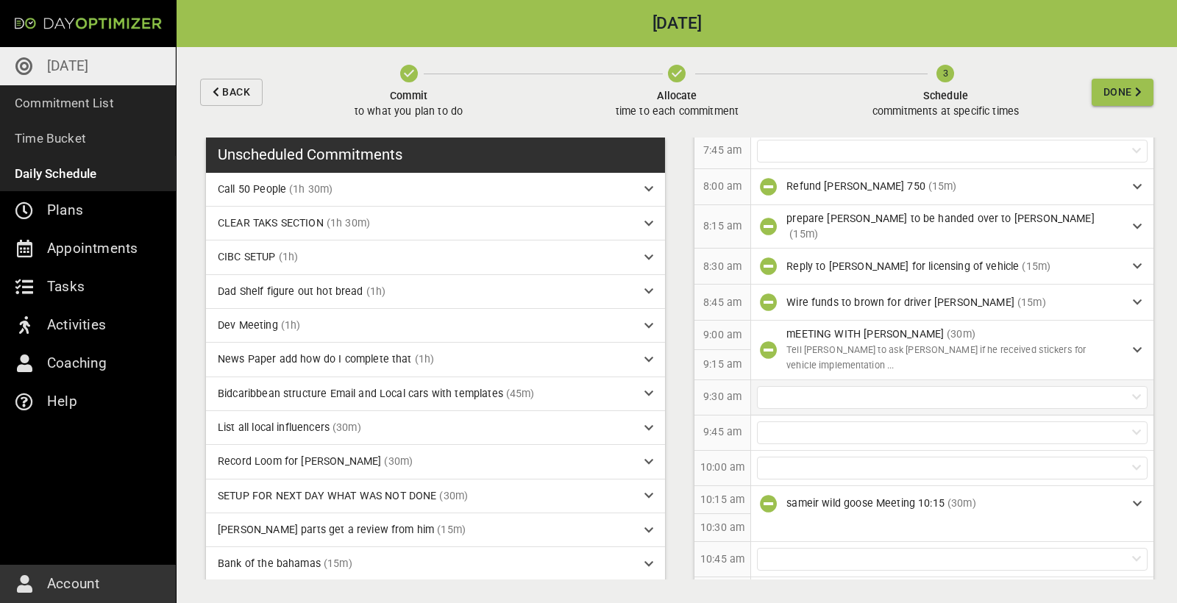
click at [821, 386] on div at bounding box center [952, 397] width 391 height 23
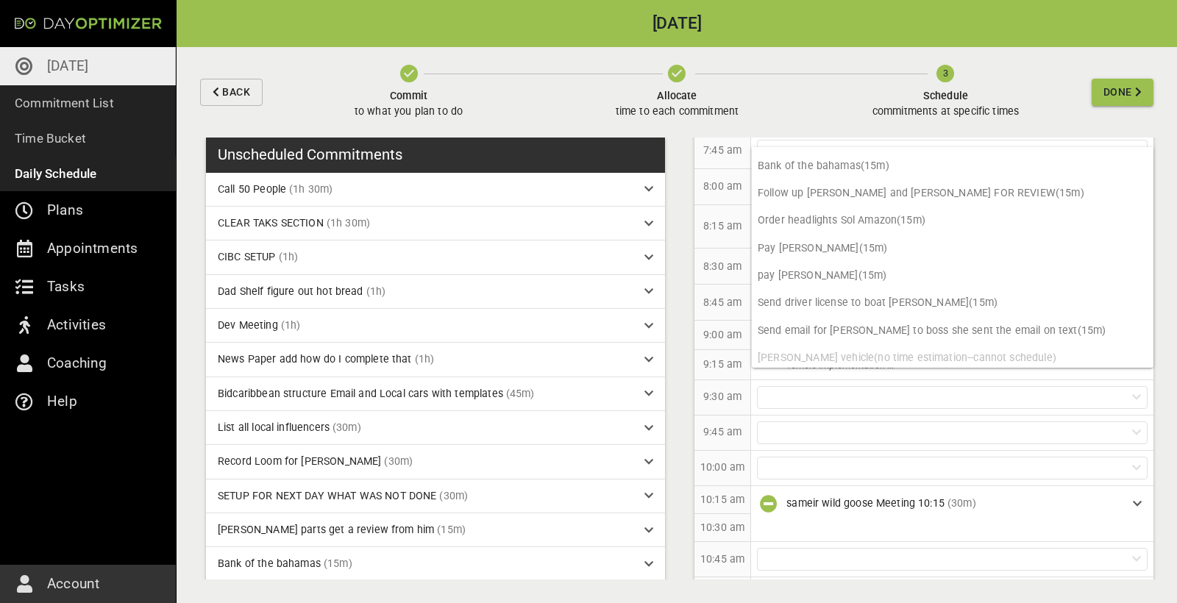
scroll to position [296, 0]
click at [868, 301] on p "Send driver license to boat [PERSON_NAME] (15m)" at bounding box center [953, 303] width 402 height 27
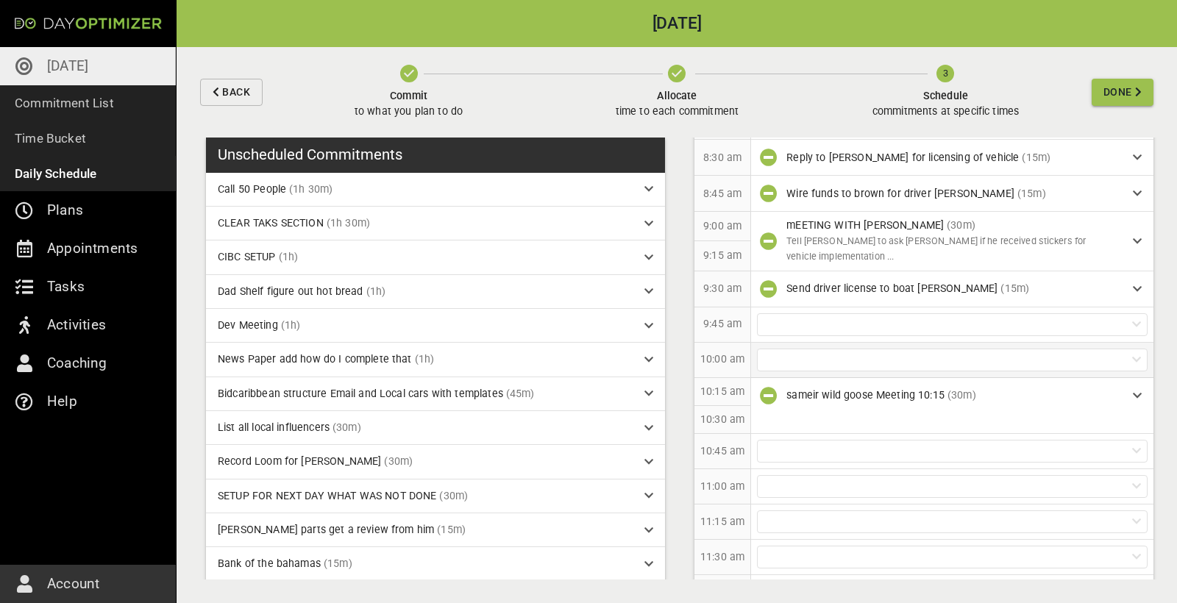
scroll to position [343, 0]
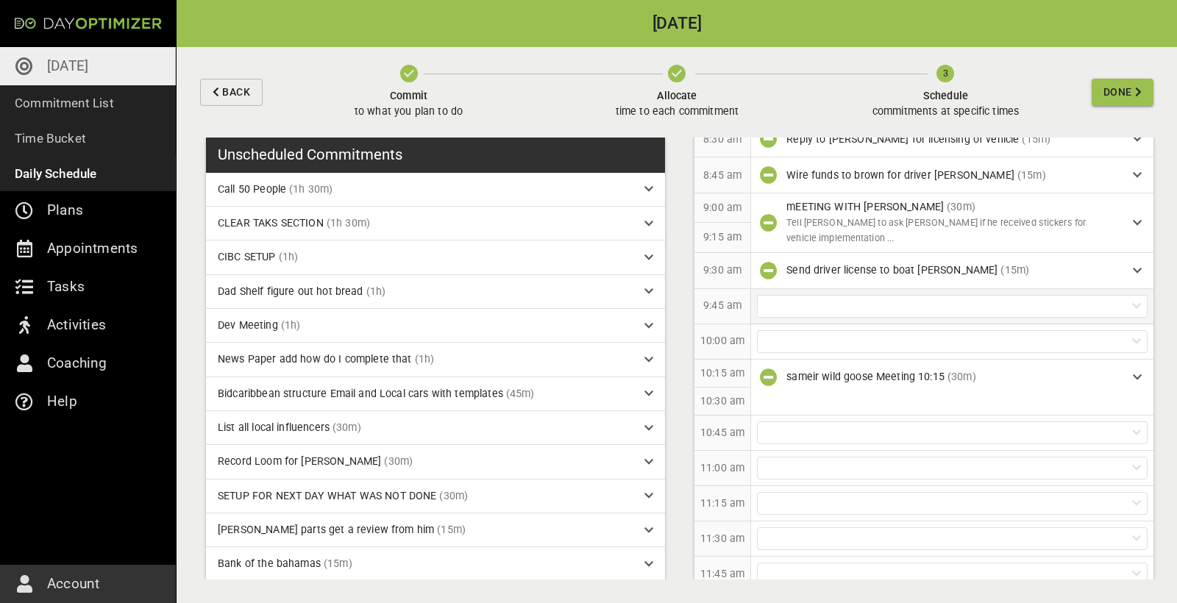
click at [814, 295] on div at bounding box center [952, 306] width 391 height 23
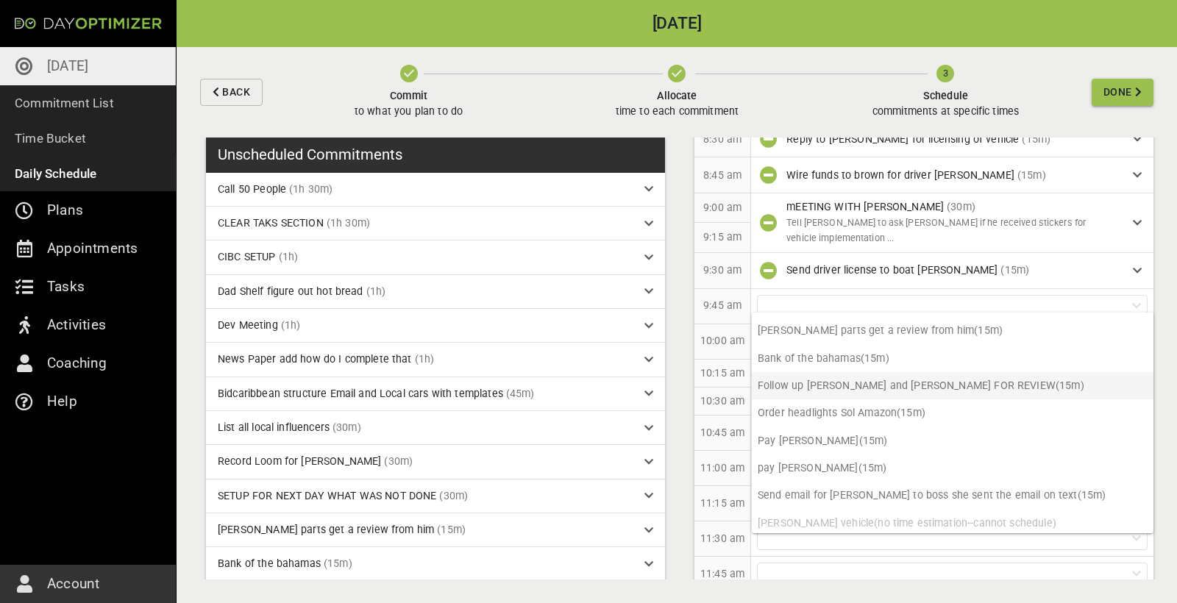
scroll to position [269, 0]
click at [743, 393] on p "10:30 am" at bounding box center [722, 400] width 44 height 15
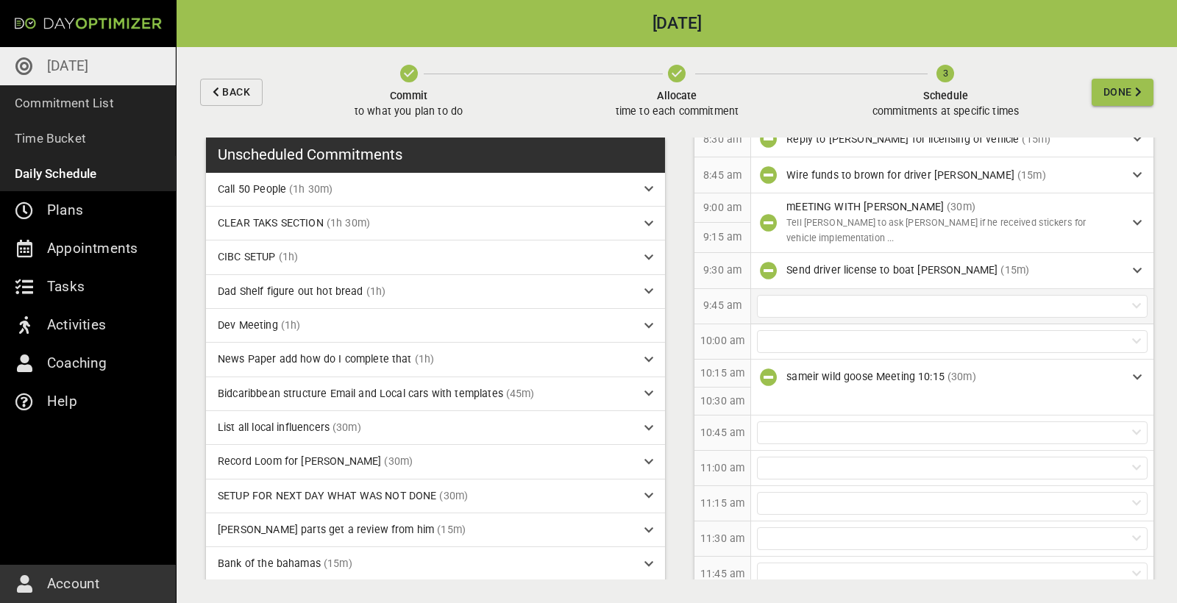
click at [855, 295] on div at bounding box center [952, 306] width 391 height 23
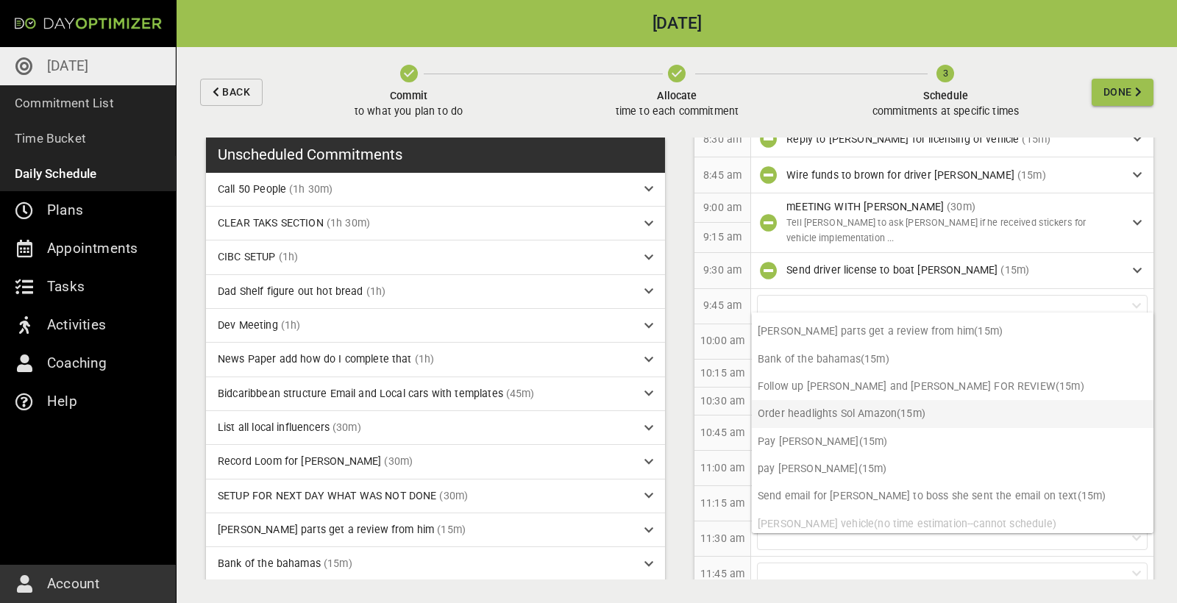
click at [847, 408] on p "Order headlights Sol Amazon (15m)" at bounding box center [953, 413] width 402 height 27
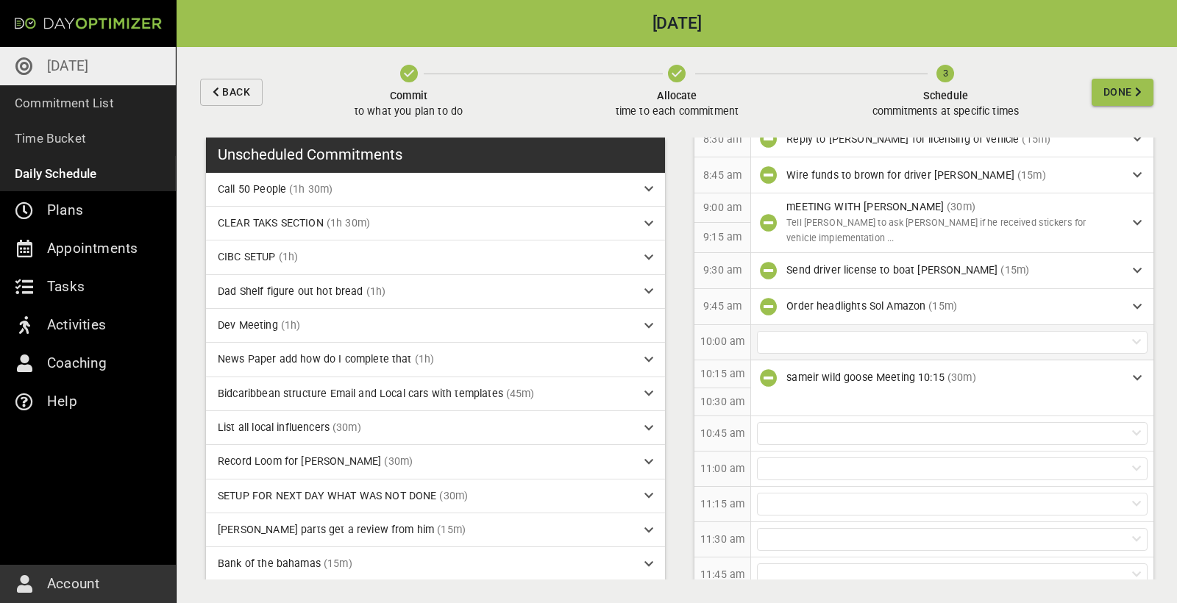
click at [894, 331] on div at bounding box center [952, 342] width 391 height 23
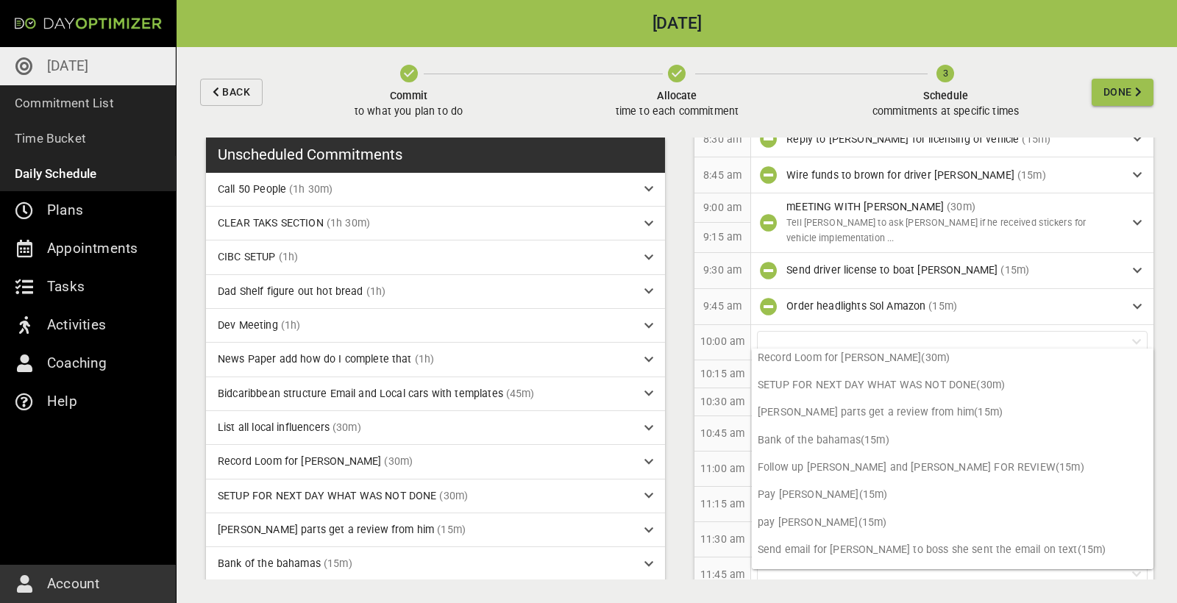
scroll to position [242, 0]
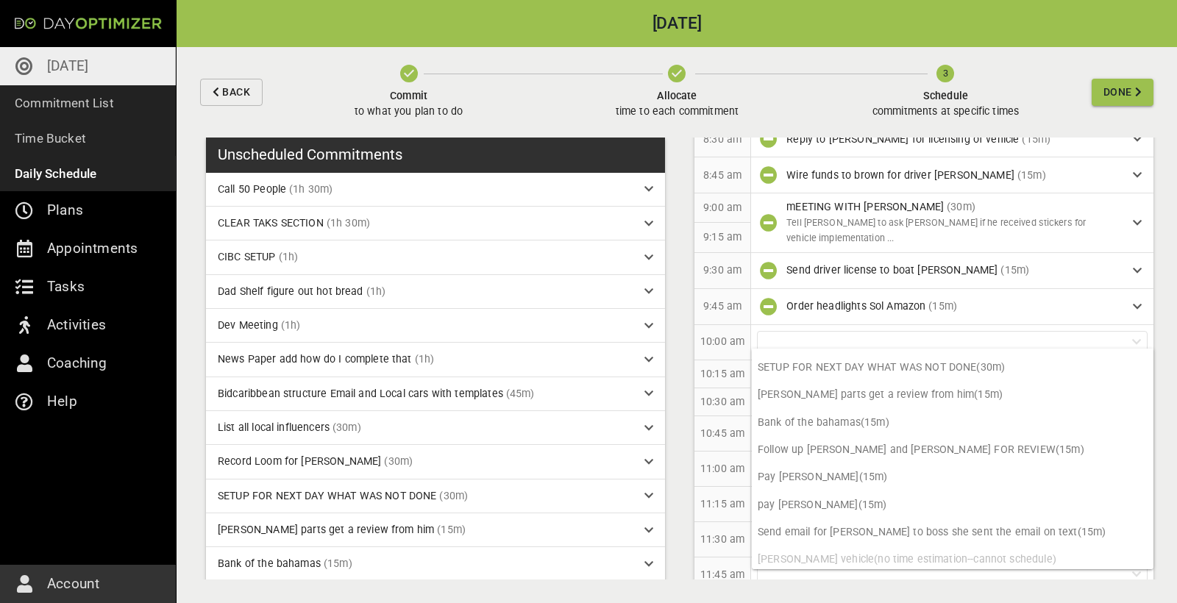
click at [727, 394] on p "10:30 am" at bounding box center [722, 401] width 44 height 15
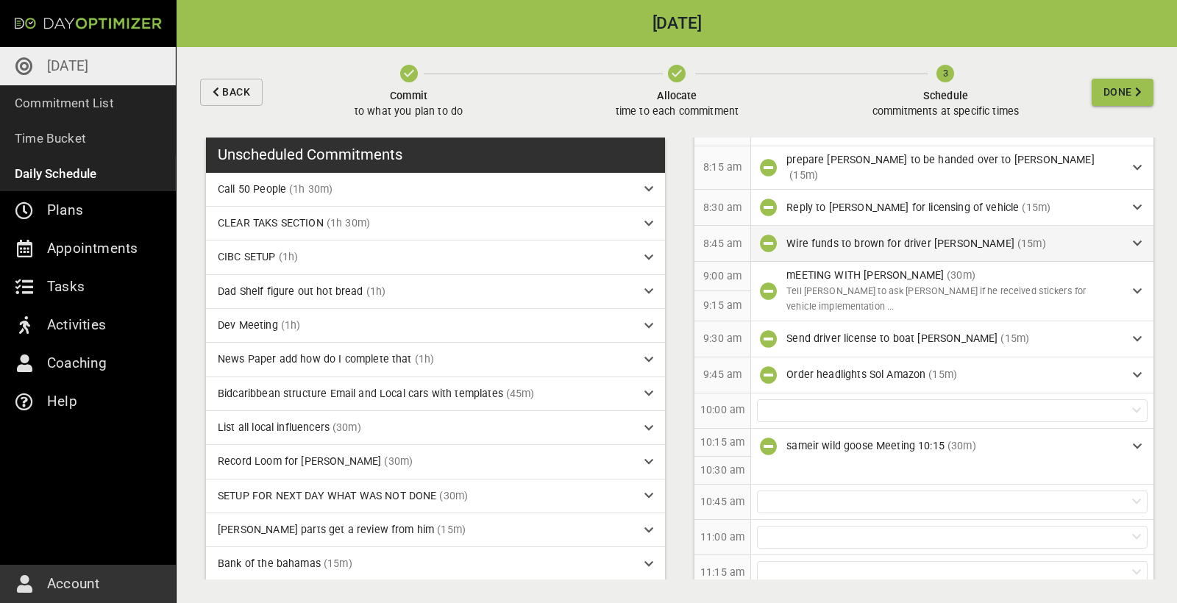
scroll to position [295, 0]
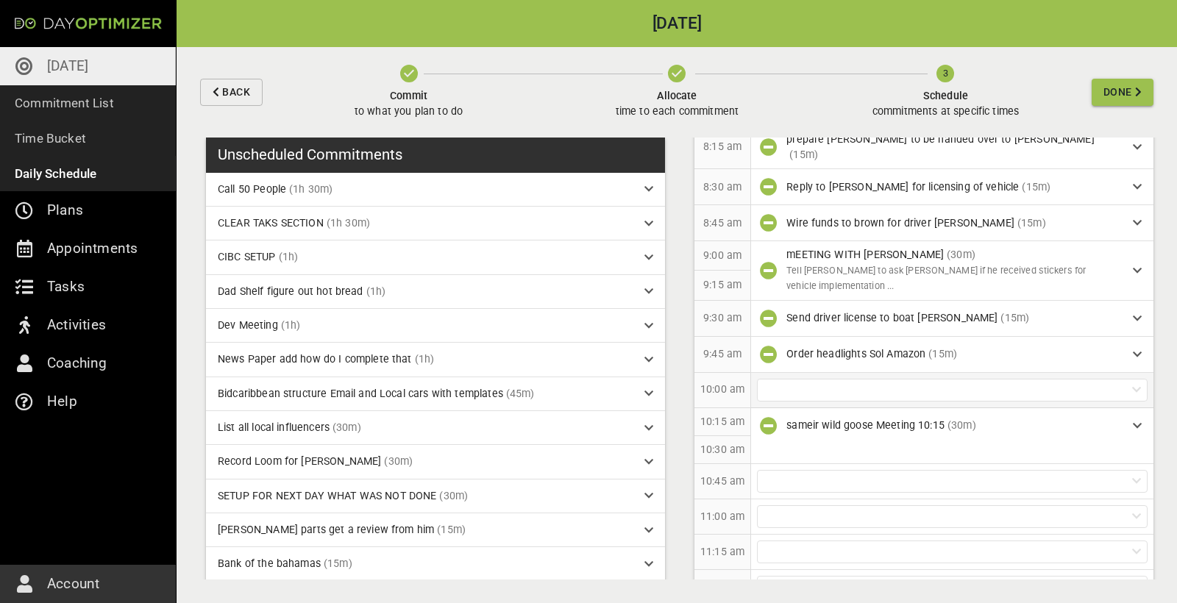
click at [821, 380] on div at bounding box center [952, 390] width 391 height 23
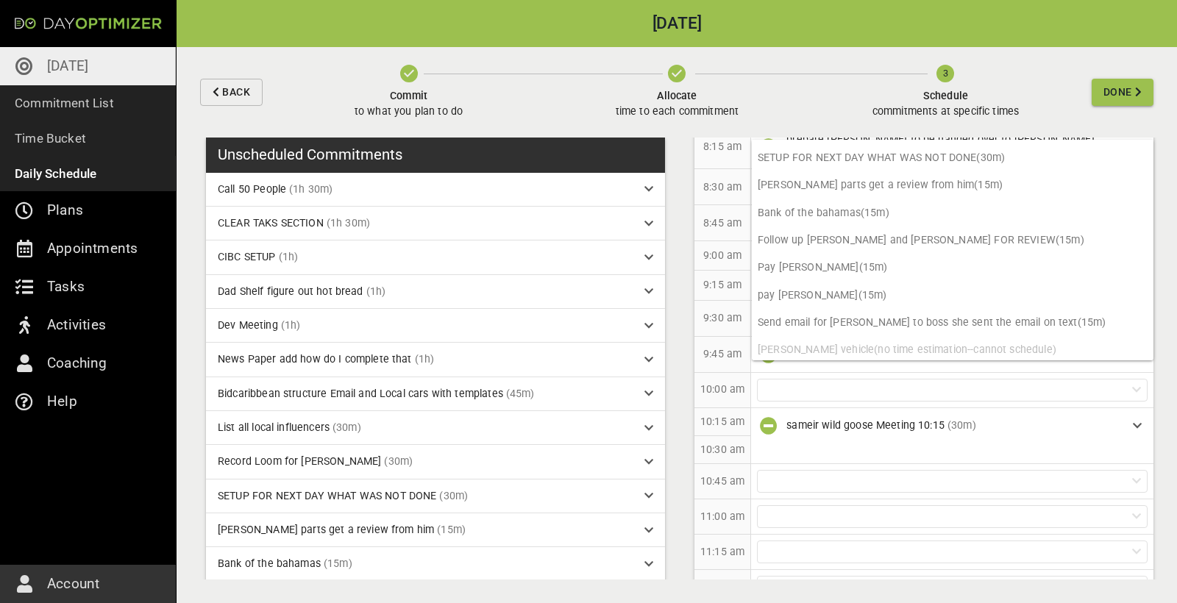
scroll to position [242, 0]
click at [861, 213] on p "Bank of the bahamas (15m)" at bounding box center [953, 213] width 402 height 27
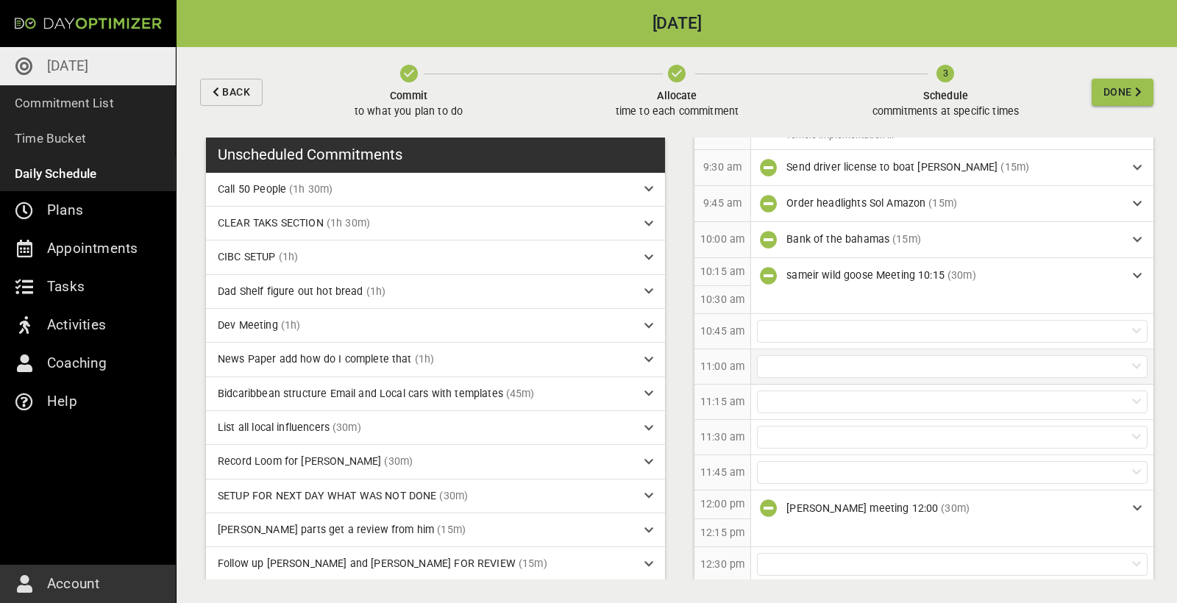
scroll to position [451, 0]
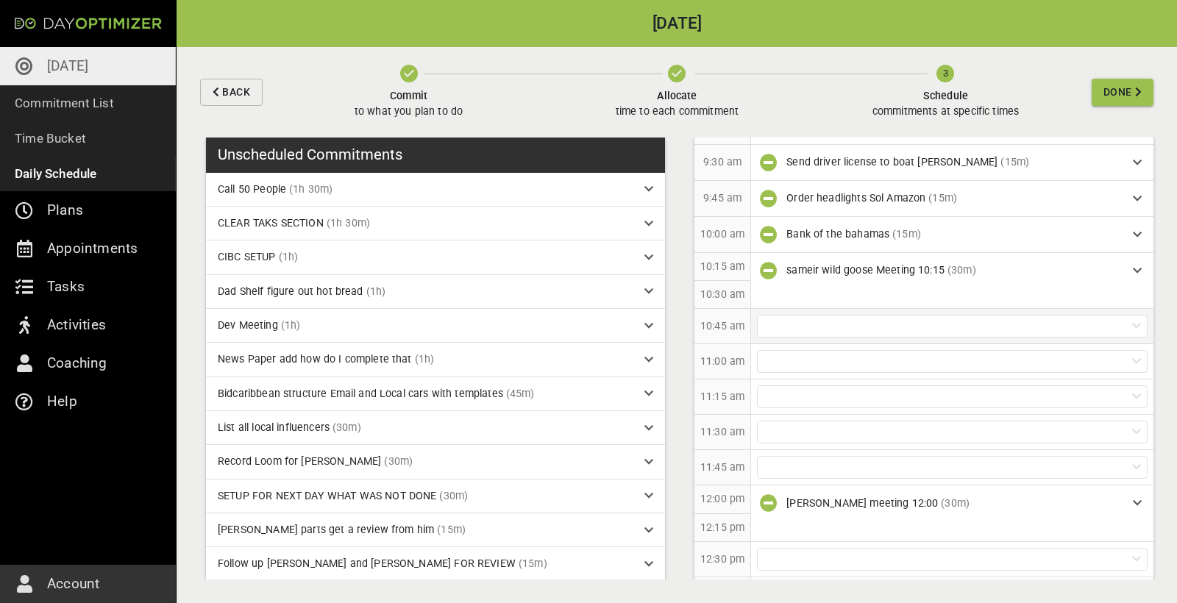
click at [834, 316] on div at bounding box center [952, 326] width 391 height 23
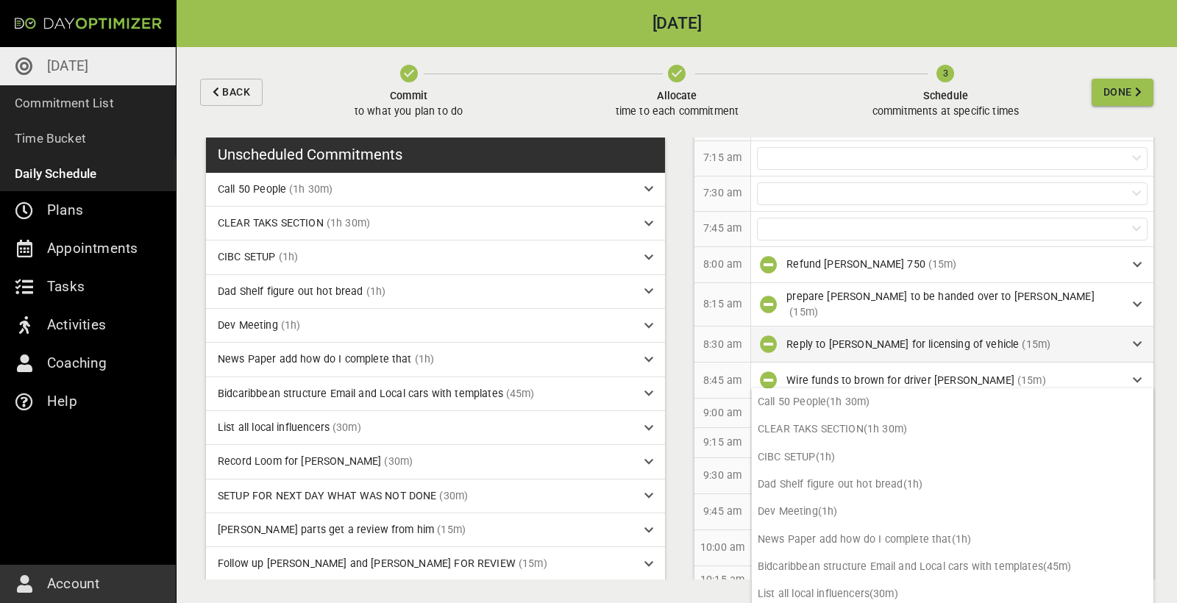
scroll to position [137, 0]
click at [720, 377] on p "8:45 am" at bounding box center [722, 381] width 38 height 15
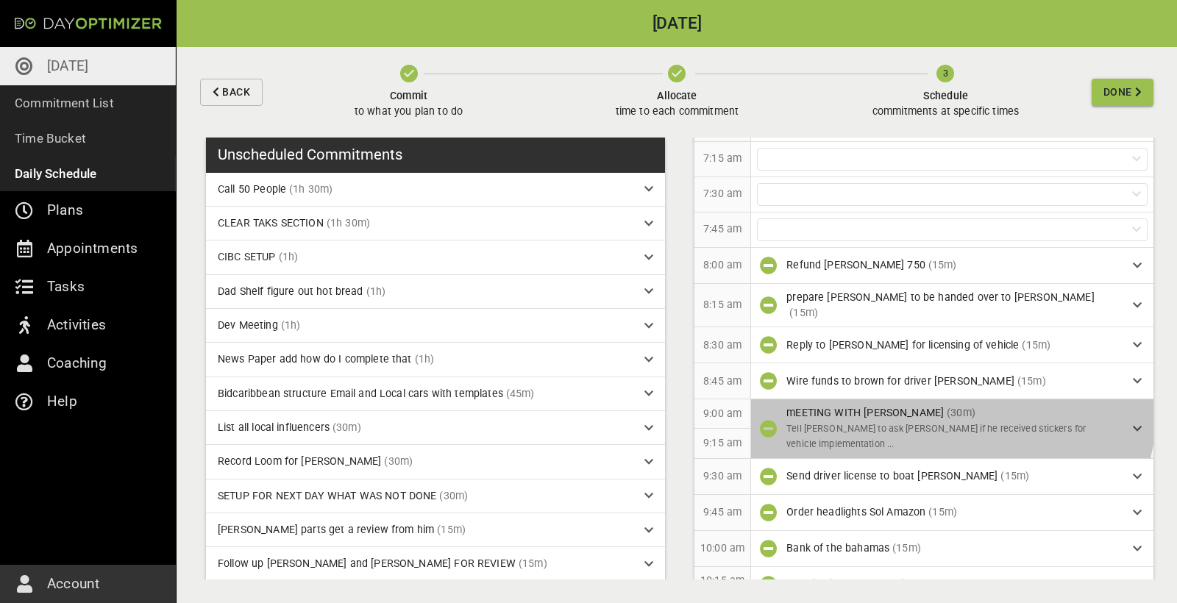
click at [950, 405] on div "mEETING WITH [PERSON_NAME] (30m) Tell [PERSON_NAME] to ask [PERSON_NAME] if he …" at bounding box center [953, 428] width 335 height 46
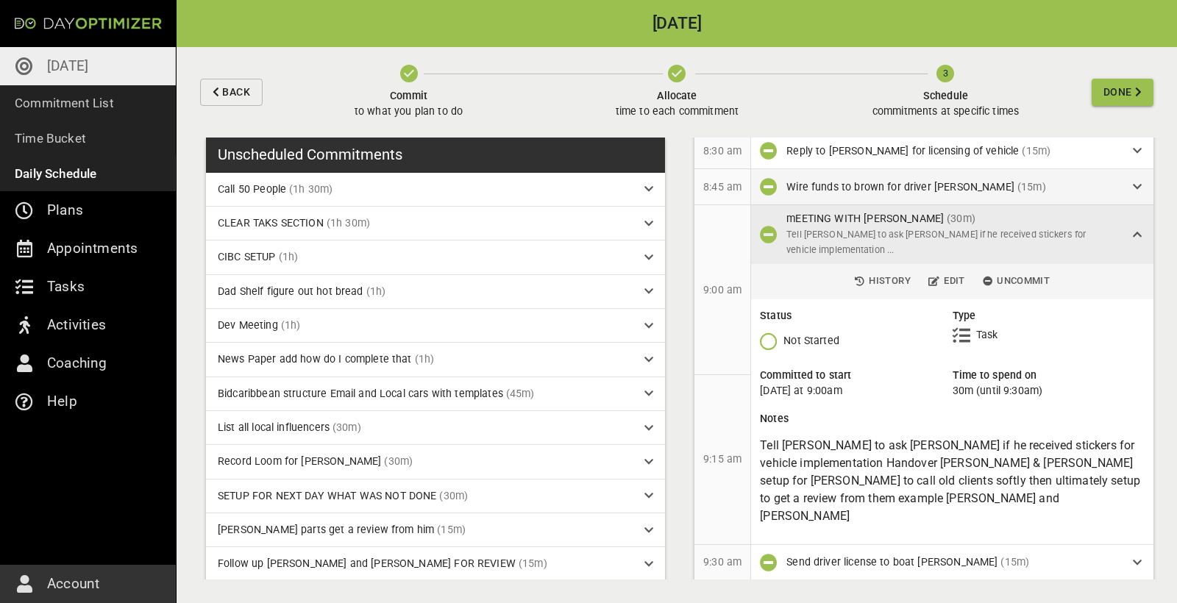
scroll to position [334, 0]
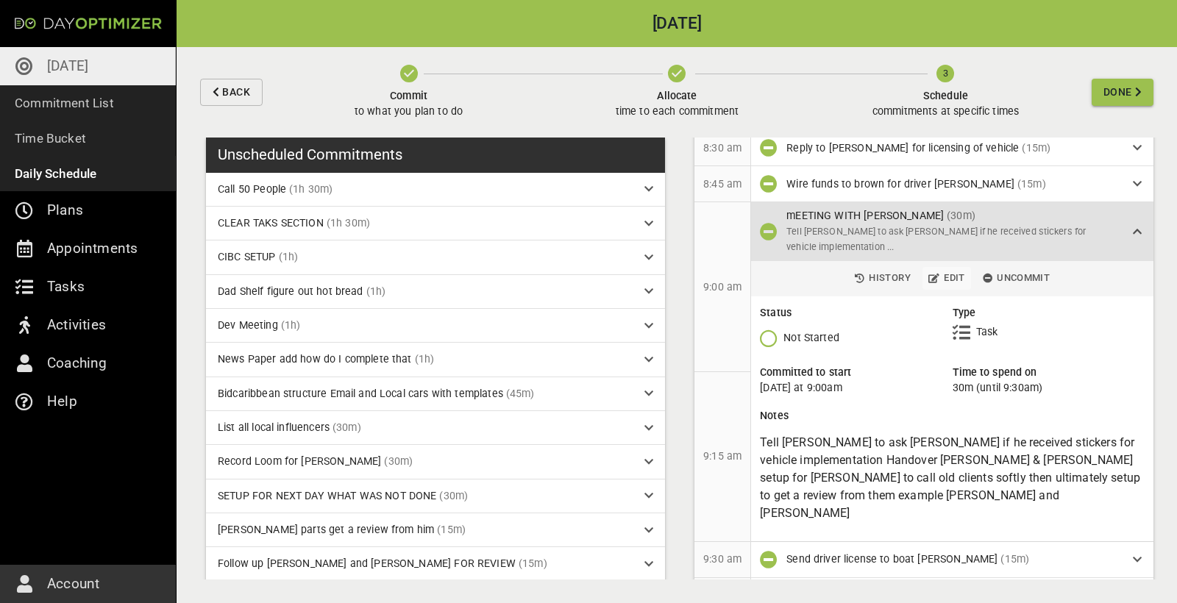
click at [947, 270] on span "Edit" at bounding box center [946, 278] width 37 height 17
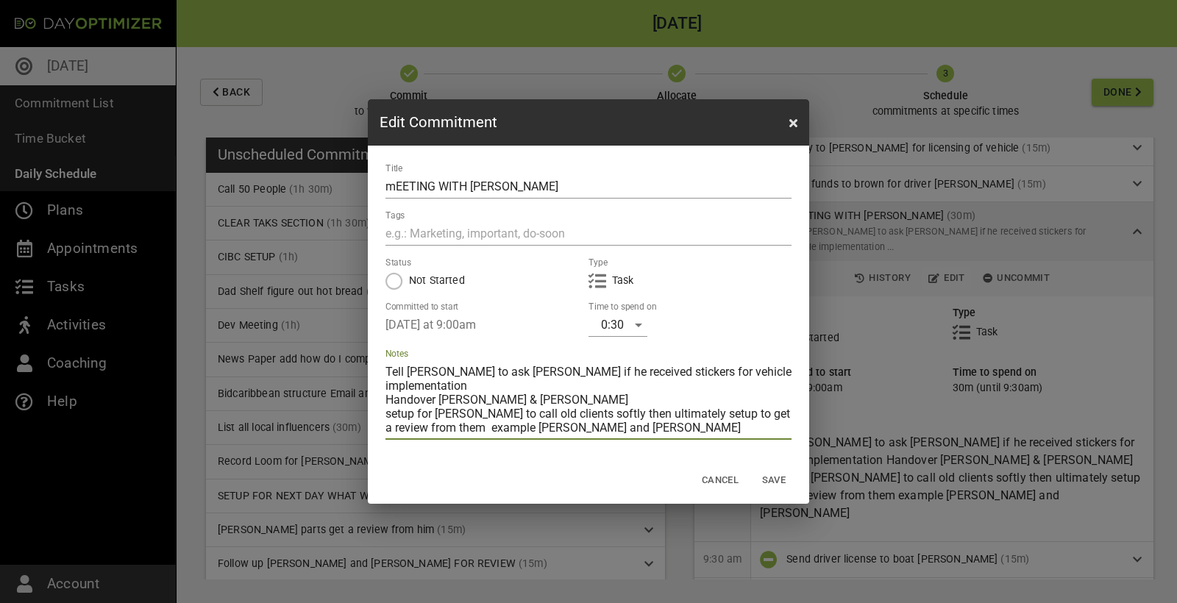
click at [606, 418] on textarea "Tell [PERSON_NAME] to ask [PERSON_NAME] if he received stickers for vehicle imp…" at bounding box center [588, 400] width 406 height 70
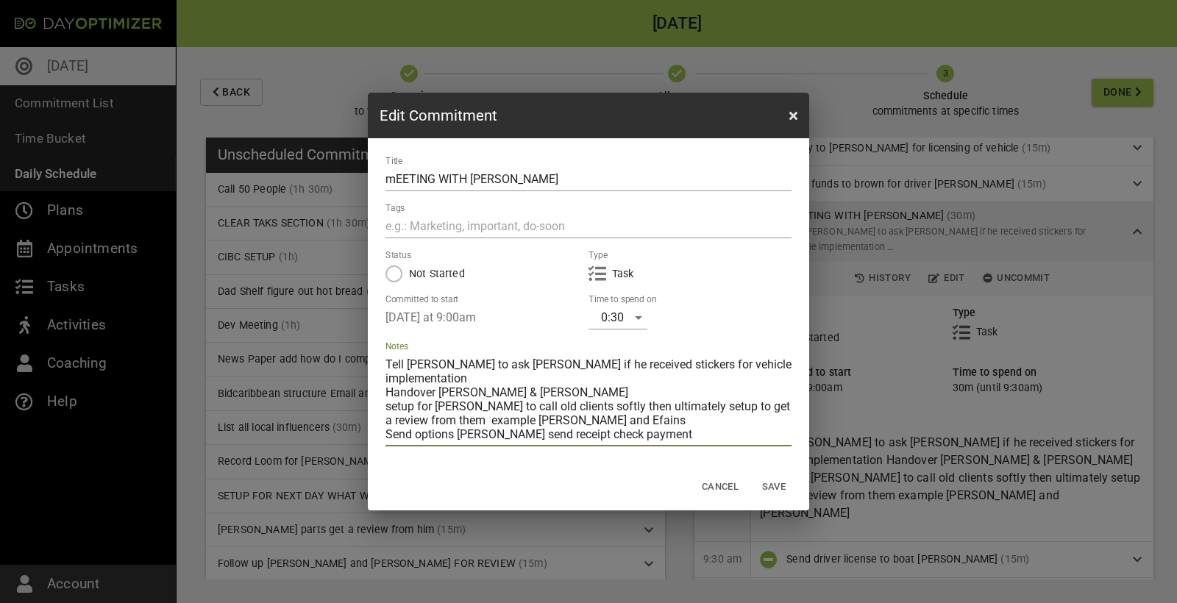
click at [388, 365] on textarea "Tell [PERSON_NAME] to ask [PERSON_NAME] if he received stickers for vehicle imp…" at bounding box center [588, 399] width 406 height 84
click at [389, 380] on textarea ">Tell [PERSON_NAME] to ask [PERSON_NAME] if he received stickers for vehicle im…" at bounding box center [588, 399] width 406 height 84
click at [391, 393] on textarea ">Tell [PERSON_NAME] to ask [PERSON_NAME] if he received stickers for vehicle im…" at bounding box center [588, 399] width 406 height 84
click at [388, 393] on textarea ">Tell [PERSON_NAME] to ask [PERSON_NAME] if he received stickers for vehicle im…" at bounding box center [588, 399] width 406 height 84
click at [386, 424] on textarea ">Tell [PERSON_NAME] to ask [PERSON_NAME] if he received stickers for vehicle im…" at bounding box center [588, 399] width 406 height 84
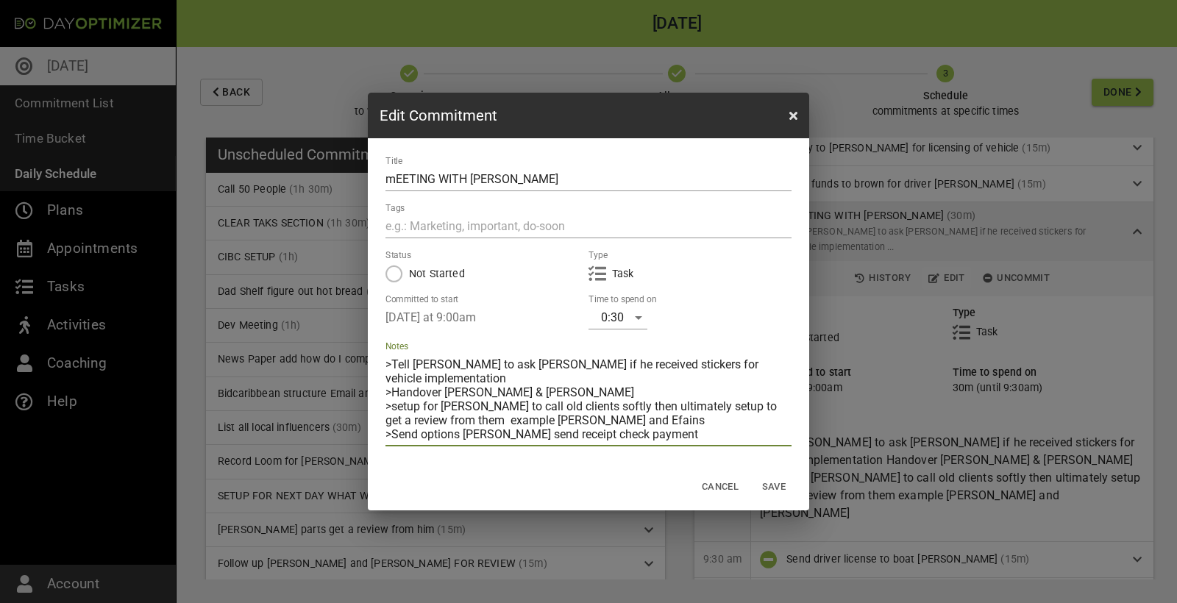
click at [774, 486] on span "Save" at bounding box center [773, 487] width 35 height 17
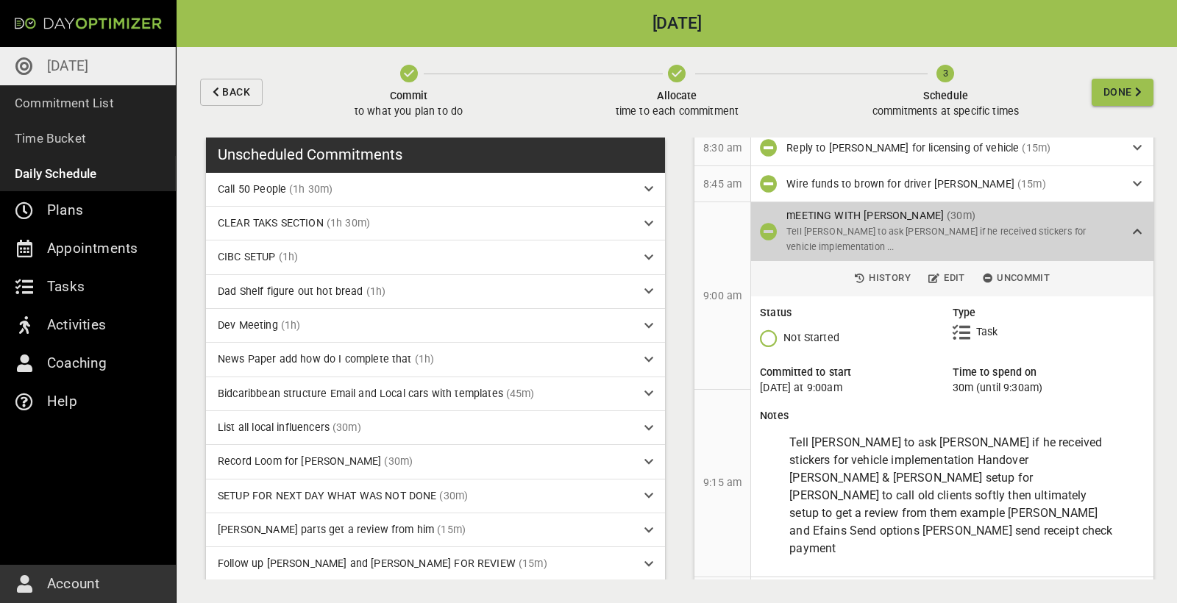
click at [1134, 227] on icon at bounding box center [1137, 232] width 9 height 10
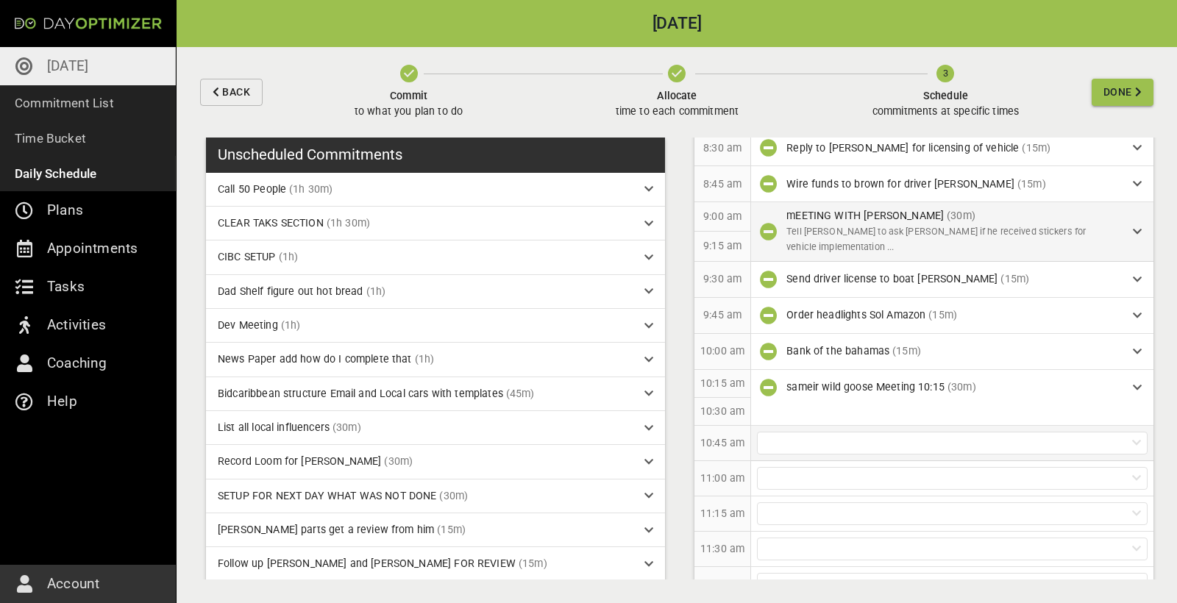
click at [850, 426] on div at bounding box center [952, 443] width 402 height 35
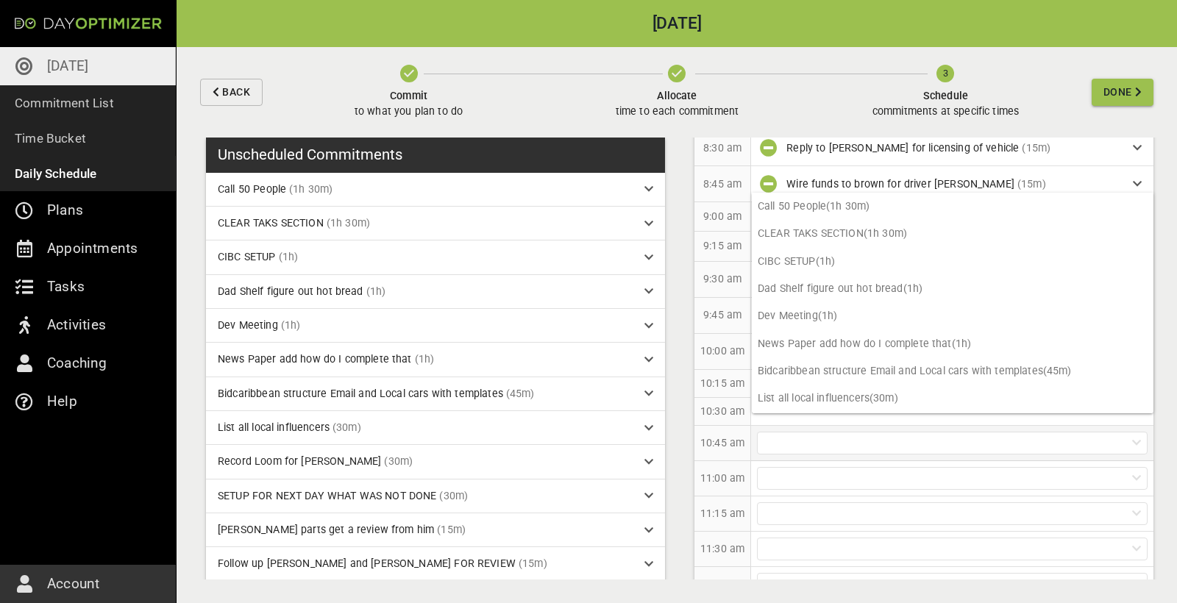
click at [844, 432] on div at bounding box center [952, 443] width 391 height 23
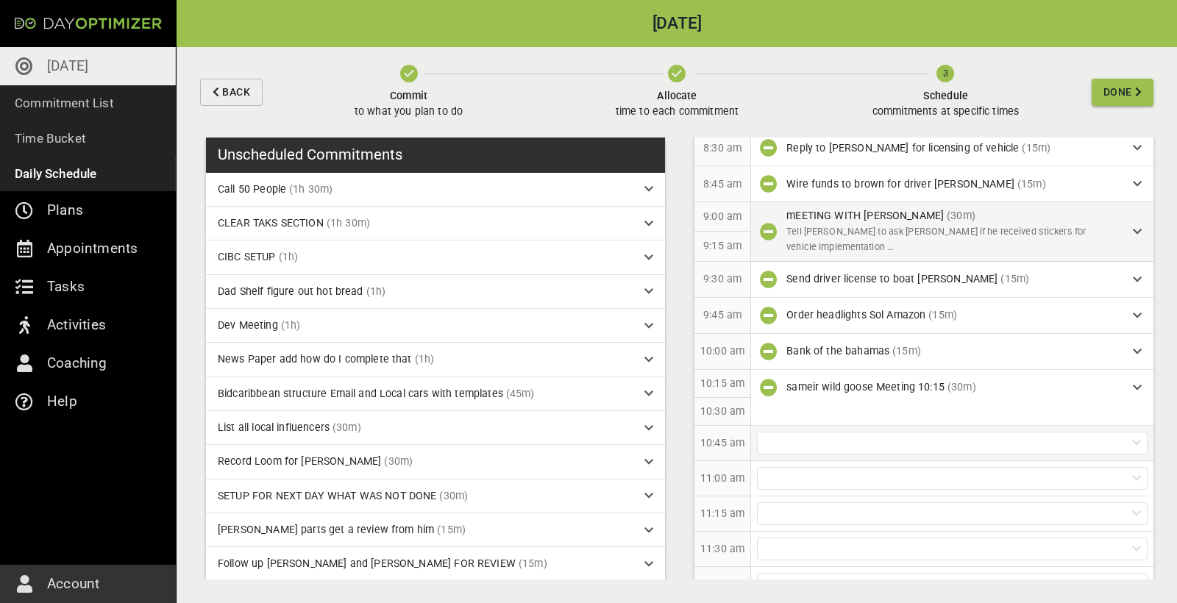
click at [844, 432] on div at bounding box center [952, 443] width 391 height 23
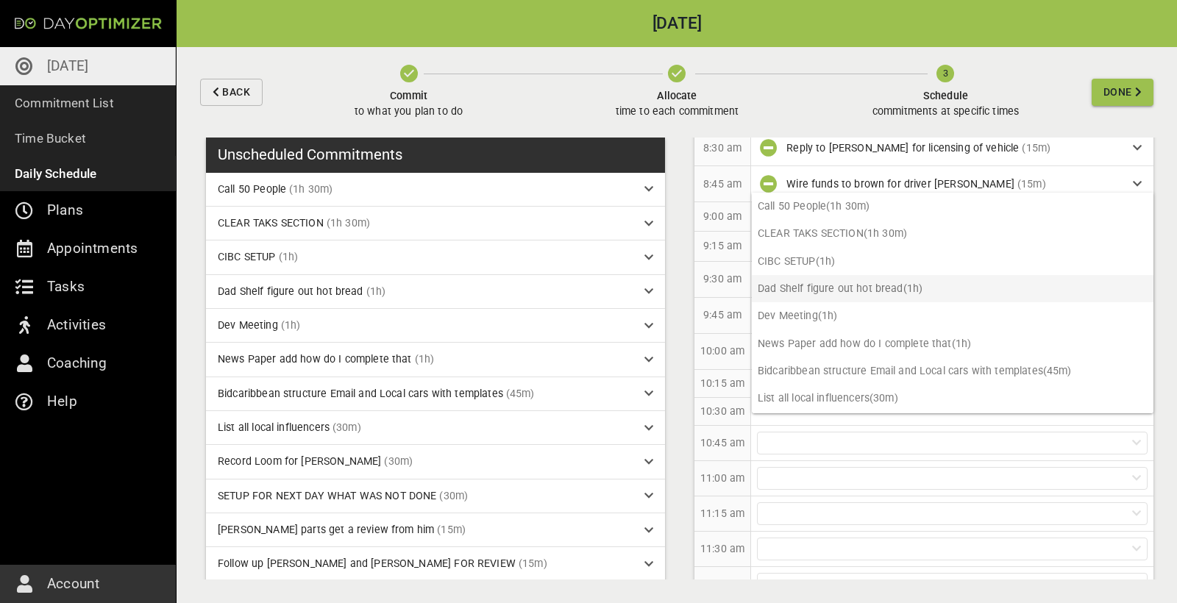
scroll to position [0, 0]
click at [711, 474] on p "11:00 am" at bounding box center [722, 478] width 44 height 15
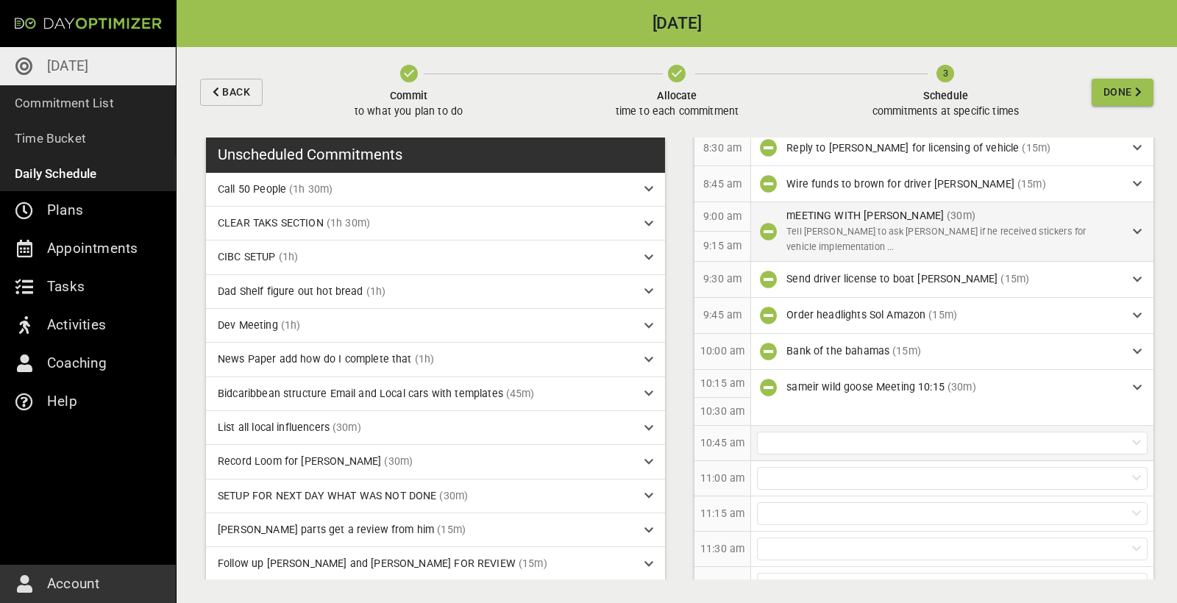
click at [828, 432] on div at bounding box center [952, 443] width 391 height 23
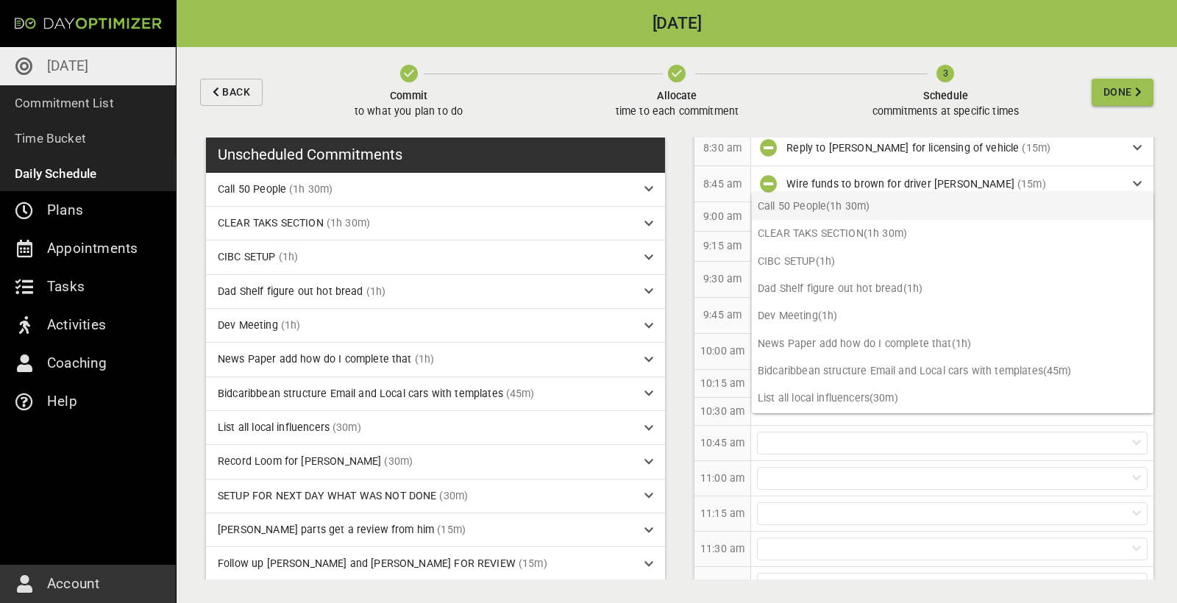
click at [887, 211] on p "Call 50 People (1h 30m)" at bounding box center [953, 206] width 402 height 27
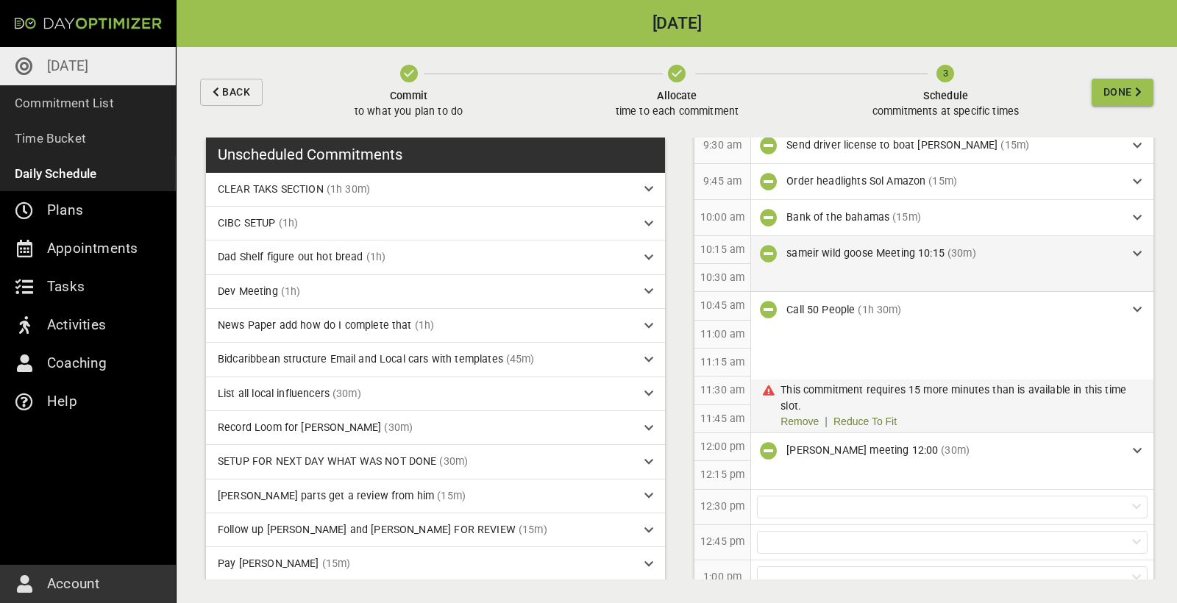
scroll to position [469, 0]
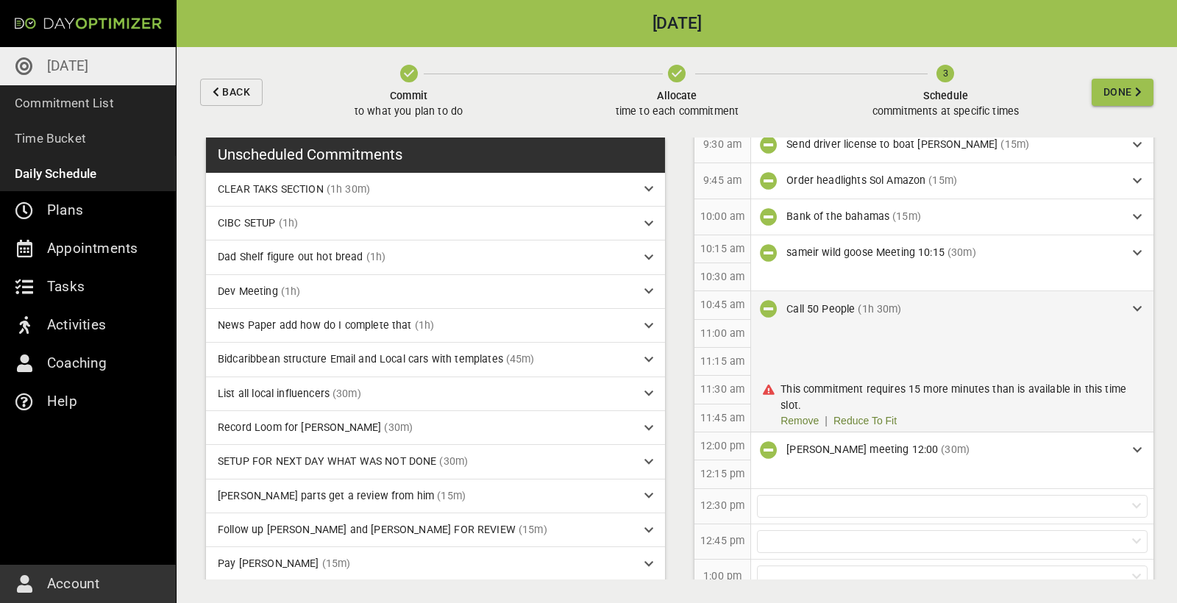
click at [791, 416] on div "This commitment requires 15 more minutes than is available in this time slot. R…" at bounding box center [952, 405] width 402 height 53
click at [794, 413] on link "Remove" at bounding box center [806, 420] width 53 height 15
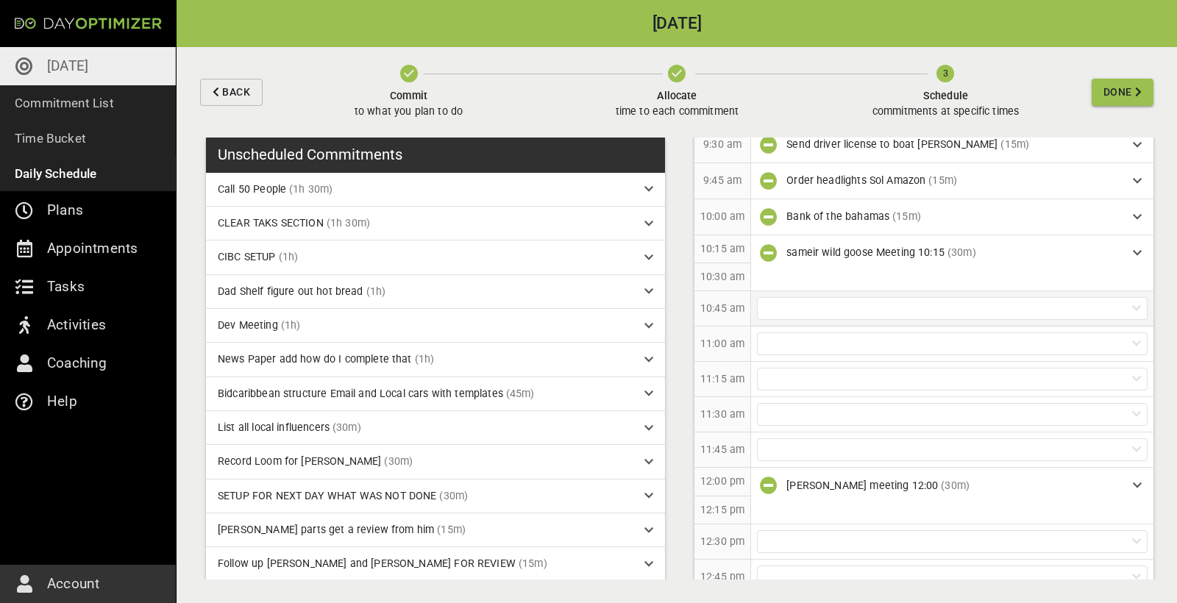
click at [838, 297] on div at bounding box center [952, 308] width 391 height 23
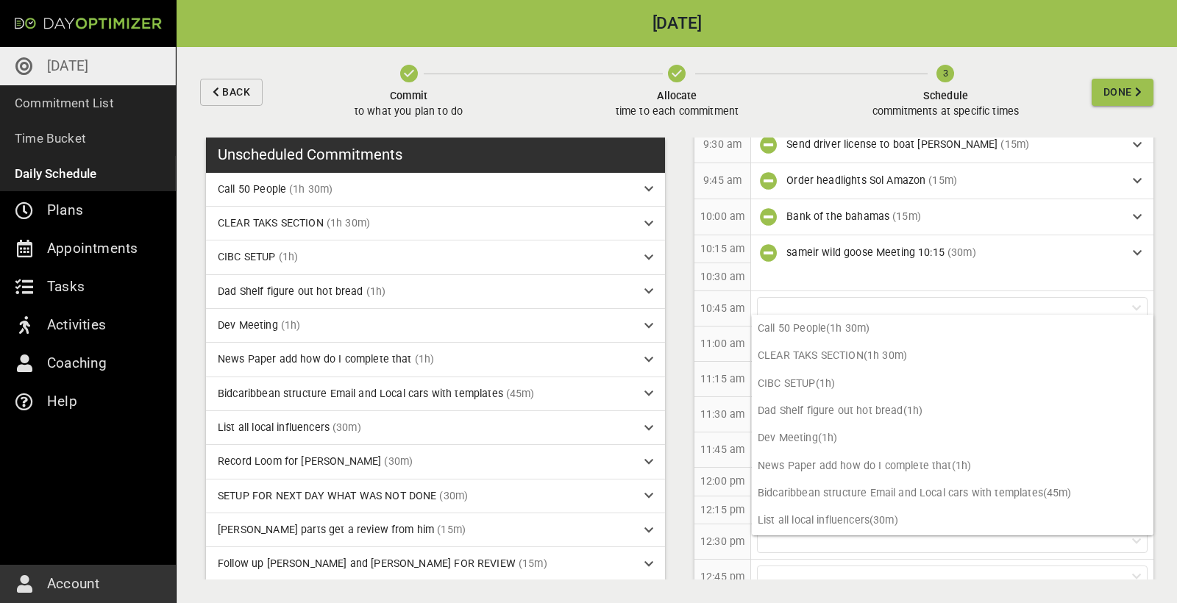
scroll to position [0, 0]
click at [910, 355] on p "CLEAR TAKS SECTION (1h 30m)" at bounding box center [953, 355] width 402 height 27
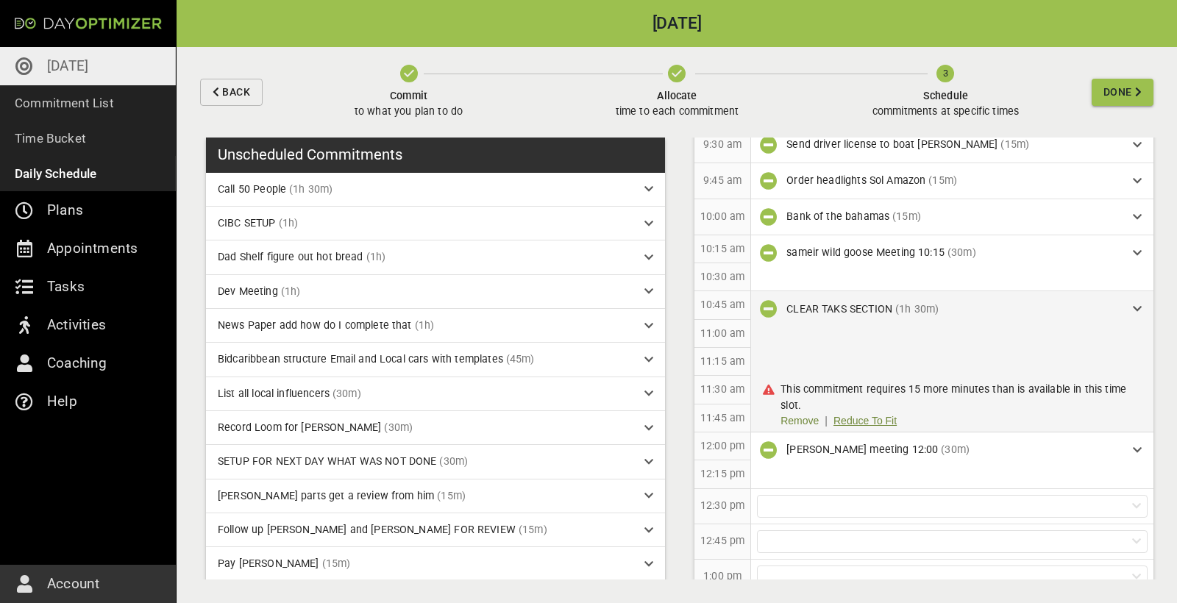
click at [848, 413] on link "Reduce To Fit" at bounding box center [864, 420] width 63 height 15
click at [1123, 303] on div "CLEAR TAKS SECTION (1h 15m)" at bounding box center [959, 309] width 346 height 15
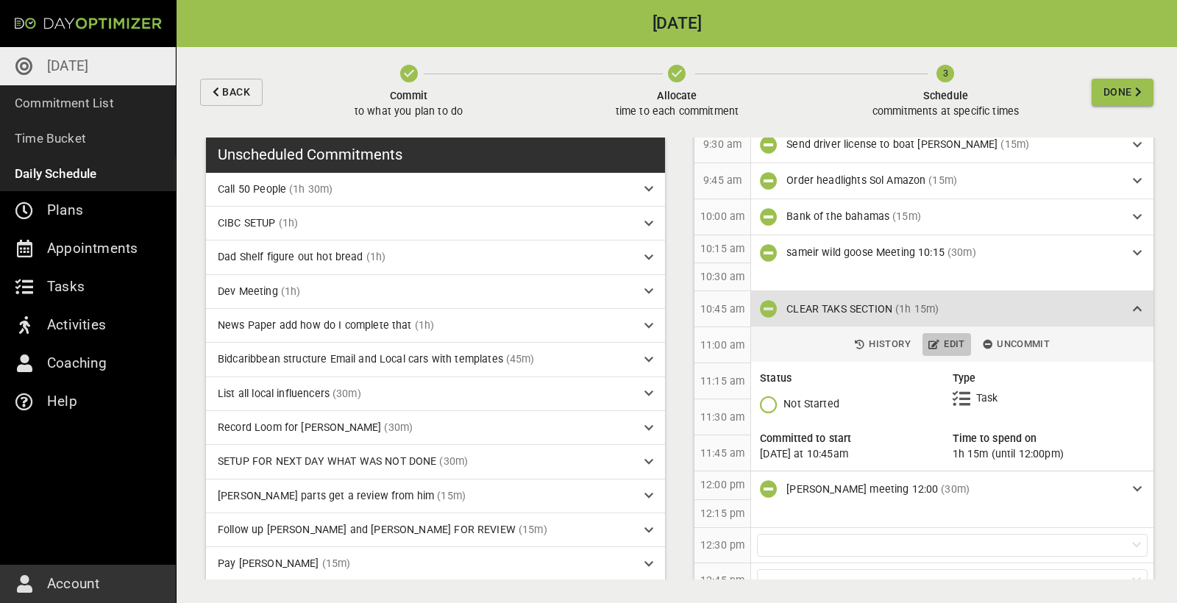
click at [951, 336] on span "Edit" at bounding box center [946, 344] width 37 height 17
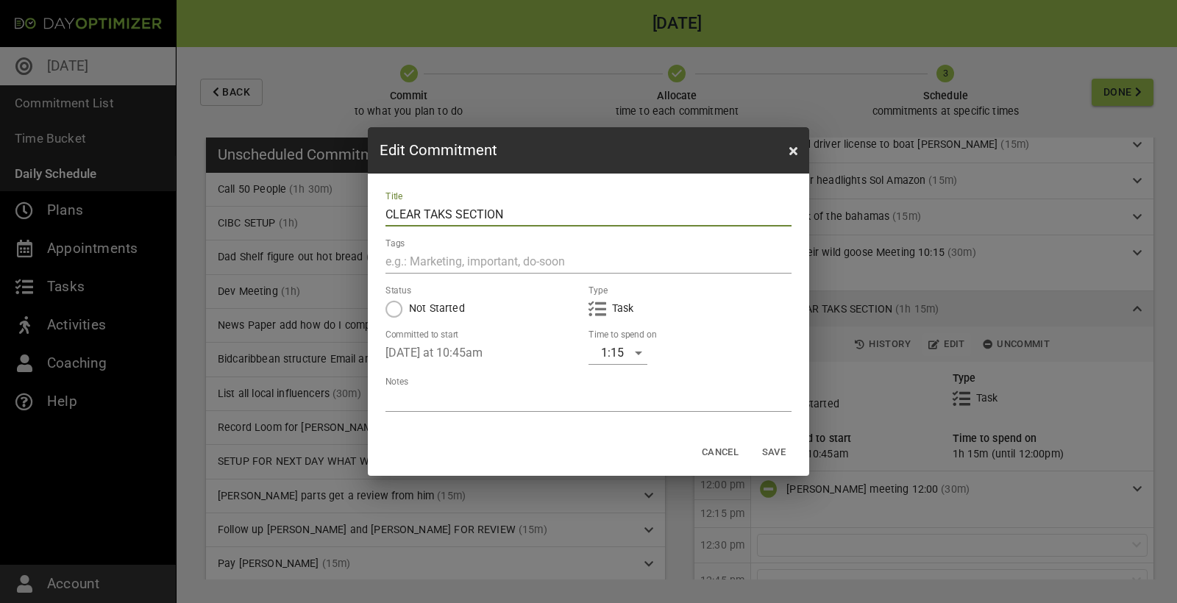
click at [480, 404] on textarea at bounding box center [588, 400] width 406 height 14
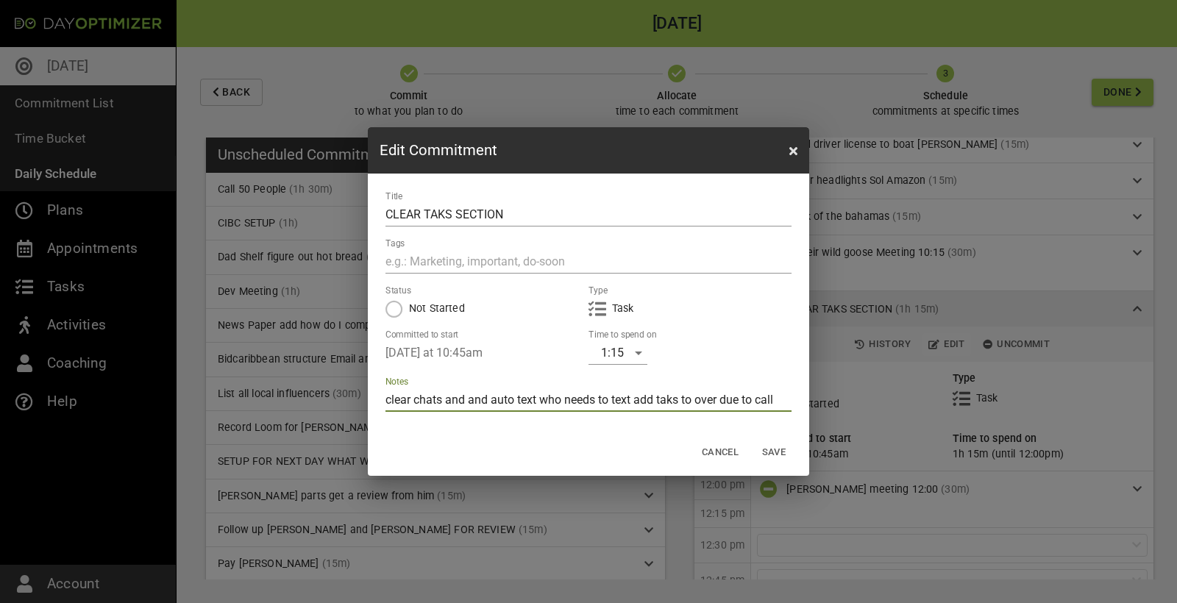
click at [761, 455] on span "Save" at bounding box center [773, 452] width 35 height 17
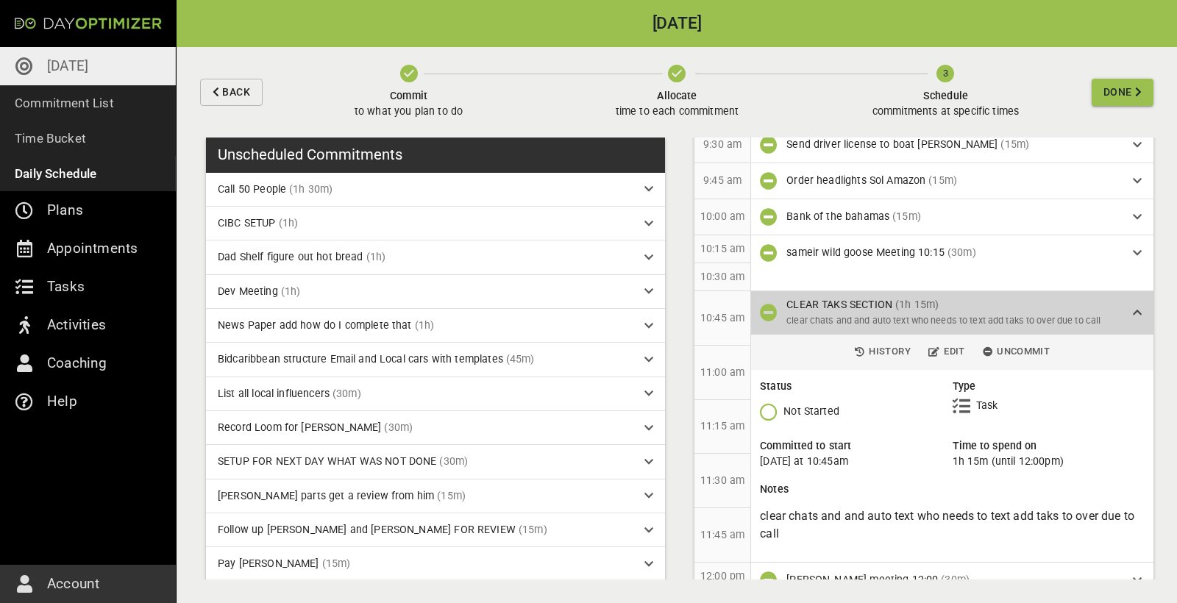
click at [1128, 304] on div "CLEAR TAKS SECTION (1h 15m) clear chats and and auto text who needs to text add…" at bounding box center [959, 312] width 346 height 31
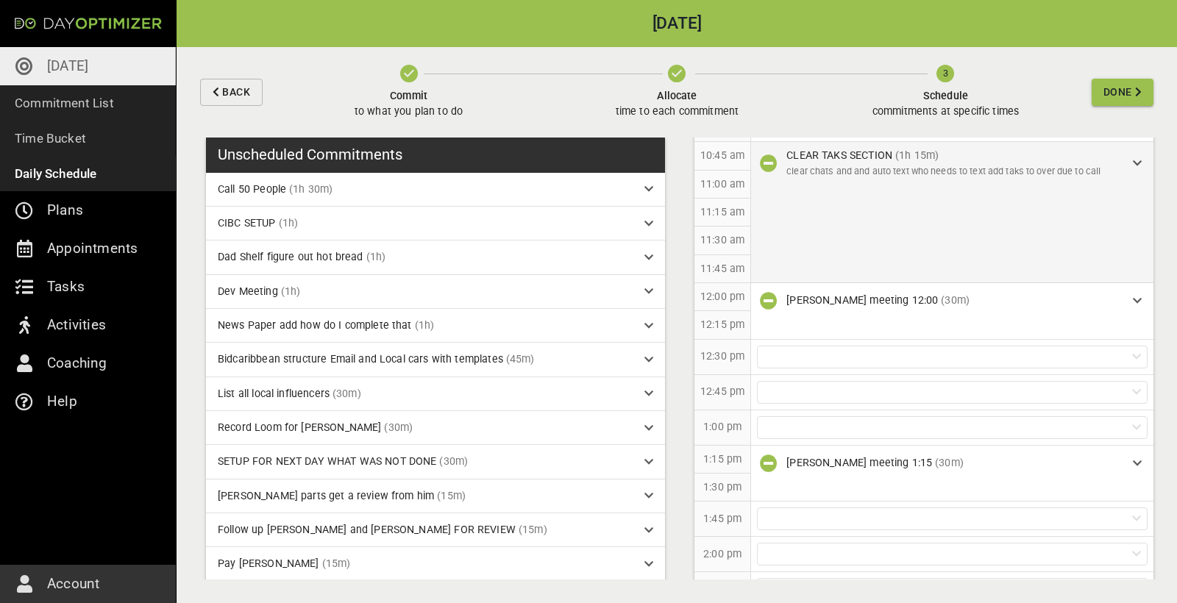
scroll to position [635, 0]
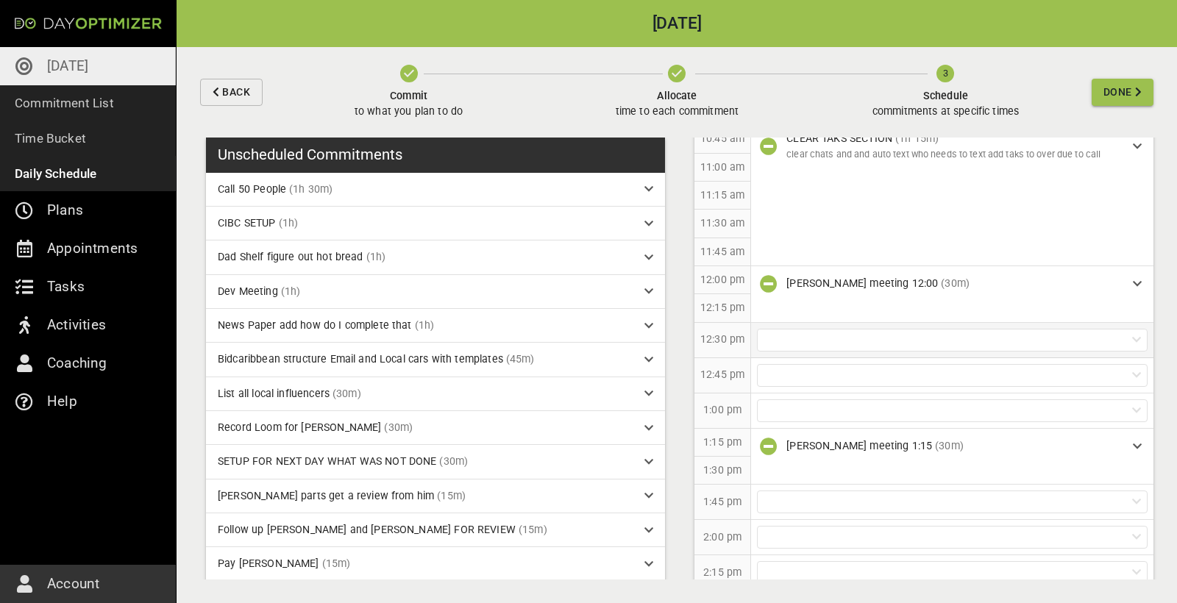
click at [841, 329] on div at bounding box center [952, 340] width 391 height 23
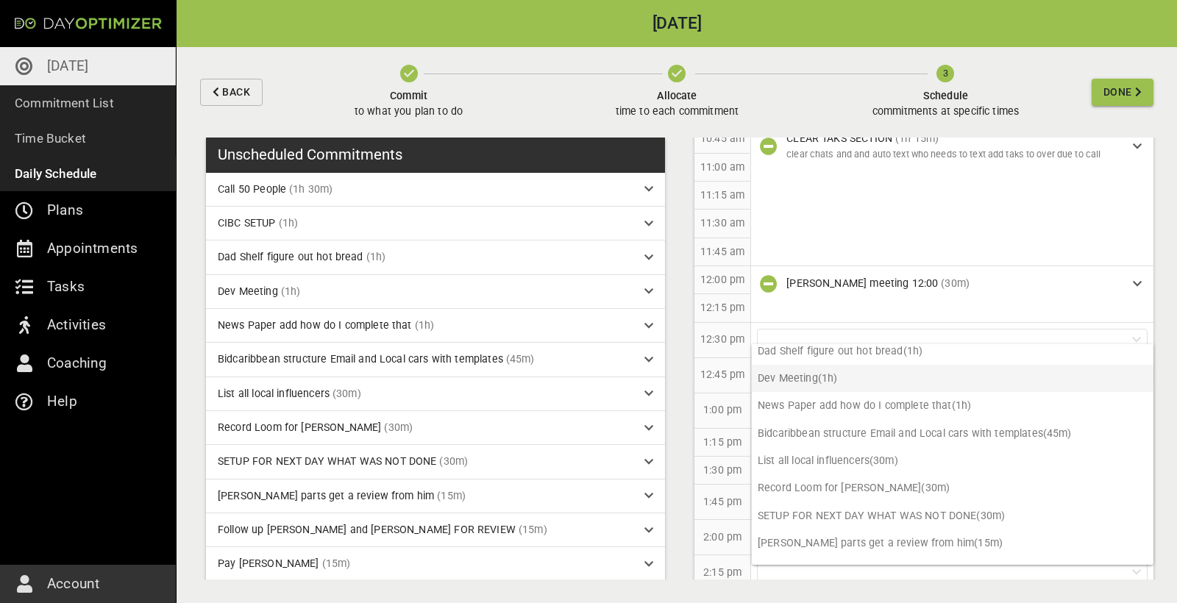
scroll to position [63, 0]
click at [936, 431] on p "Bidcaribbean structure Email and Local cars with templates (45m)" at bounding box center [953, 432] width 402 height 27
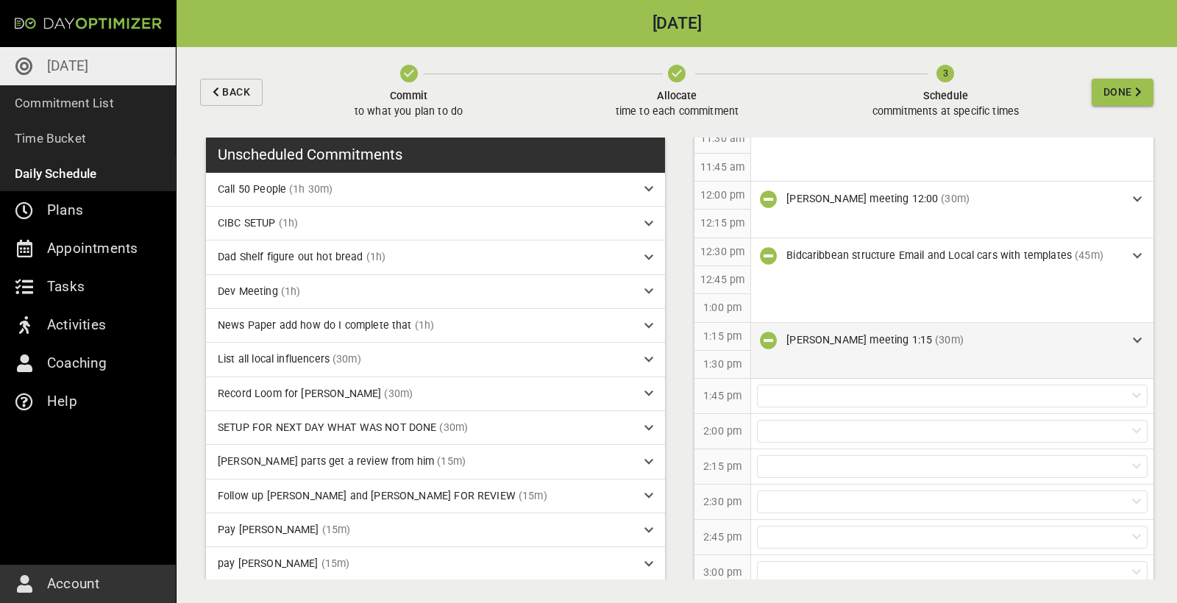
scroll to position [726, 0]
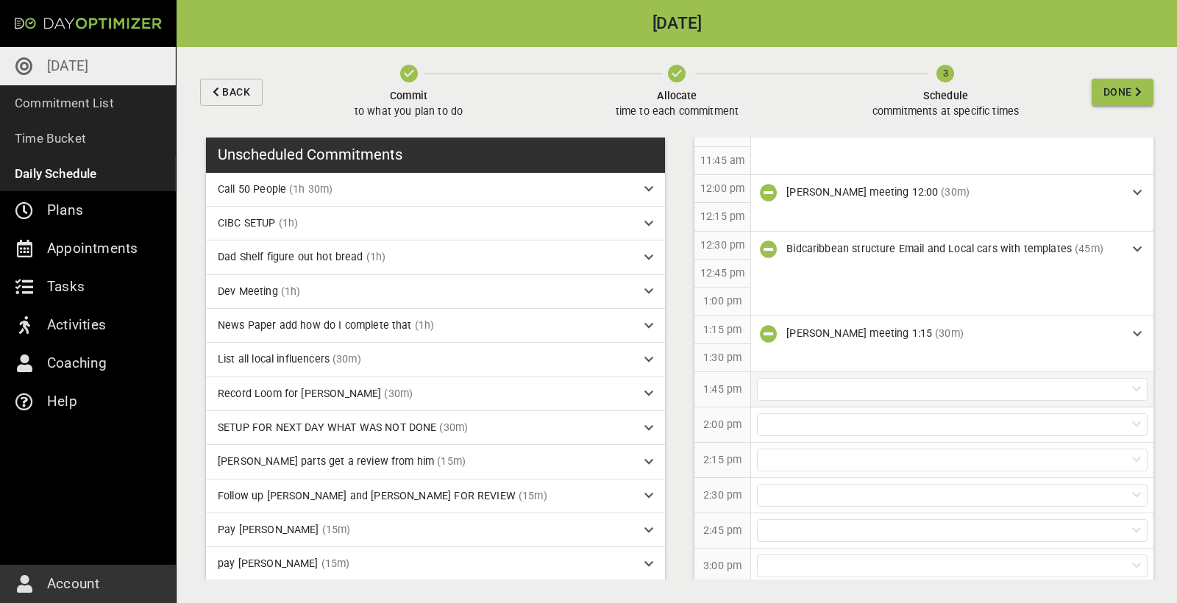
click at [879, 378] on div at bounding box center [952, 389] width 391 height 23
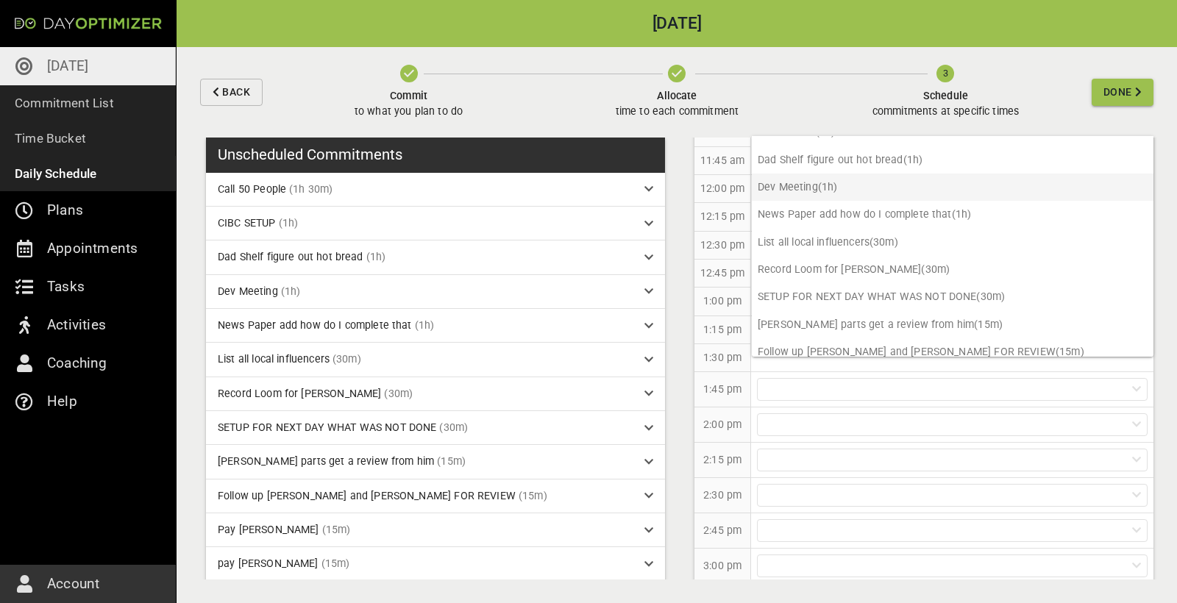
scroll to position [51, 0]
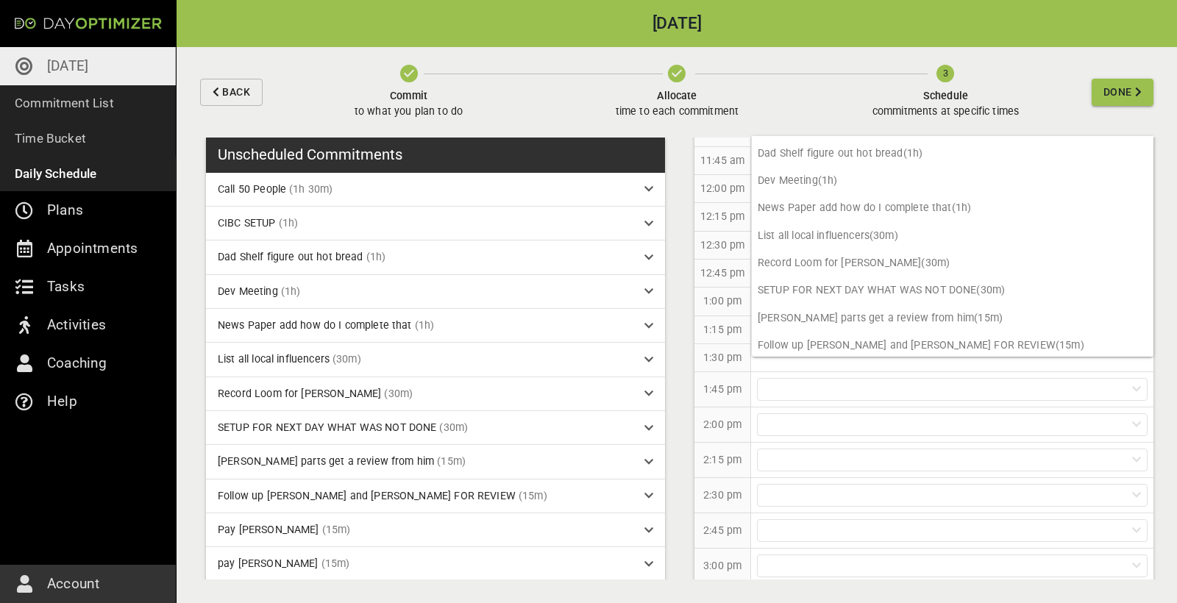
click at [703, 417] on p "2:00 pm" at bounding box center [722, 424] width 38 height 15
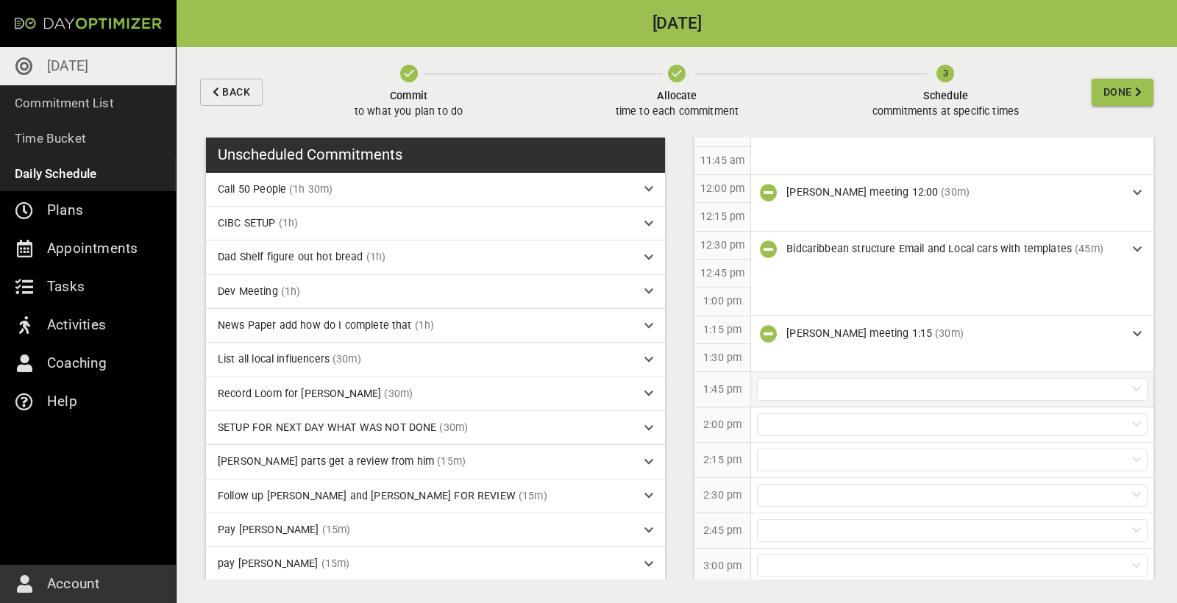
drag, startPoint x: 1148, startPoint y: 271, endPoint x: 992, endPoint y: 375, distance: 187.3
click at [992, 378] on div at bounding box center [952, 389] width 391 height 23
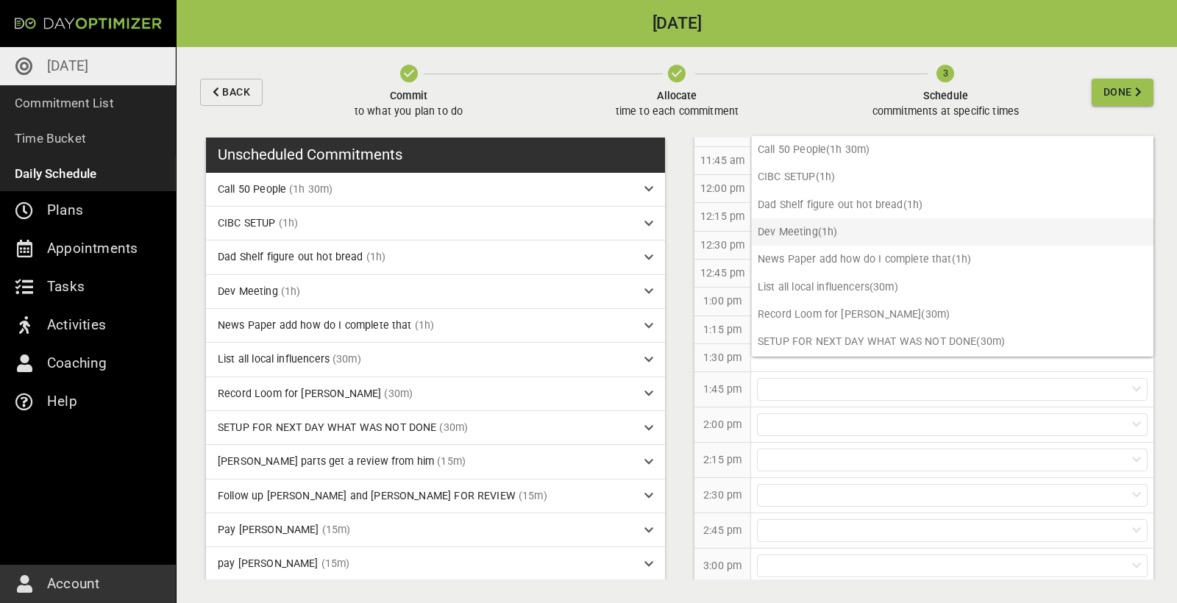
click at [822, 234] on p "Dev Meeting (1h)" at bounding box center [953, 231] width 402 height 27
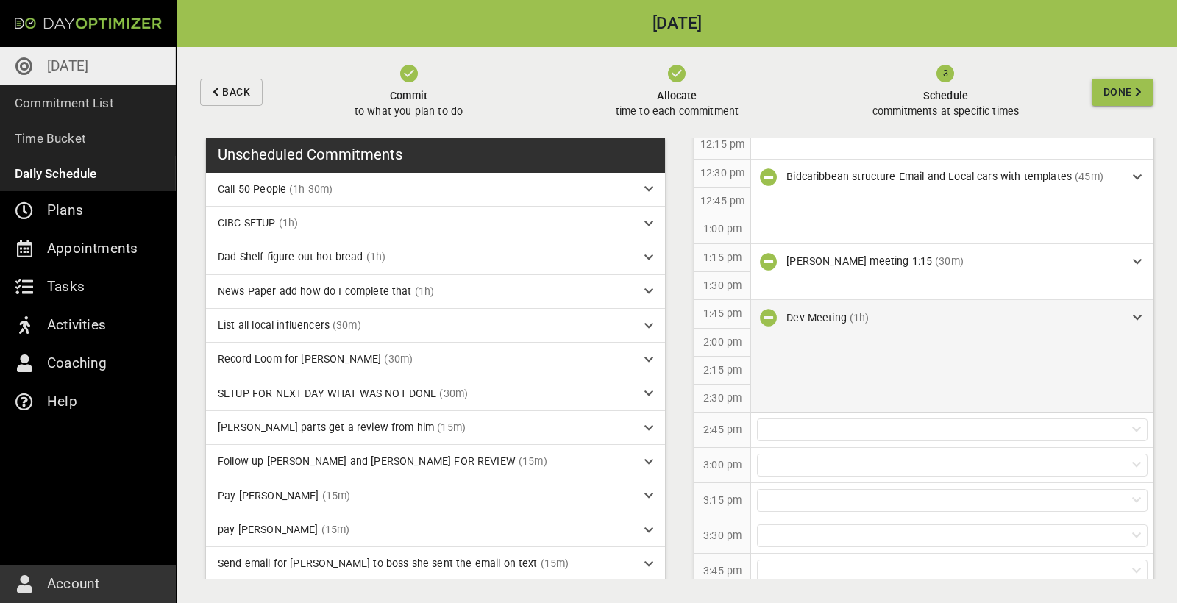
scroll to position [805, 0]
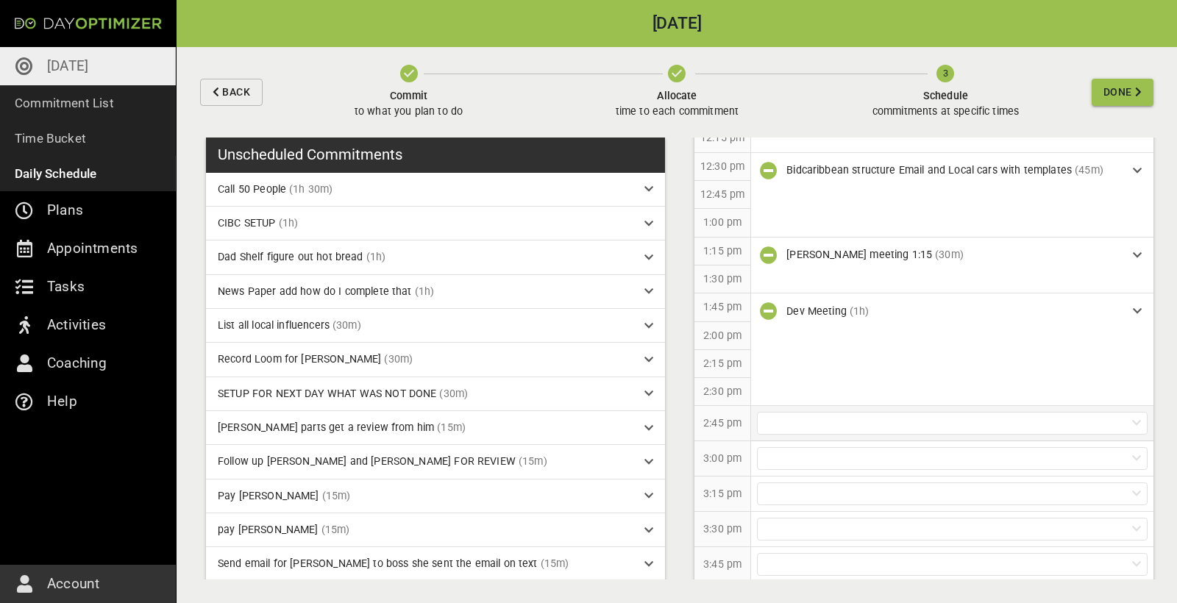
click at [830, 412] on div at bounding box center [952, 423] width 391 height 23
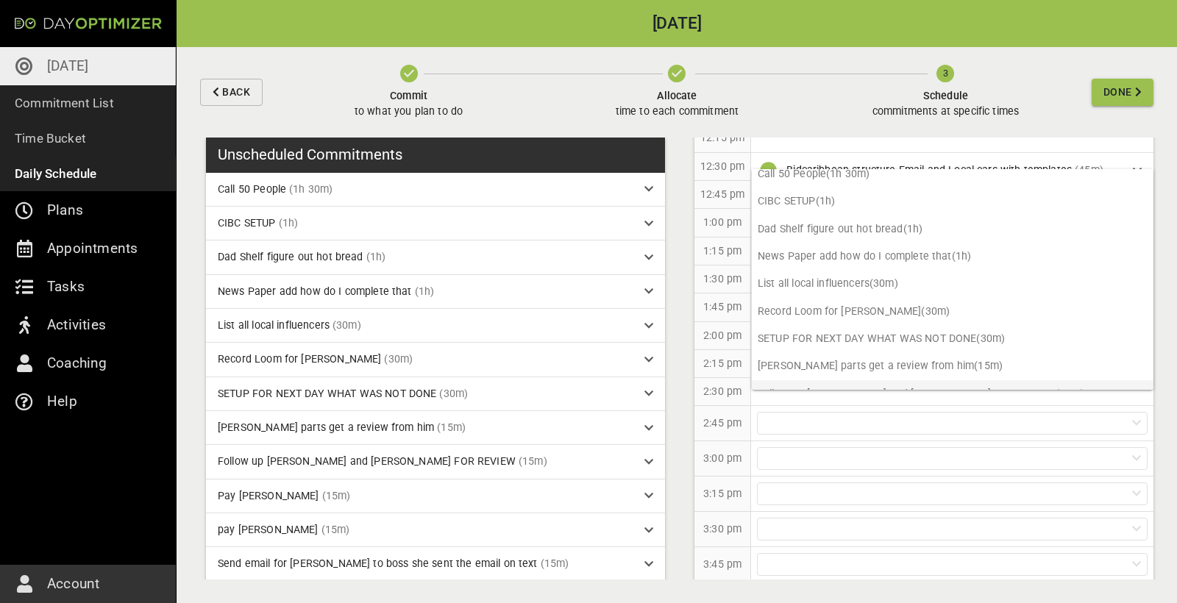
scroll to position [6, 0]
click at [730, 388] on div "2:30 pm" at bounding box center [722, 392] width 57 height 28
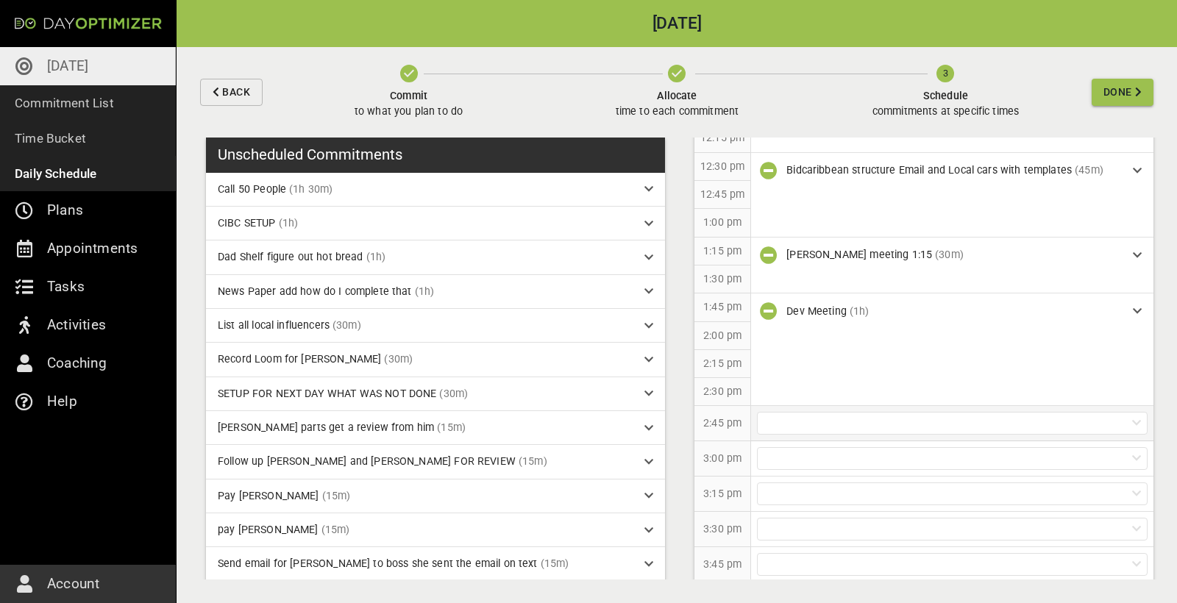
click at [804, 412] on div at bounding box center [952, 423] width 391 height 23
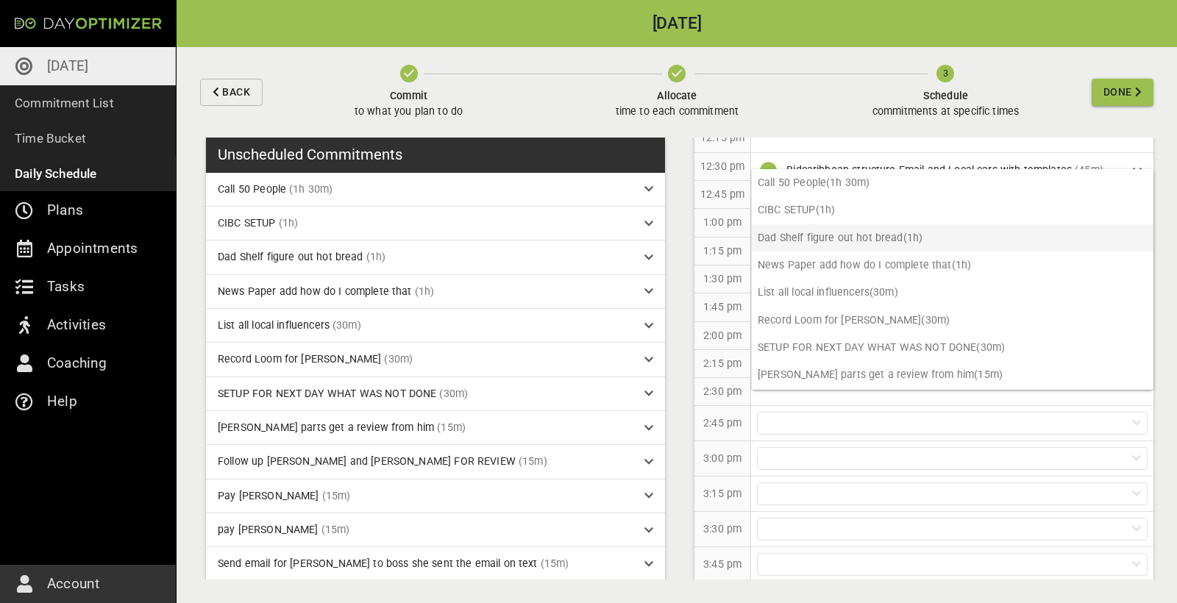
scroll to position [0, 0]
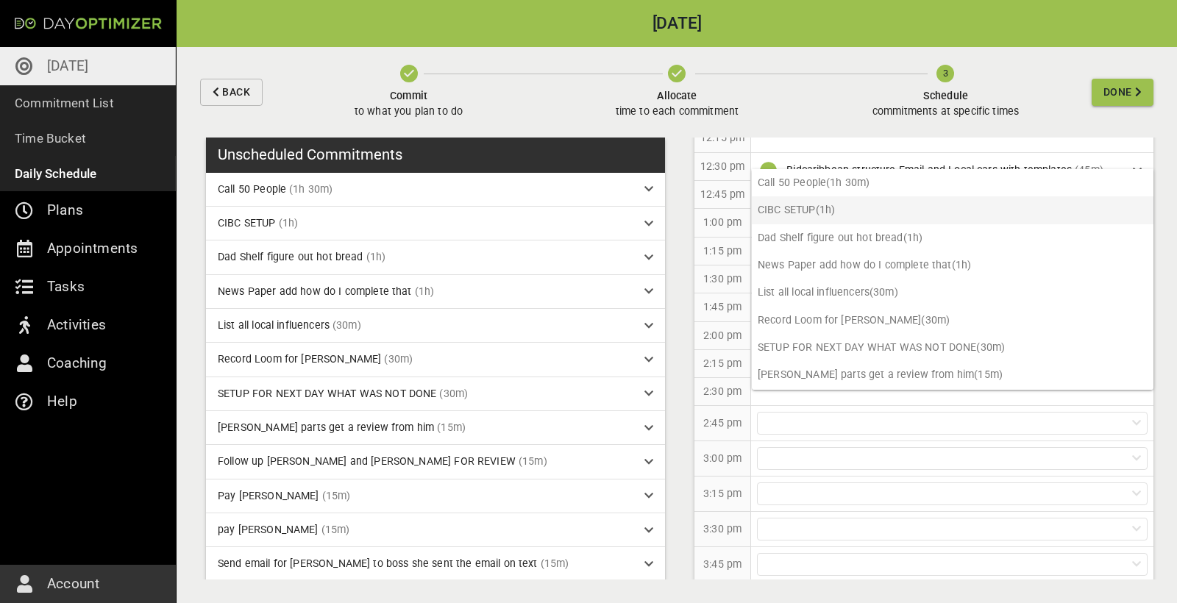
click at [841, 210] on p "CIBC SETUP (1h)" at bounding box center [953, 209] width 402 height 27
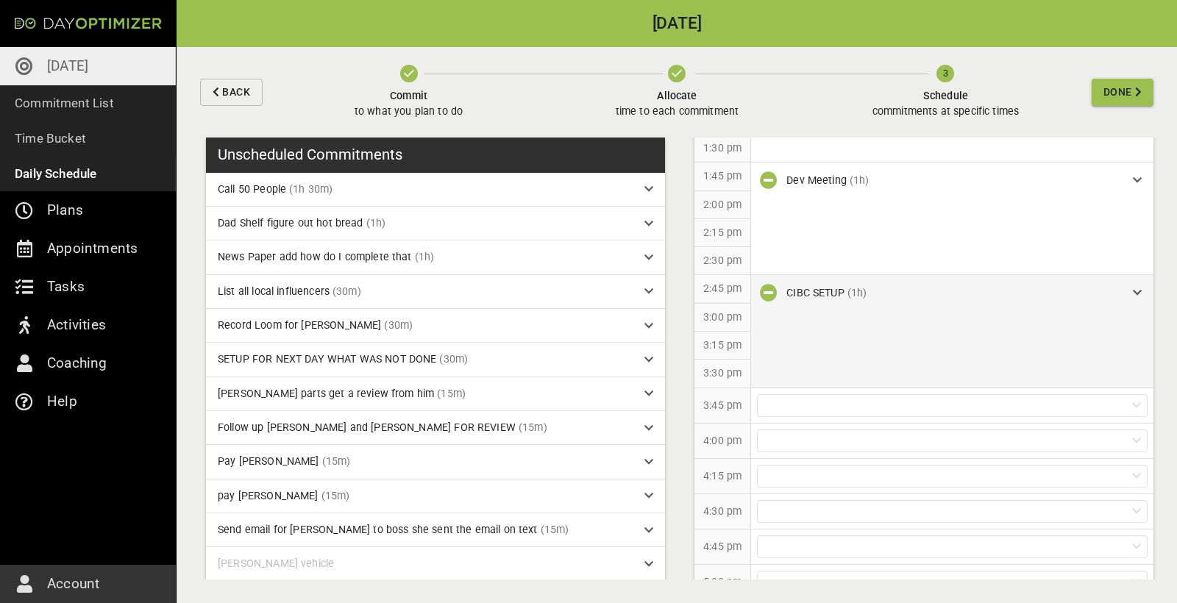
scroll to position [954, 0]
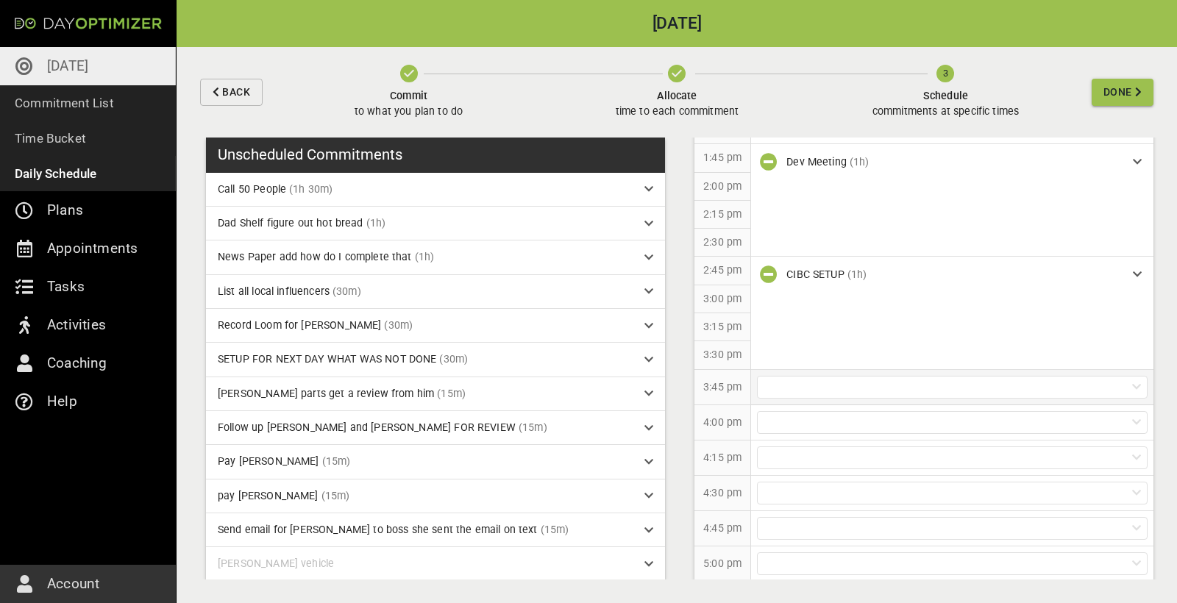
click at [823, 376] on div at bounding box center [952, 387] width 391 height 23
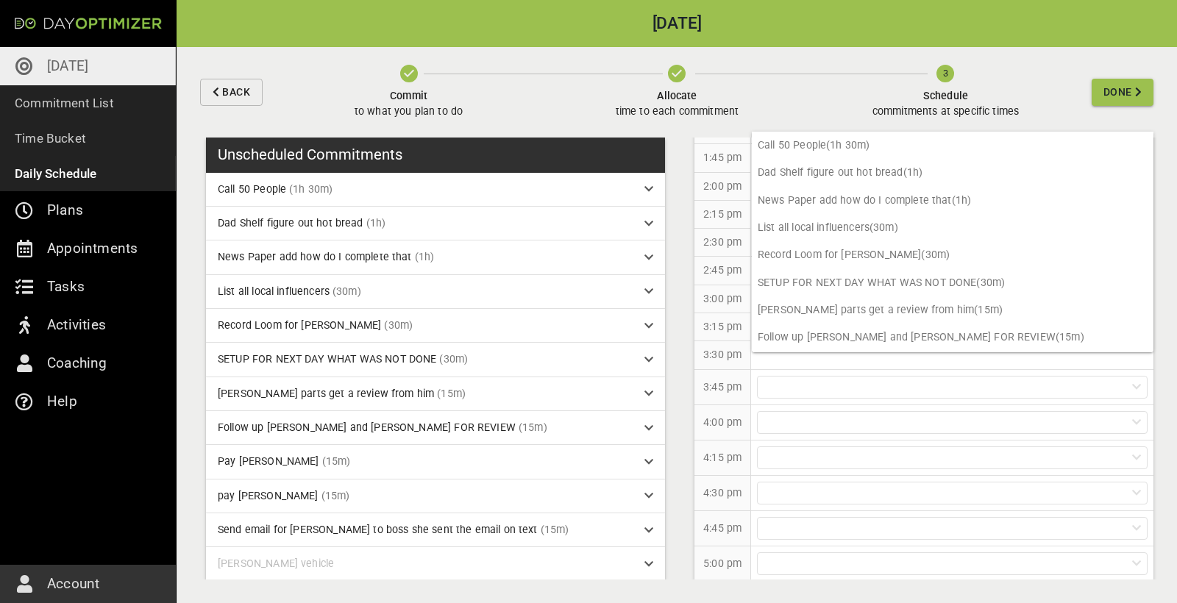
click at [742, 370] on div "3:45 pm" at bounding box center [722, 387] width 57 height 35
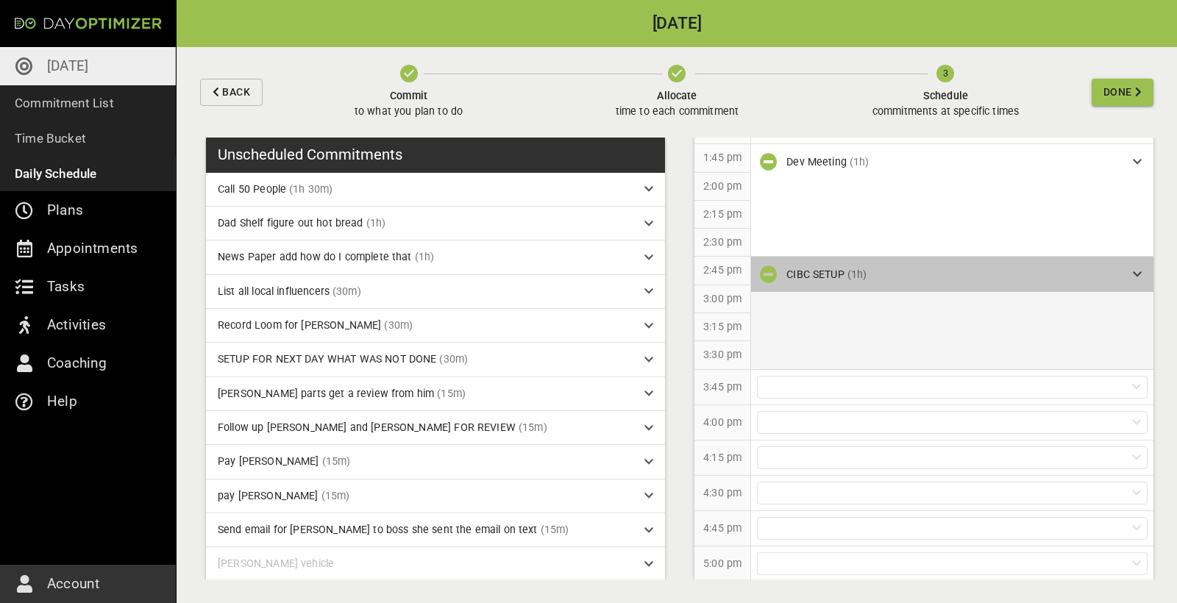
click at [1016, 267] on div "CIBC SETUP (1h)" at bounding box center [953, 274] width 335 height 15
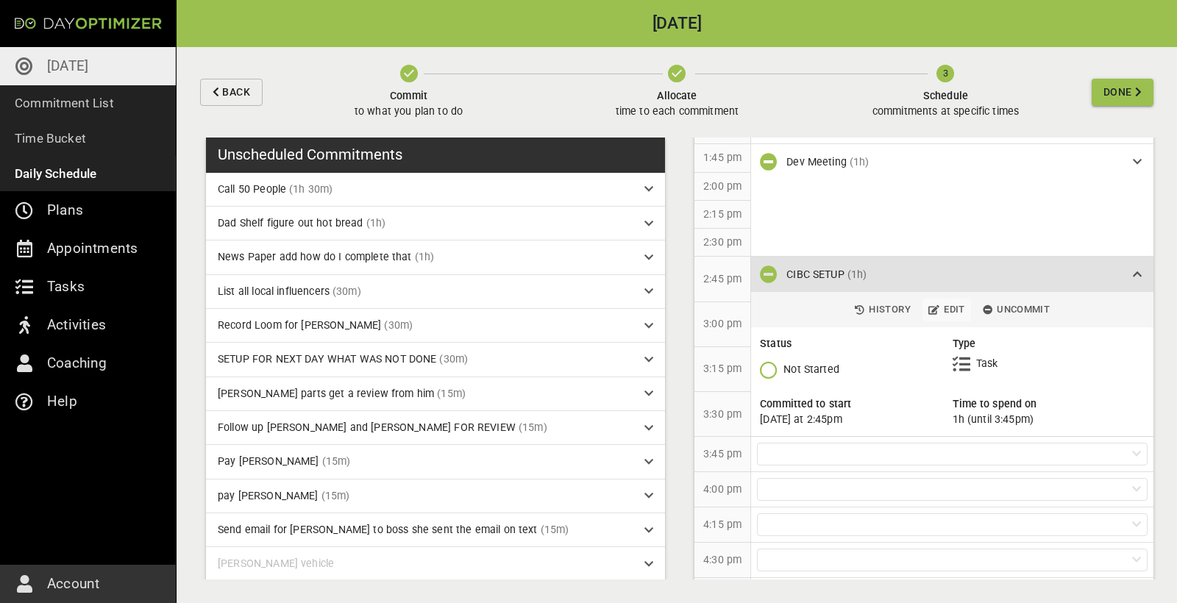
click at [950, 302] on span "Edit" at bounding box center [946, 310] width 37 height 17
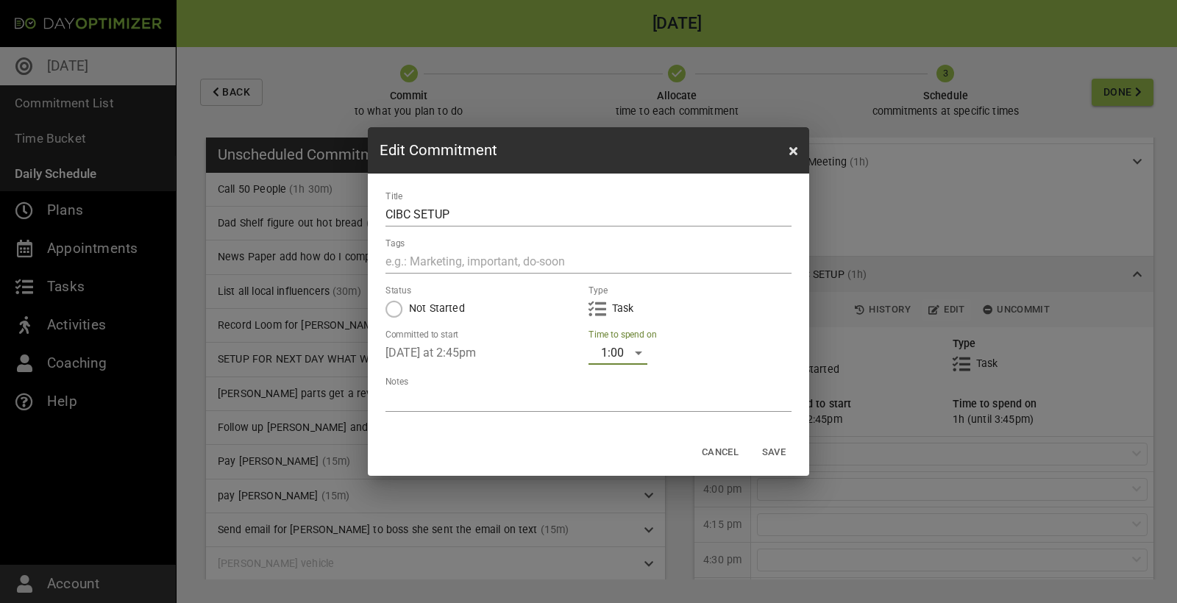
click at [625, 357] on div "1:00" at bounding box center [617, 353] width 59 height 24
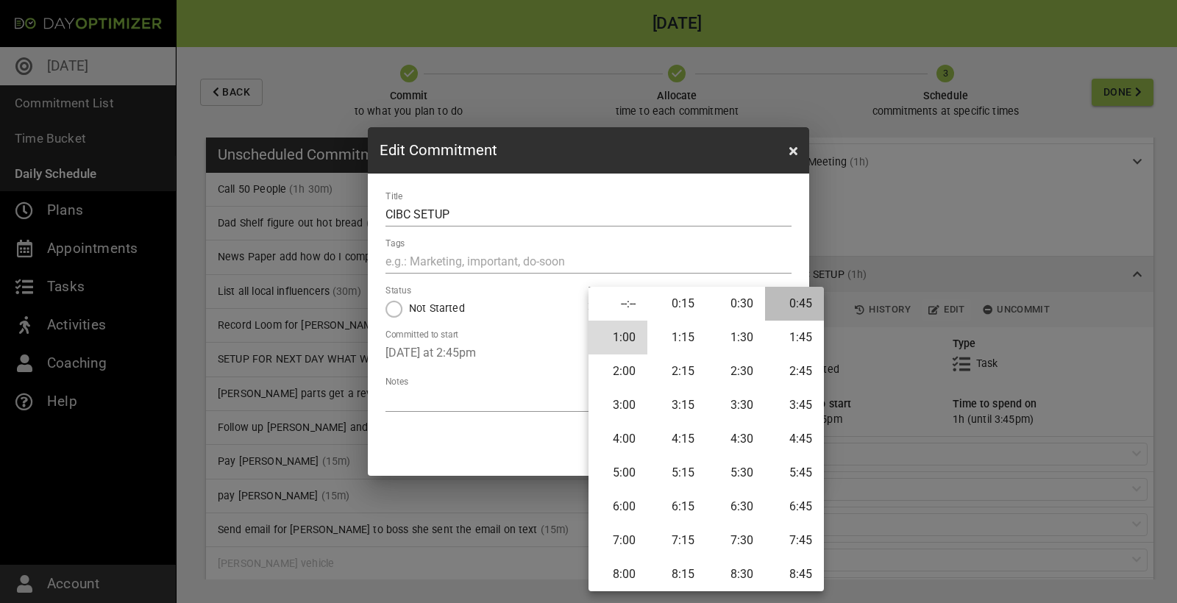
click at [785, 304] on li "0:45" at bounding box center [794, 304] width 59 height 34
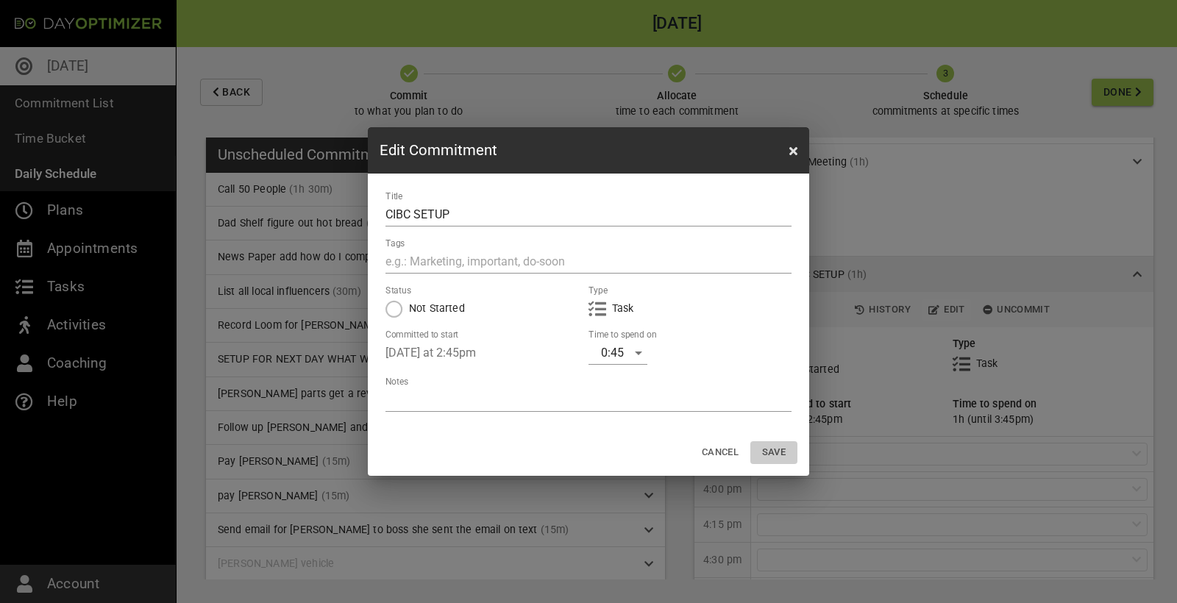
click at [778, 456] on span "Save" at bounding box center [773, 452] width 35 height 17
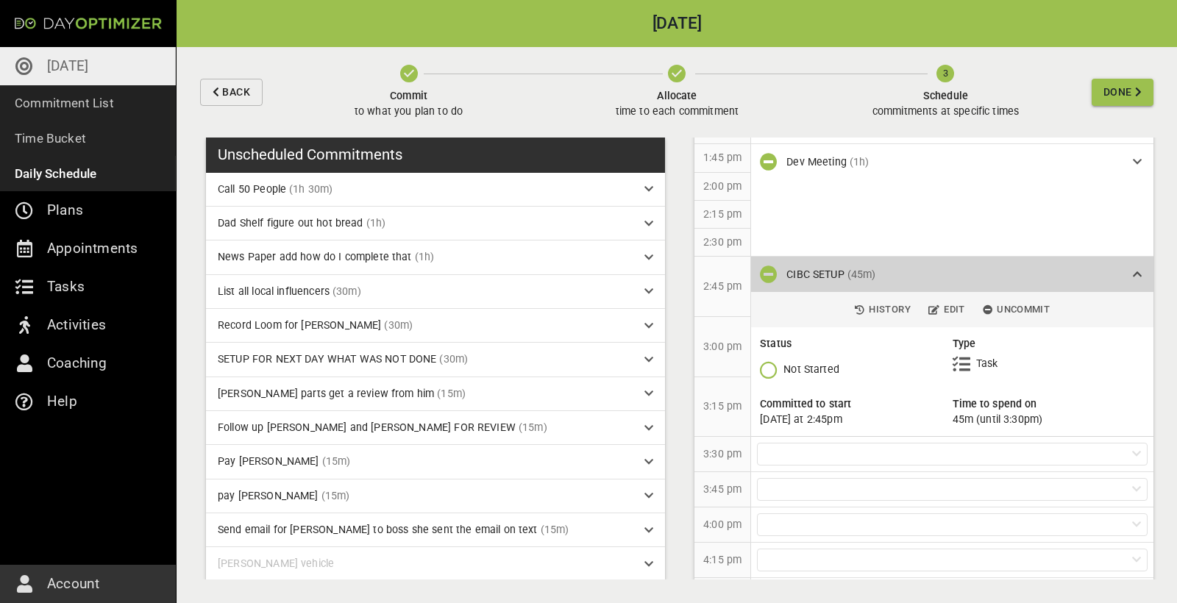
click at [1089, 267] on div "CIBC SETUP (45m)" at bounding box center [953, 274] width 335 height 15
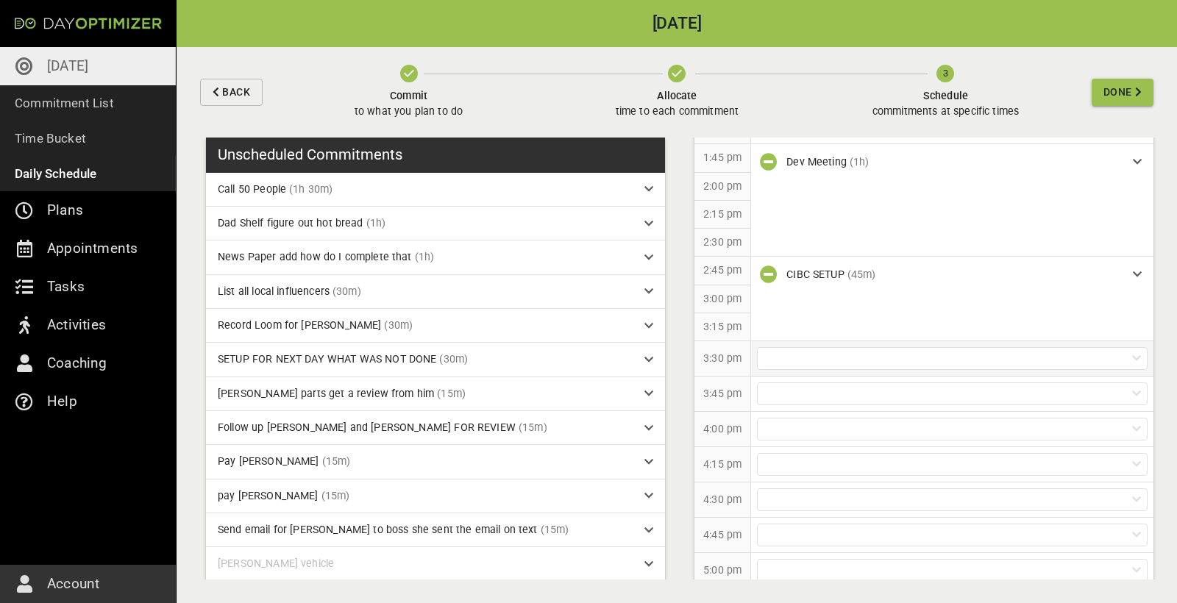
click at [850, 347] on div at bounding box center [952, 358] width 391 height 23
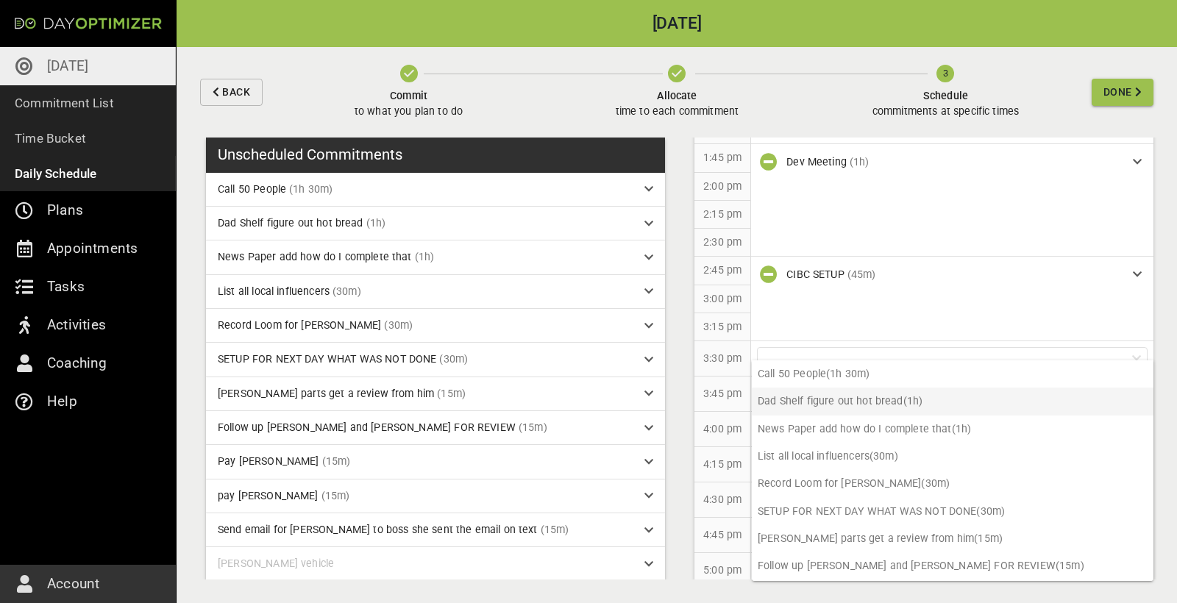
click at [850, 399] on p "Dad Shelf figure out hot bread (1h)" at bounding box center [953, 401] width 402 height 27
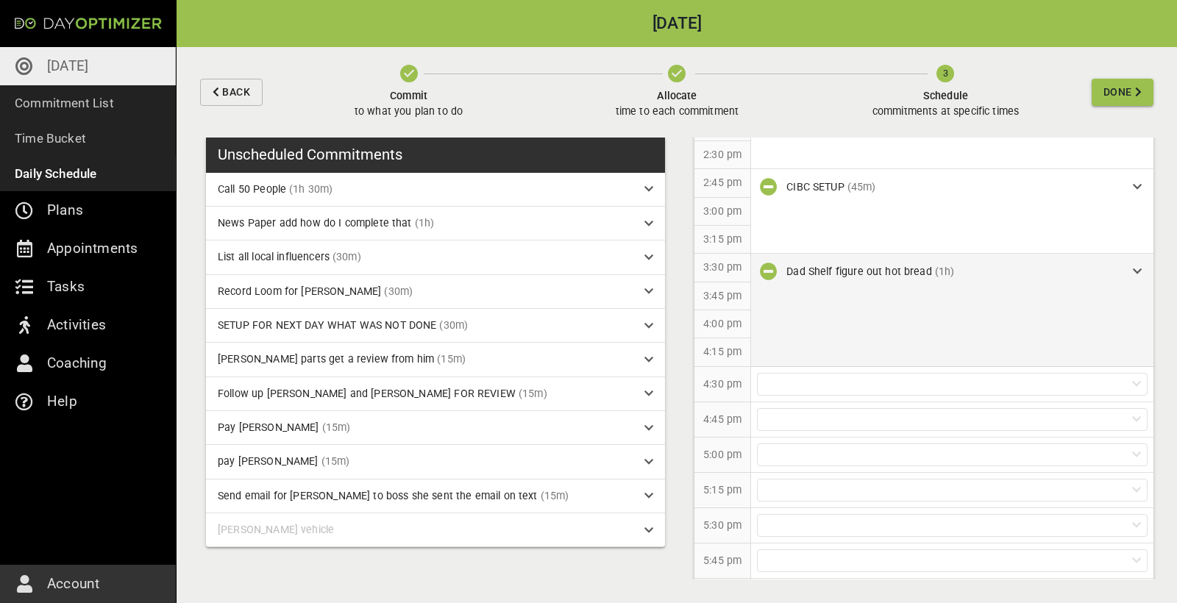
scroll to position [1059, 0]
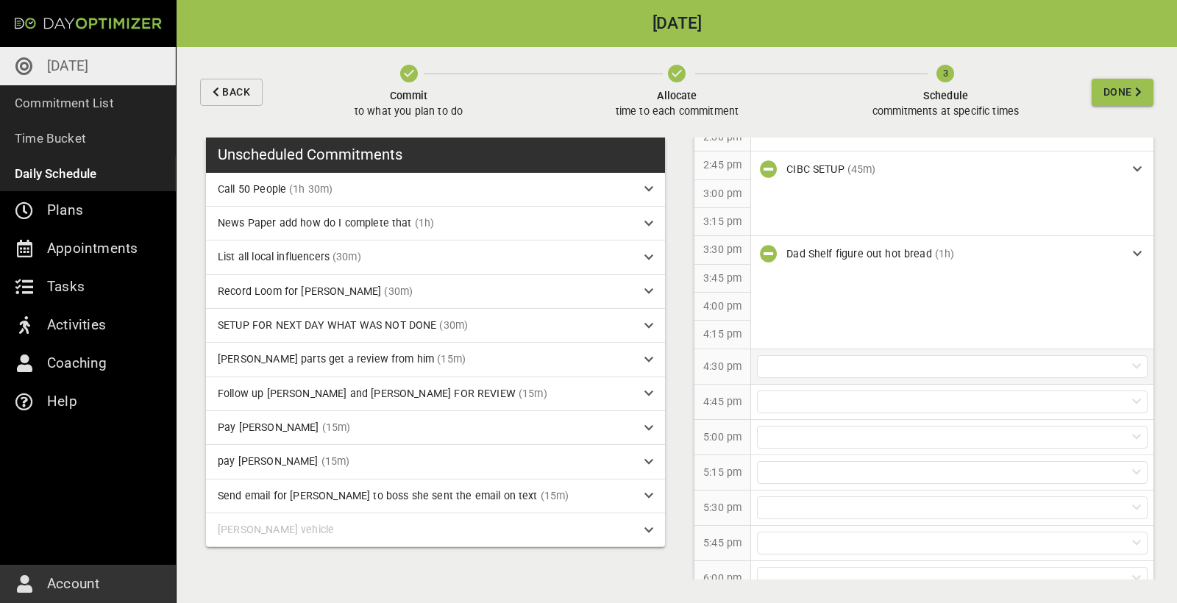
click at [817, 355] on div at bounding box center [952, 366] width 391 height 23
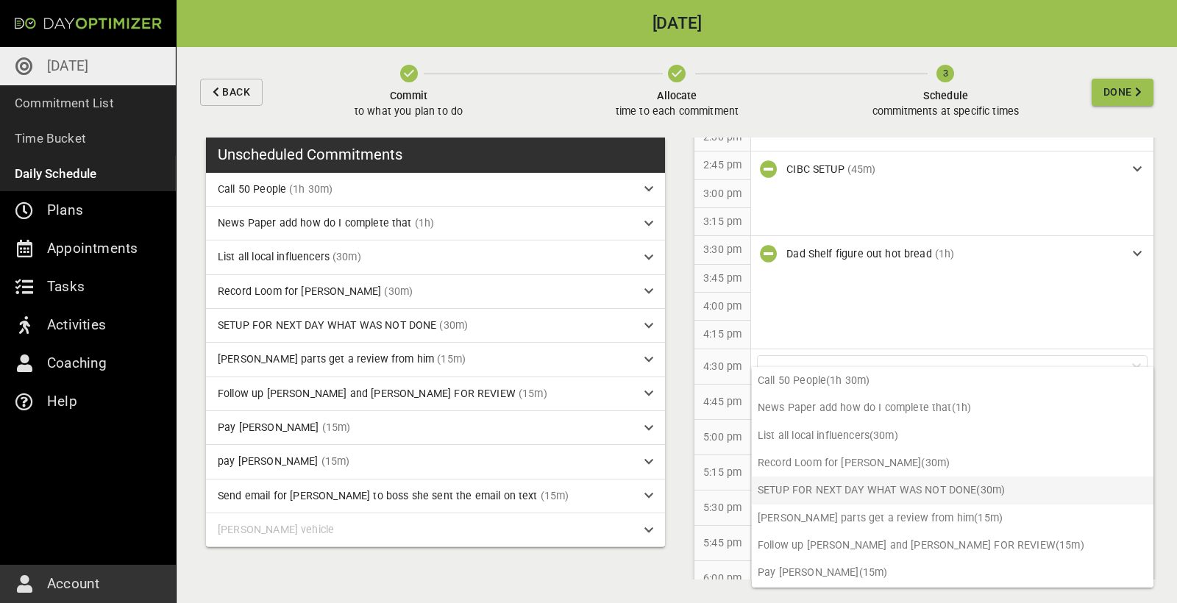
scroll to position [0, 0]
click at [726, 364] on div "4:30 pm" at bounding box center [722, 366] width 57 height 35
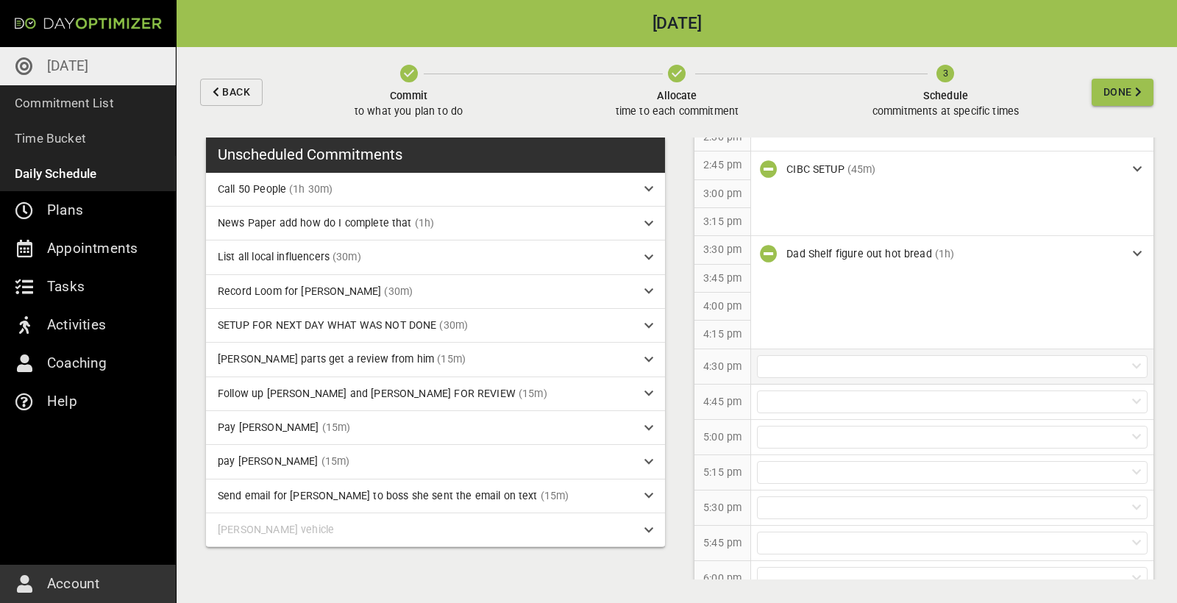
click at [804, 355] on div at bounding box center [952, 366] width 391 height 23
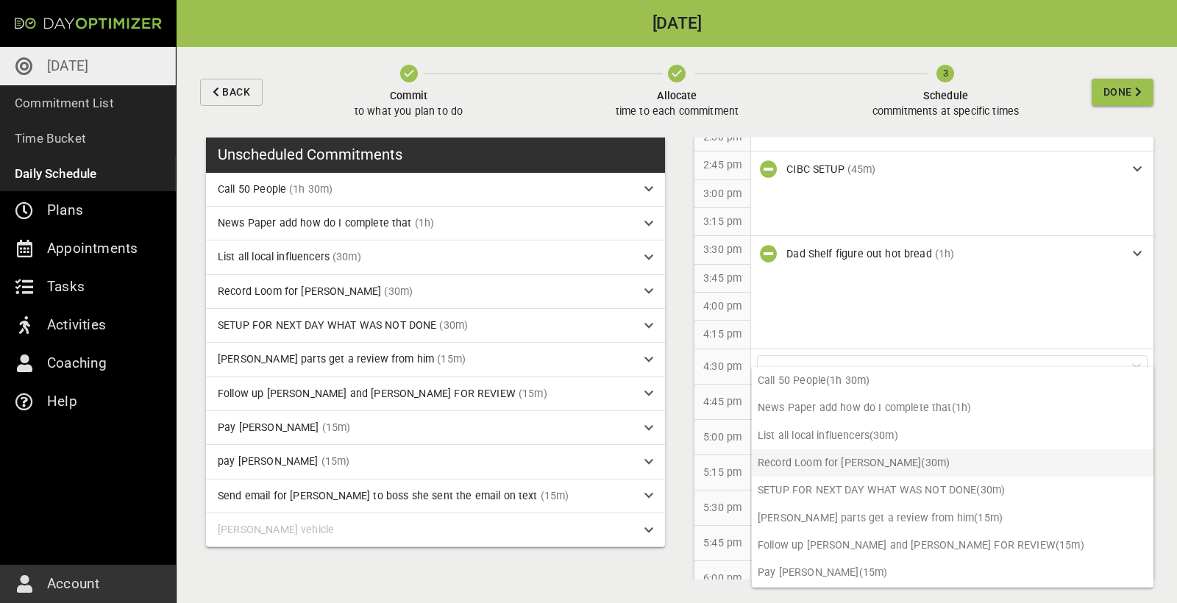
click at [888, 461] on p "Record Loom for Yusha (30m)" at bounding box center [953, 462] width 402 height 27
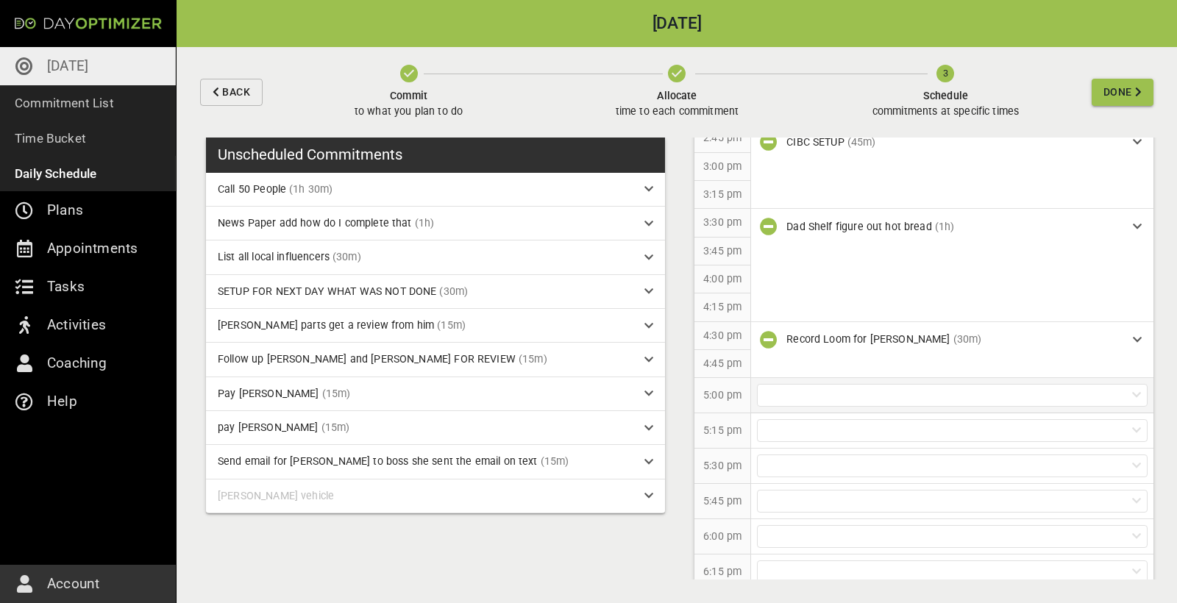
scroll to position [1091, 0]
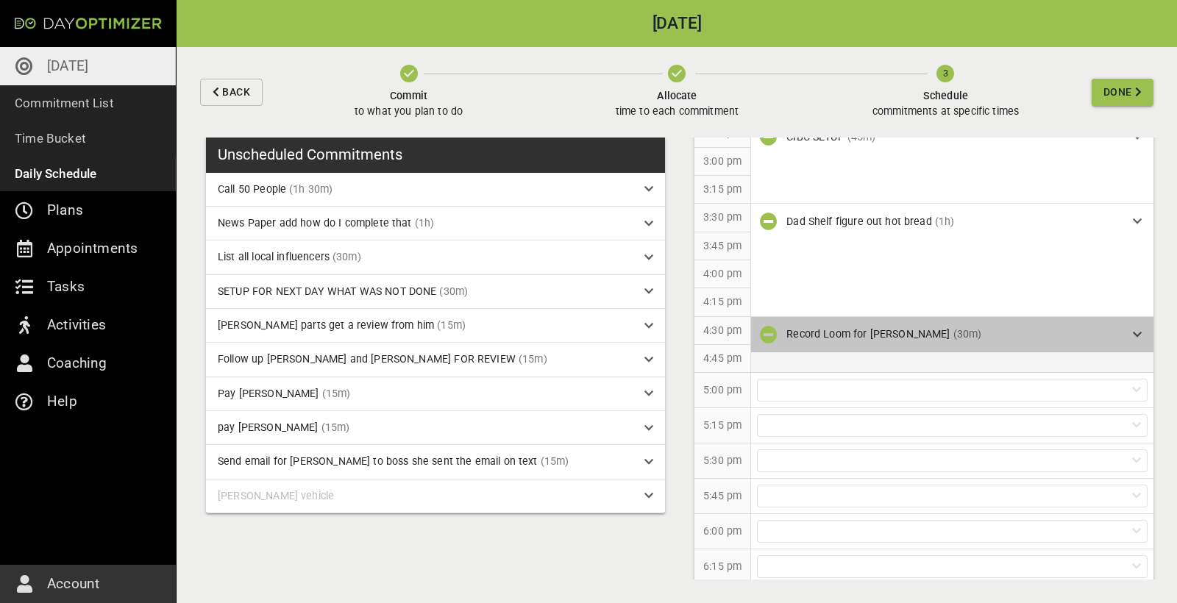
click at [1105, 327] on div "Record Loom for Yusha (30m)" at bounding box center [953, 334] width 335 height 15
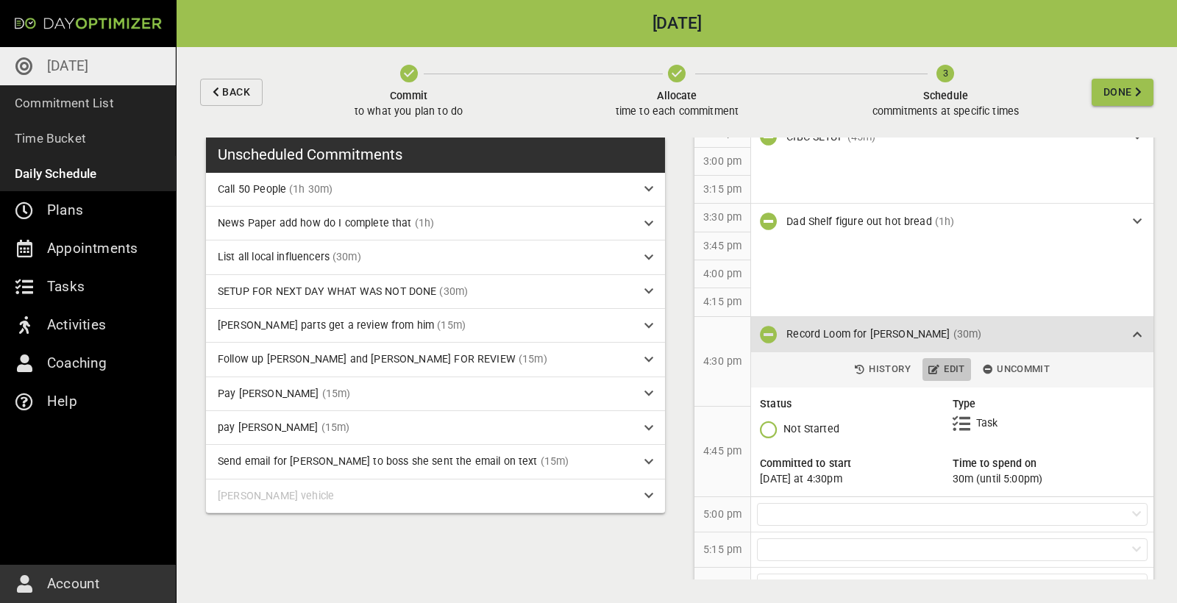
click at [951, 361] on span "Edit" at bounding box center [946, 369] width 37 height 17
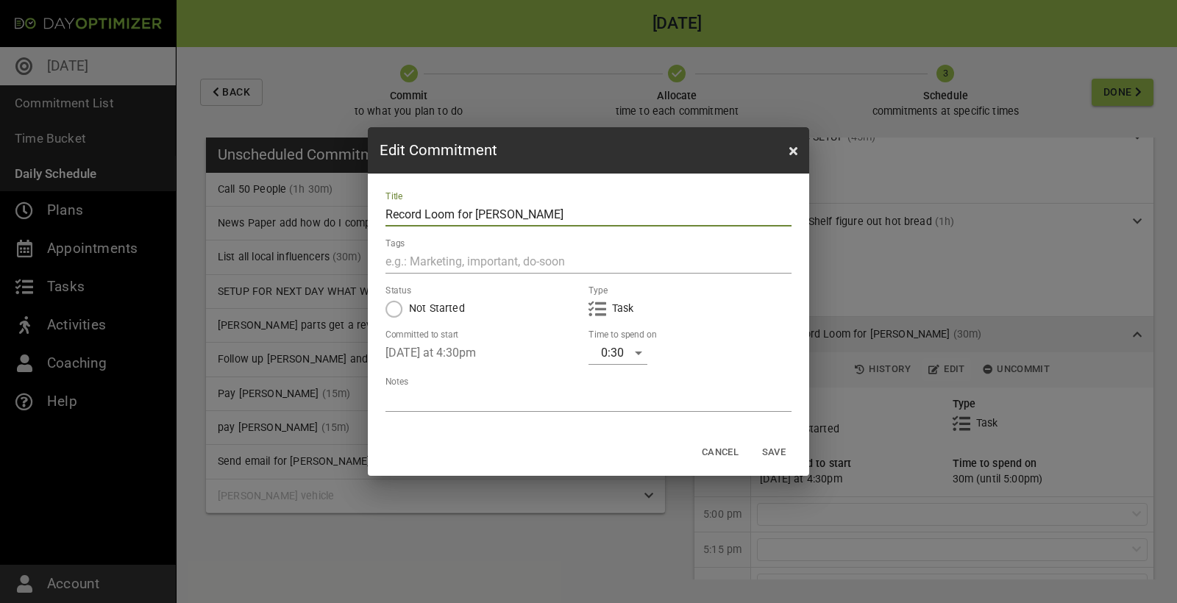
click at [624, 356] on div "0:30" at bounding box center [617, 353] width 59 height 24
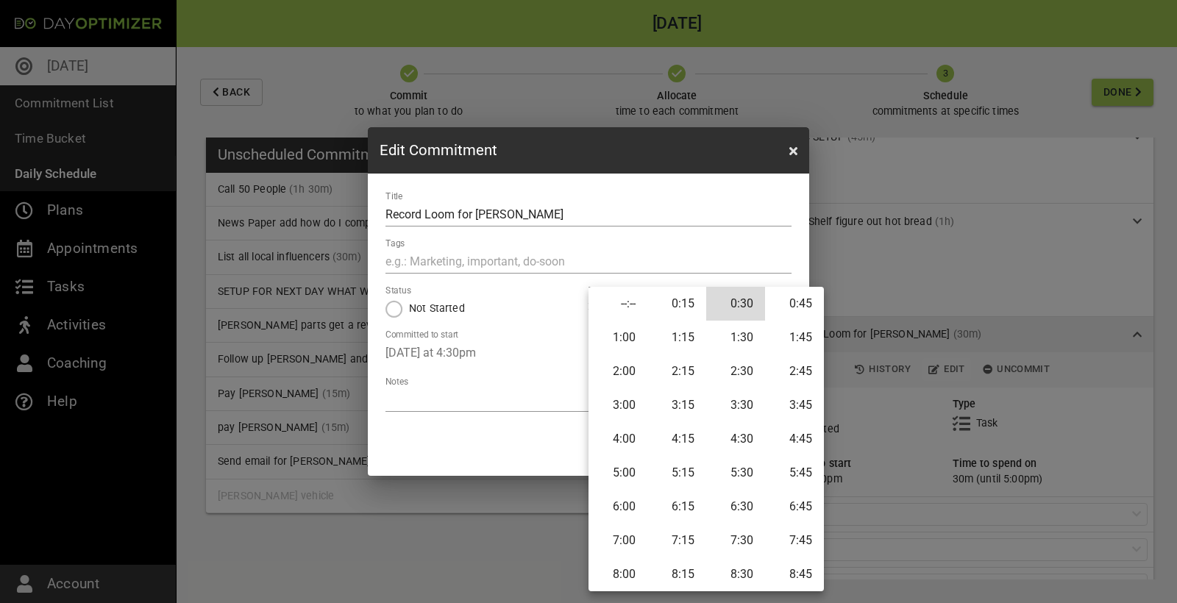
click at [633, 339] on li "1:00" at bounding box center [617, 338] width 59 height 34
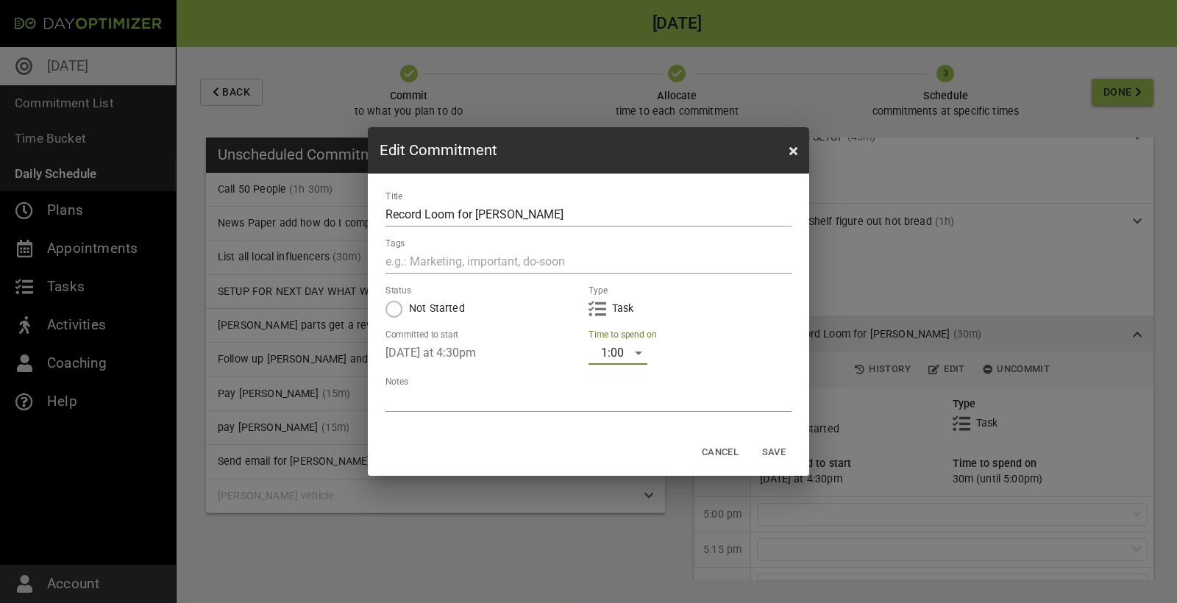
click at [784, 450] on span "Save" at bounding box center [773, 452] width 35 height 17
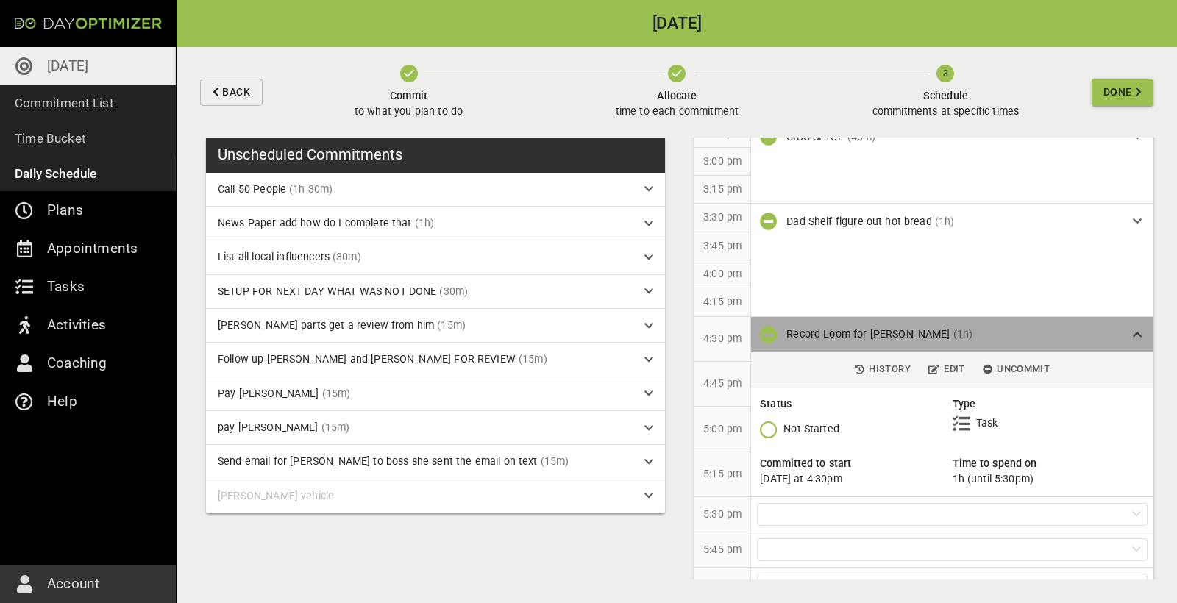
click at [1136, 330] on icon at bounding box center [1137, 335] width 9 height 10
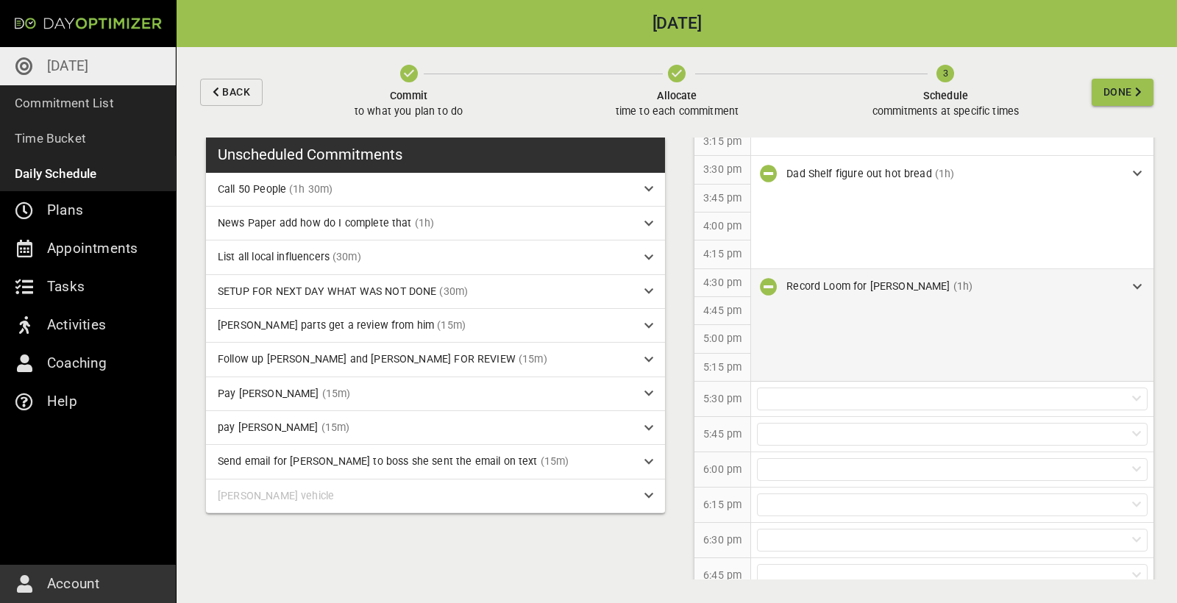
scroll to position [1192, 0]
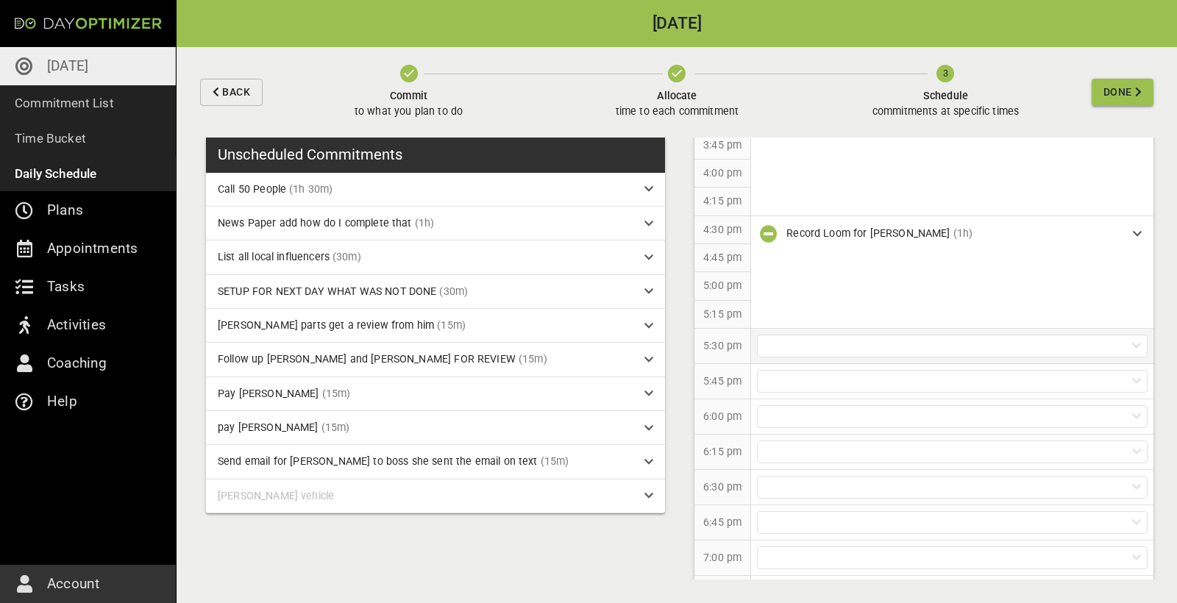
click at [880, 335] on div at bounding box center [952, 346] width 391 height 23
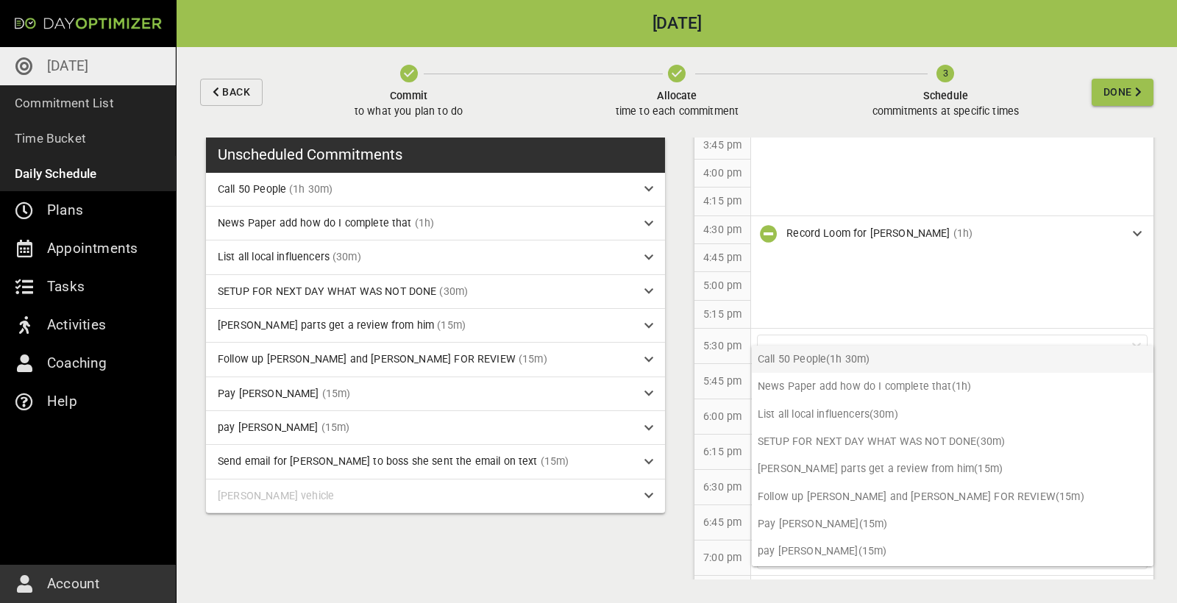
click at [870, 355] on p "Call 50 People (1h 30m)" at bounding box center [953, 359] width 402 height 27
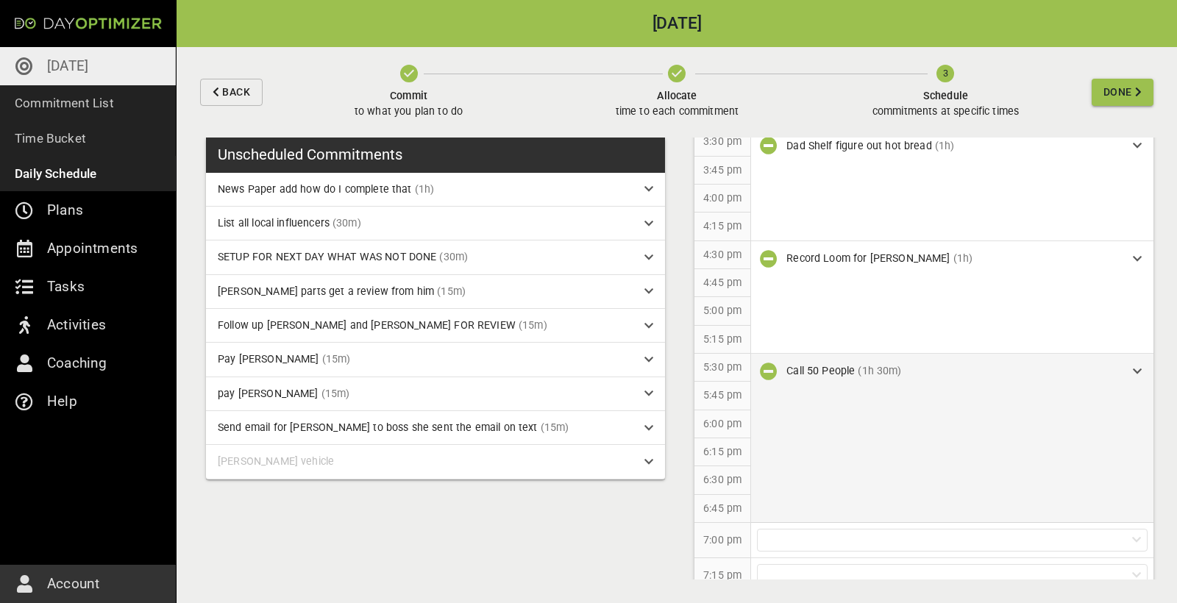
scroll to position [0, 0]
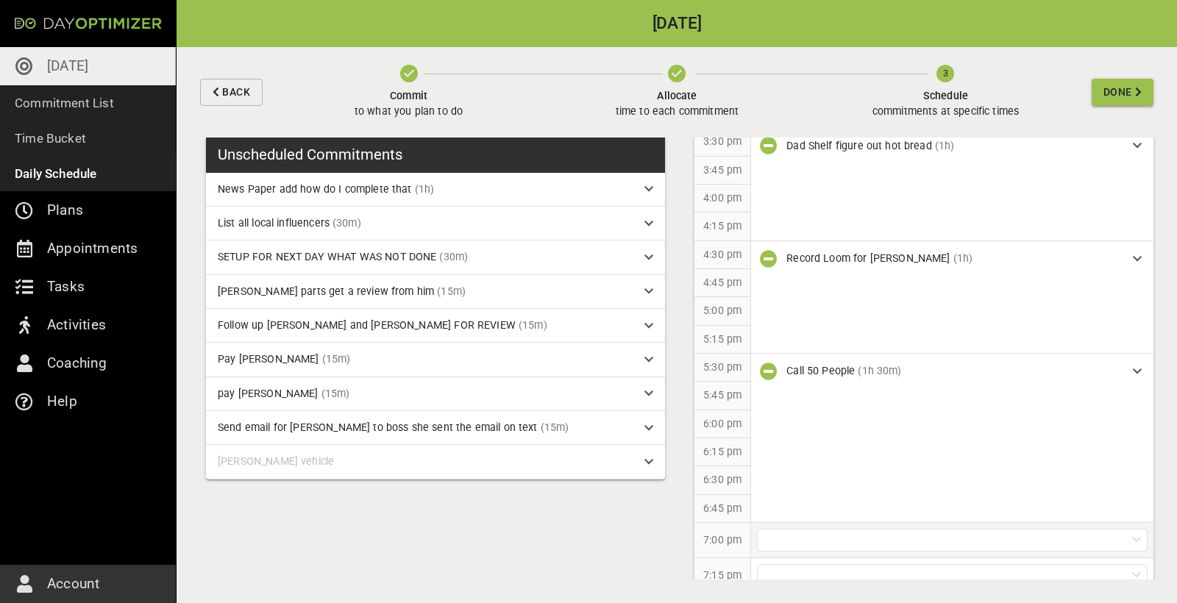
click at [863, 529] on div at bounding box center [952, 540] width 391 height 23
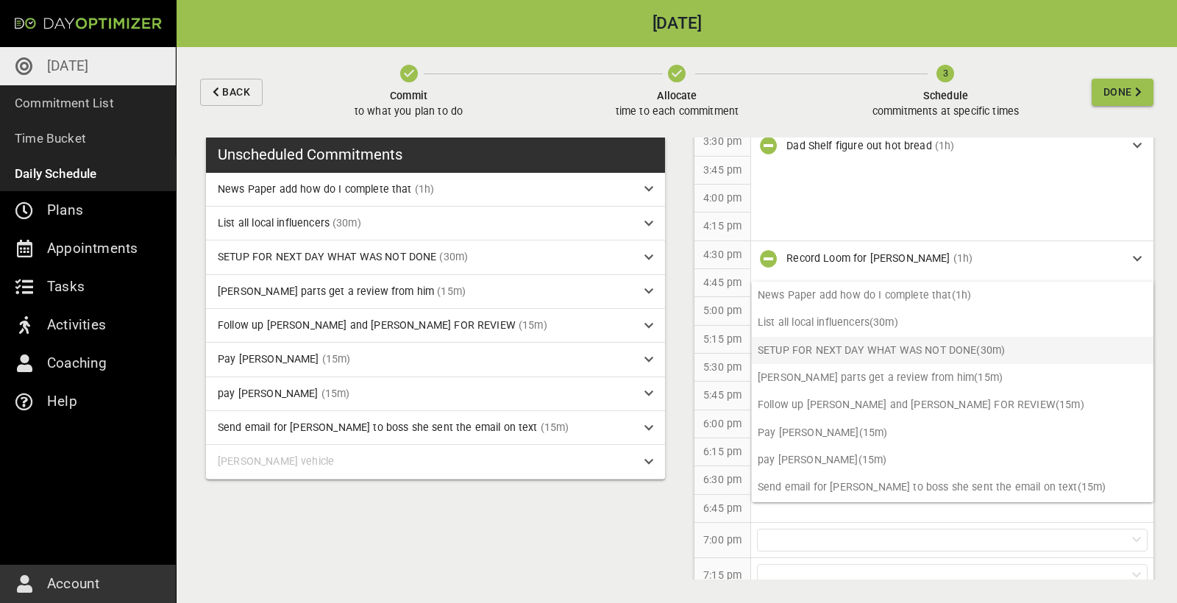
click at [876, 351] on p "SETUP FOR NEXT DAY WHAT WAS NOT DONE (30m)" at bounding box center [953, 350] width 402 height 27
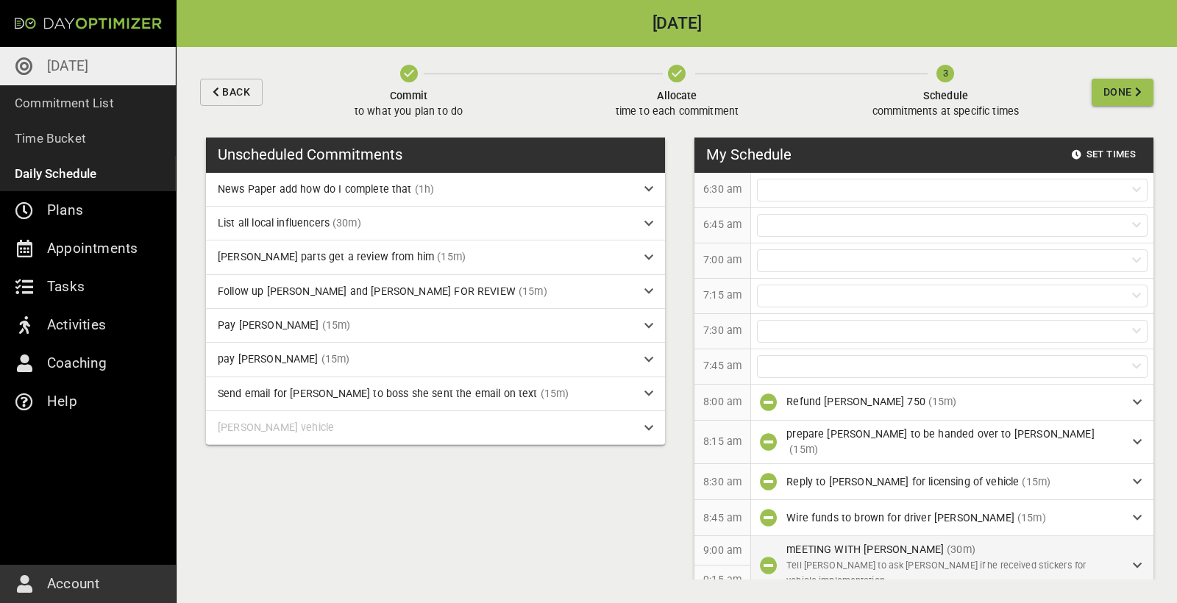
click at [1115, 93] on span "Done" at bounding box center [1117, 92] width 29 height 18
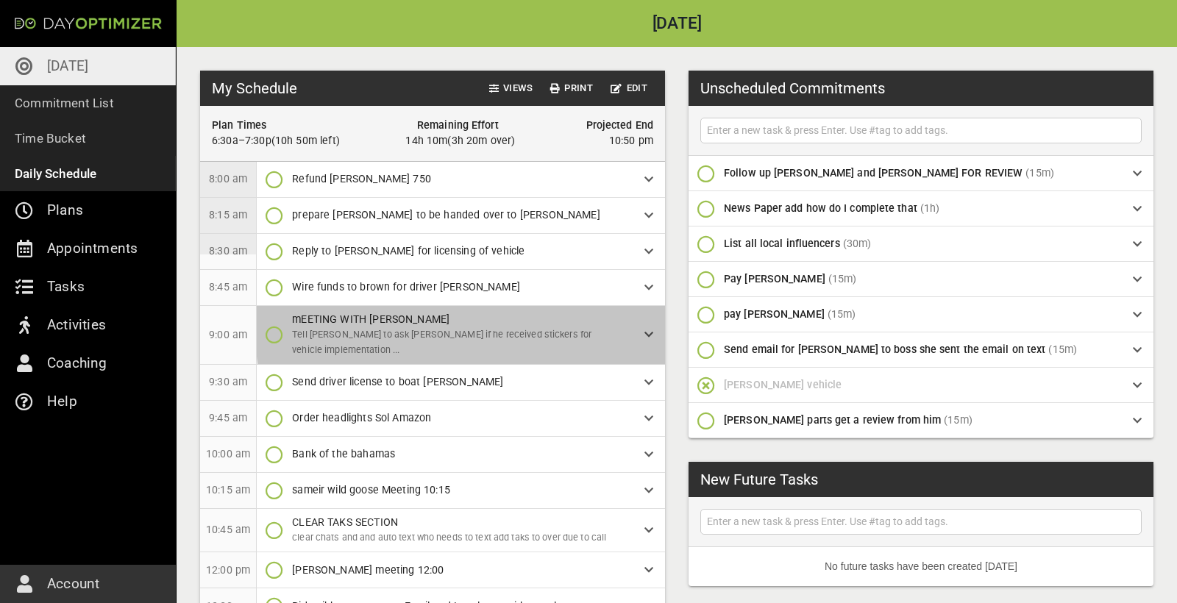
click at [535, 327] on p "Tell [PERSON_NAME] to ask [PERSON_NAME] if he received stickers for vehicle imp…" at bounding box center [456, 342] width 329 height 31
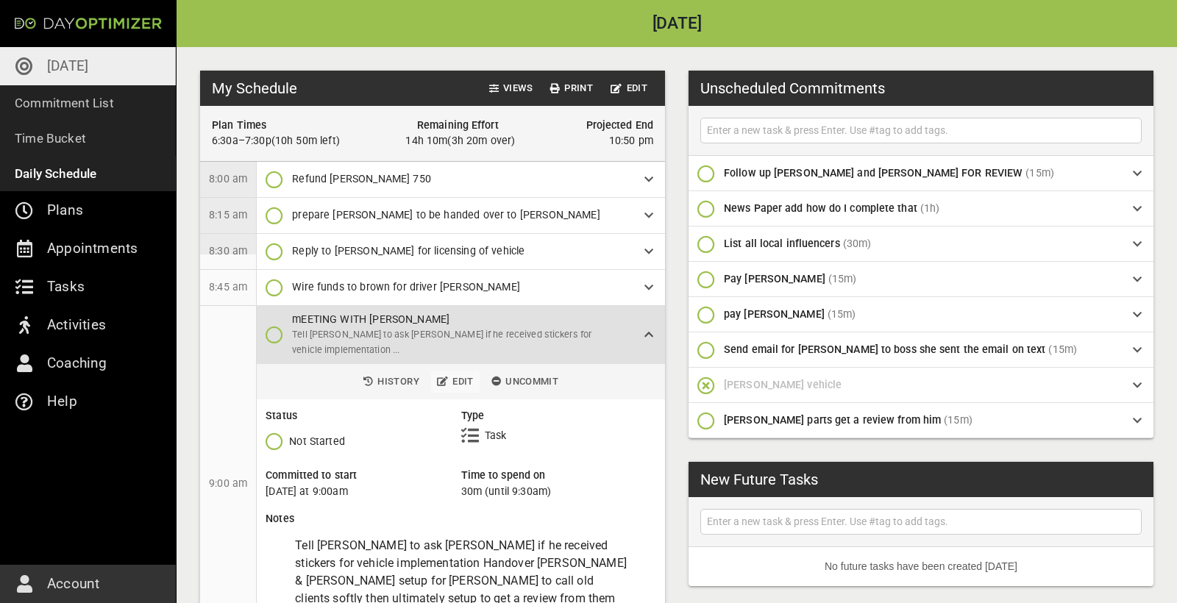
click at [458, 374] on span "Edit" at bounding box center [455, 382] width 37 height 17
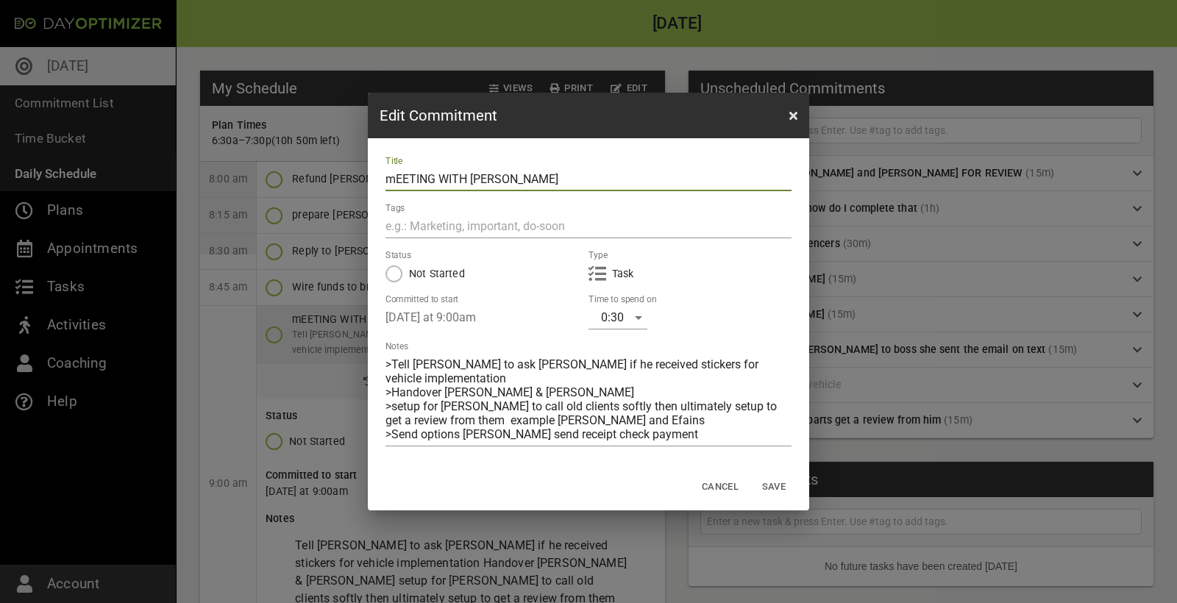
click at [667, 427] on textarea ">Tell [PERSON_NAME] to ask [PERSON_NAME] if he received stickers for vehicle im…" at bounding box center [588, 399] width 406 height 84
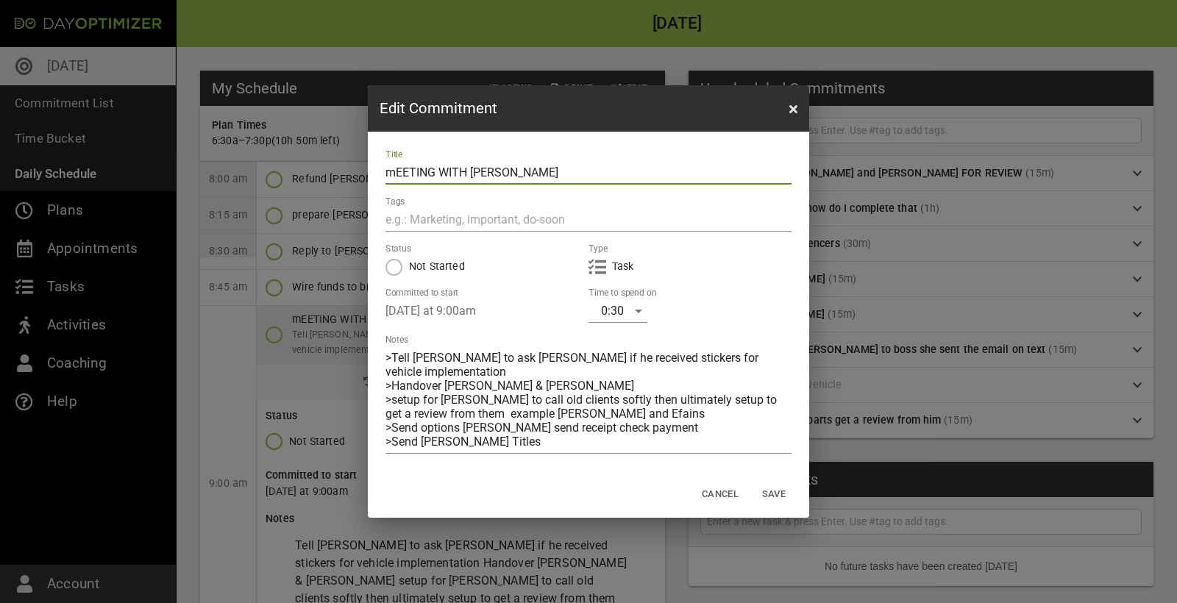
click at [673, 429] on textarea ">Tell [PERSON_NAME] to ask [PERSON_NAME] if he received stickers for vehicle im…" at bounding box center [588, 400] width 406 height 98
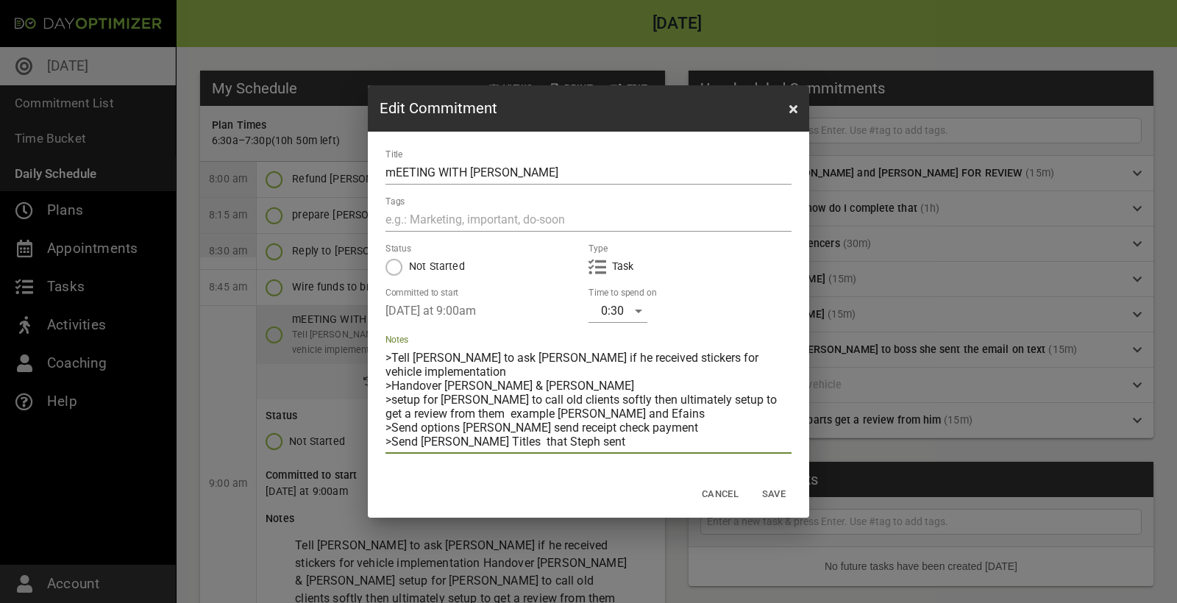
click at [777, 491] on span "Save" at bounding box center [773, 494] width 35 height 17
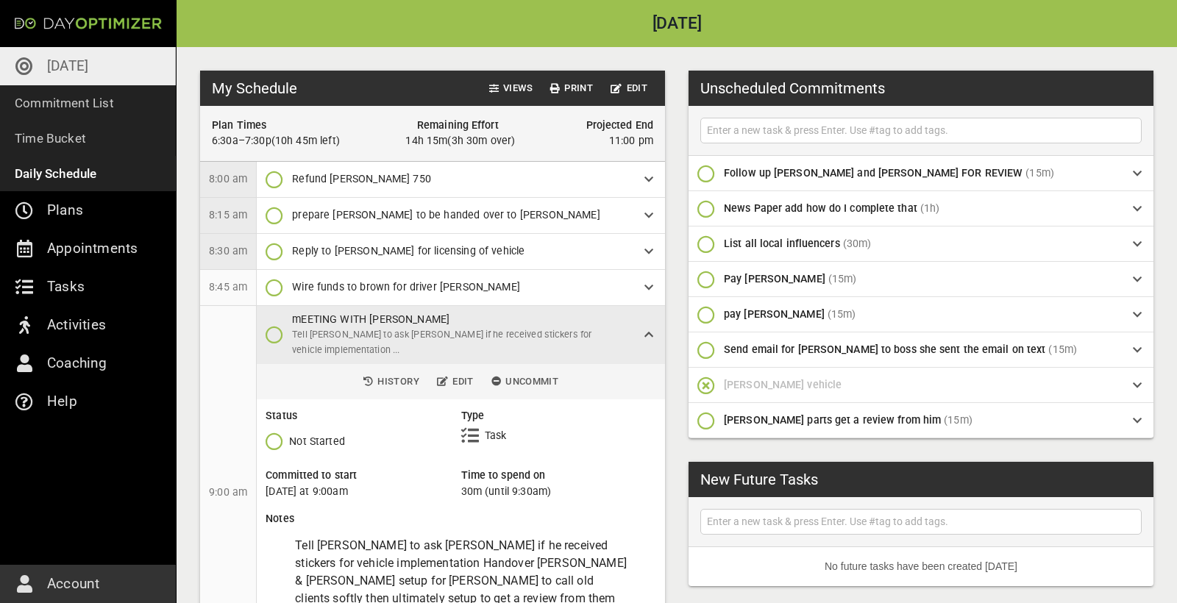
click at [747, 135] on input "text" at bounding box center [921, 130] width 434 height 18
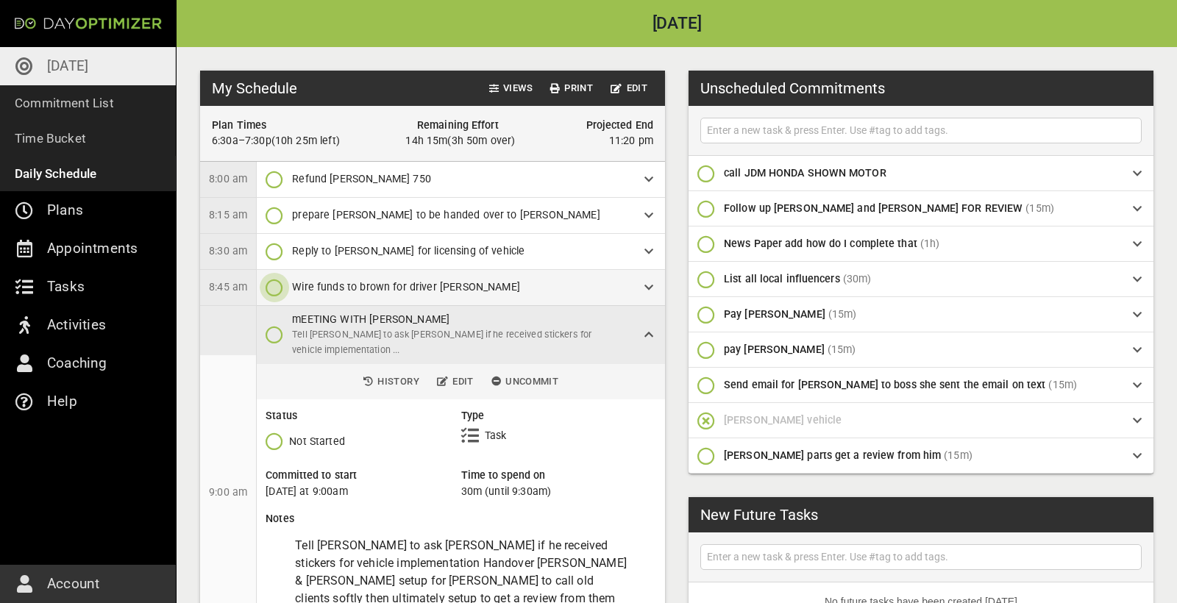
click at [268, 285] on icon "button" at bounding box center [275, 288] width 18 height 18
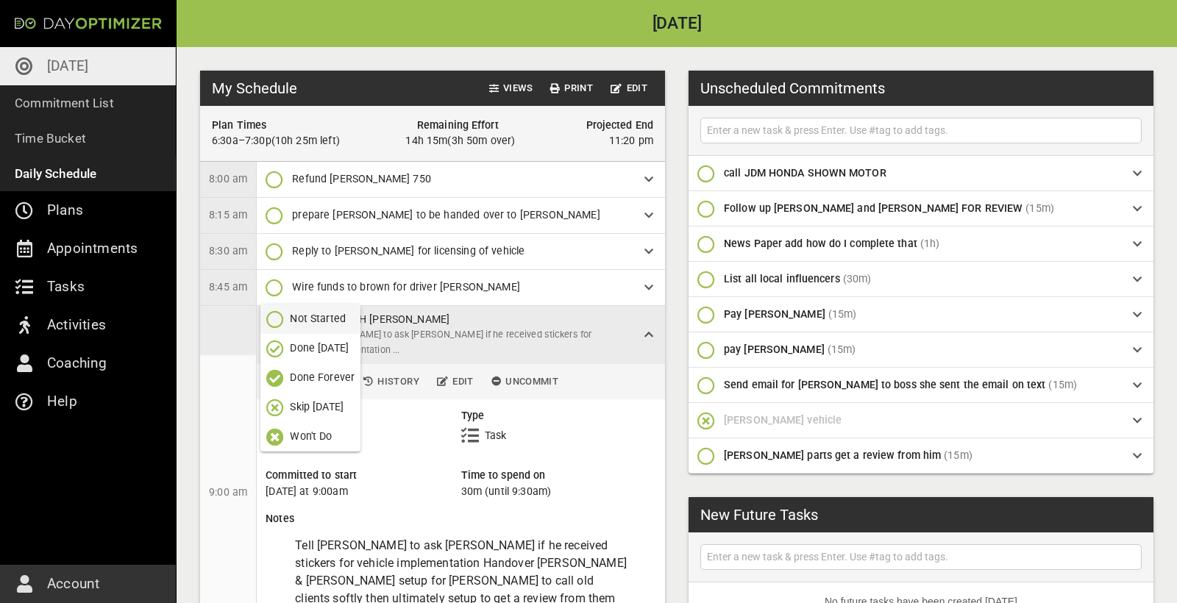
click at [311, 379] on p "Done Forever" at bounding box center [322, 377] width 65 height 15
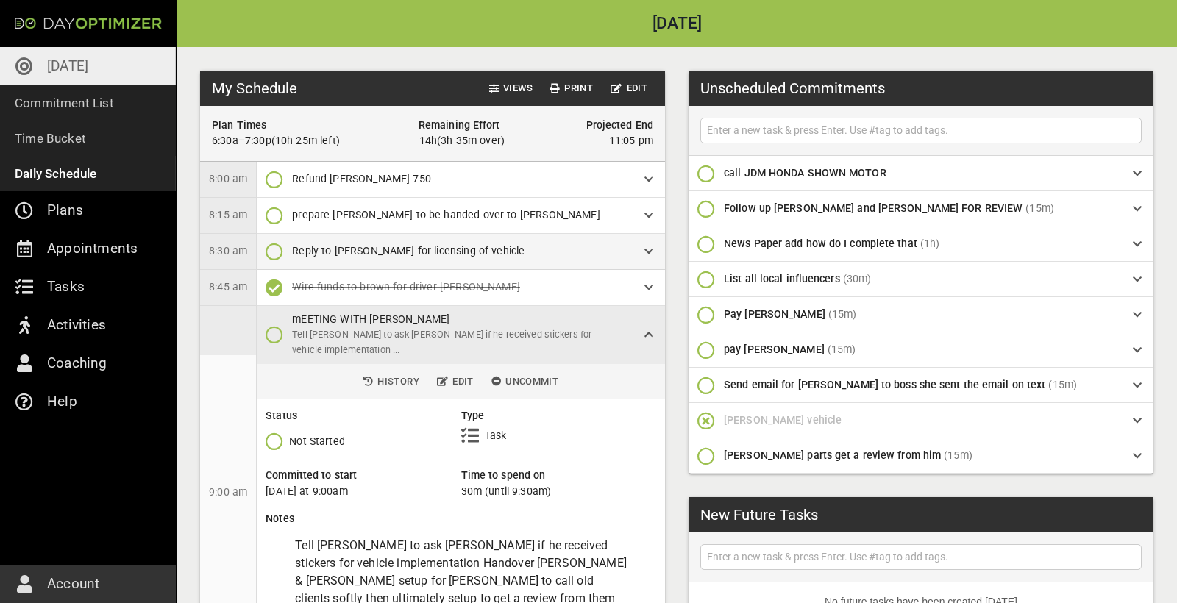
click at [274, 252] on icon "button" at bounding box center [275, 252] width 18 height 18
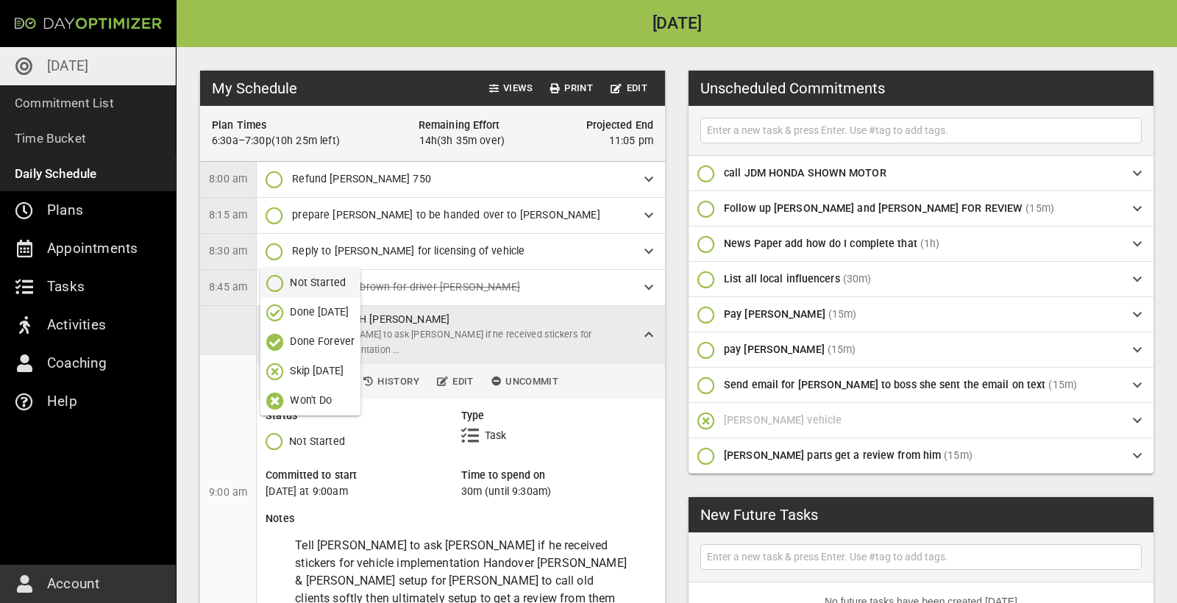
click at [314, 316] on p "Done [DATE]" at bounding box center [319, 311] width 59 height 15
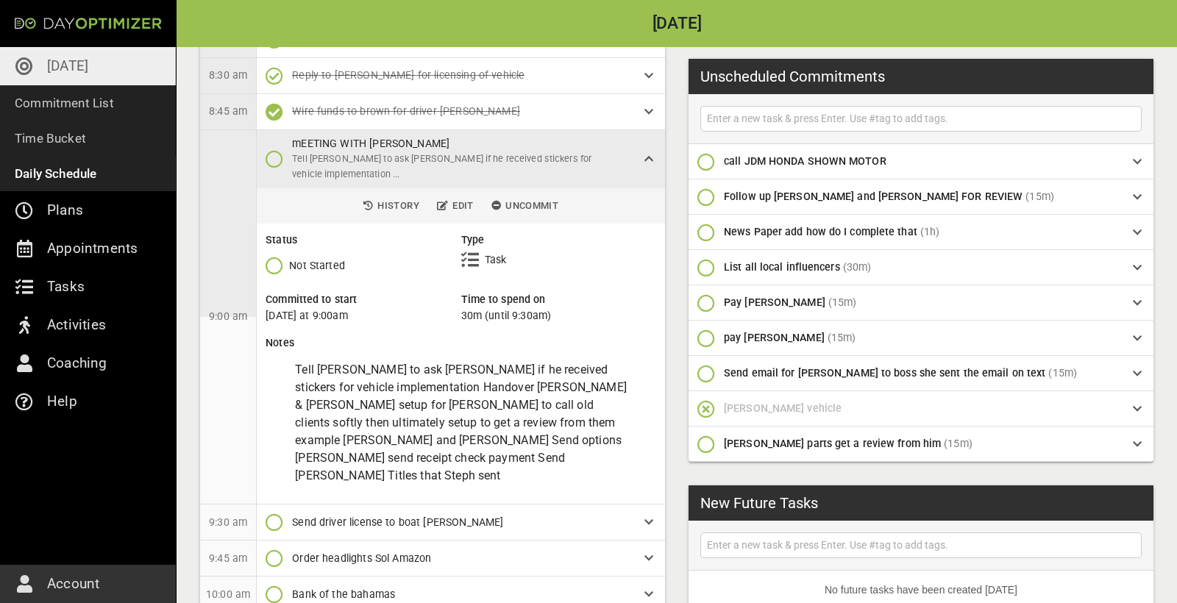
scroll to position [177, 0]
